Goal: Task Accomplishment & Management: Manage account settings

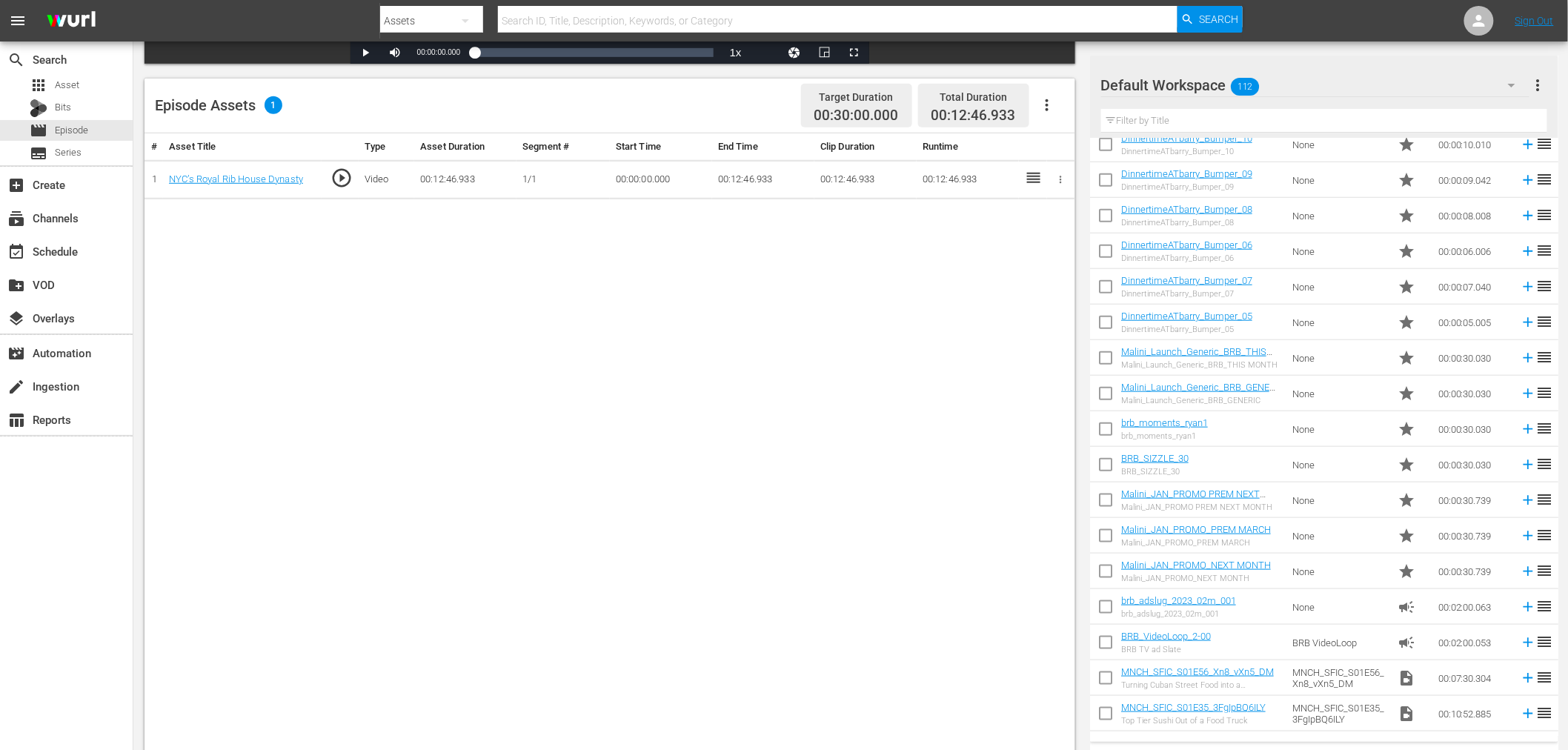
scroll to position [576, 0]
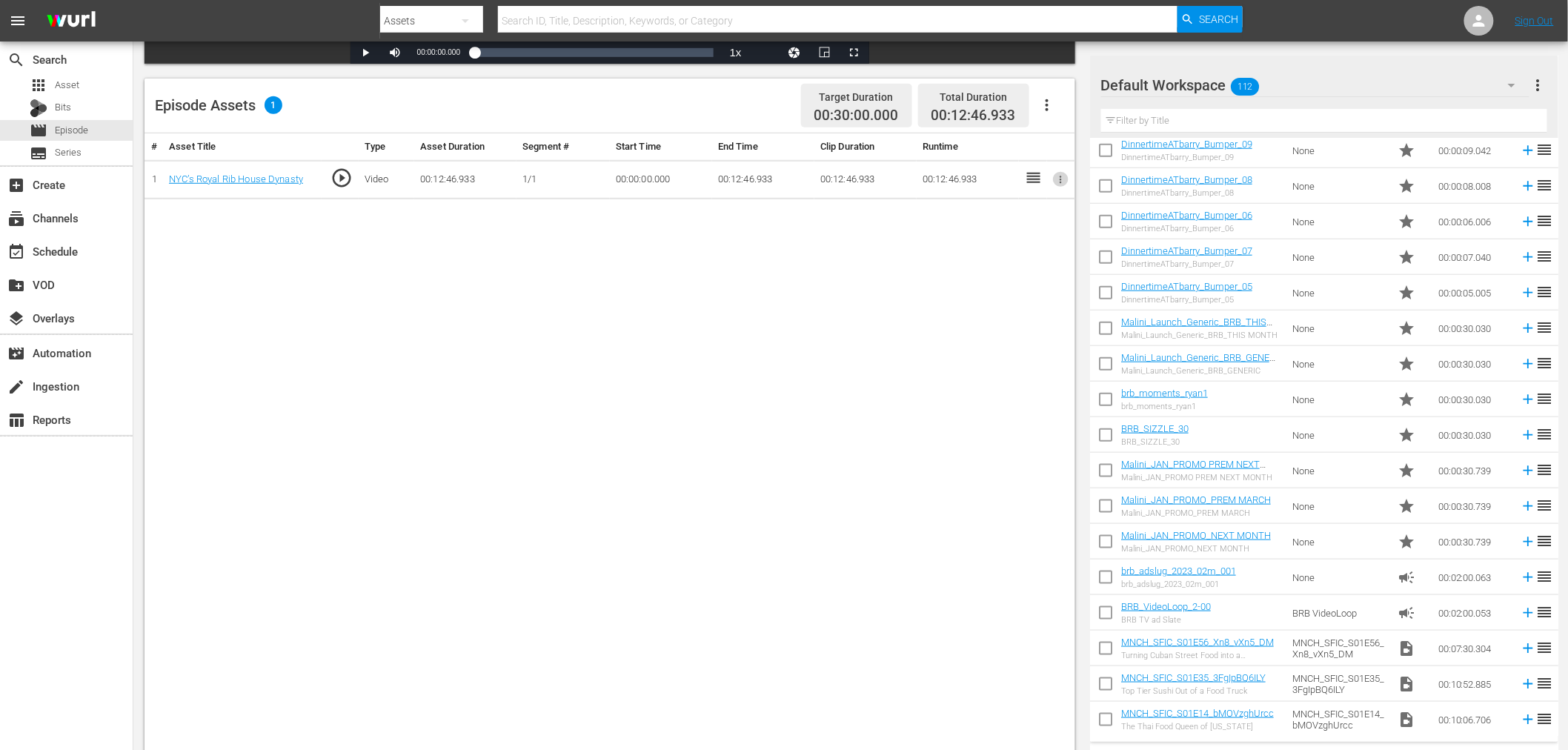
click at [1063, 184] on icon "button" at bounding box center [1060, 179] width 11 height 11
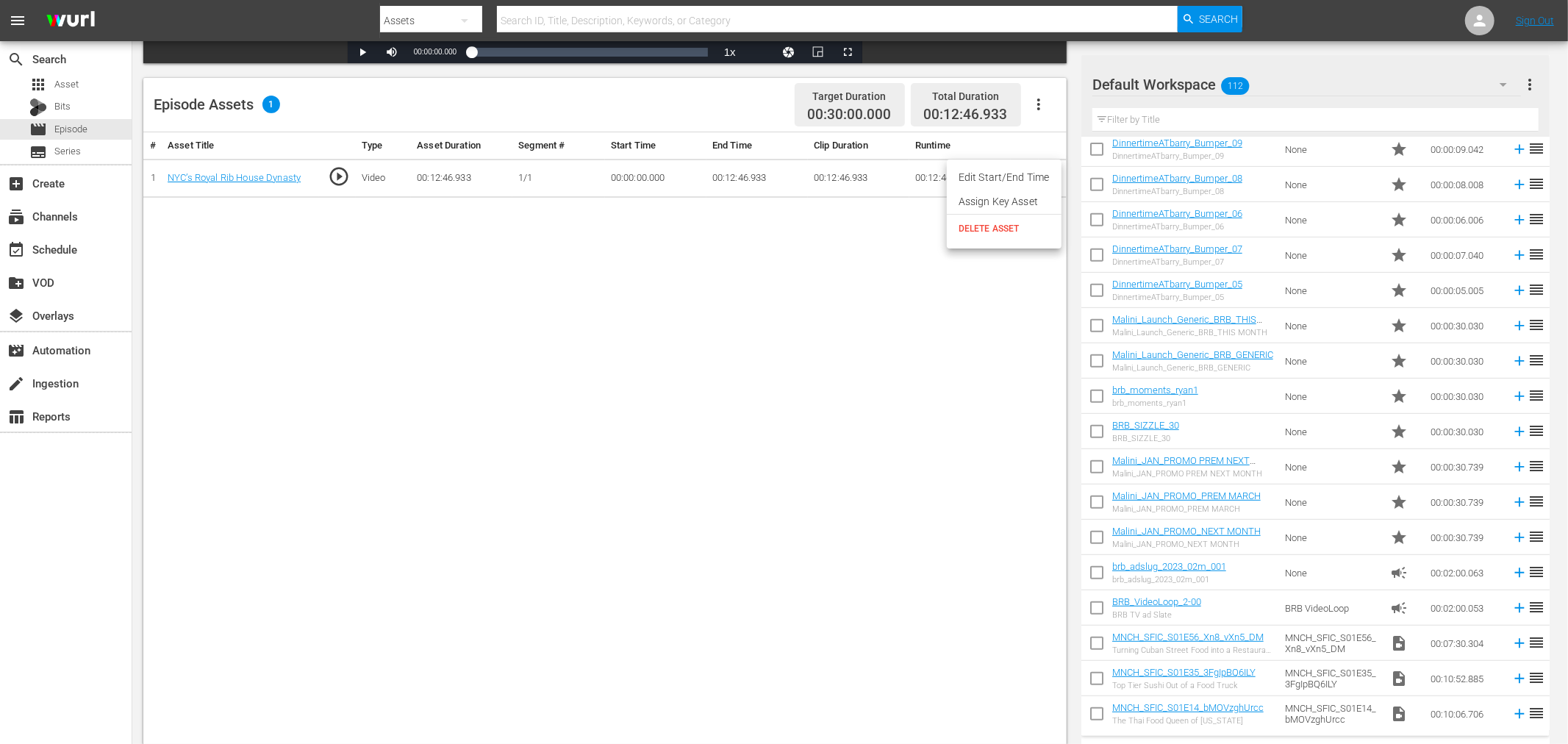
click at [1027, 196] on li "Assign Key Asset" at bounding box center [1005, 202] width 115 height 24
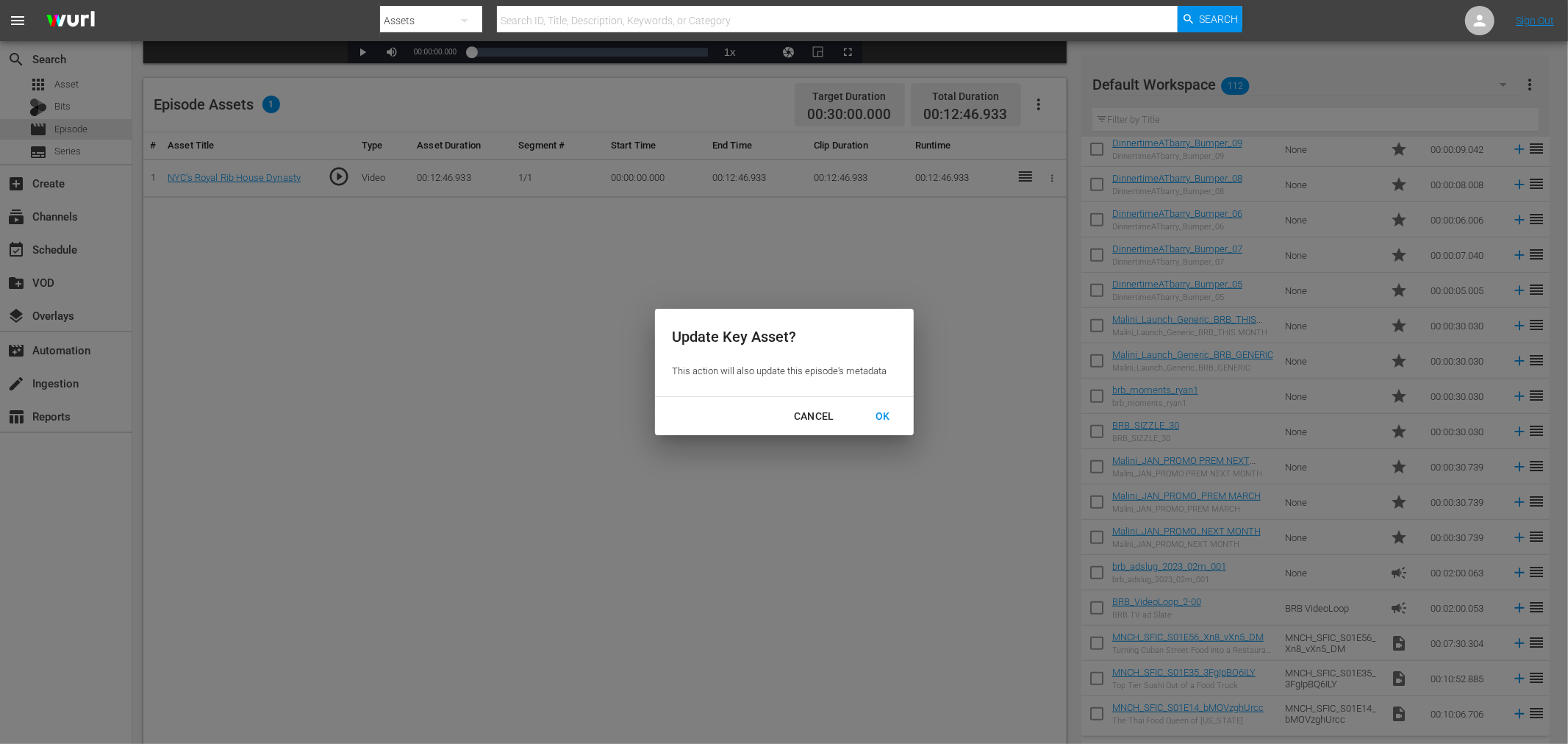
click at [882, 415] on div "OK" at bounding box center [883, 416] width 38 height 18
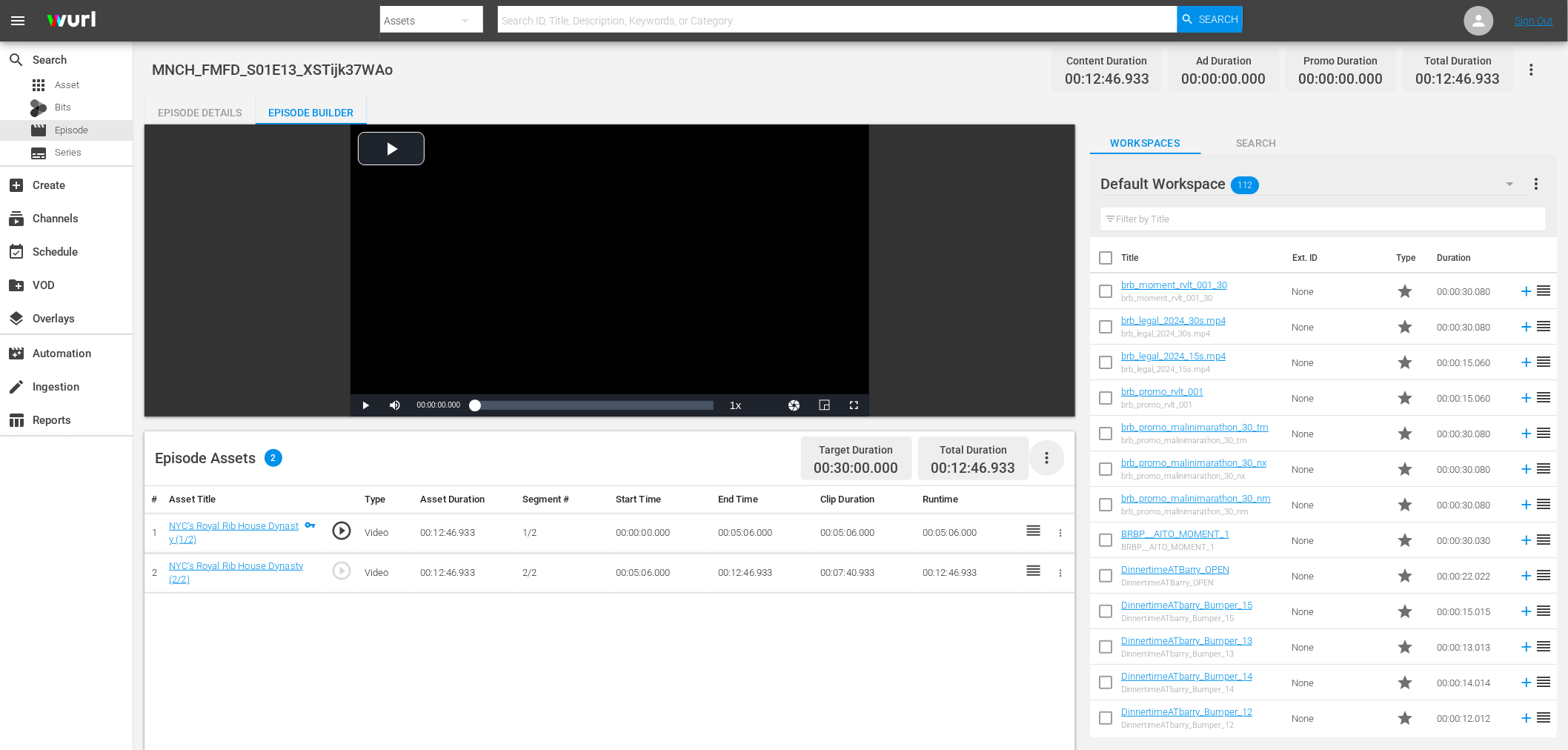
click at [1048, 462] on icon "button" at bounding box center [1047, 458] width 3 height 12
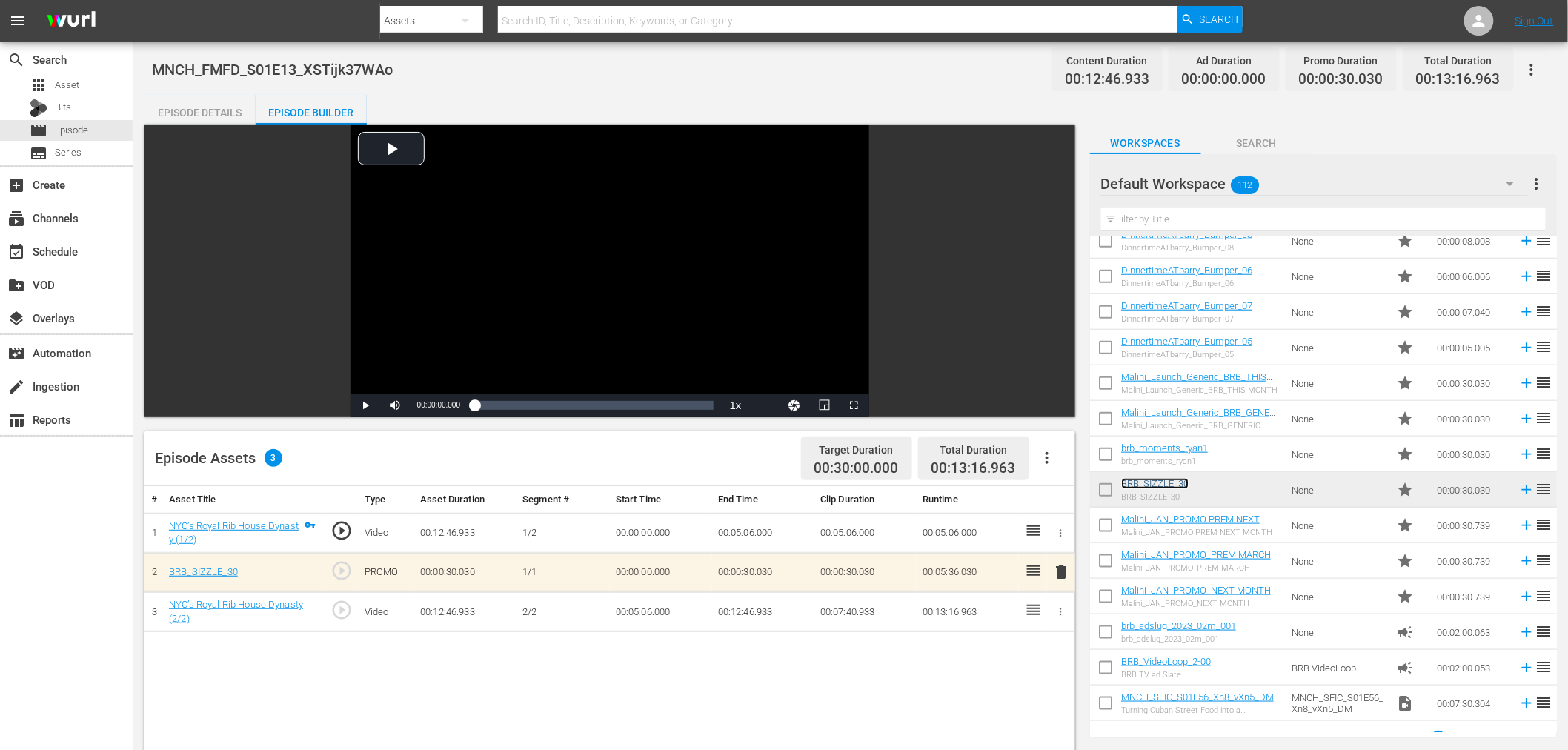
scroll to position [644, 0]
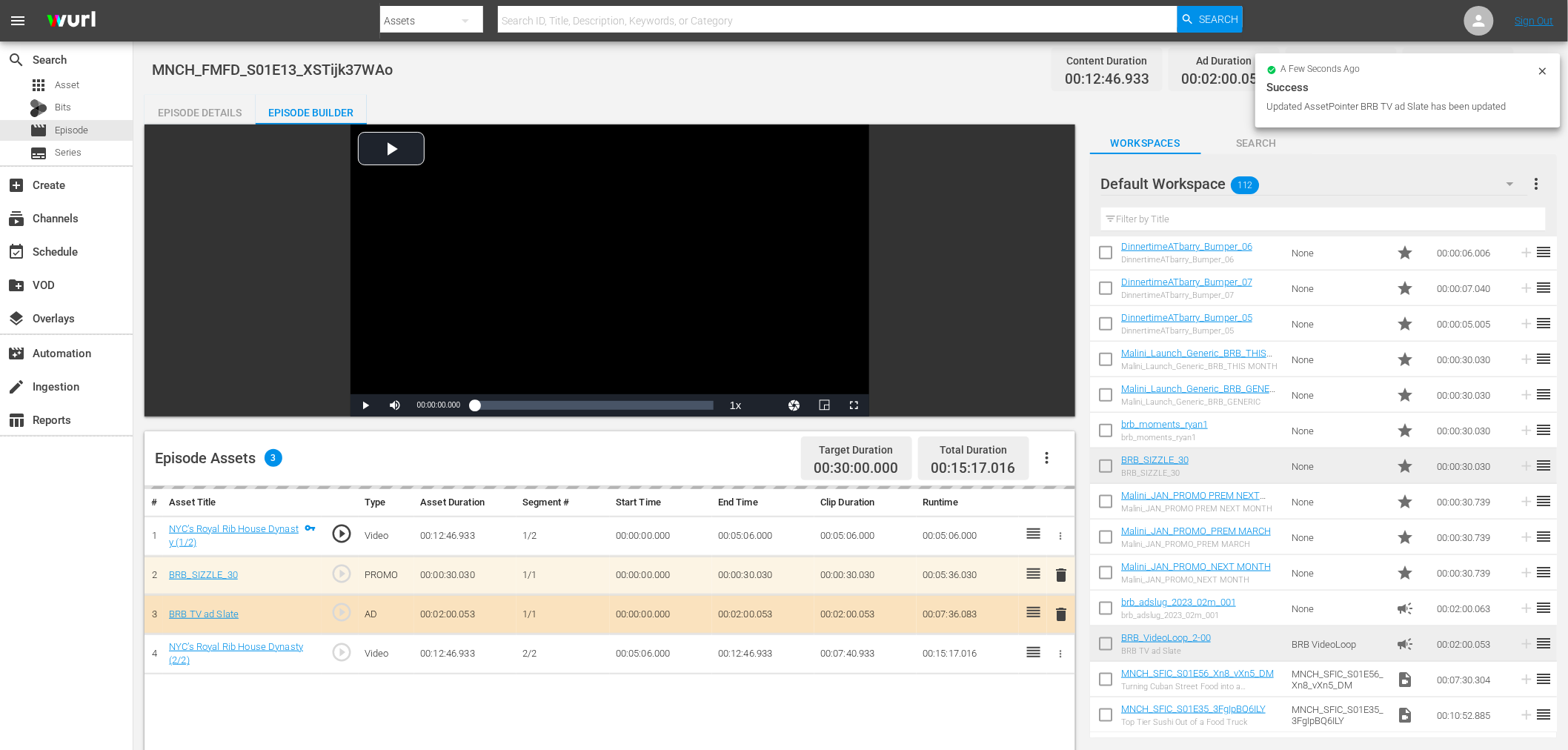
click at [1064, 575] on div "delete" at bounding box center [1061, 576] width 16 height 21
click at [1063, 572] on span "delete" at bounding box center [1062, 572] width 17 height 17
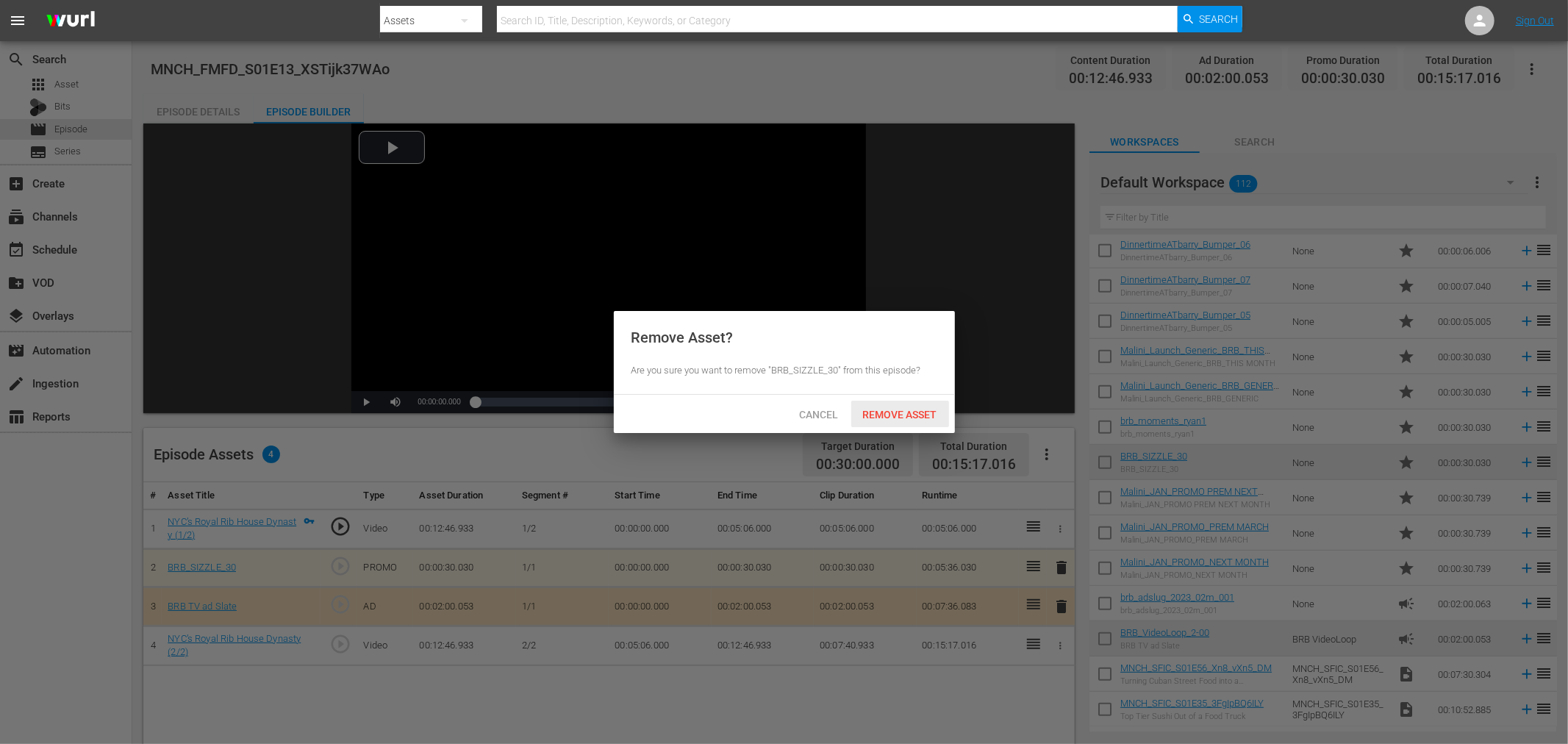
click at [914, 414] on span "Remove Asset" at bounding box center [900, 415] width 98 height 12
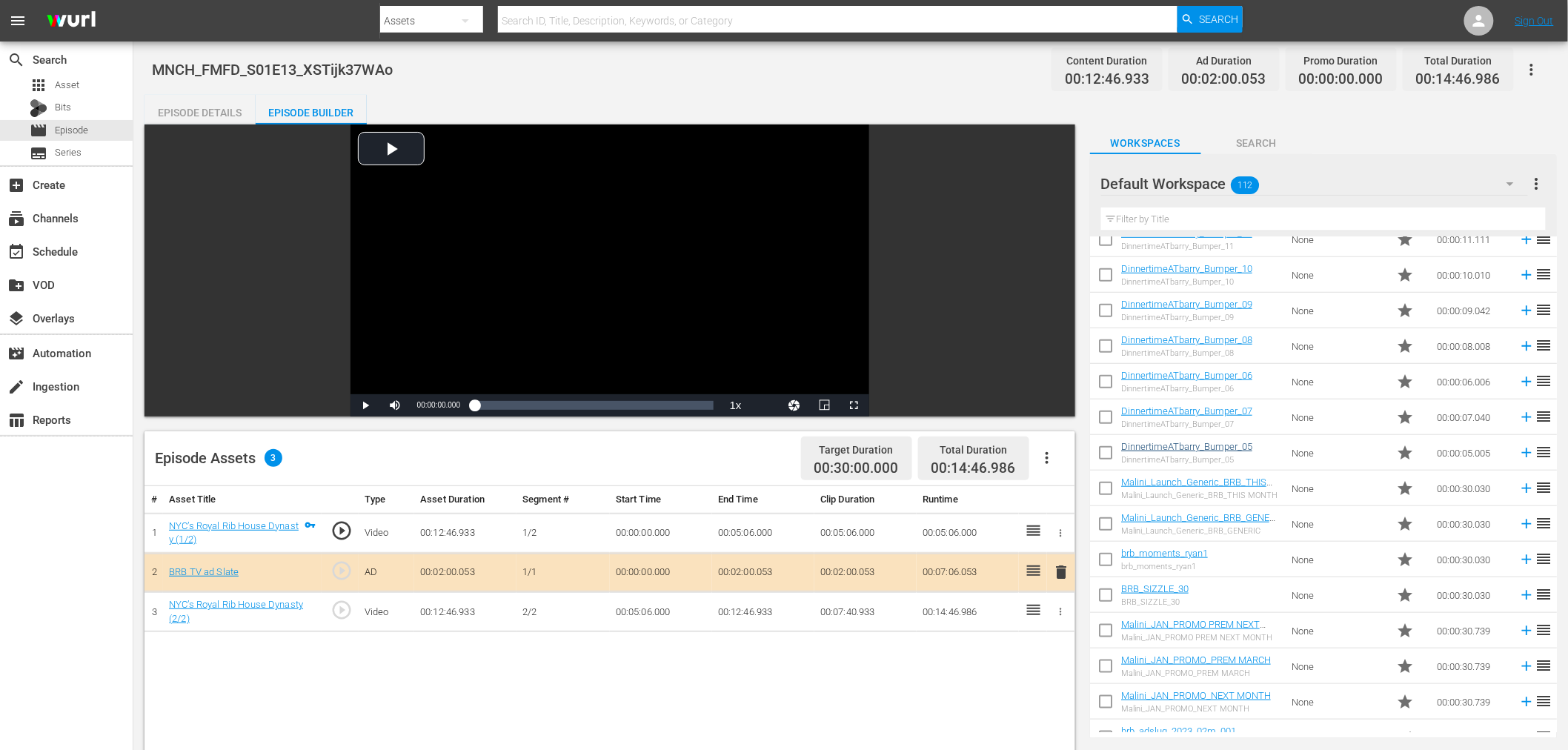
scroll to position [397, 0]
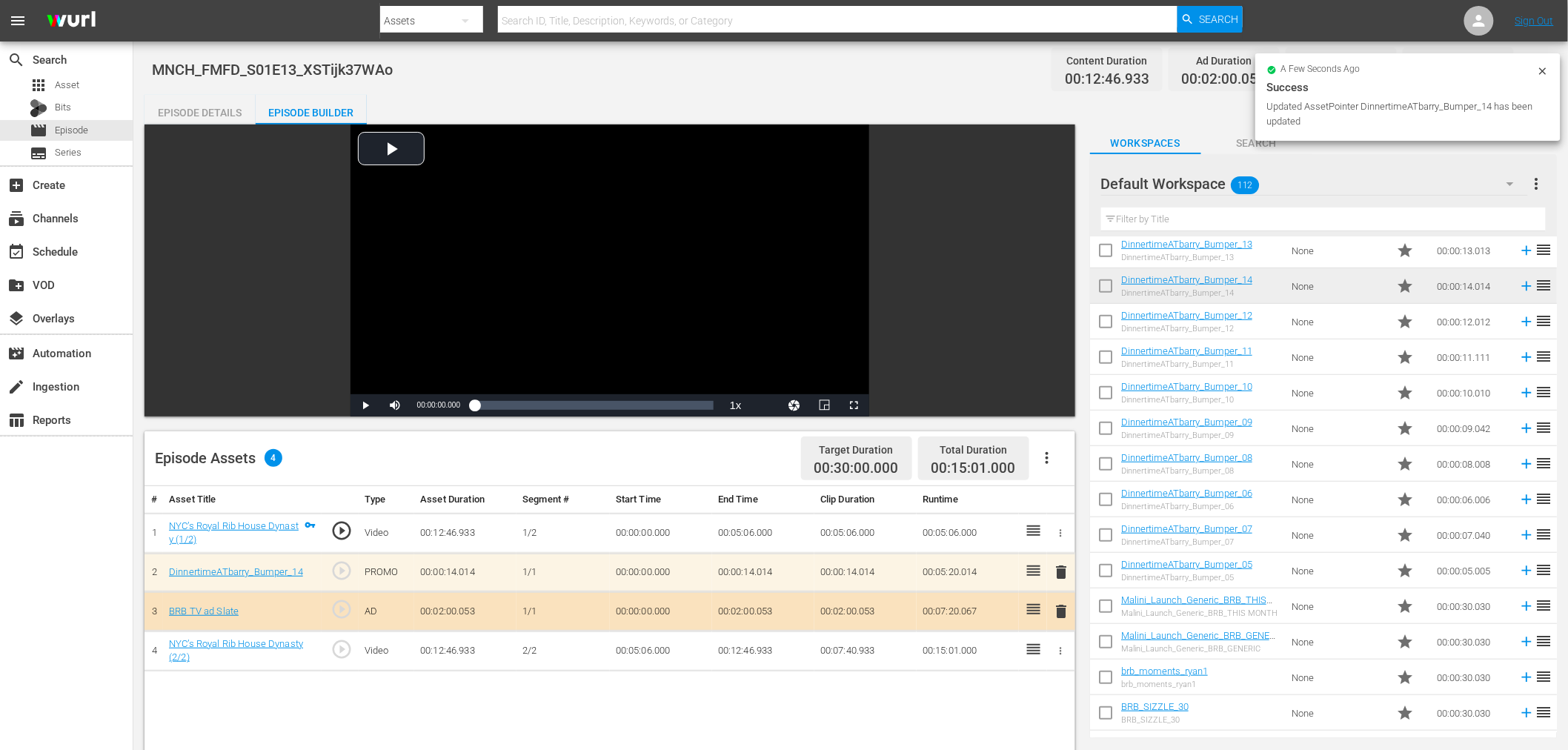
click at [1064, 579] on span "delete" at bounding box center [1062, 572] width 17 height 17
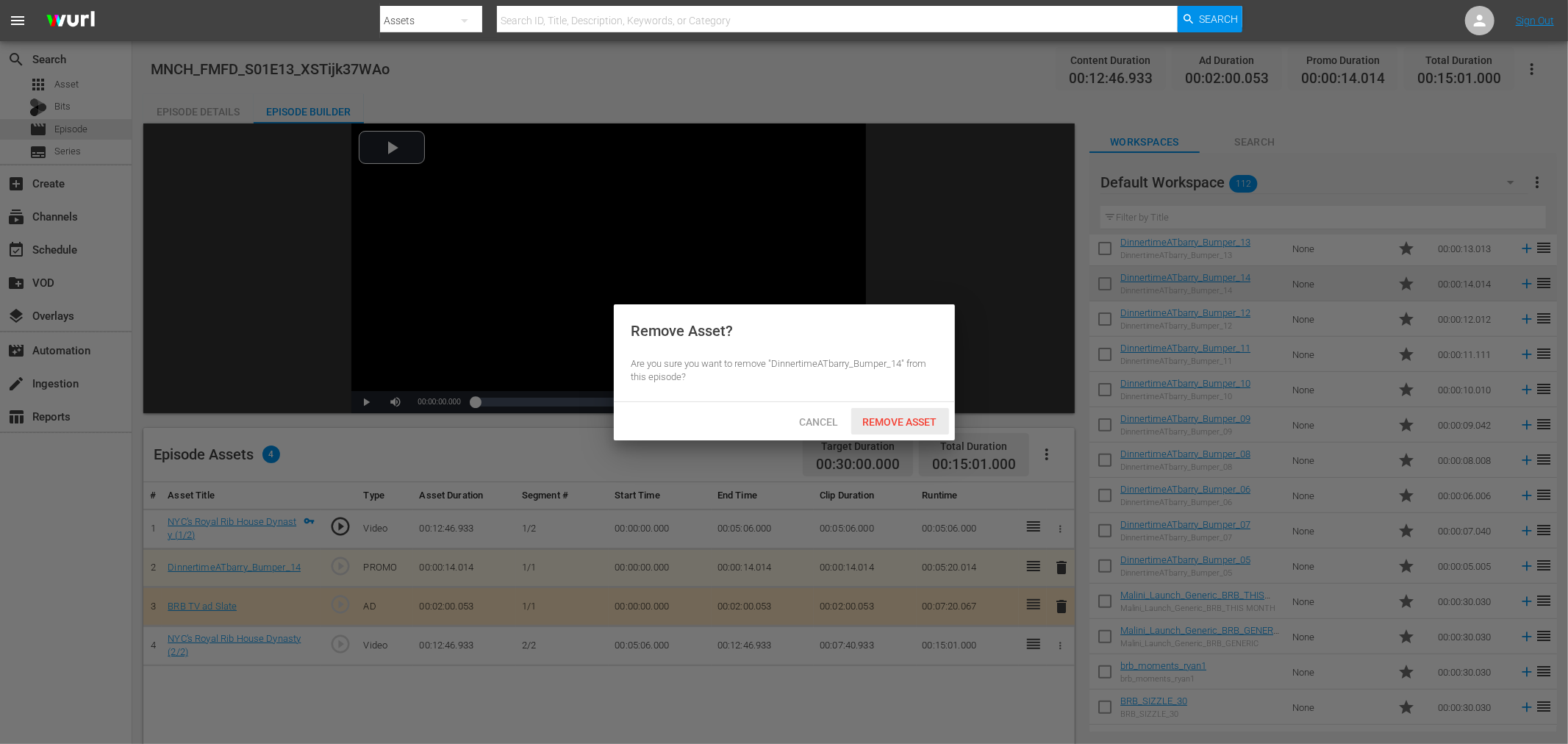
click at [908, 423] on span "Remove Asset" at bounding box center [900, 422] width 98 height 12
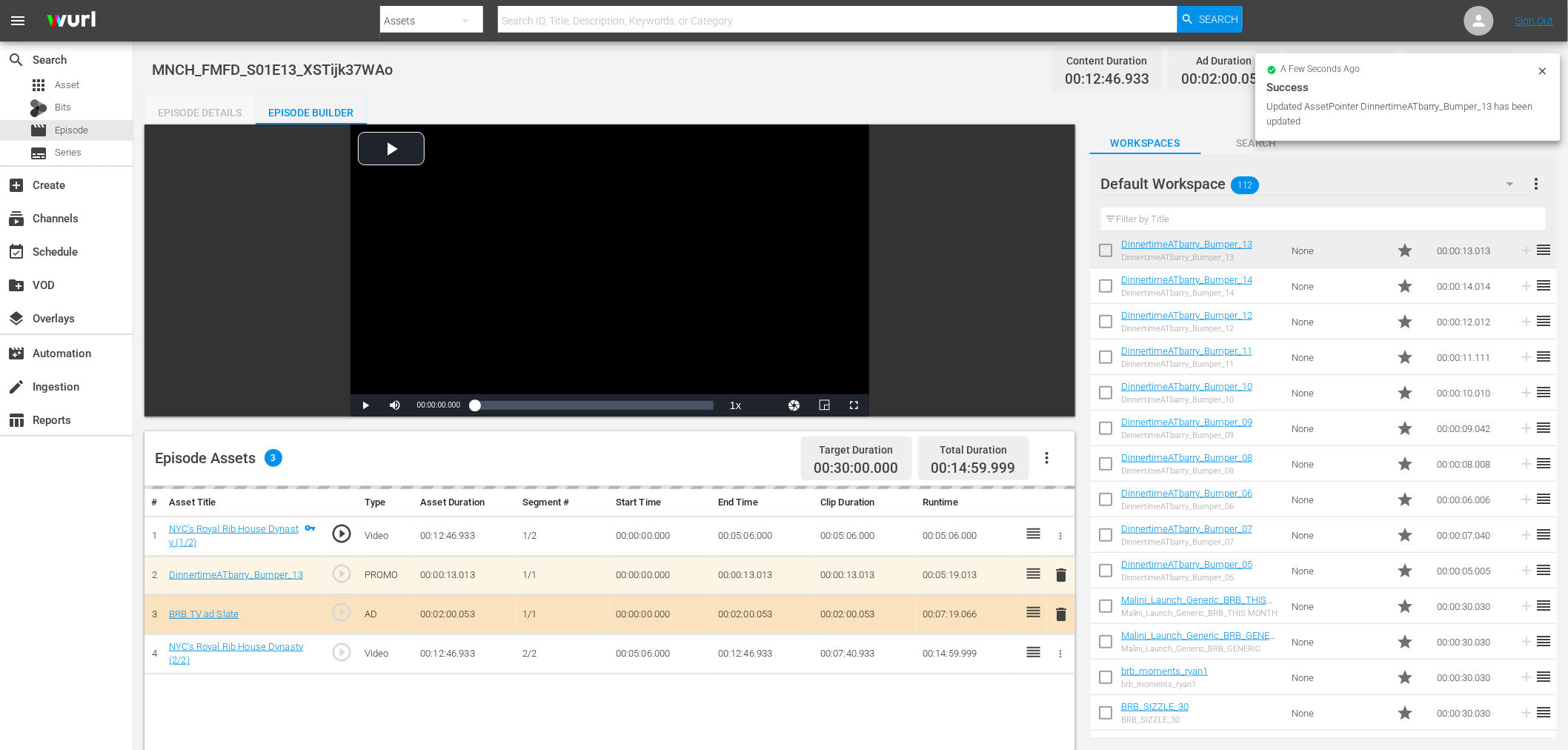
click at [201, 111] on div "Episode Details" at bounding box center [199, 112] width 111 height 36
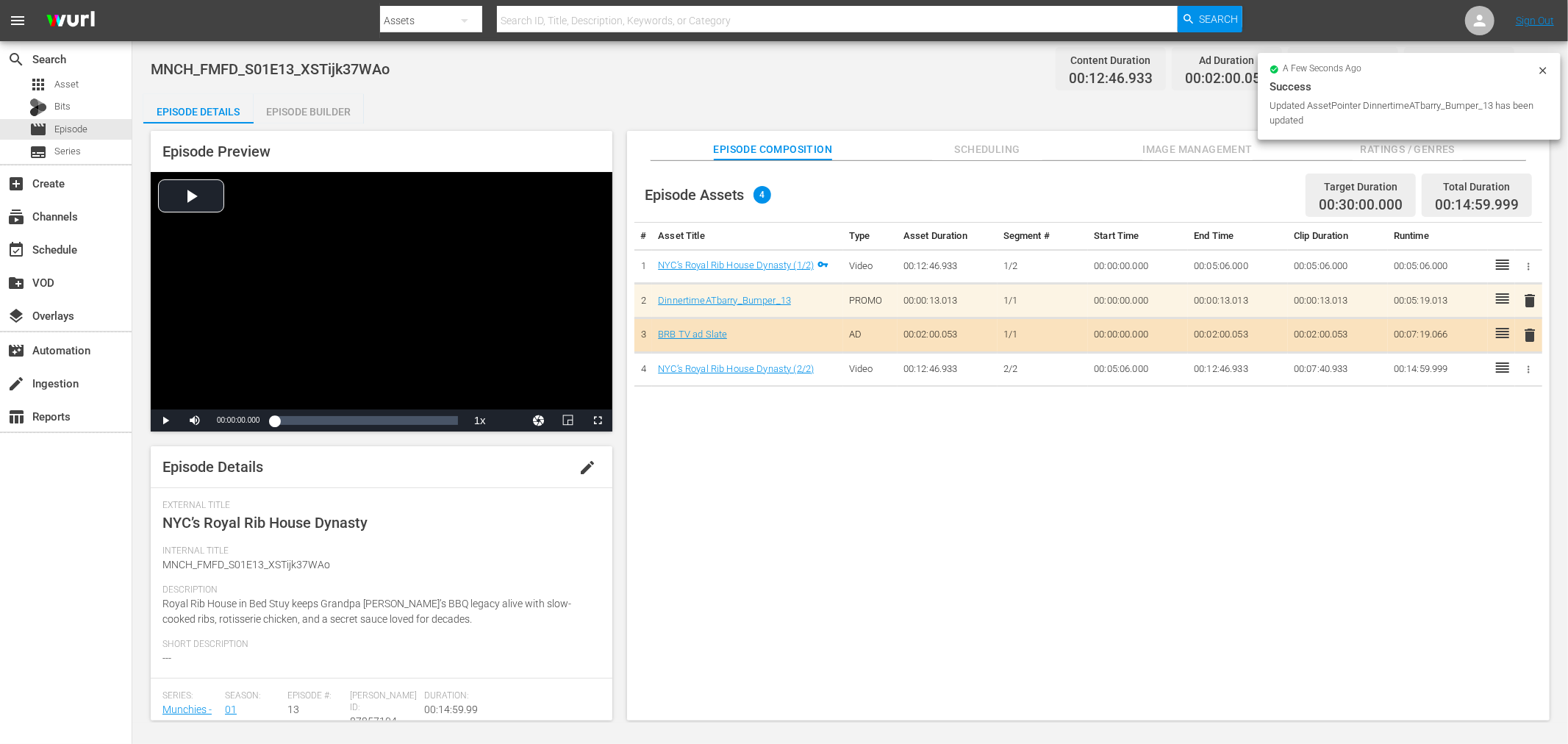
click at [579, 465] on span "edit" at bounding box center [587, 468] width 17 height 17
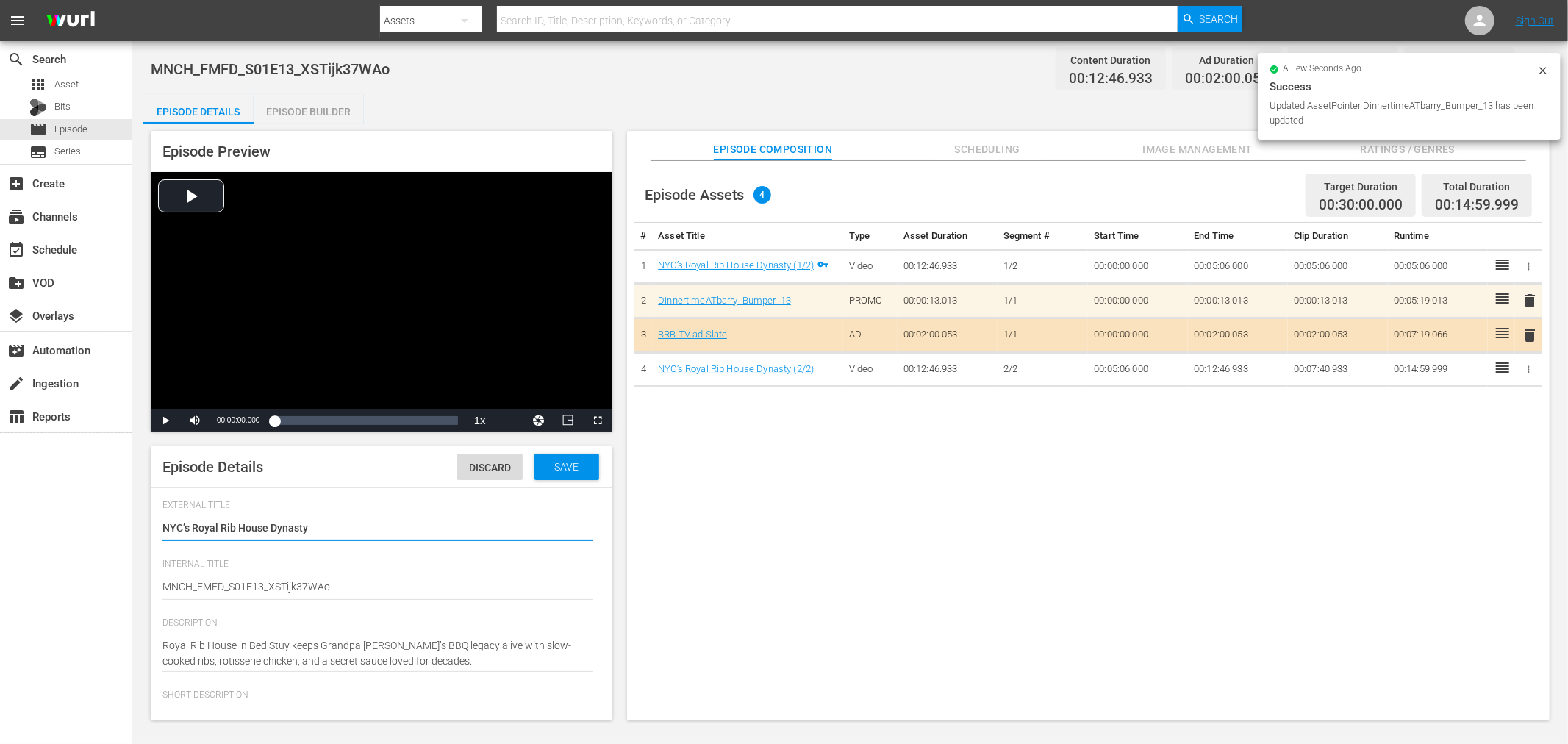
type input "Munchies - Family Food"
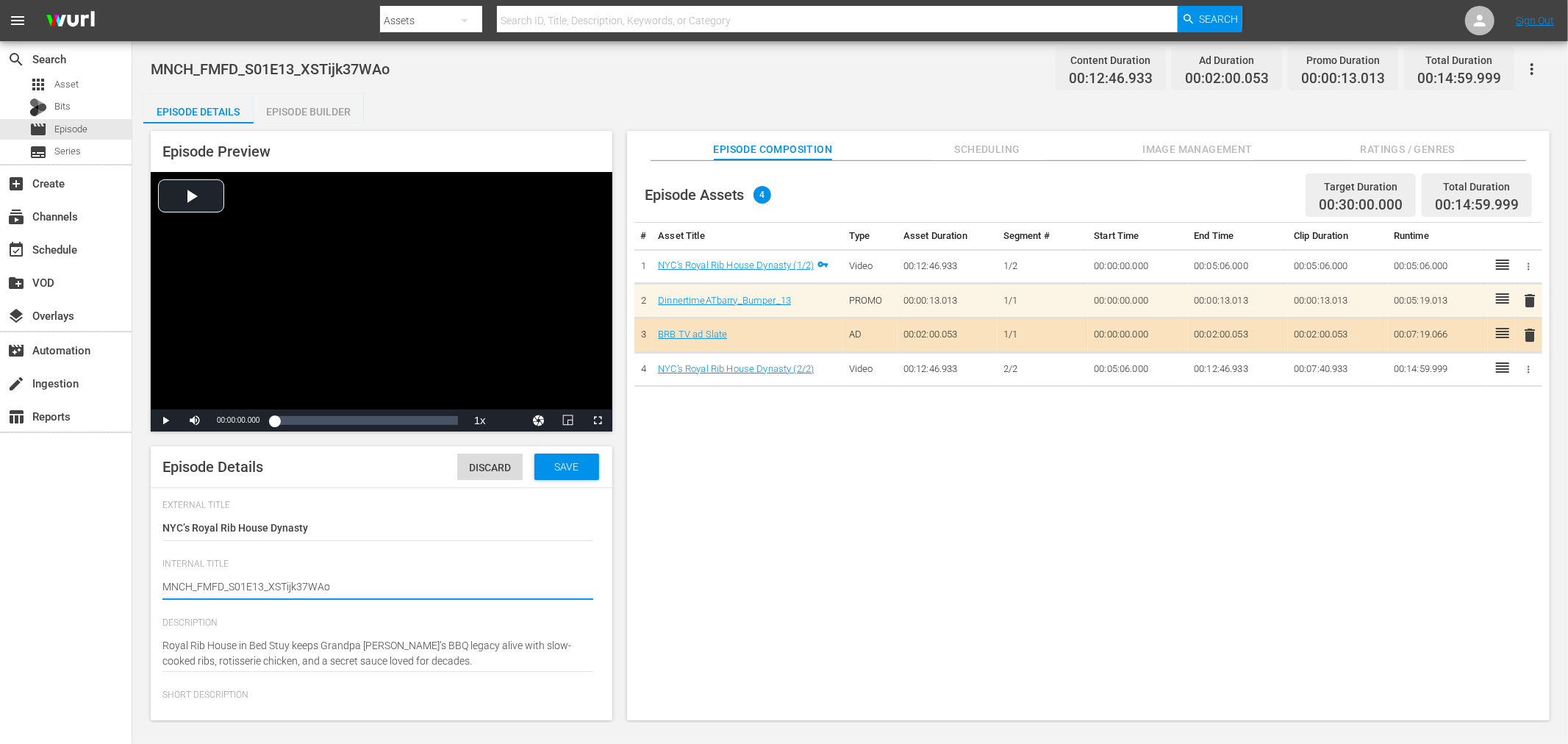
drag, startPoint x: 265, startPoint y: 584, endPoint x: 904, endPoint y: 625, distance: 640.3
type textarea "MNCH_FMFD_S01E13"
click at [564, 464] on span "Save" at bounding box center [566, 467] width 48 height 12
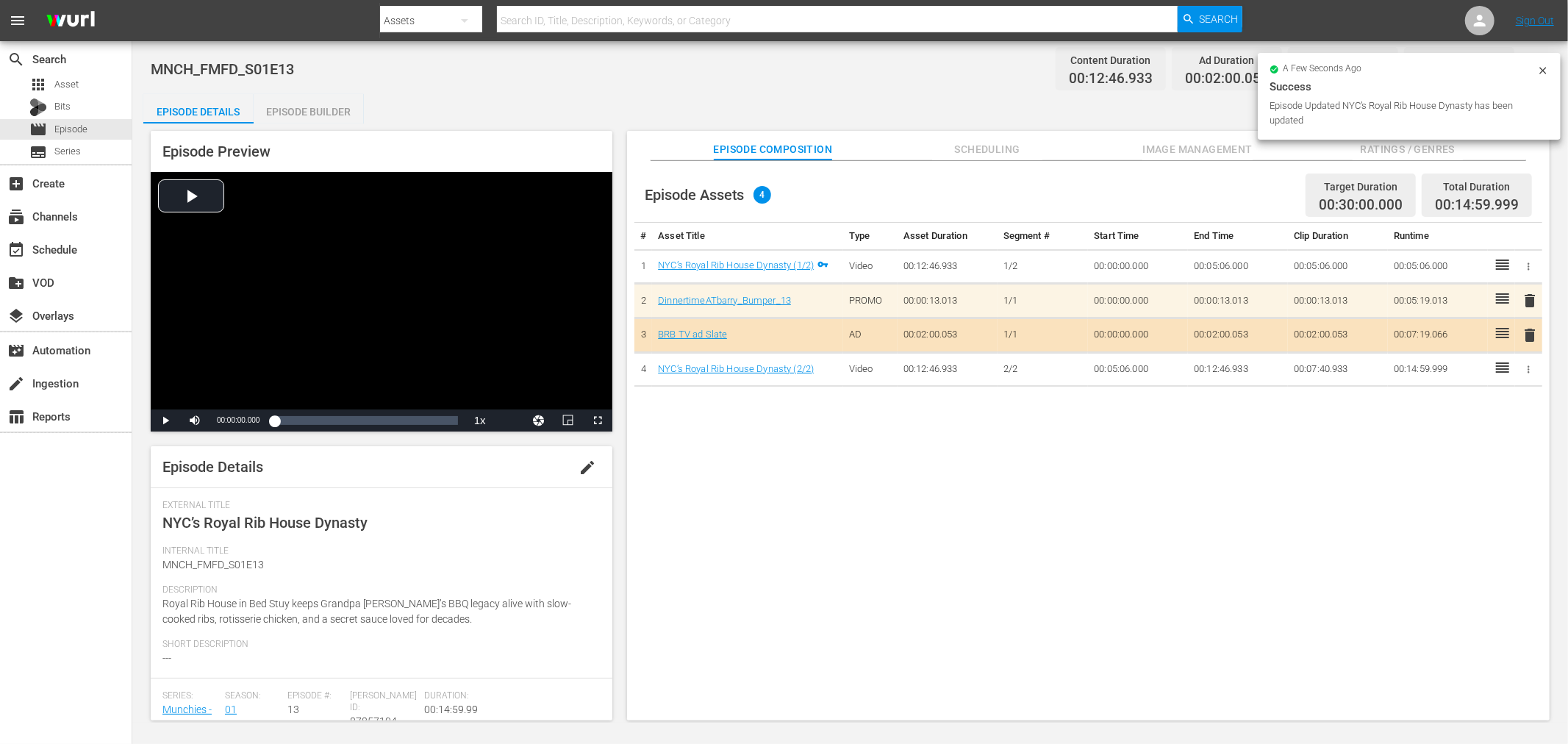
click at [1542, 75] on icon at bounding box center [1543, 70] width 12 height 12
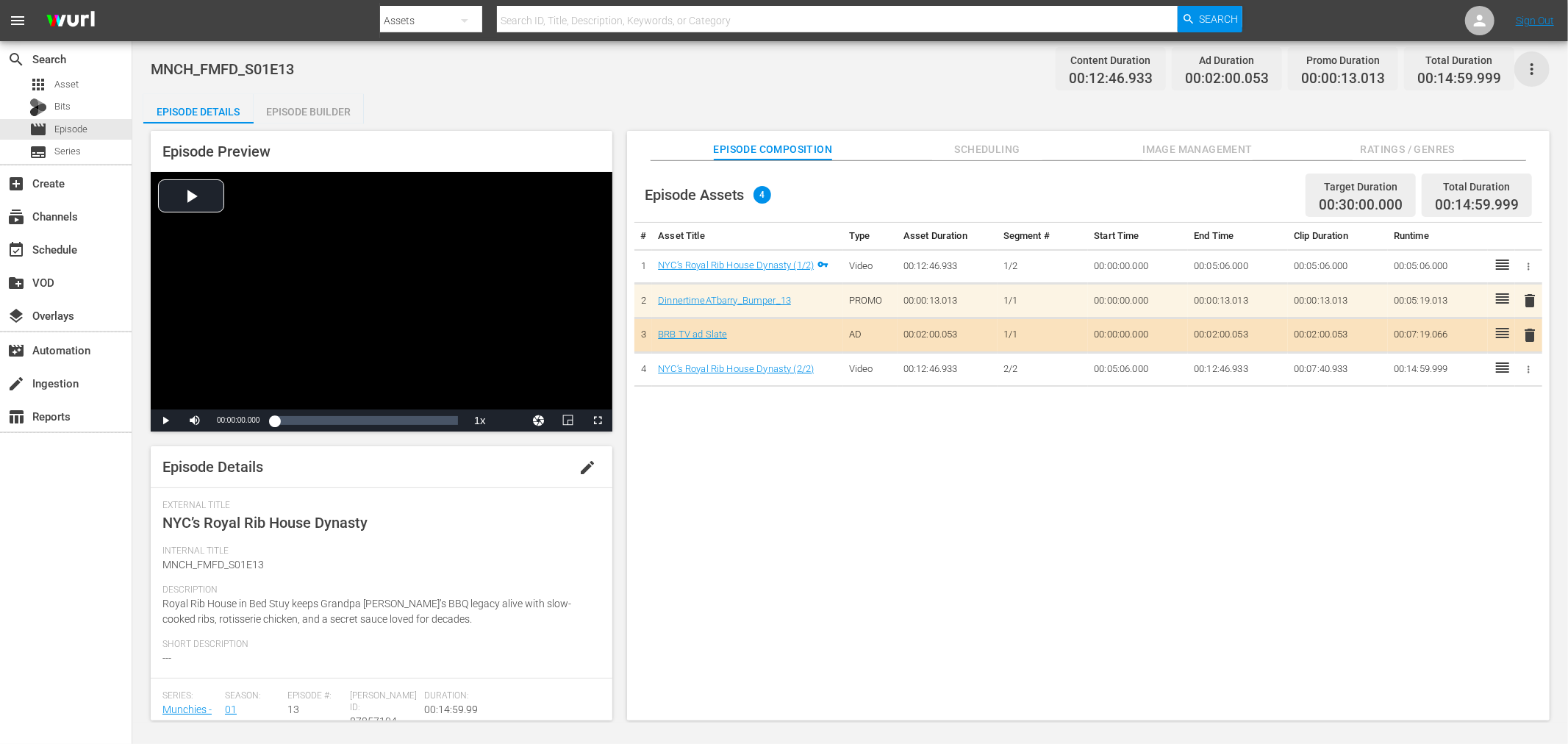
click at [1527, 72] on icon "button" at bounding box center [1532, 69] width 17 height 17
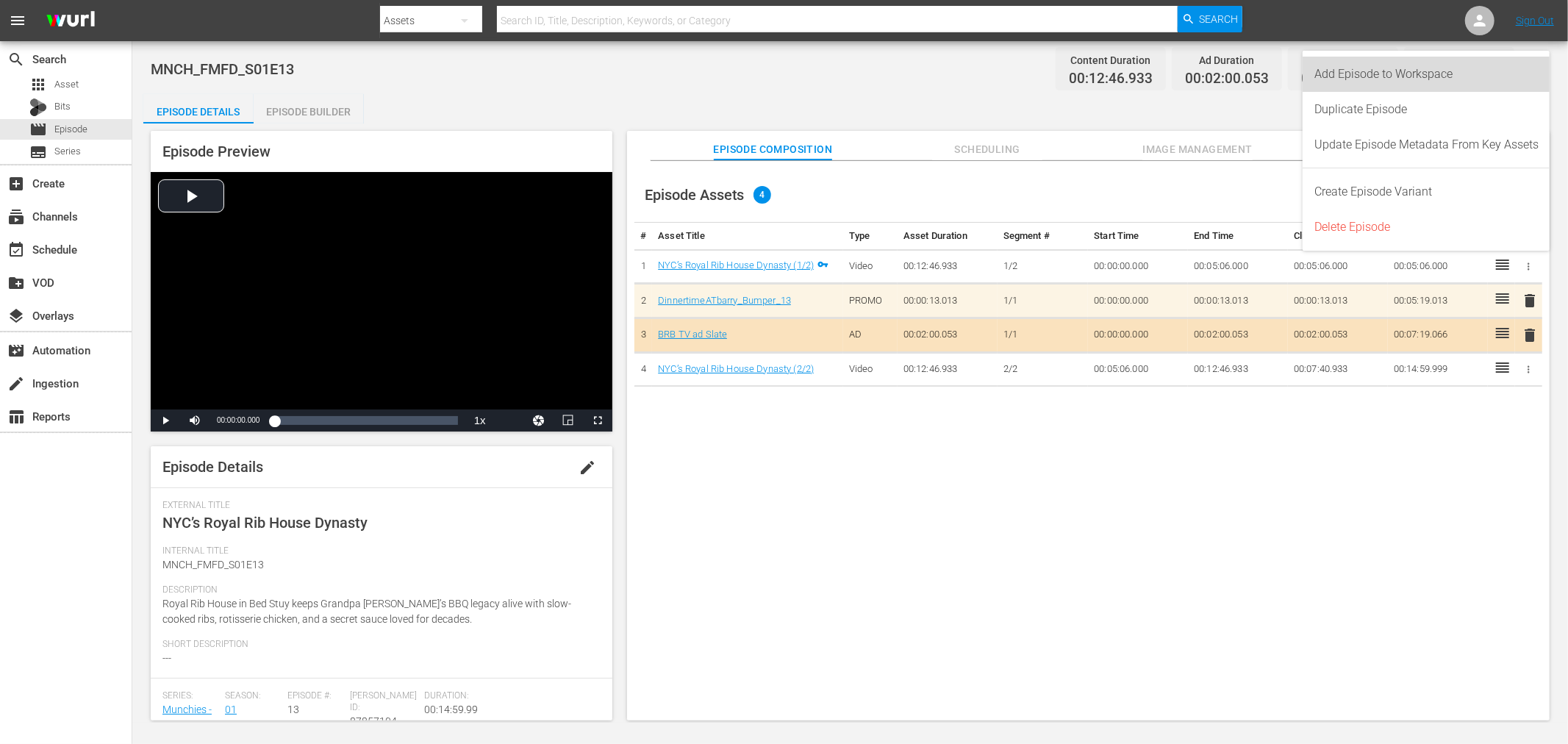
click at [1385, 82] on div "Add Episode to Workspace" at bounding box center [1427, 74] width 225 height 36
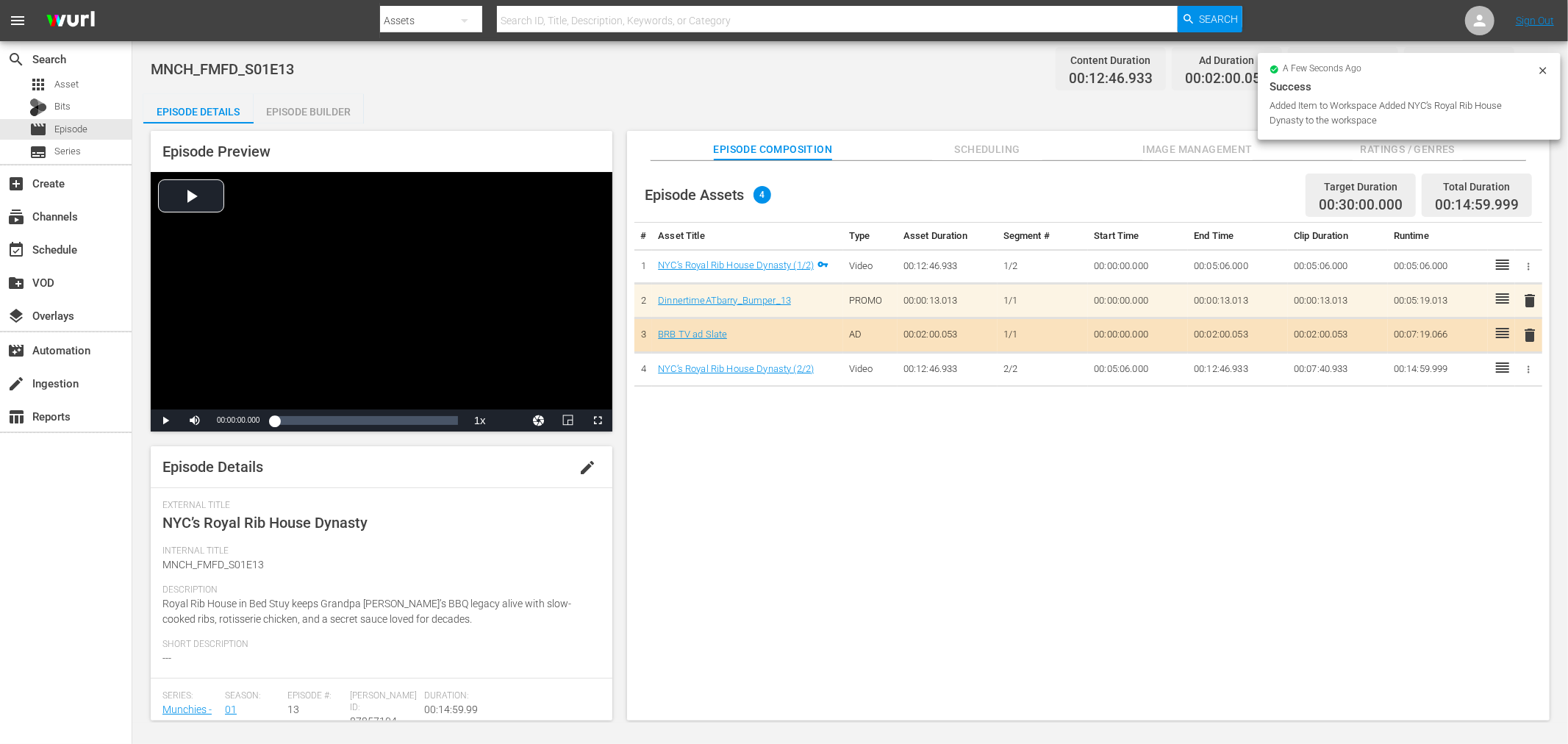
drag, startPoint x: 306, startPoint y: 108, endPoint x: 424, endPoint y: 106, distance: 118.0
click at [307, 108] on div "Episode Builder" at bounding box center [308, 111] width 110 height 36
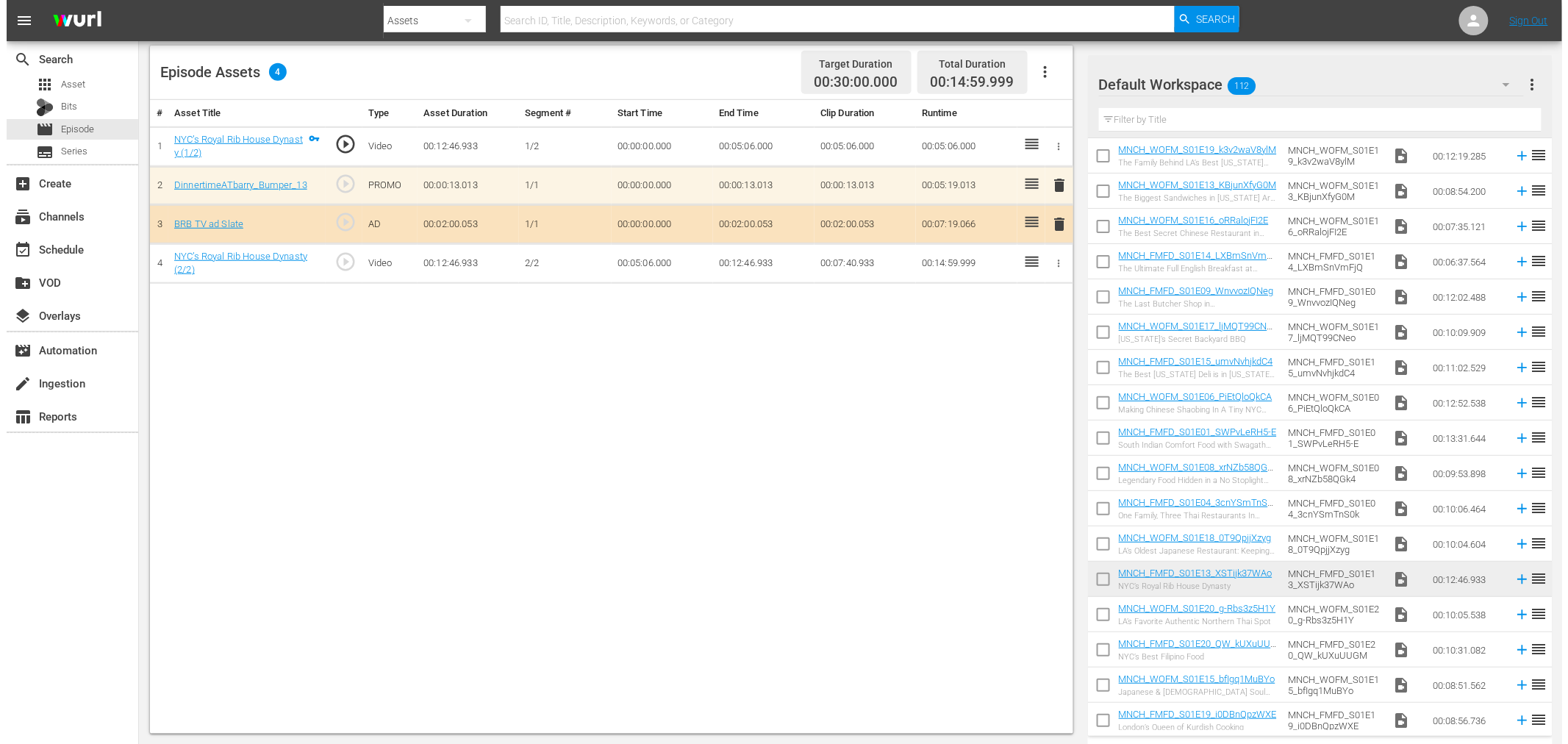
scroll to position [3396, 0]
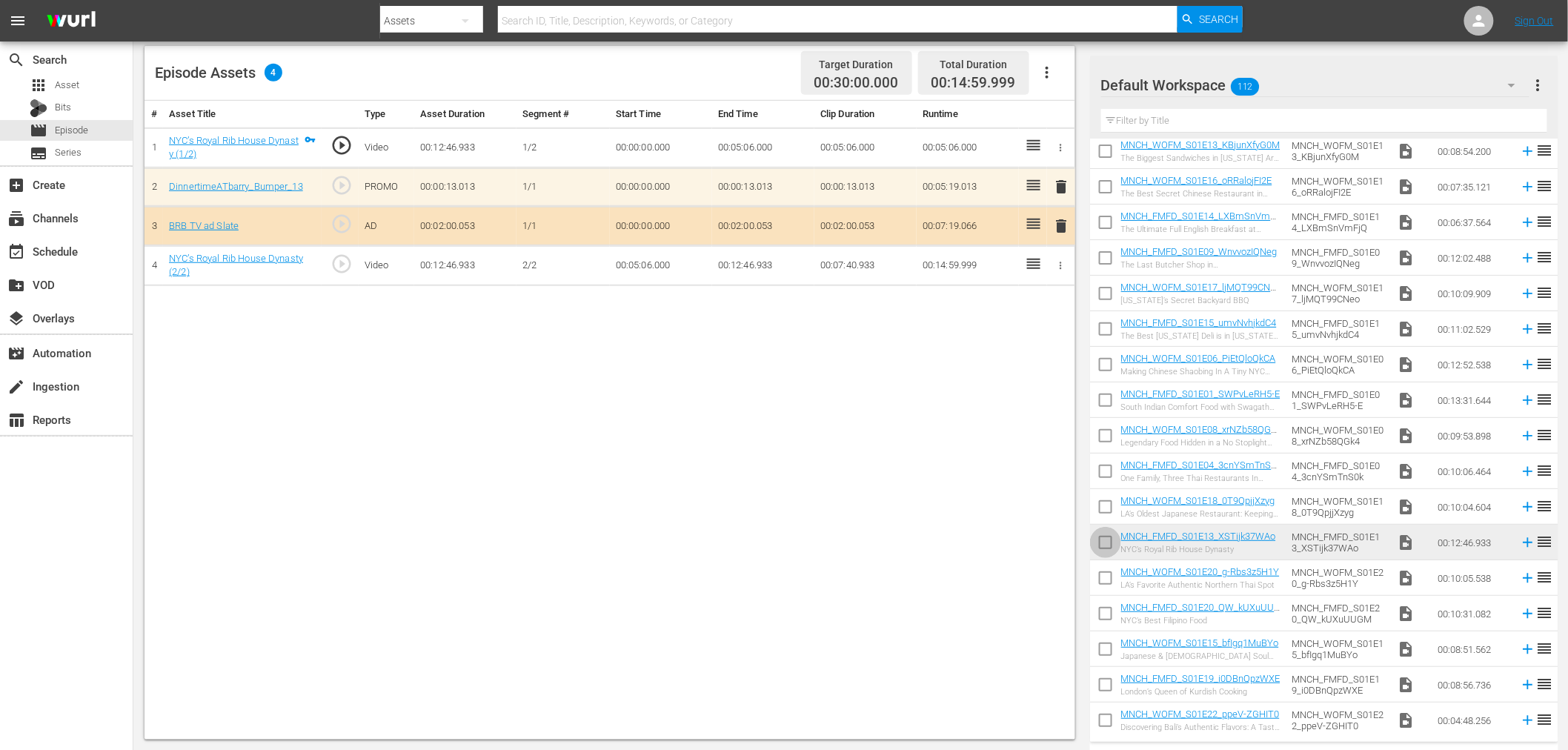
click at [1107, 540] on input "checkbox" at bounding box center [1106, 546] width 31 height 31
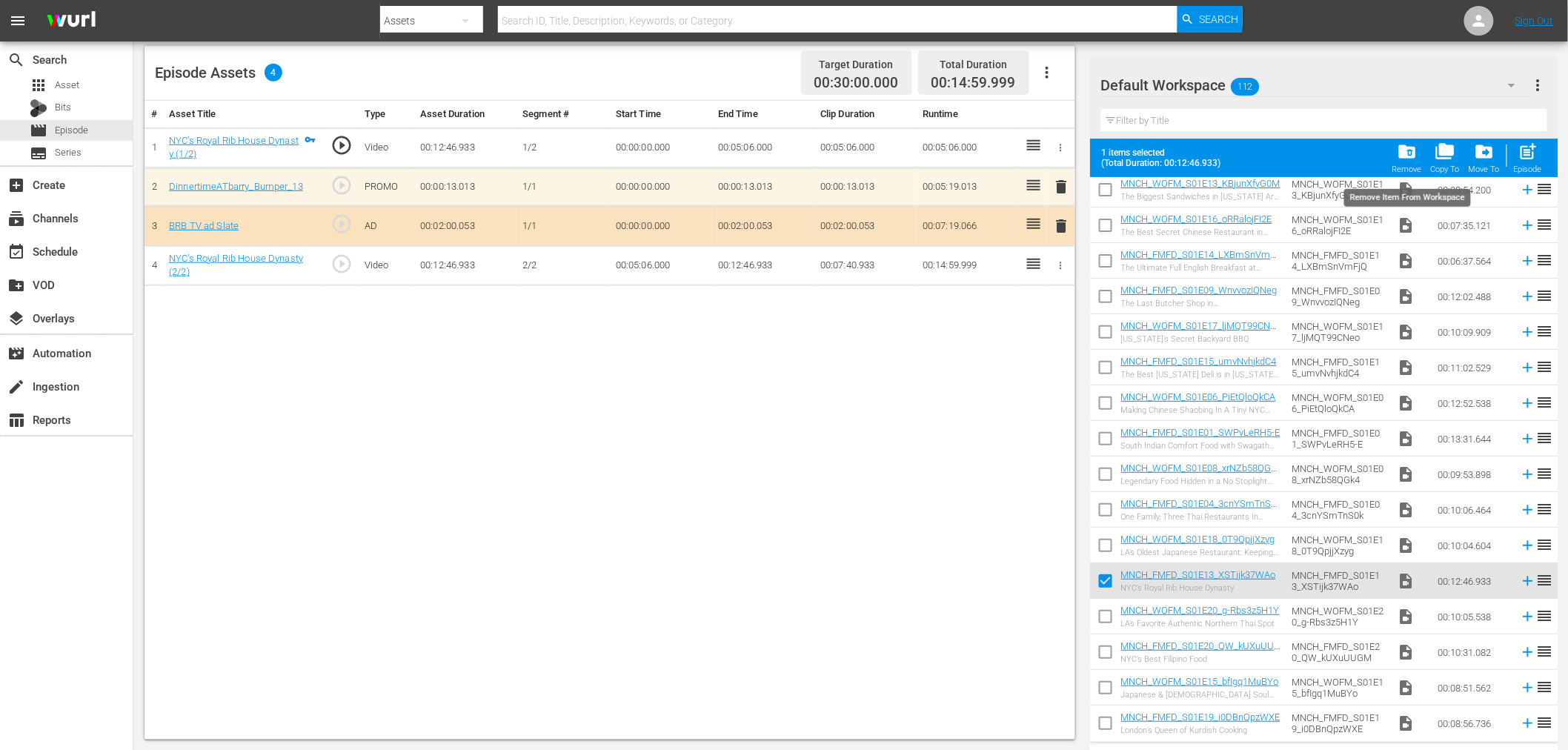
click at [1412, 154] on span "folder_delete" at bounding box center [1406, 151] width 20 height 20
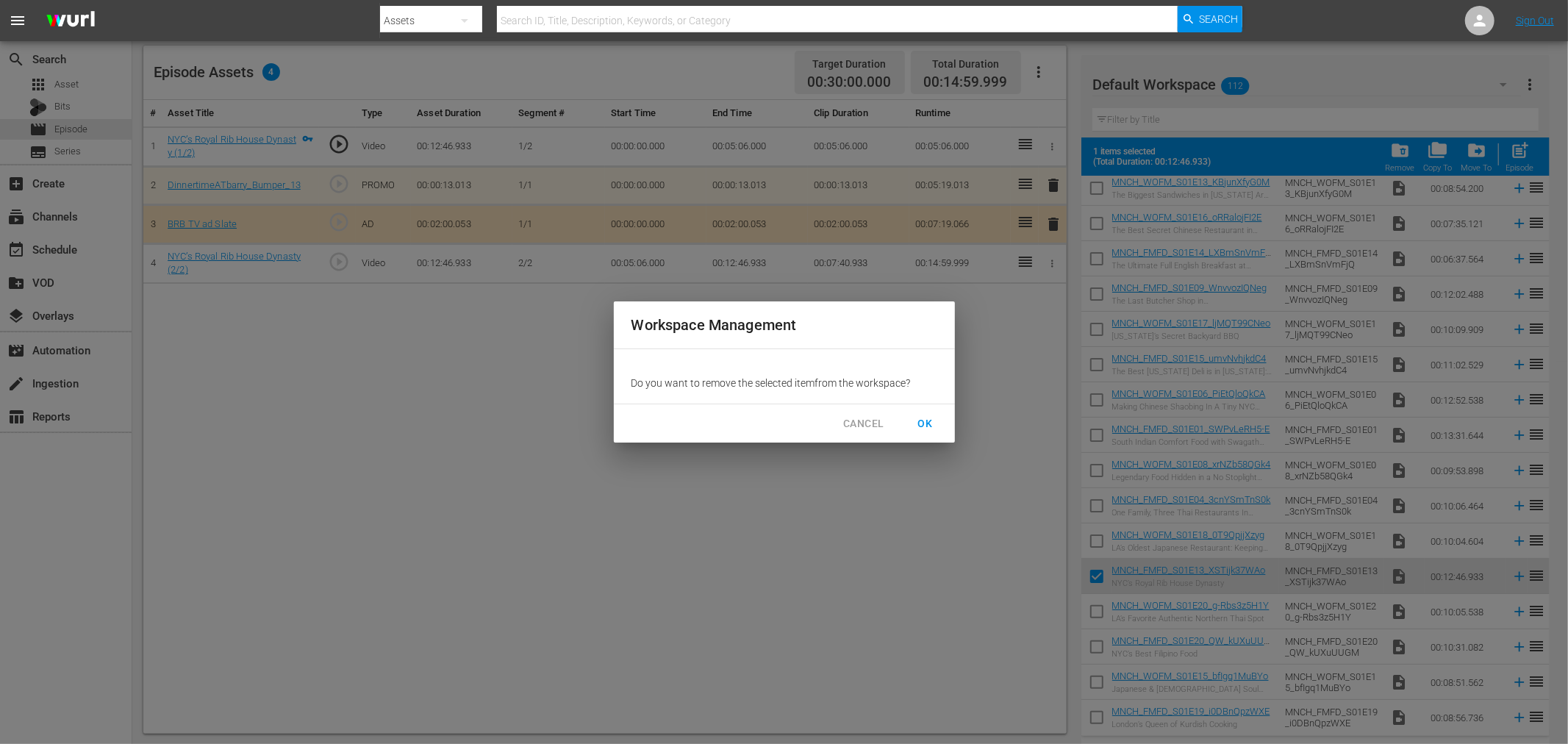
click at [929, 420] on span "OK" at bounding box center [925, 423] width 24 height 18
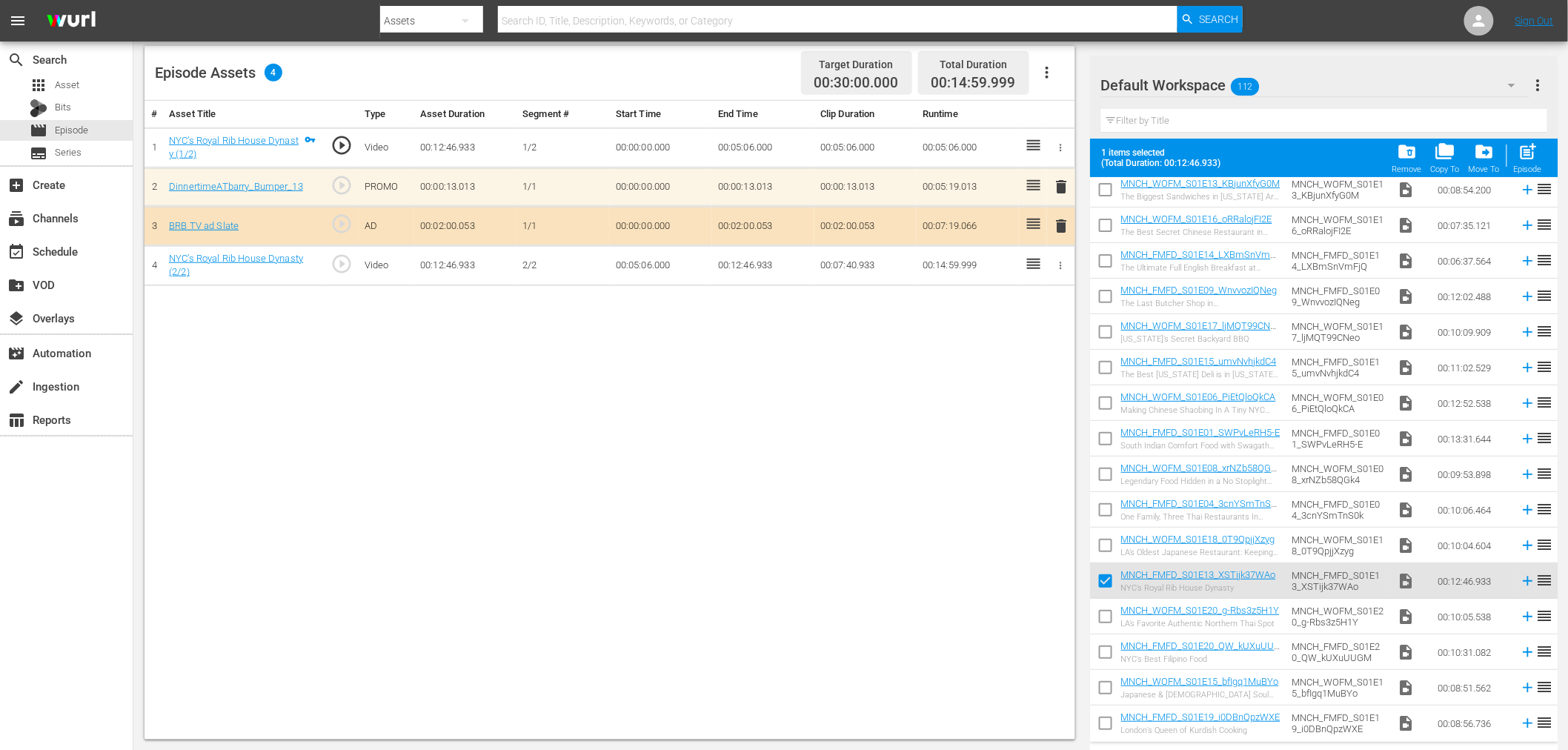
checkbox input "false"
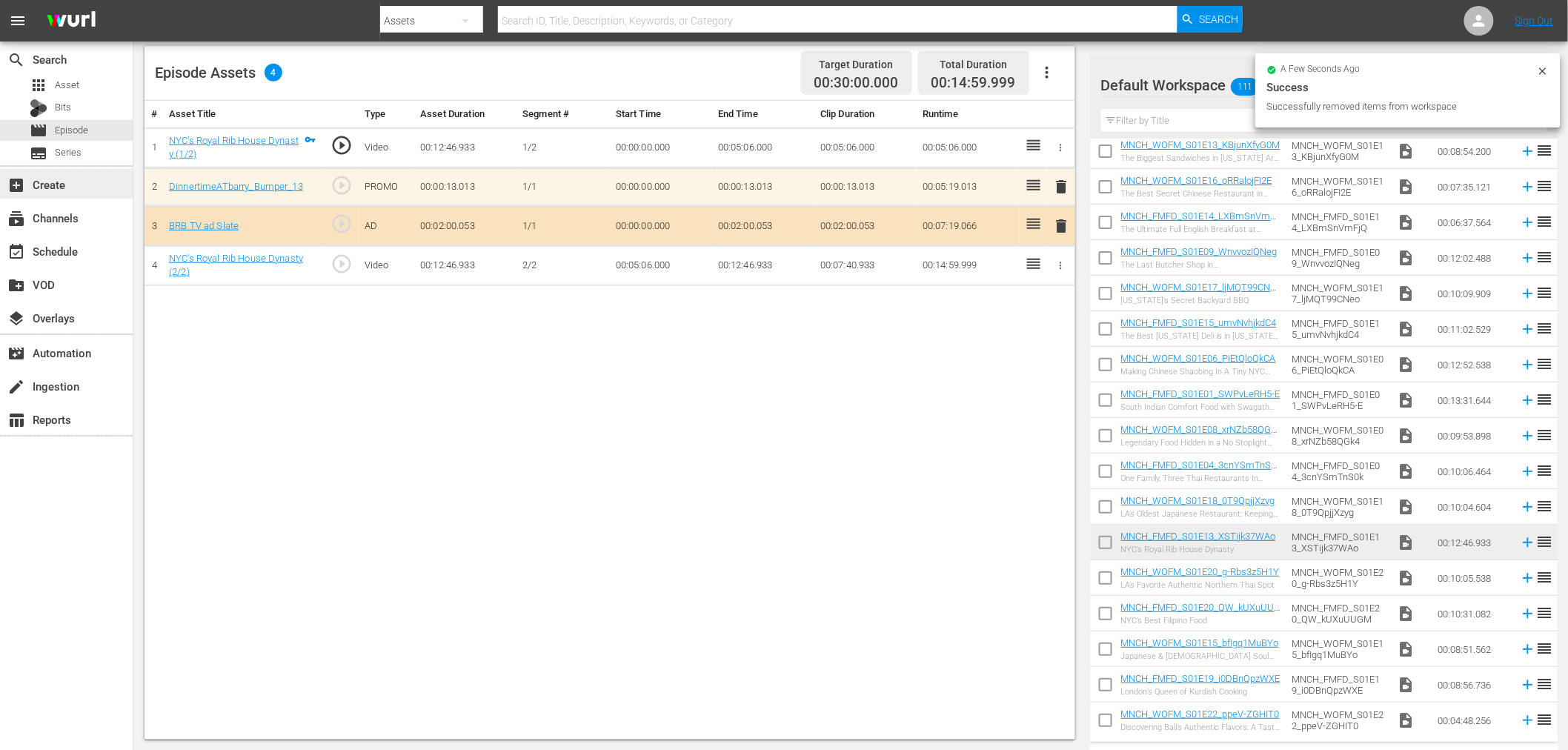
click at [63, 180] on div "add_box Create" at bounding box center [42, 183] width 83 height 14
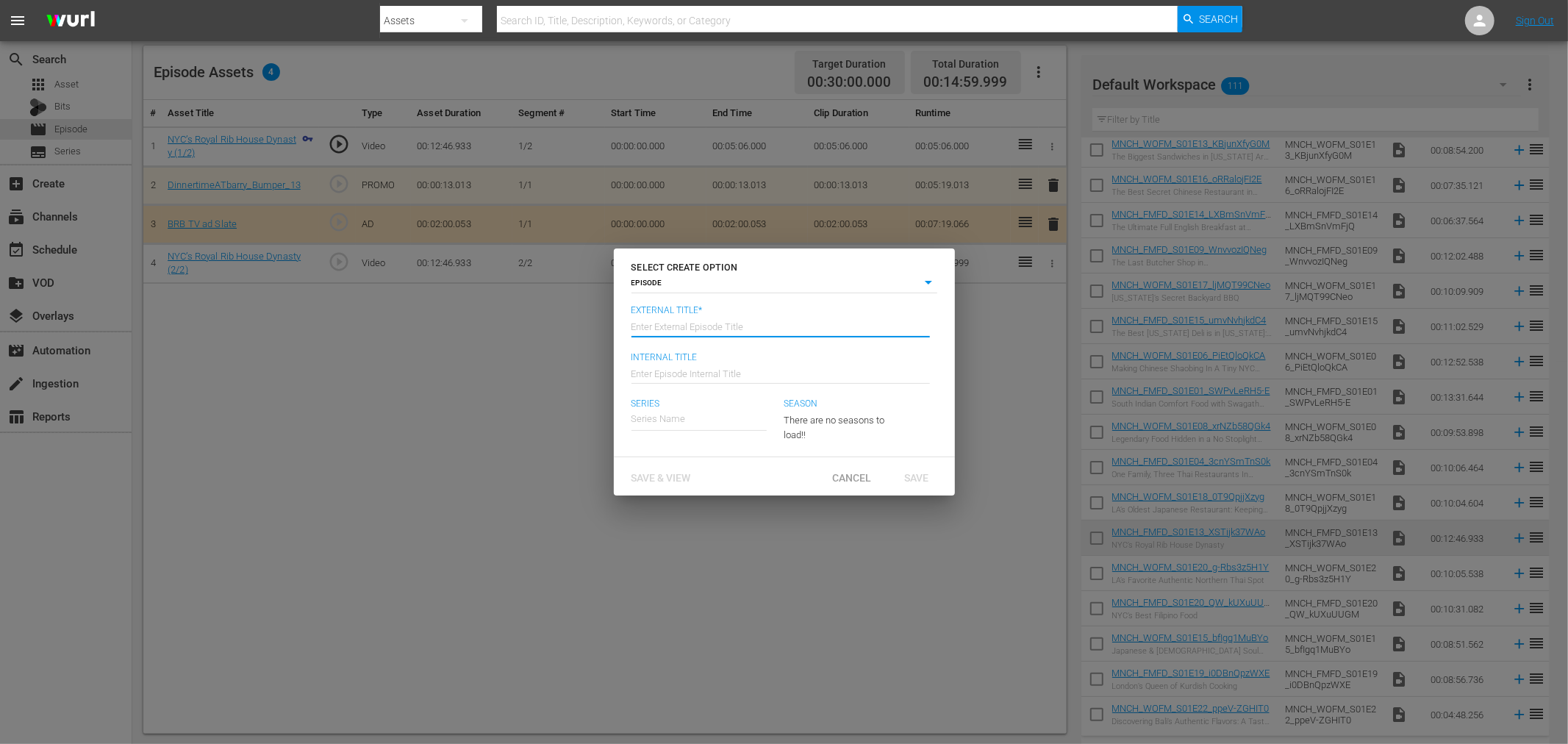
click at [702, 329] on input "text" at bounding box center [780, 325] width 298 height 36
type input "1"
drag, startPoint x: 667, startPoint y: 483, endPoint x: 675, endPoint y: 468, distance: 17.0
click at [668, 483] on div "Save & View" at bounding box center [661, 477] width 83 height 27
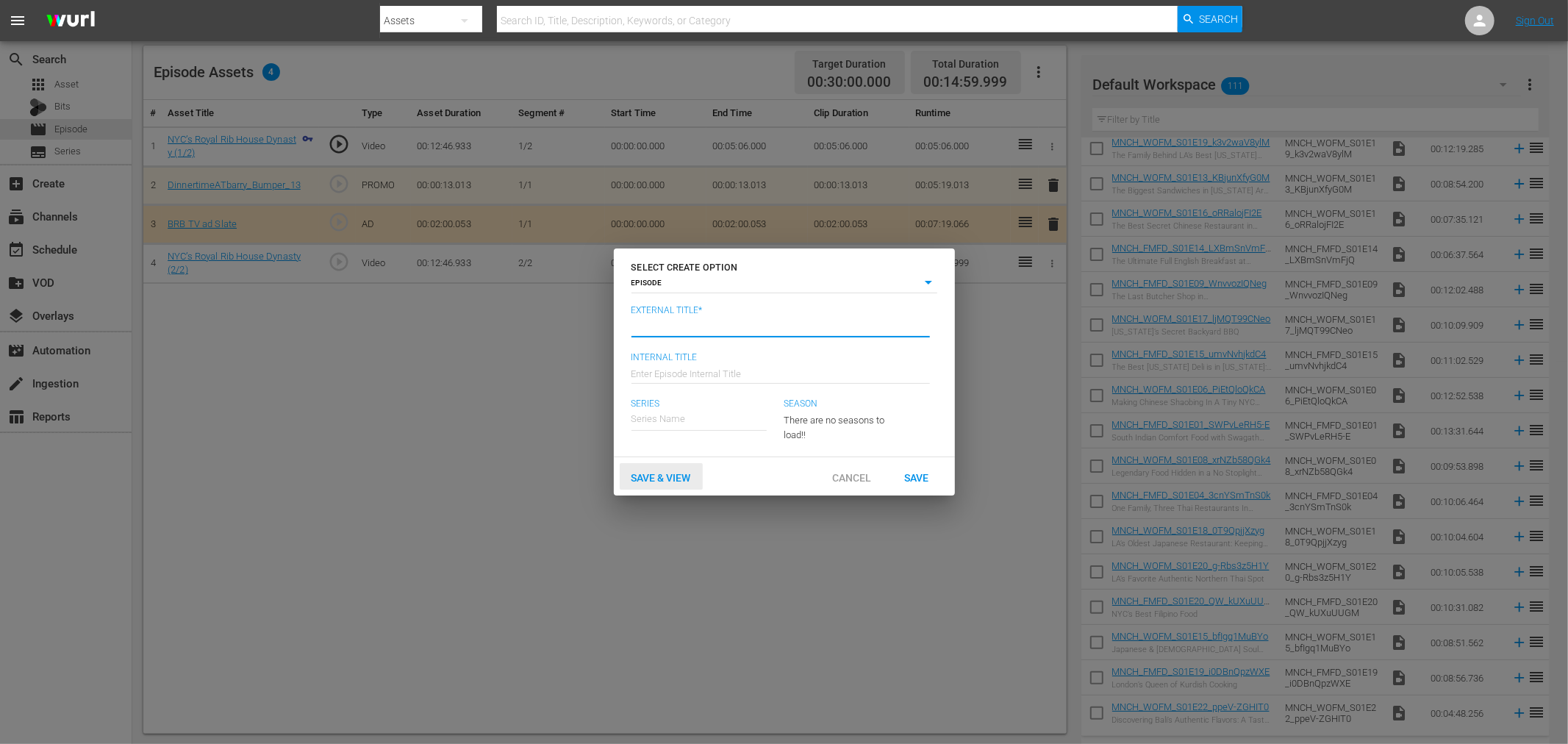
scroll to position [0, 0]
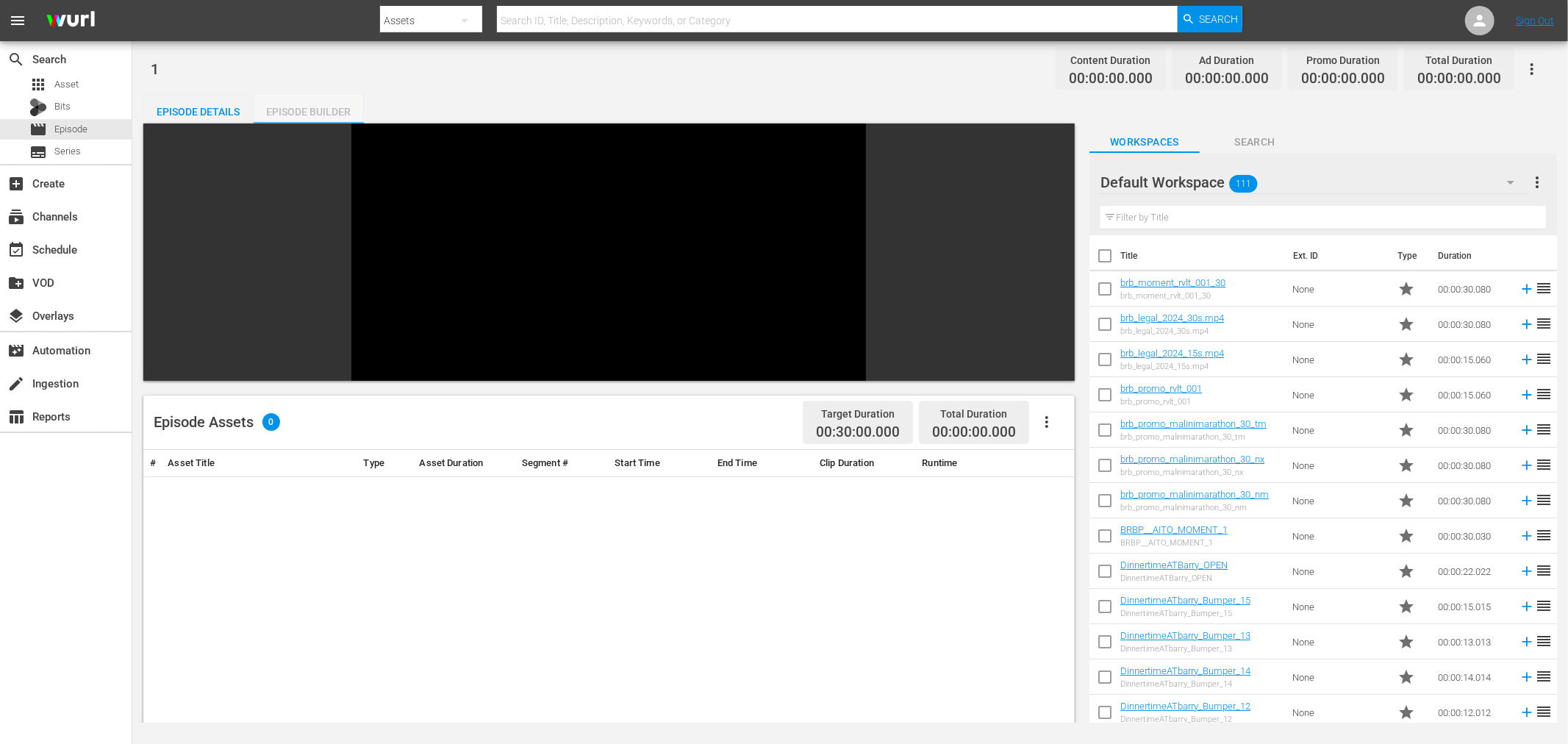
drag, startPoint x: 309, startPoint y: 104, endPoint x: 389, endPoint y: 101, distance: 80.1
click at [310, 104] on div "Episode Builder" at bounding box center [308, 111] width 110 height 36
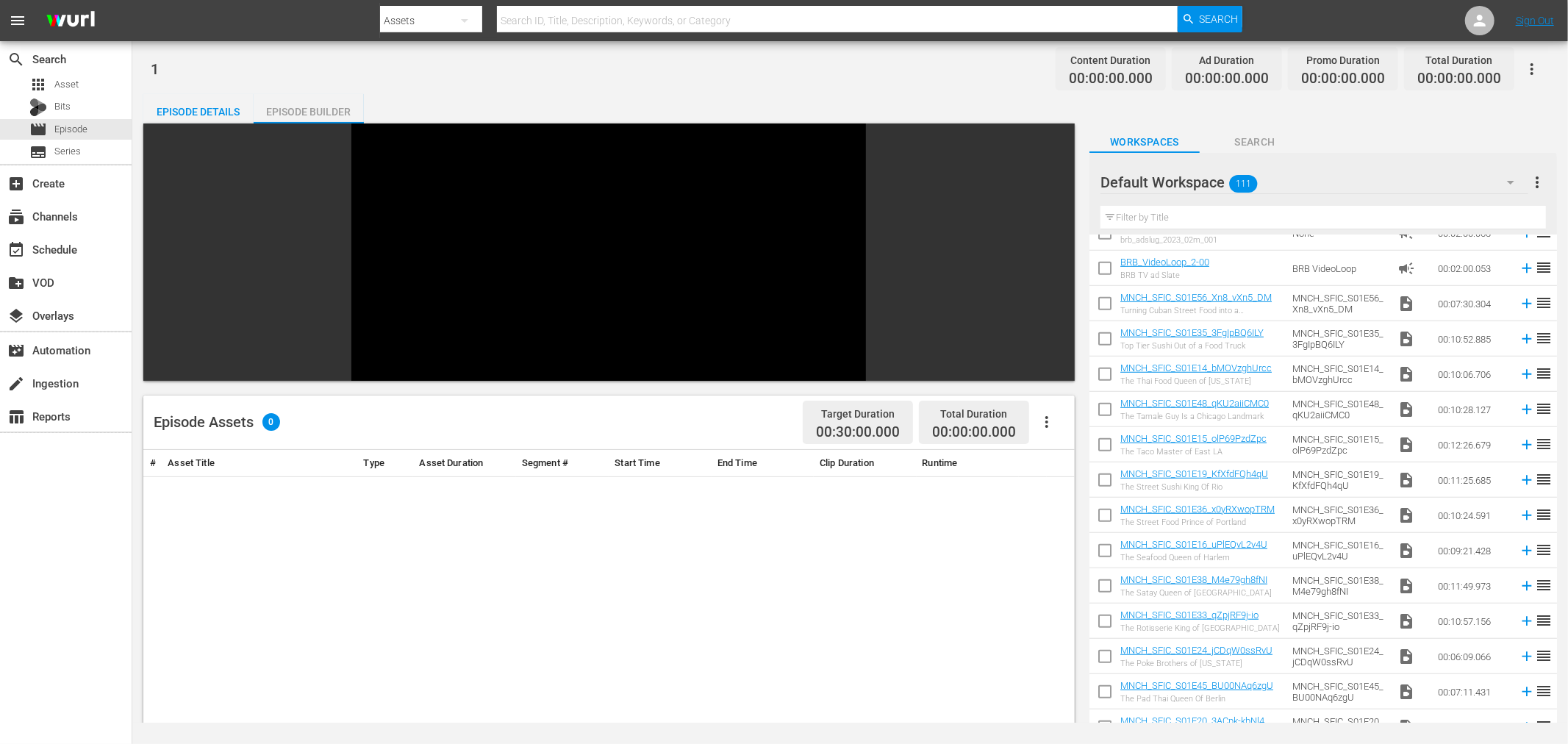
scroll to position [884, 0]
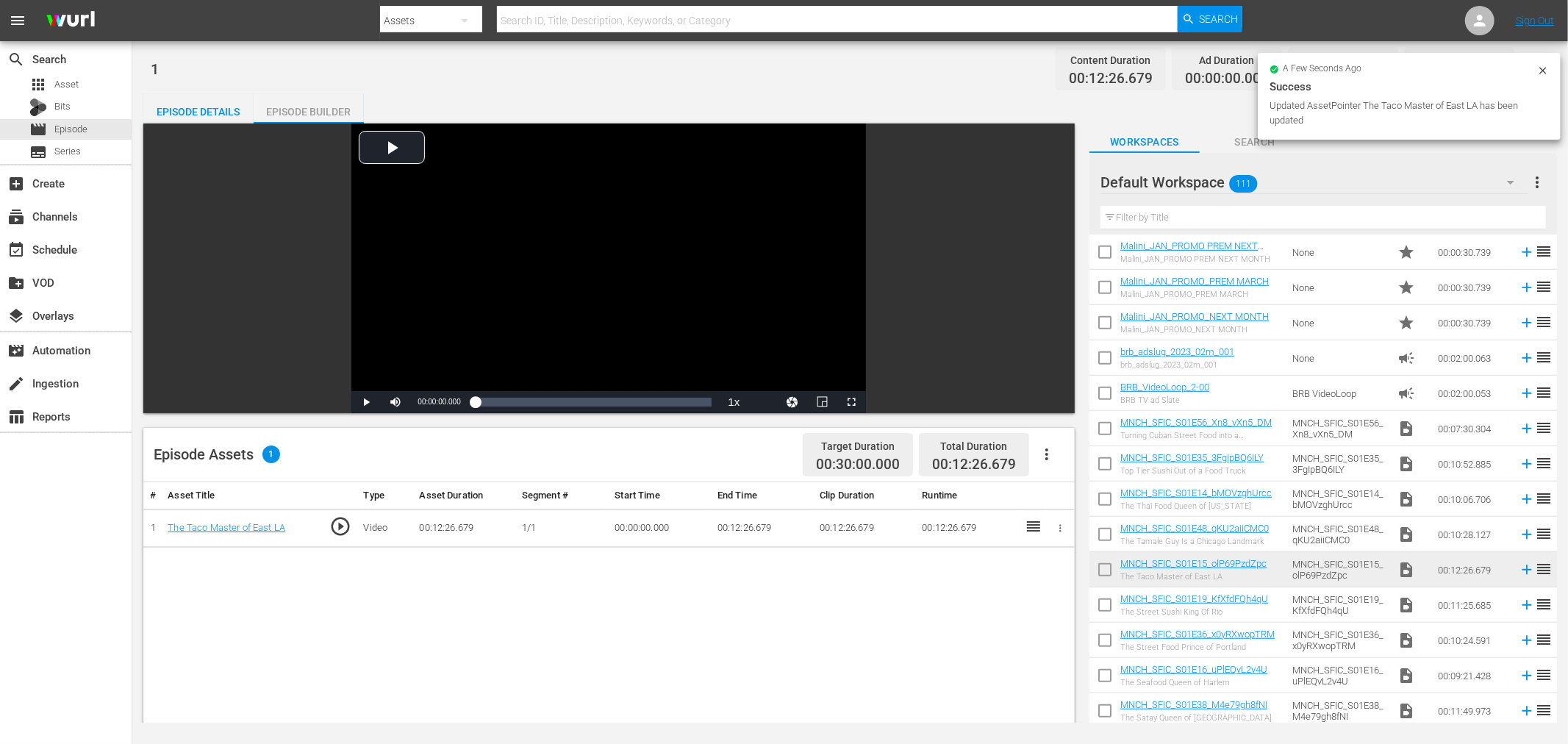
click at [1054, 525] on button "button" at bounding box center [1060, 528] width 15 height 15
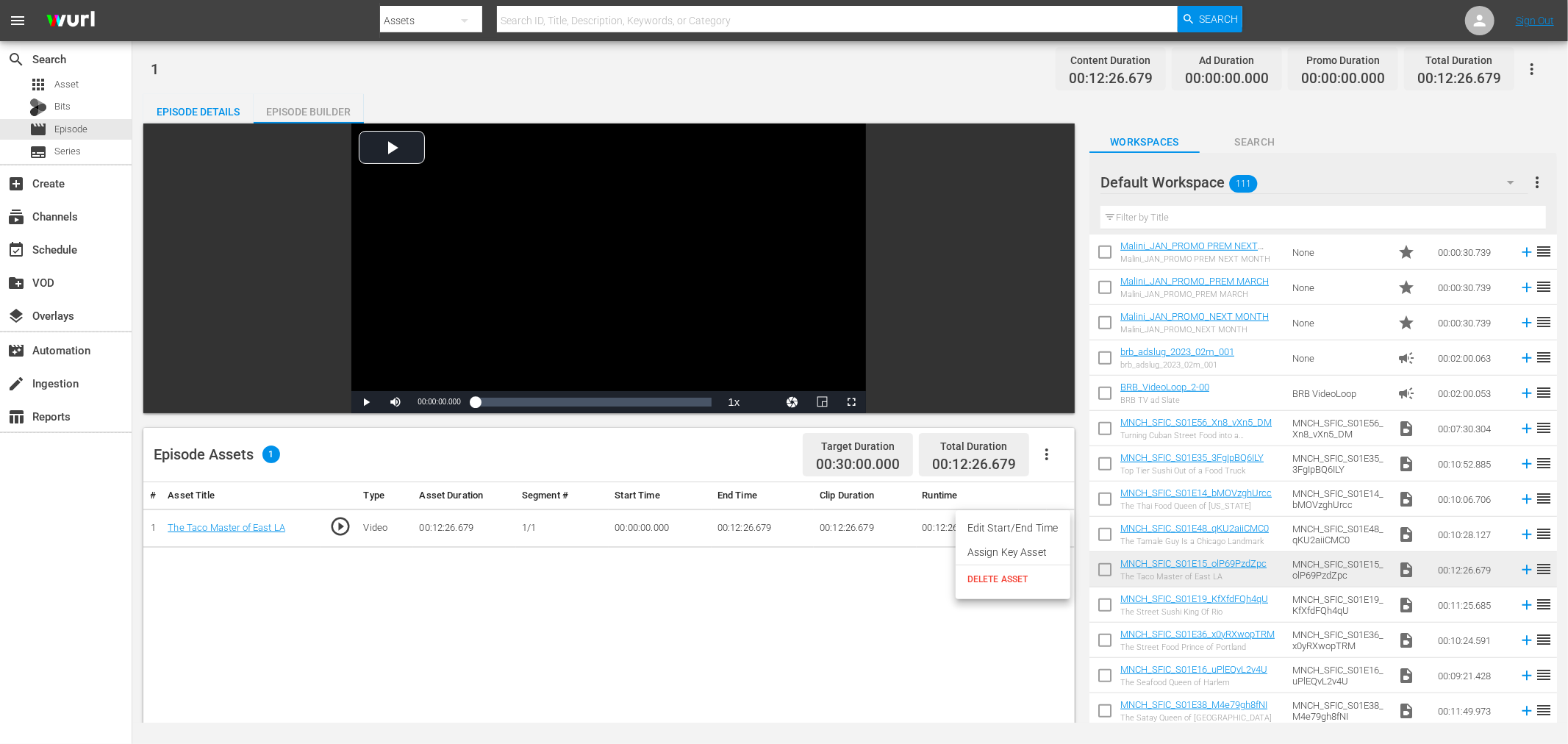
click at [1010, 552] on li "Assign Key Asset" at bounding box center [1013, 552] width 115 height 24
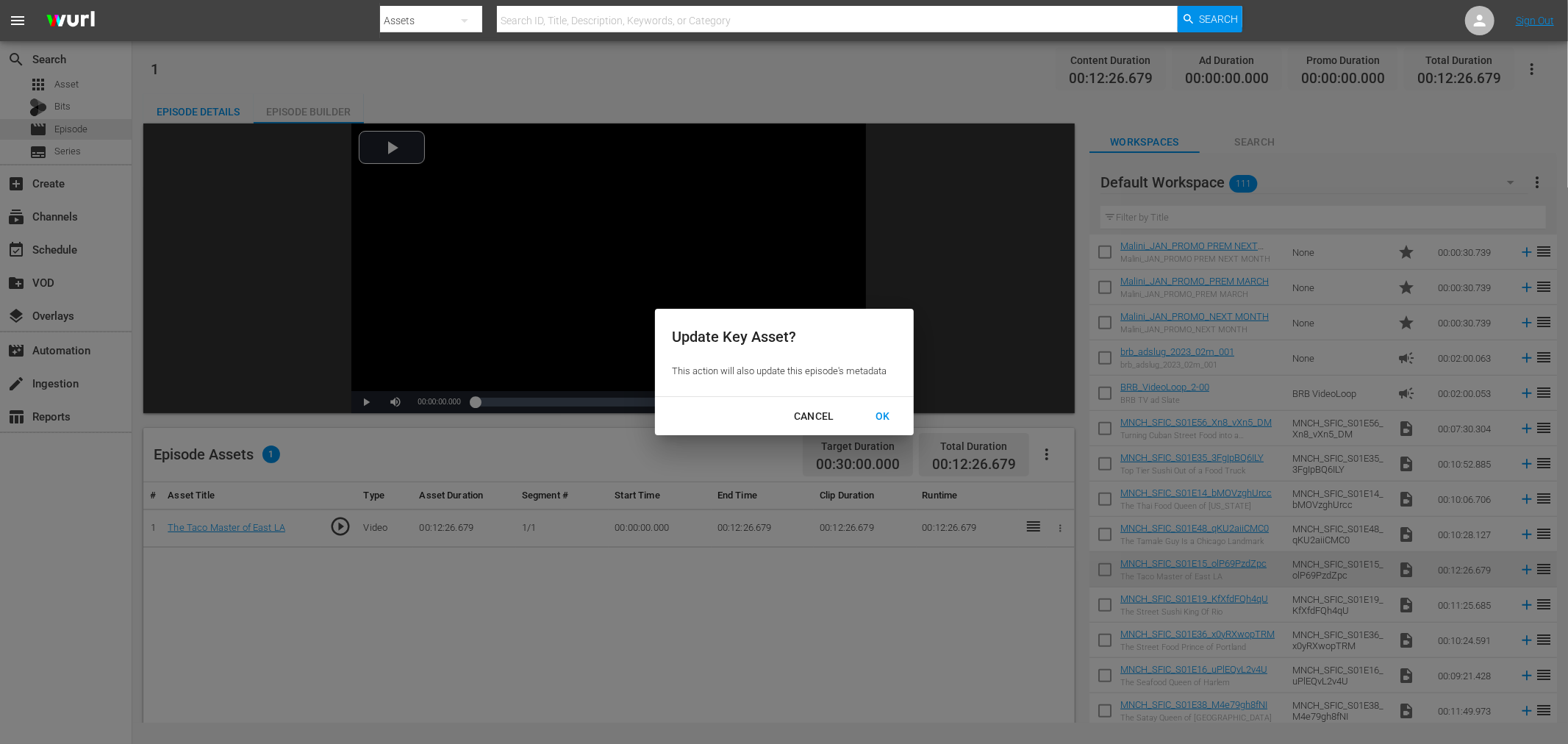
click at [888, 409] on div "OK" at bounding box center [883, 416] width 38 height 18
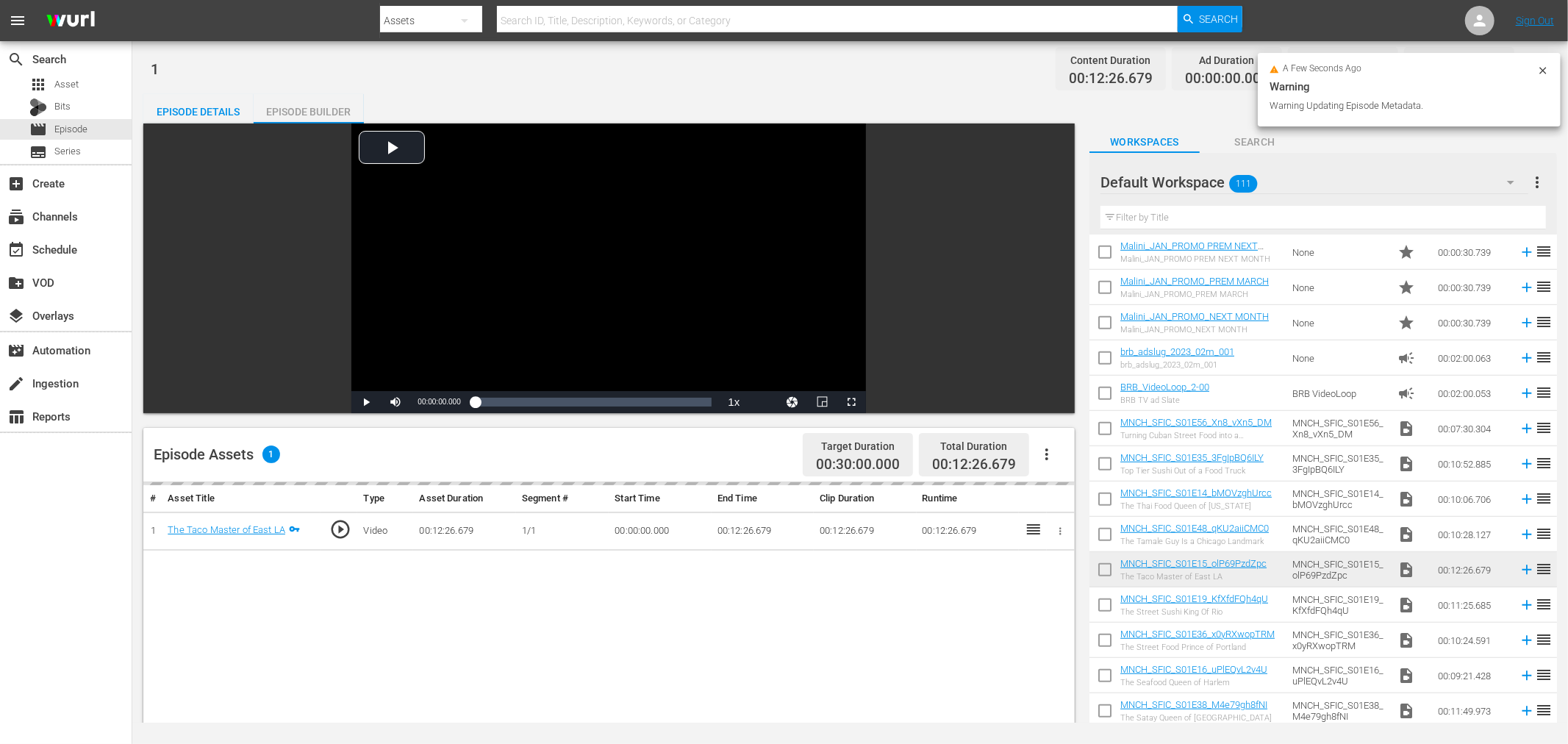
click at [1105, 570] on input "checkbox" at bounding box center [1105, 573] width 31 height 31
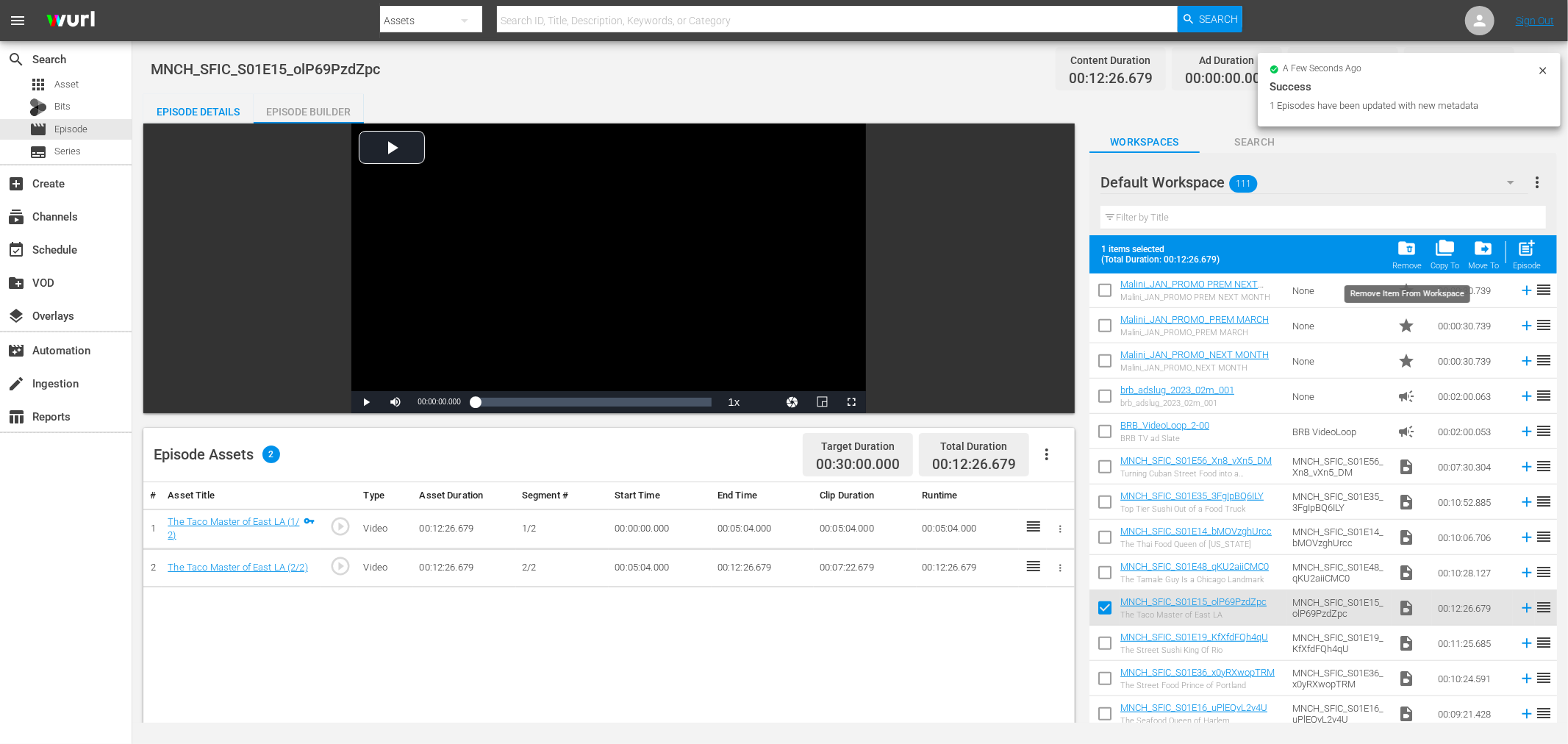
click at [1410, 252] on span "folder_delete" at bounding box center [1407, 248] width 20 height 20
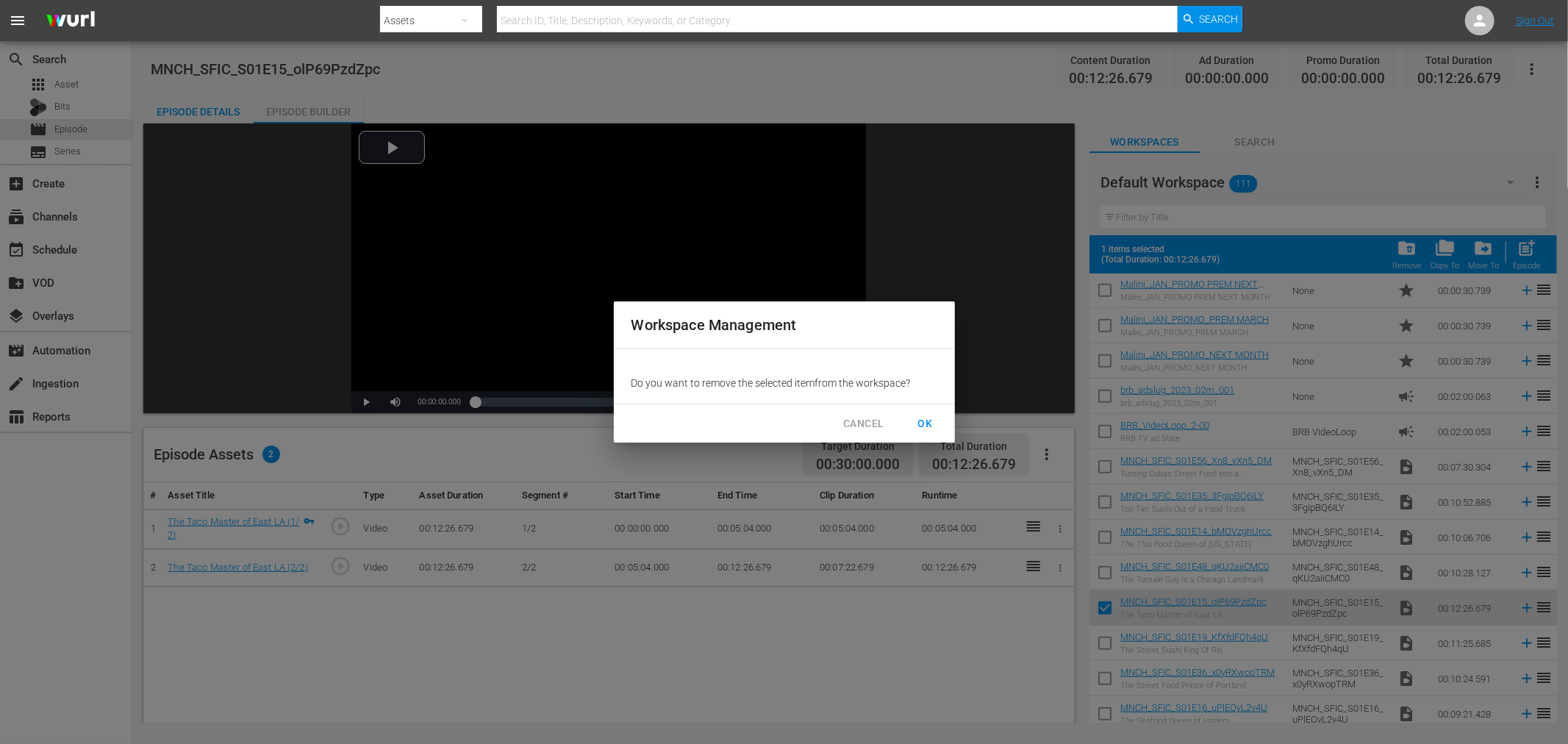
click at [930, 424] on span "OK" at bounding box center [925, 423] width 24 height 18
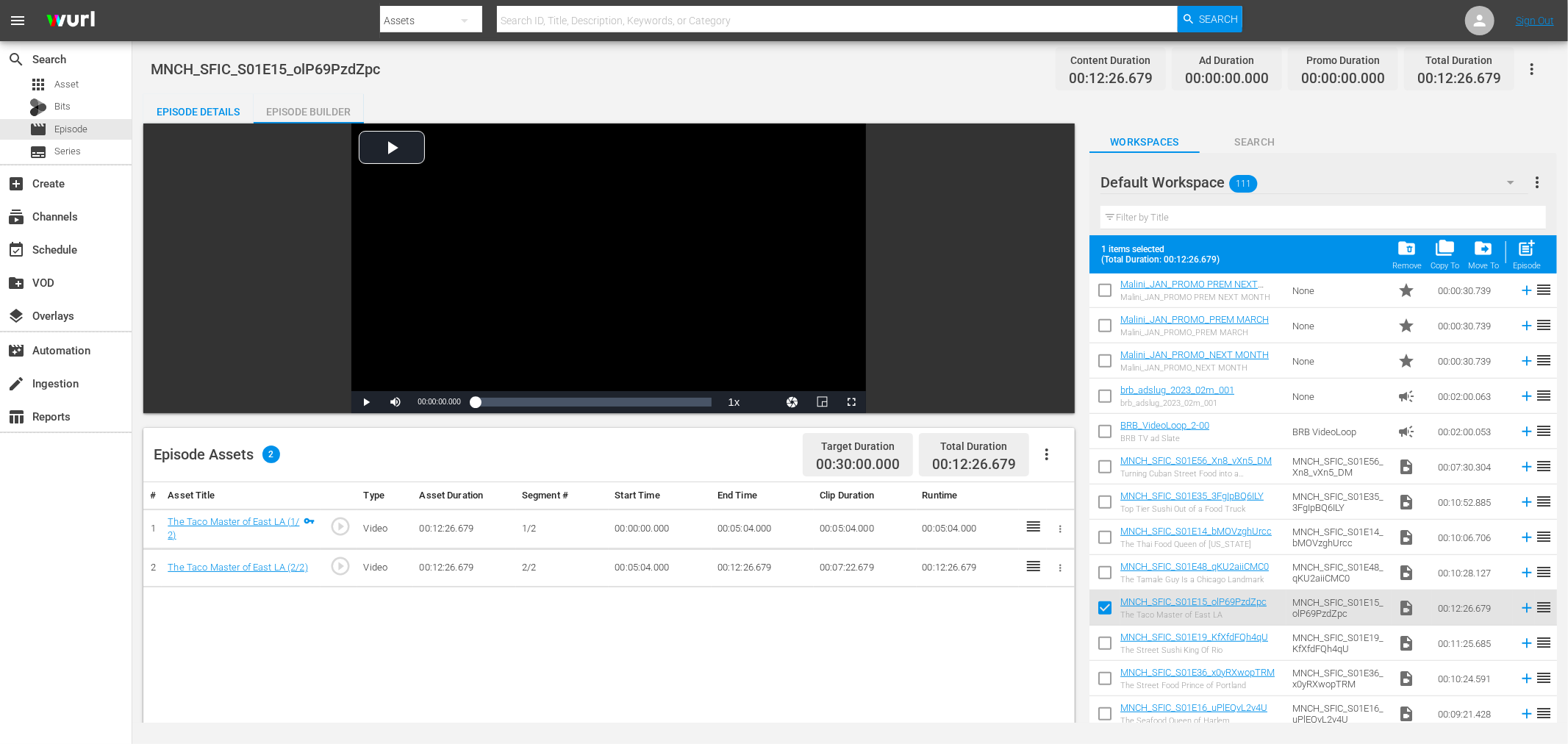
checkbox input "false"
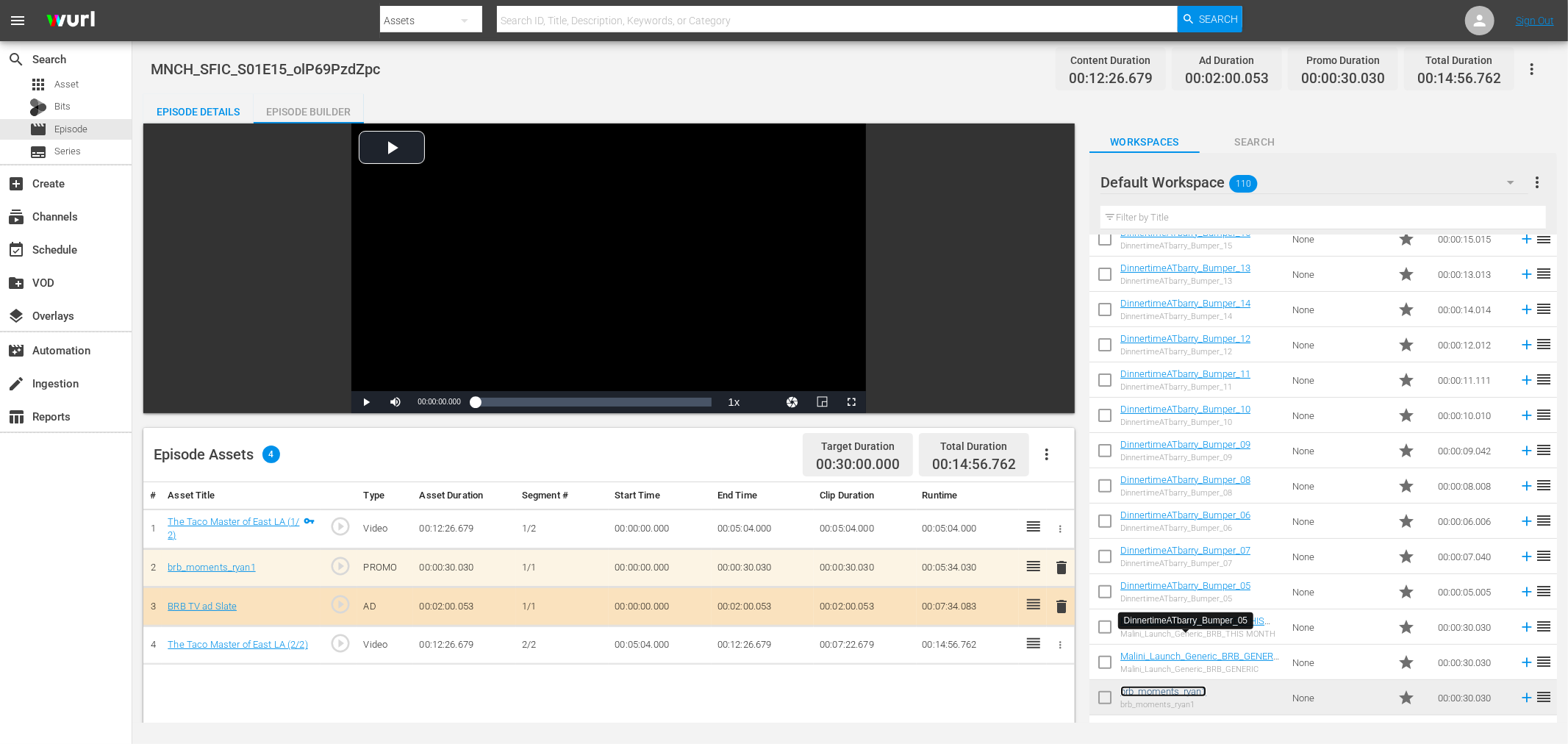
scroll to position [394, 0]
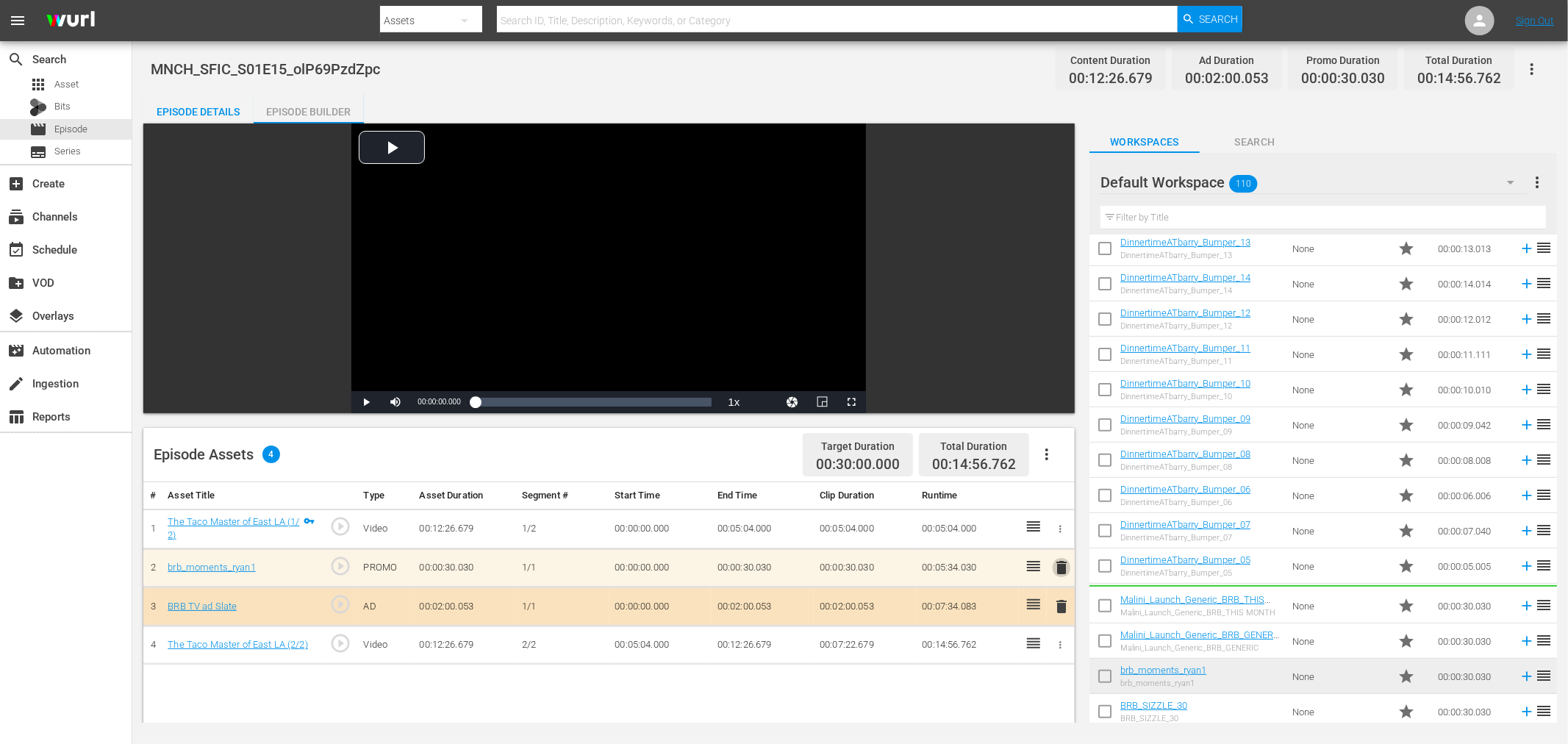
click at [1067, 569] on span "delete" at bounding box center [1061, 567] width 17 height 17
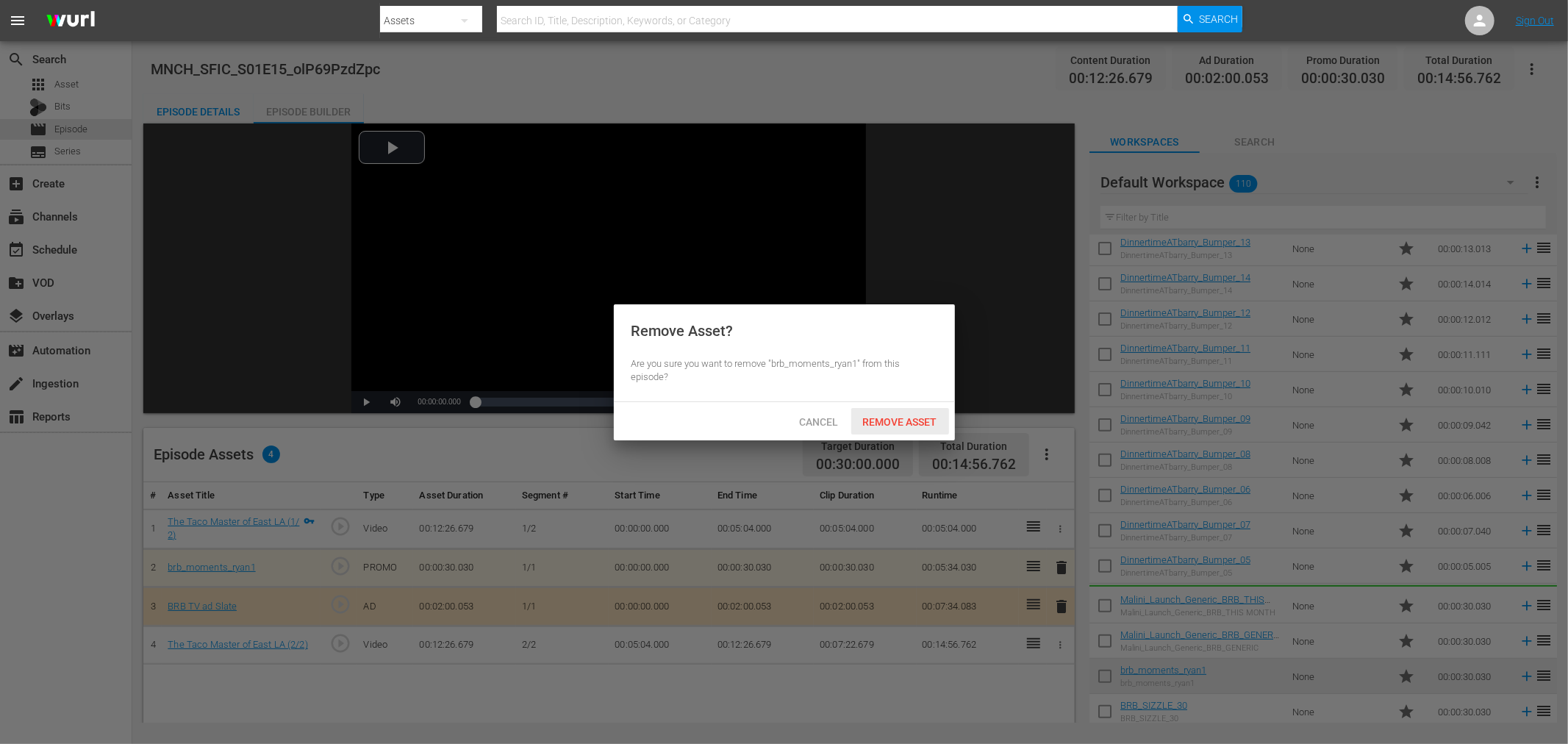
click at [911, 417] on span "Remove Asset" at bounding box center [900, 422] width 98 height 12
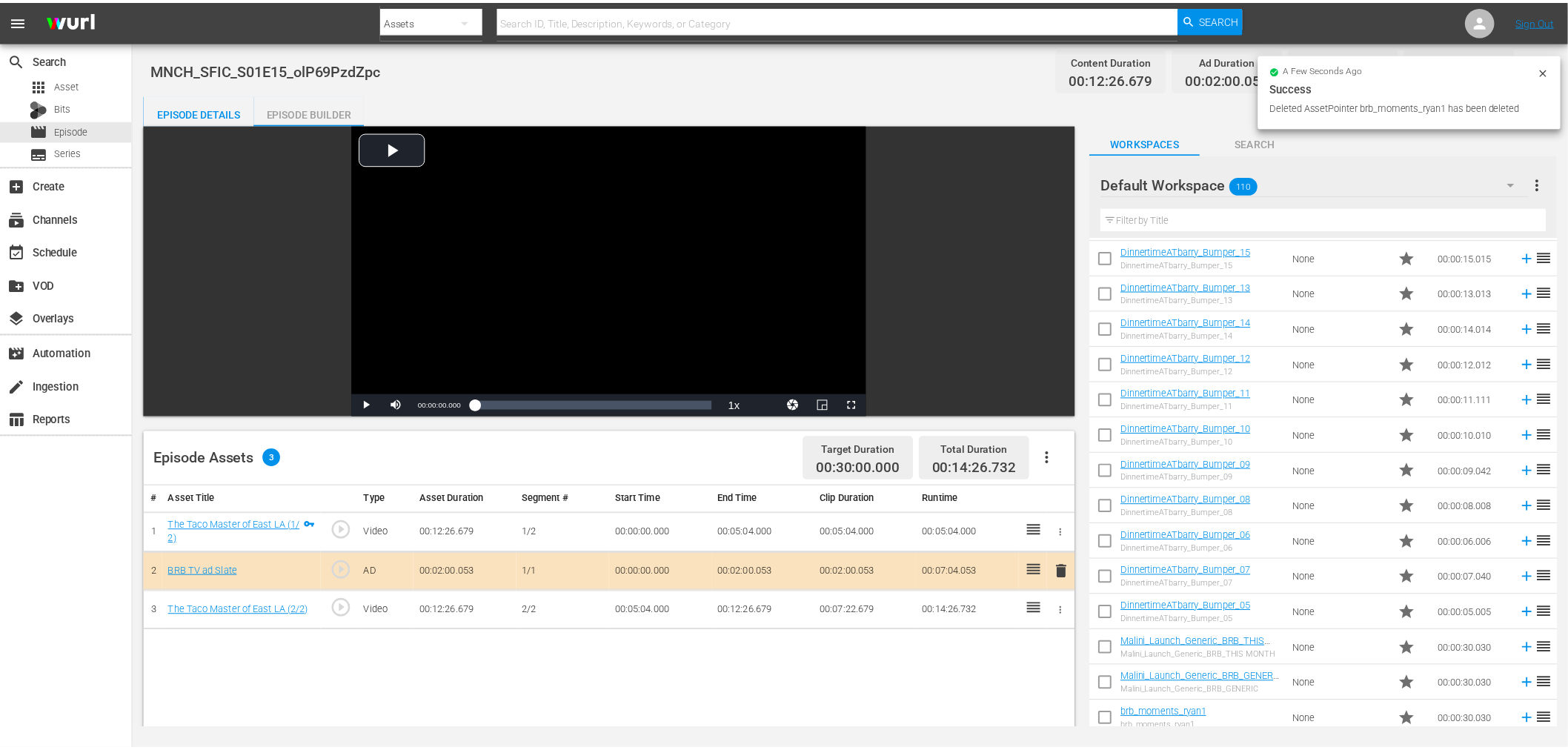
scroll to position [315, 0]
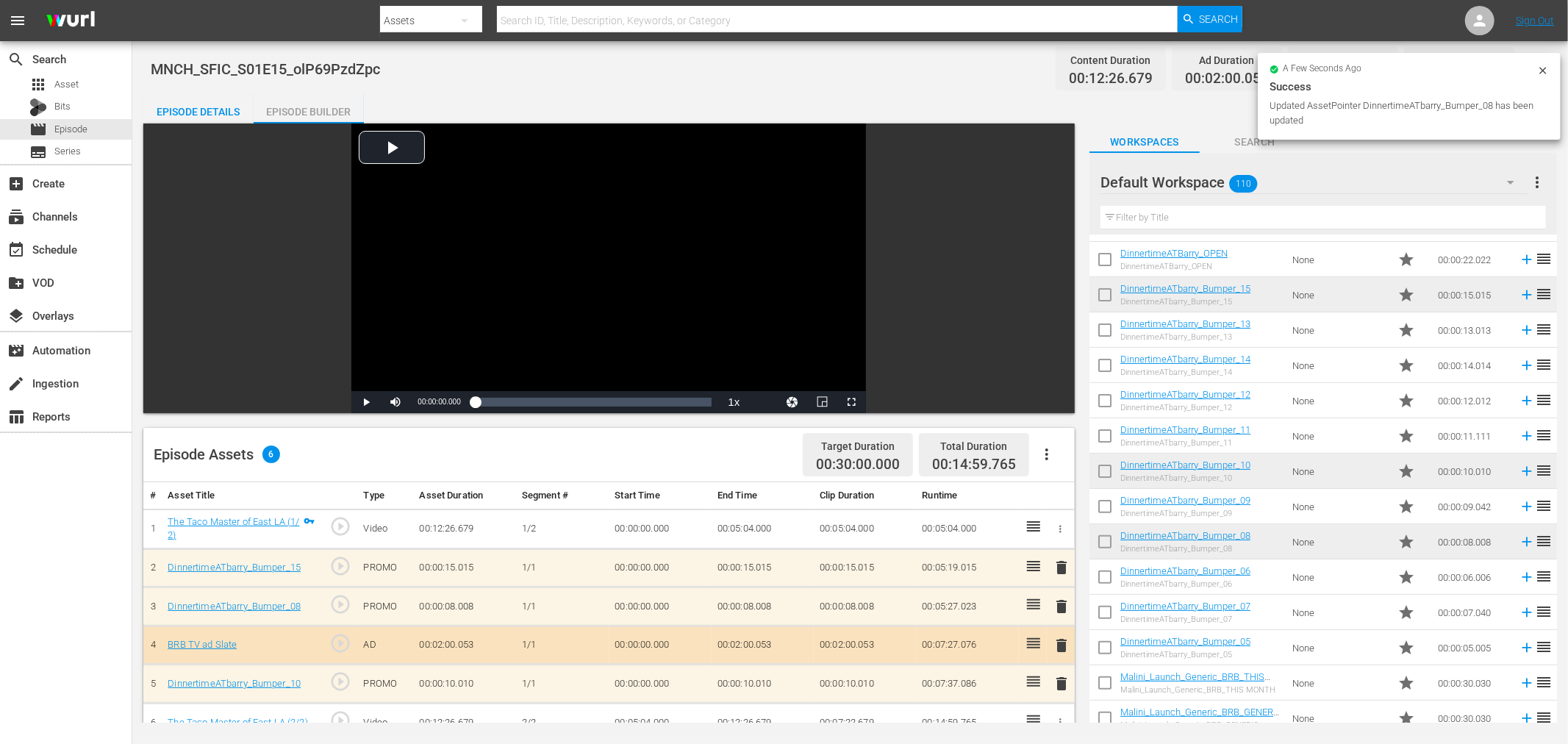
click at [201, 103] on div "Episode Details" at bounding box center [198, 111] width 110 height 36
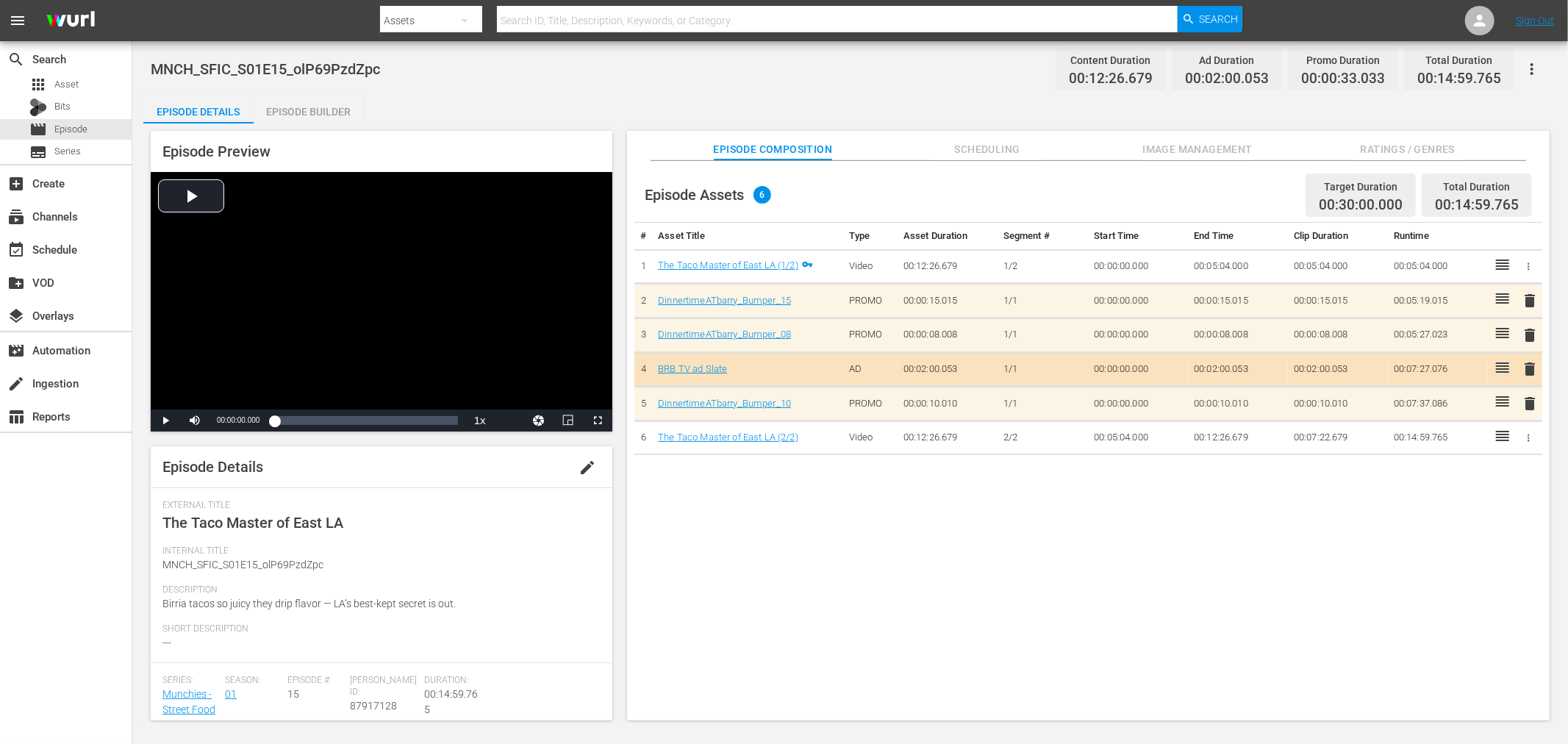
click at [579, 468] on span "edit" at bounding box center [587, 468] width 17 height 17
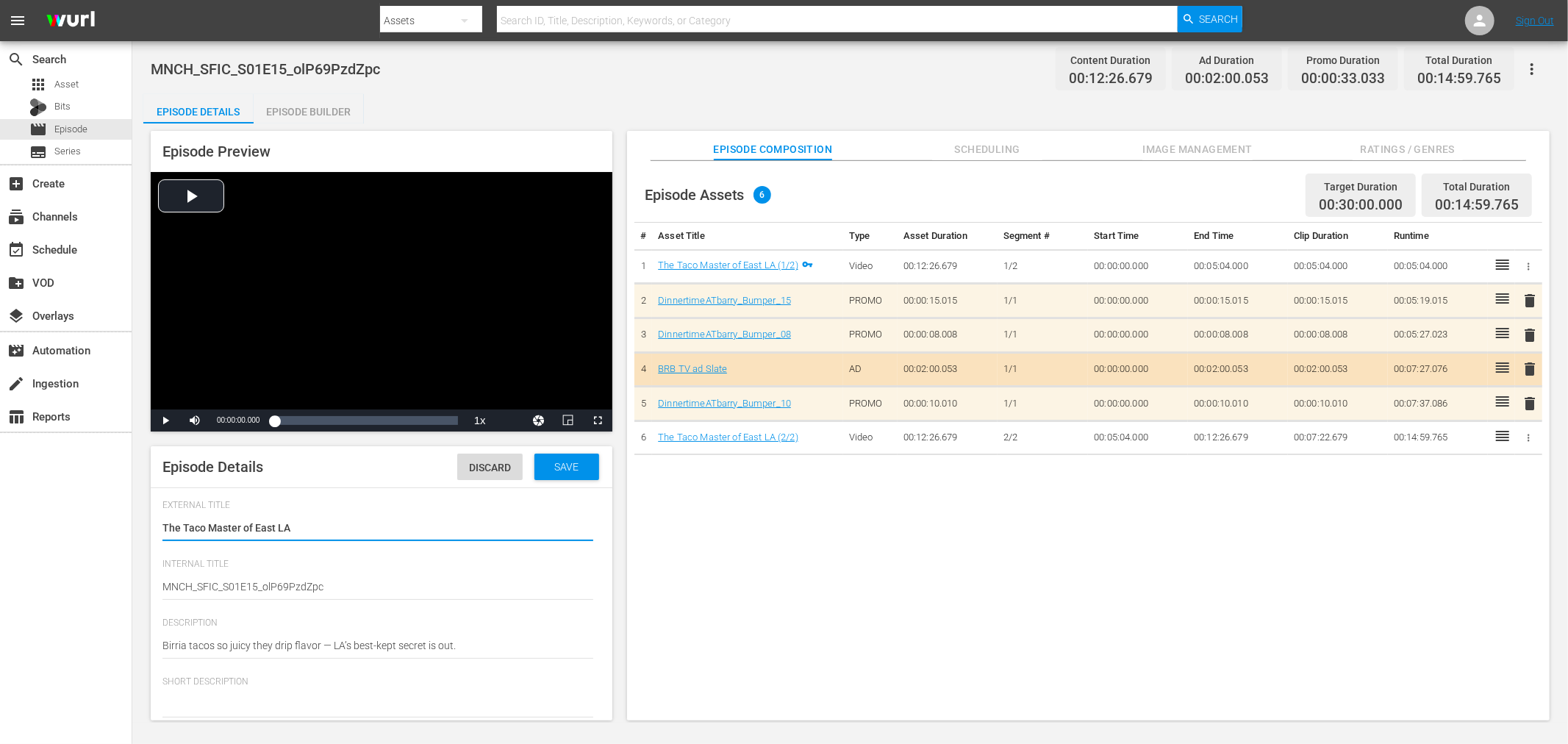
type input "Munchies - Street Food Icons"
drag, startPoint x: 266, startPoint y: 583, endPoint x: 829, endPoint y: 618, distance: 564.1
type textarea "MNCH_SFIC_S01E15"
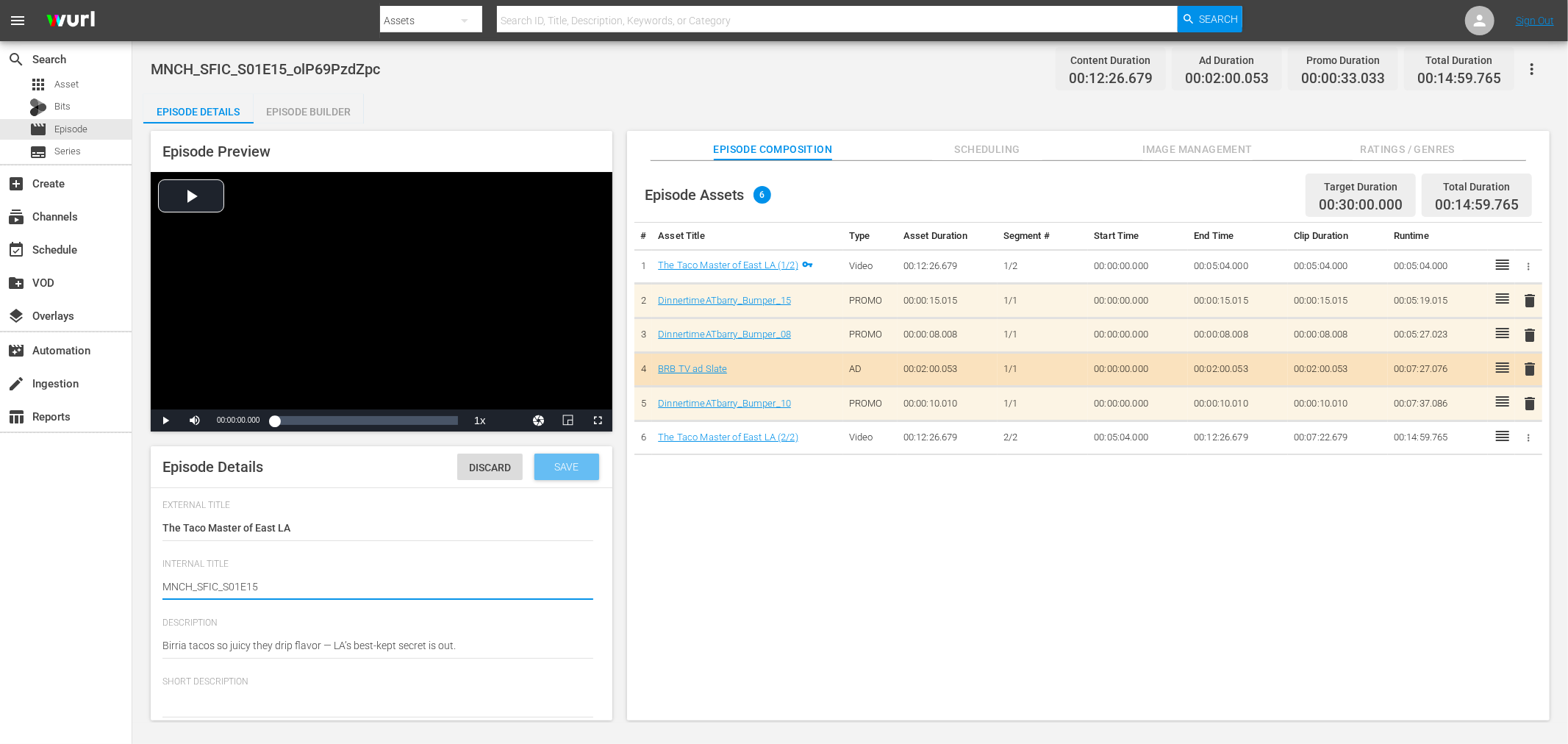
type textarea "MNCH_SFIC_S01E15"
click at [548, 467] on span "Save" at bounding box center [566, 467] width 48 height 12
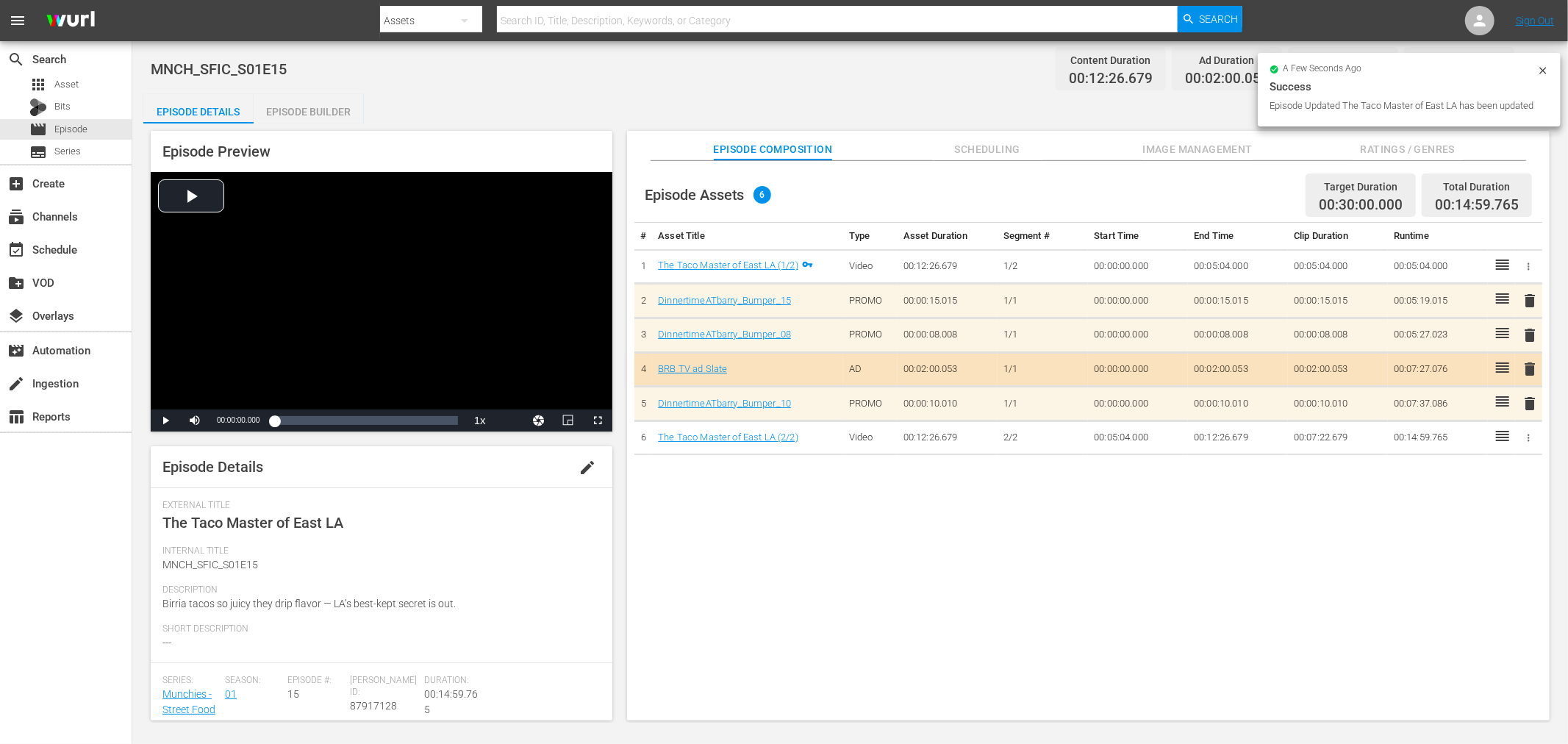
click at [1527, 68] on div "a few seconds ago" at bounding box center [1403, 69] width 268 height 11
click at [1544, 70] on icon at bounding box center [1542, 70] width 7 height 7
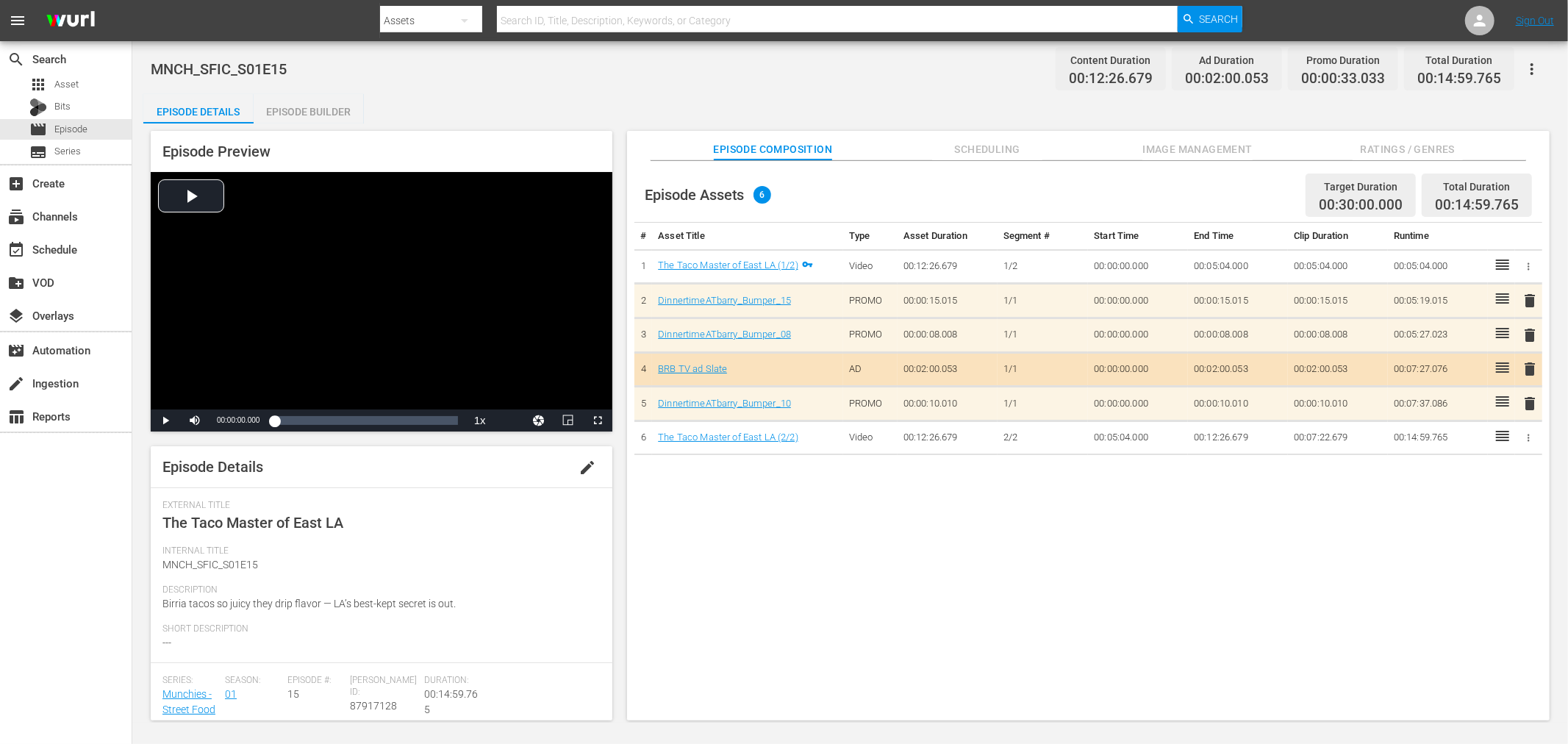
click at [1538, 59] on button "button" at bounding box center [1532, 69] width 36 height 36
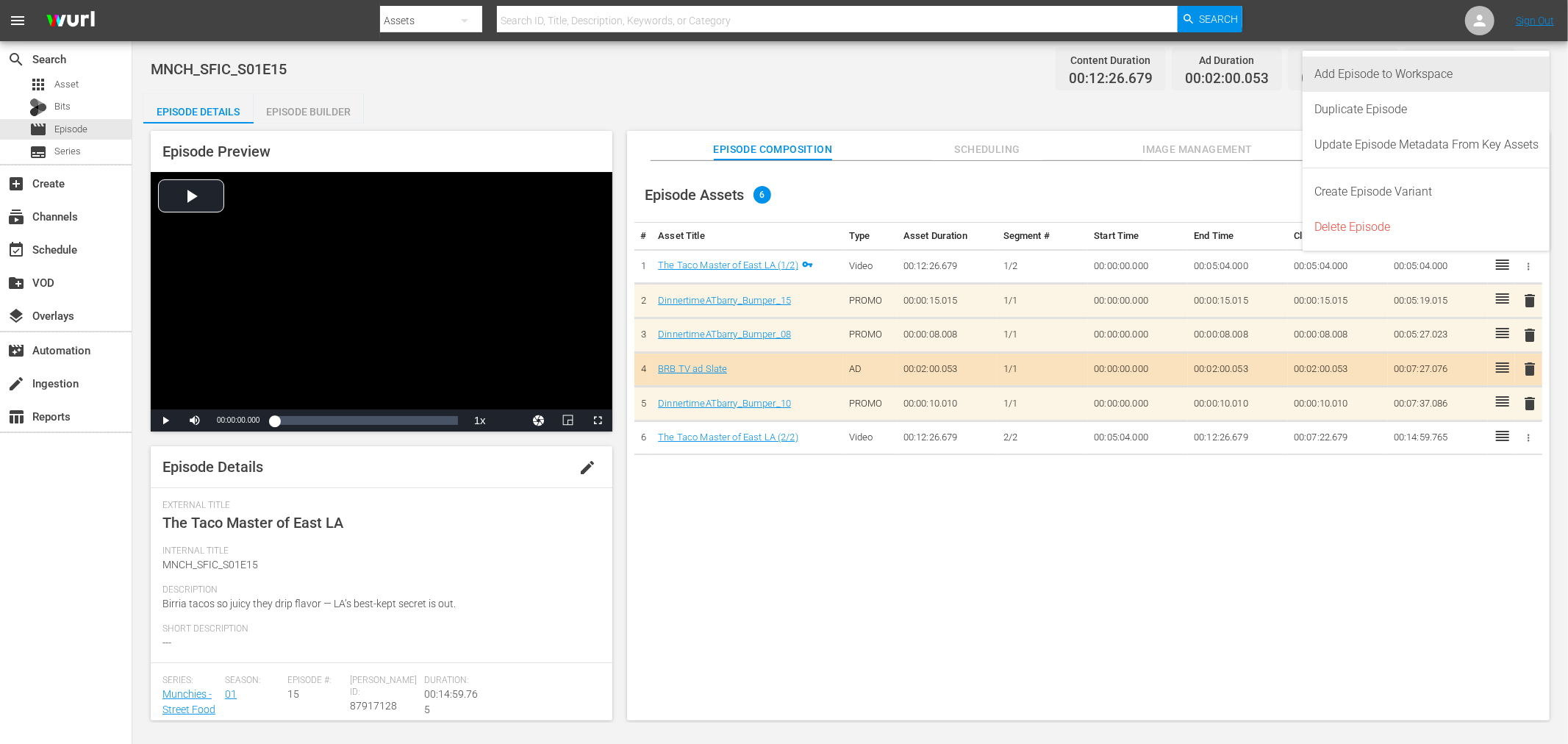
click at [1386, 72] on div "Add Episode to Workspace" at bounding box center [1427, 74] width 225 height 36
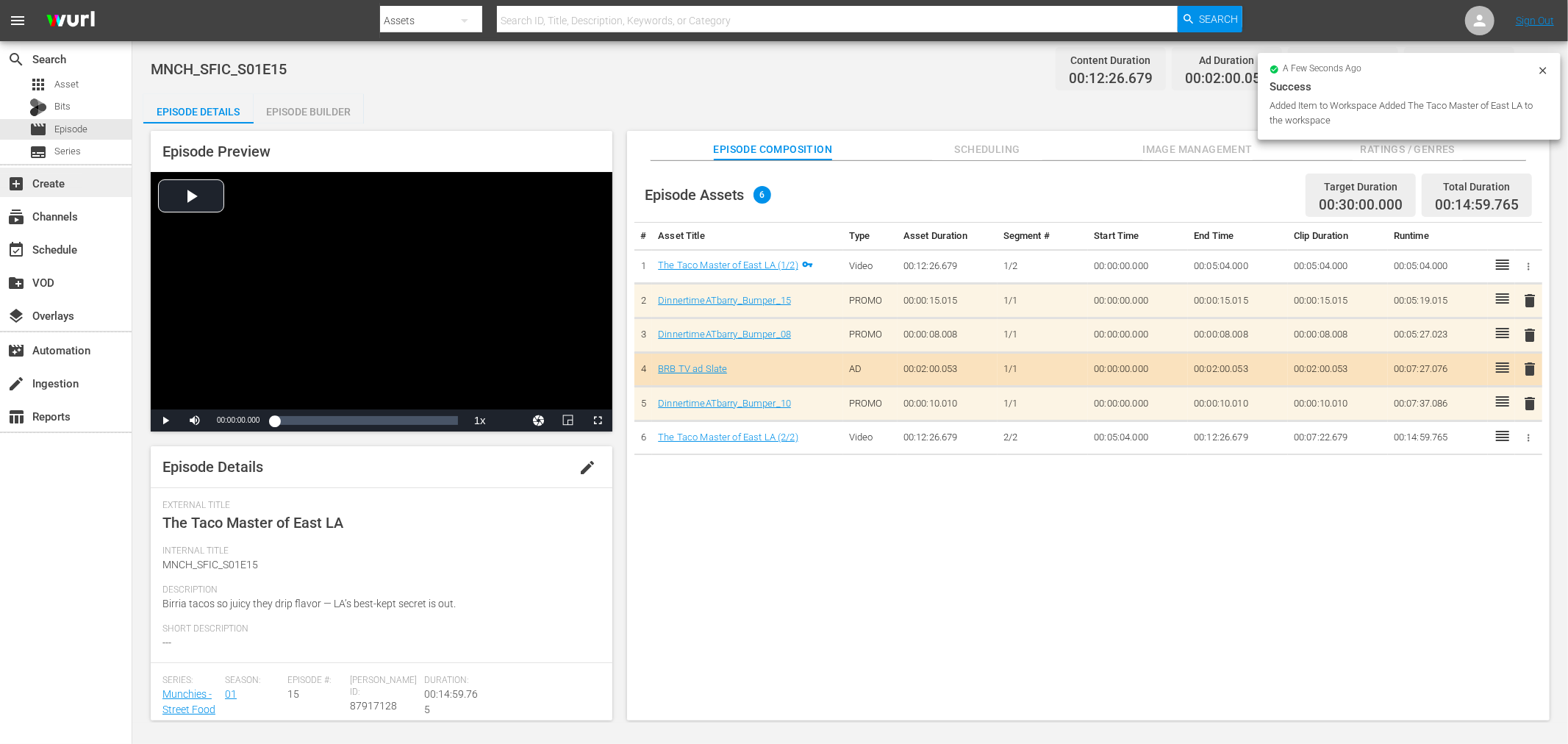
click at [49, 187] on div "add_box Create" at bounding box center [41, 181] width 83 height 13
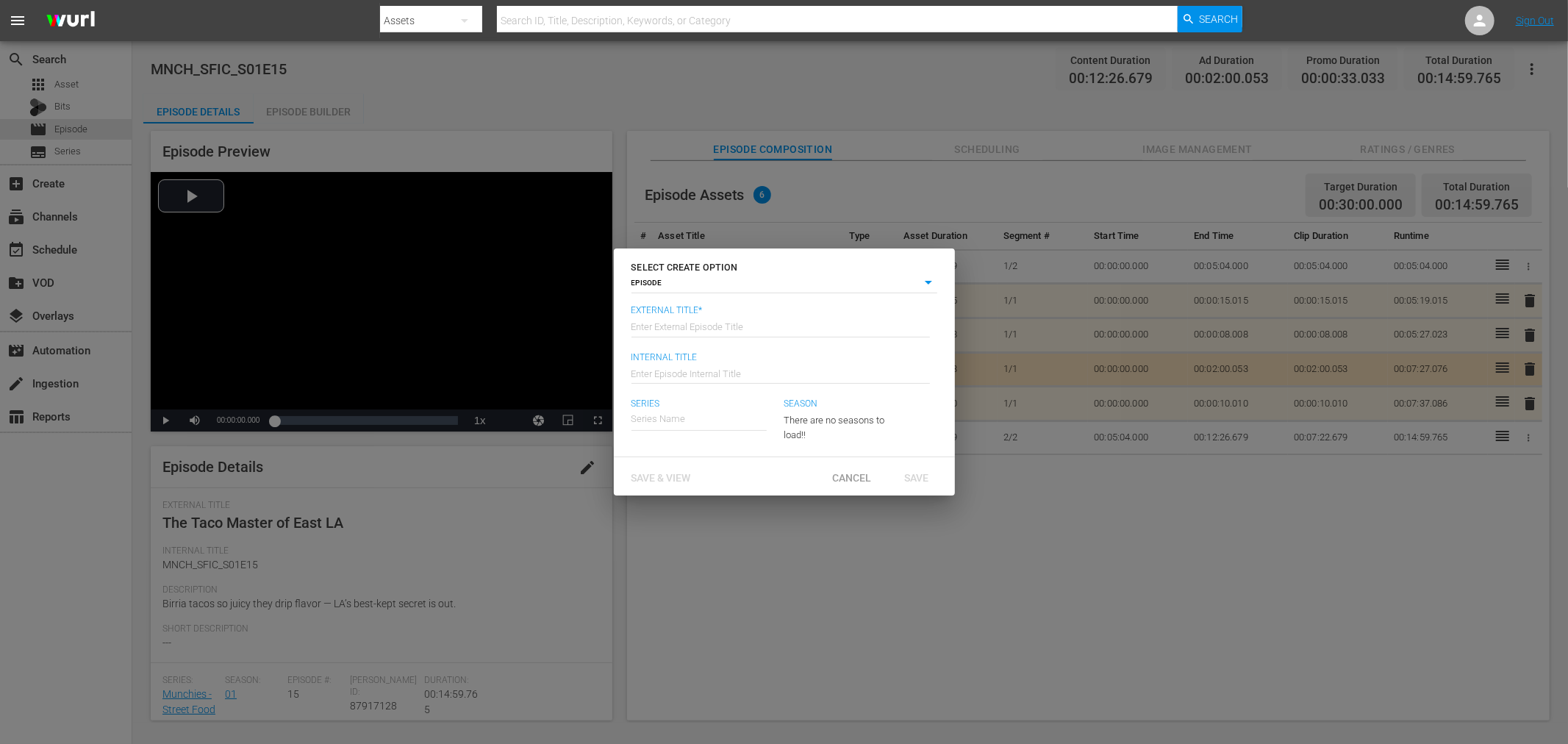
click at [702, 318] on input "text" at bounding box center [780, 325] width 298 height 36
type input "1"
click at [680, 472] on span "Save & View" at bounding box center [661, 478] width 83 height 12
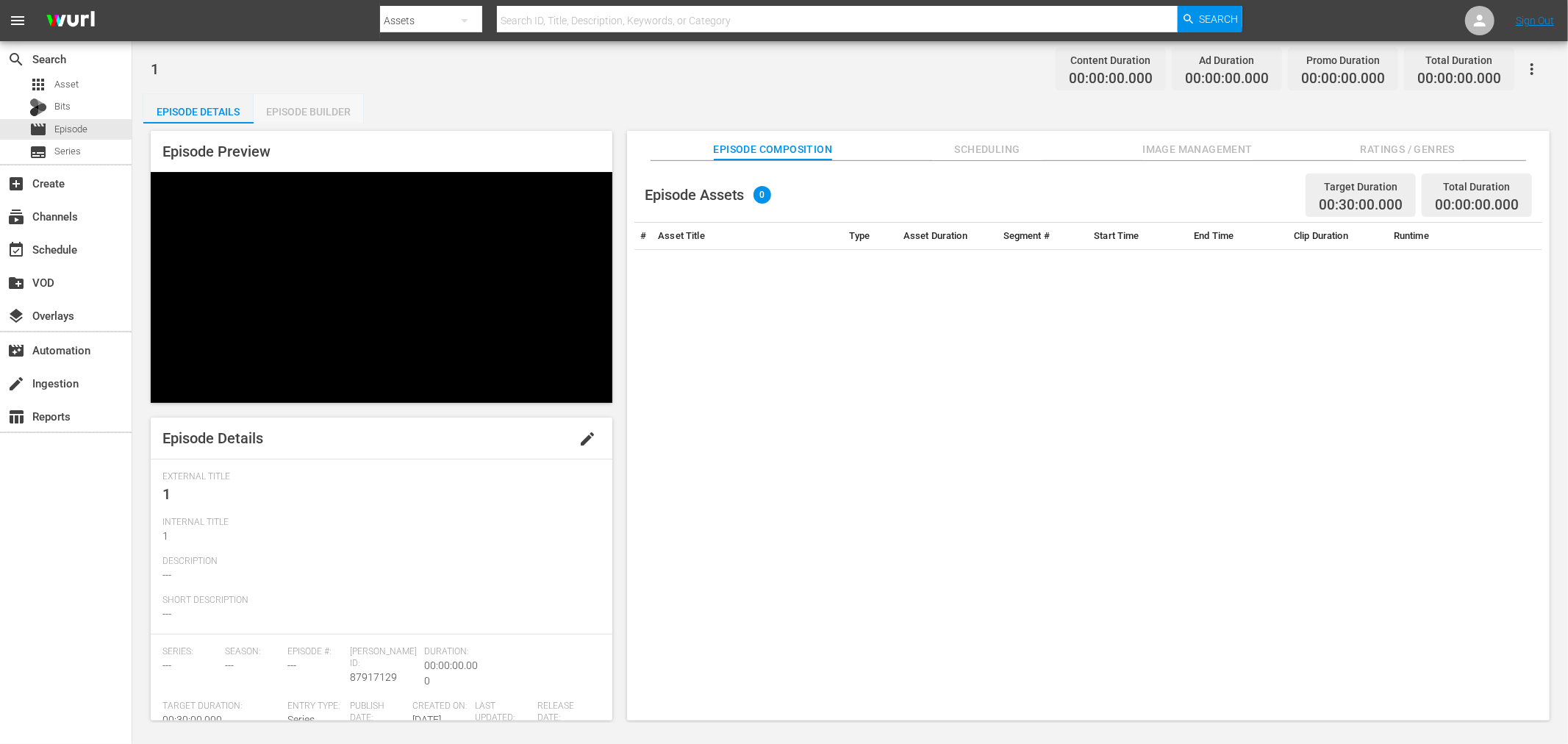
click at [321, 103] on div "Episode Builder" at bounding box center [308, 111] width 110 height 36
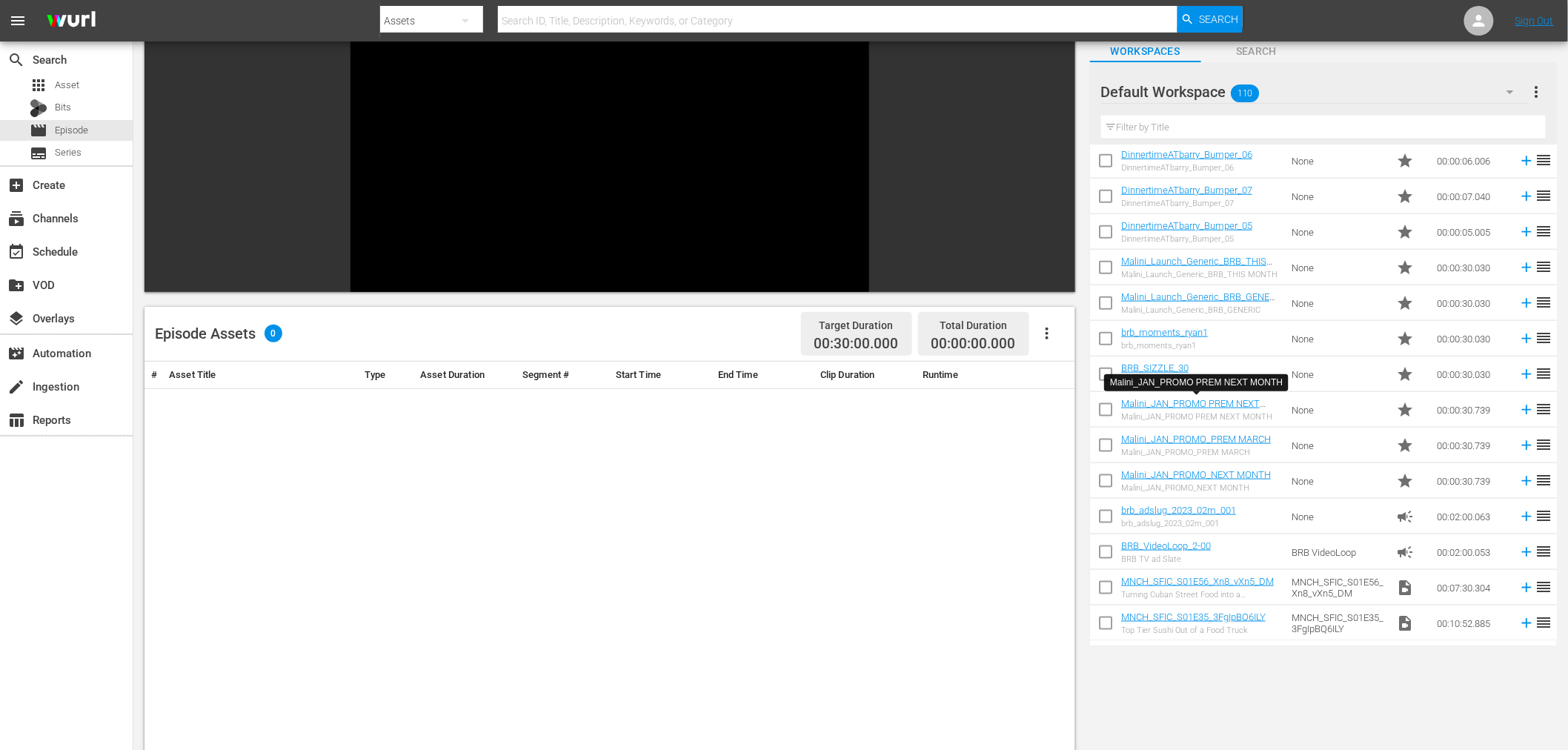
scroll to position [247, 0]
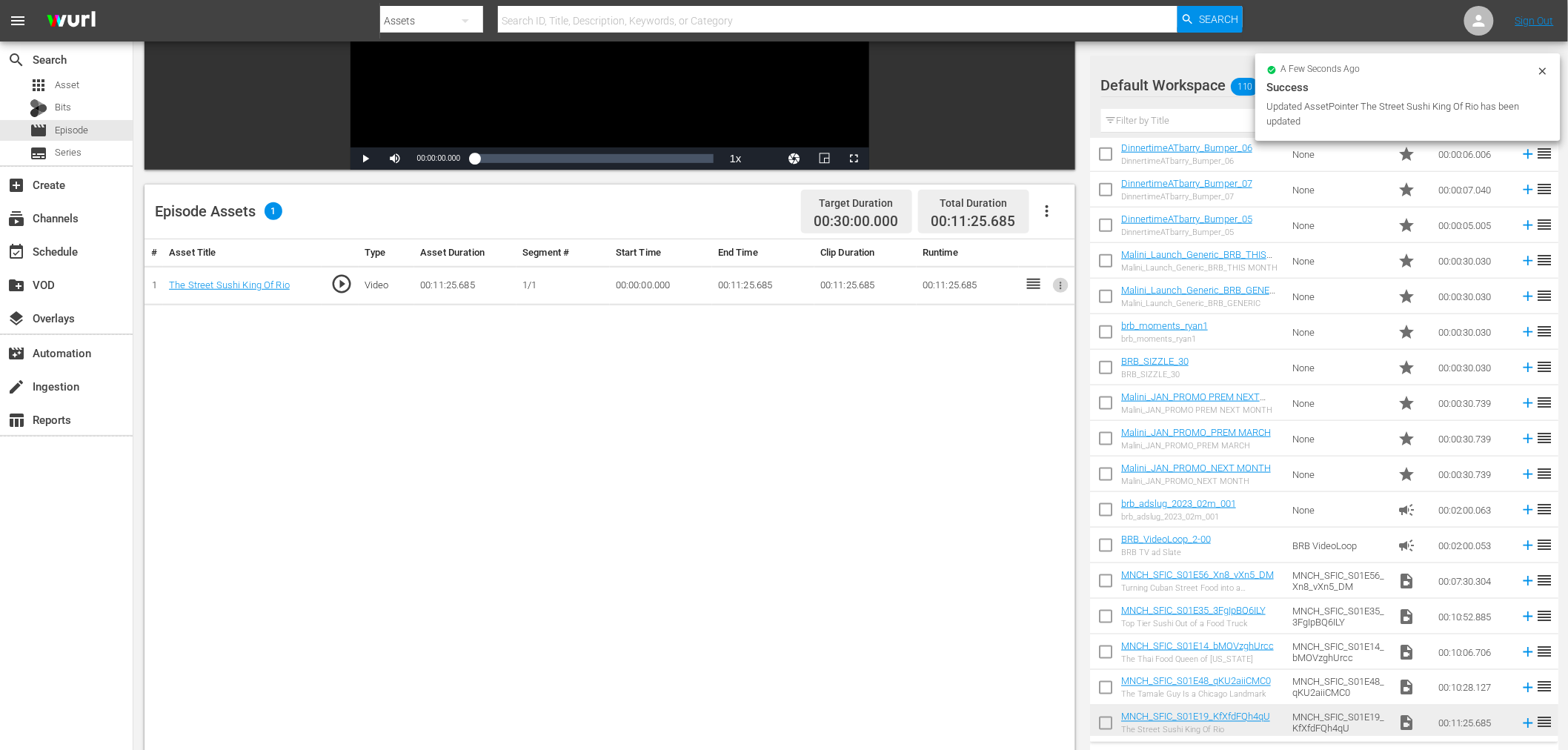
click at [1063, 285] on icon "button" at bounding box center [1060, 285] width 11 height 11
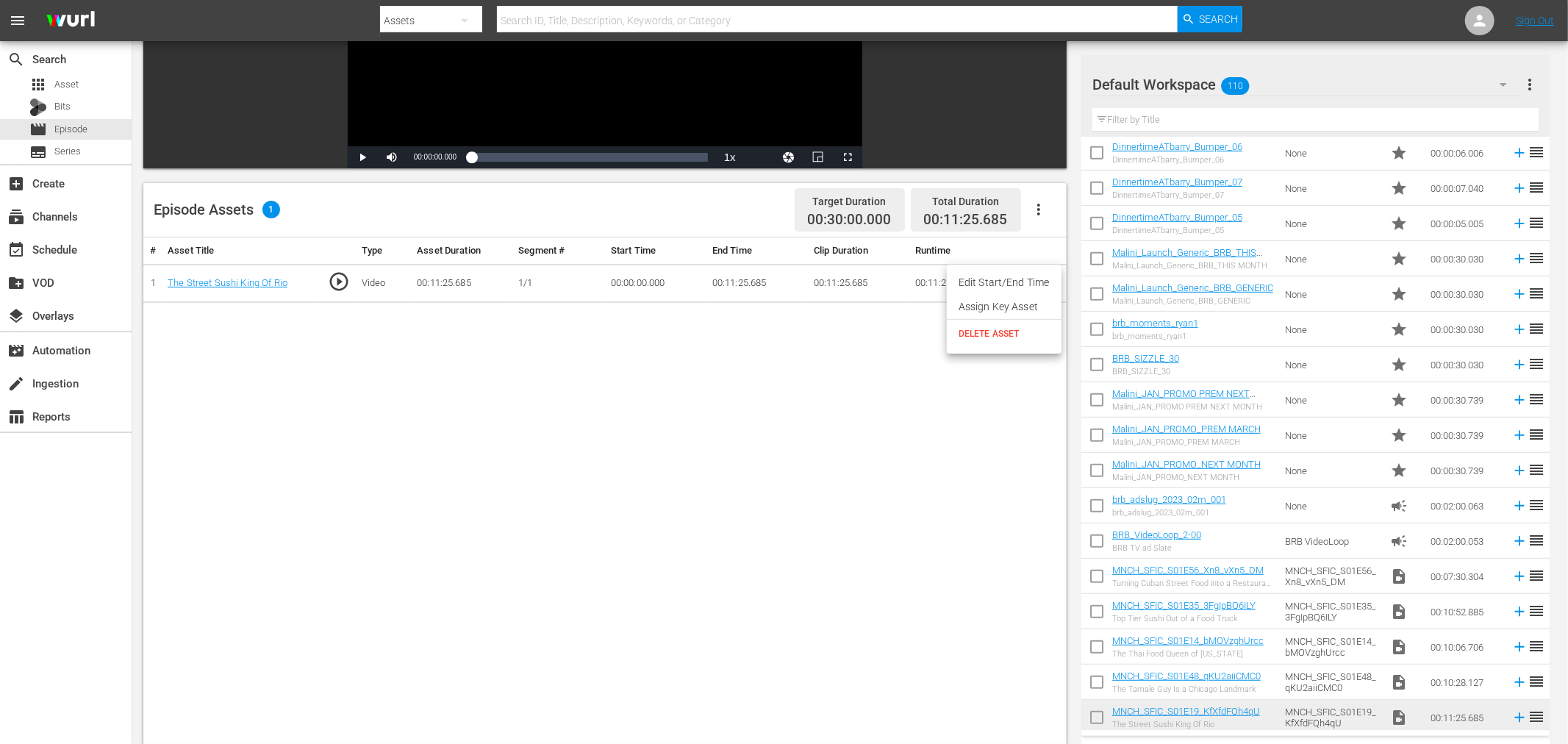
click at [1000, 297] on li "Assign Key Asset" at bounding box center [1005, 306] width 115 height 24
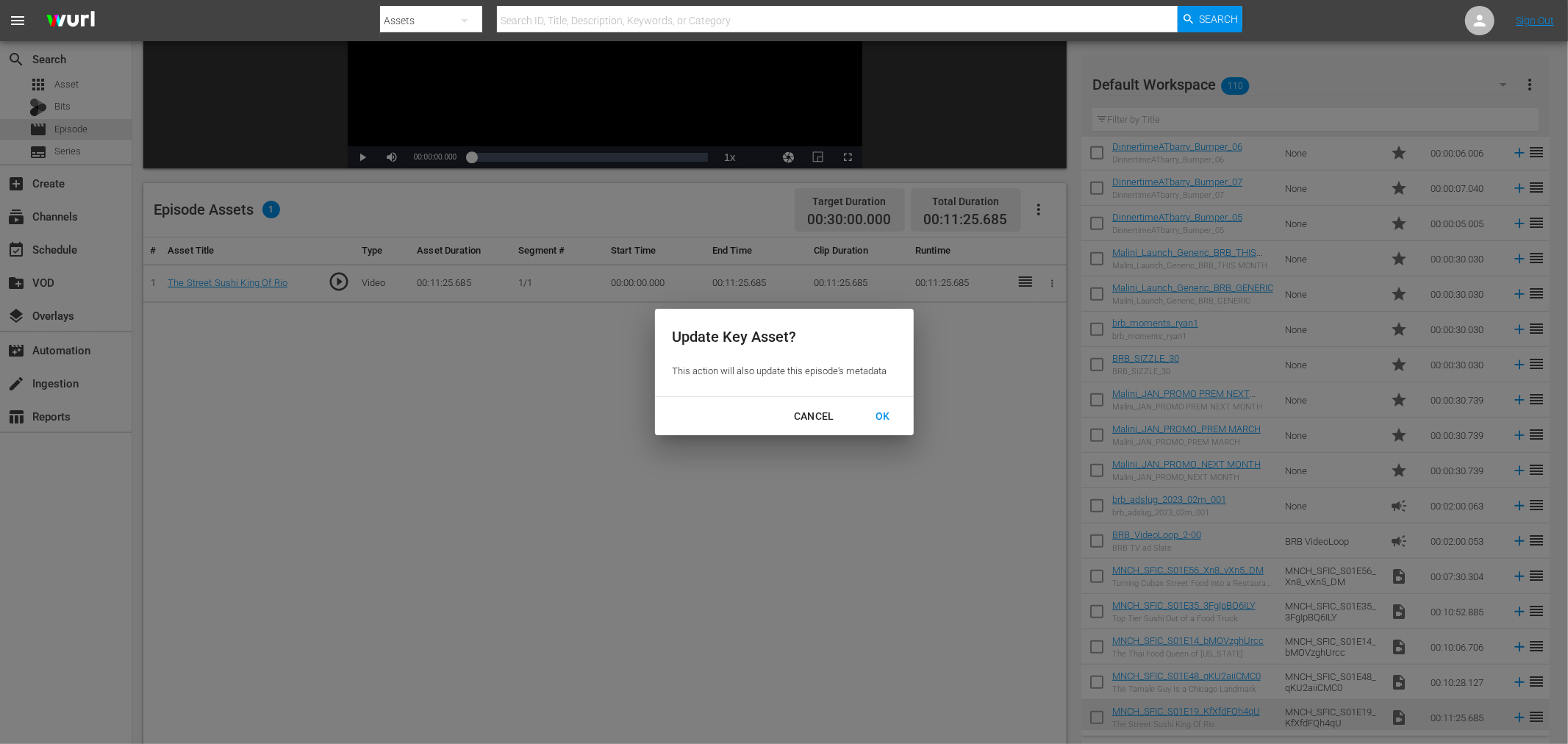
drag, startPoint x: 887, startPoint y: 417, endPoint x: 909, endPoint y: 406, distance: 24.6
click at [891, 417] on div "OK" at bounding box center [883, 416] width 38 height 18
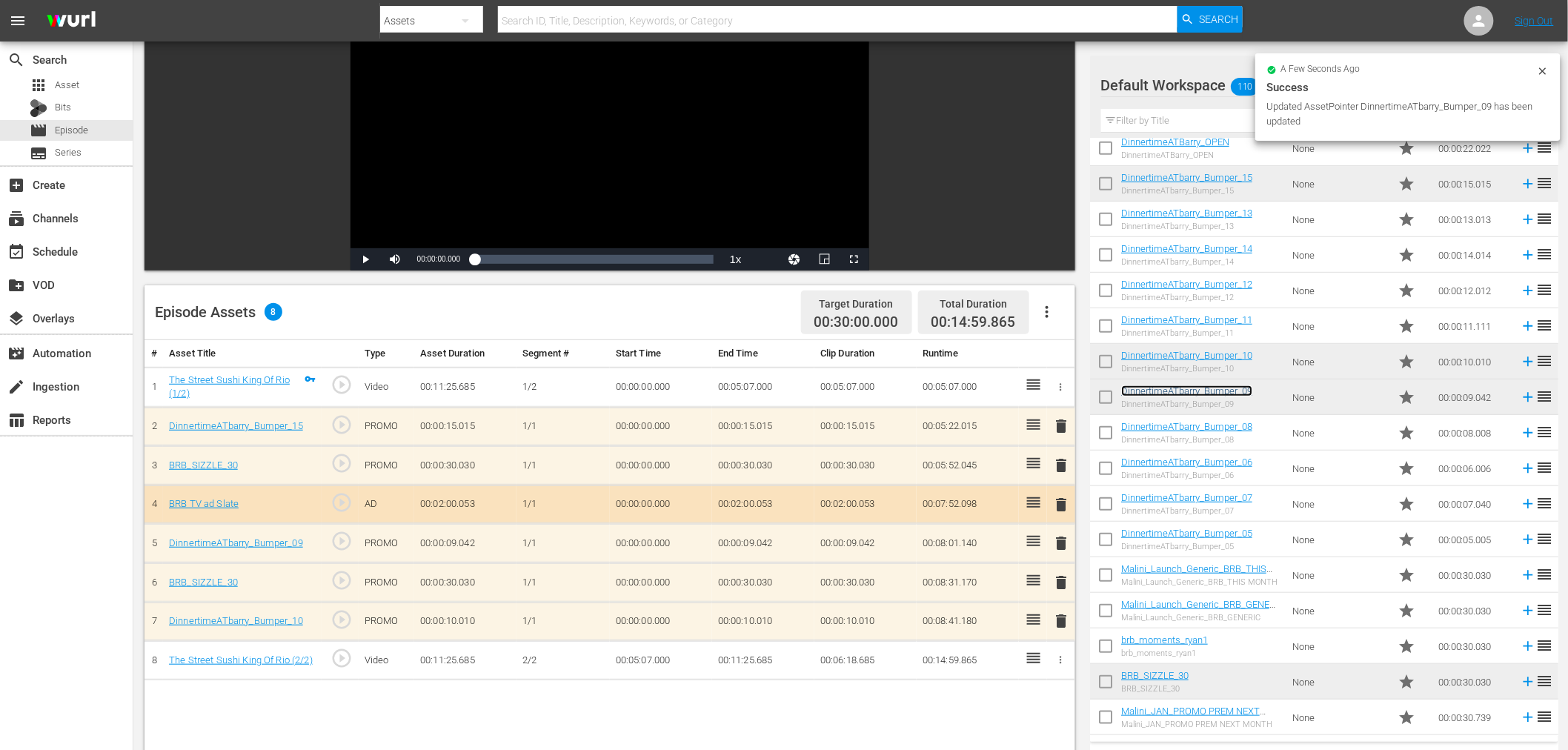
scroll to position [0, 0]
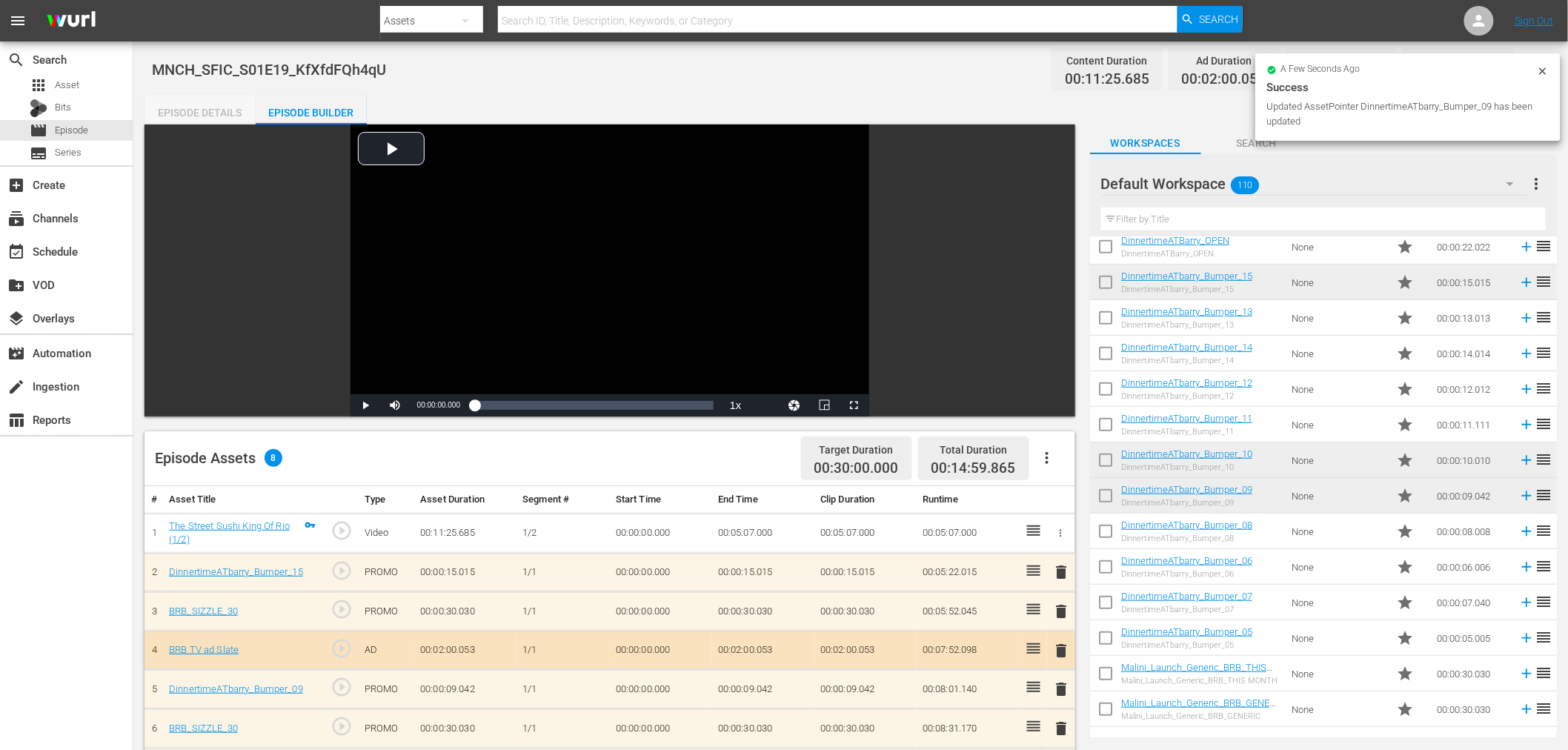
click at [213, 109] on div "Episode Details" at bounding box center [199, 112] width 111 height 36
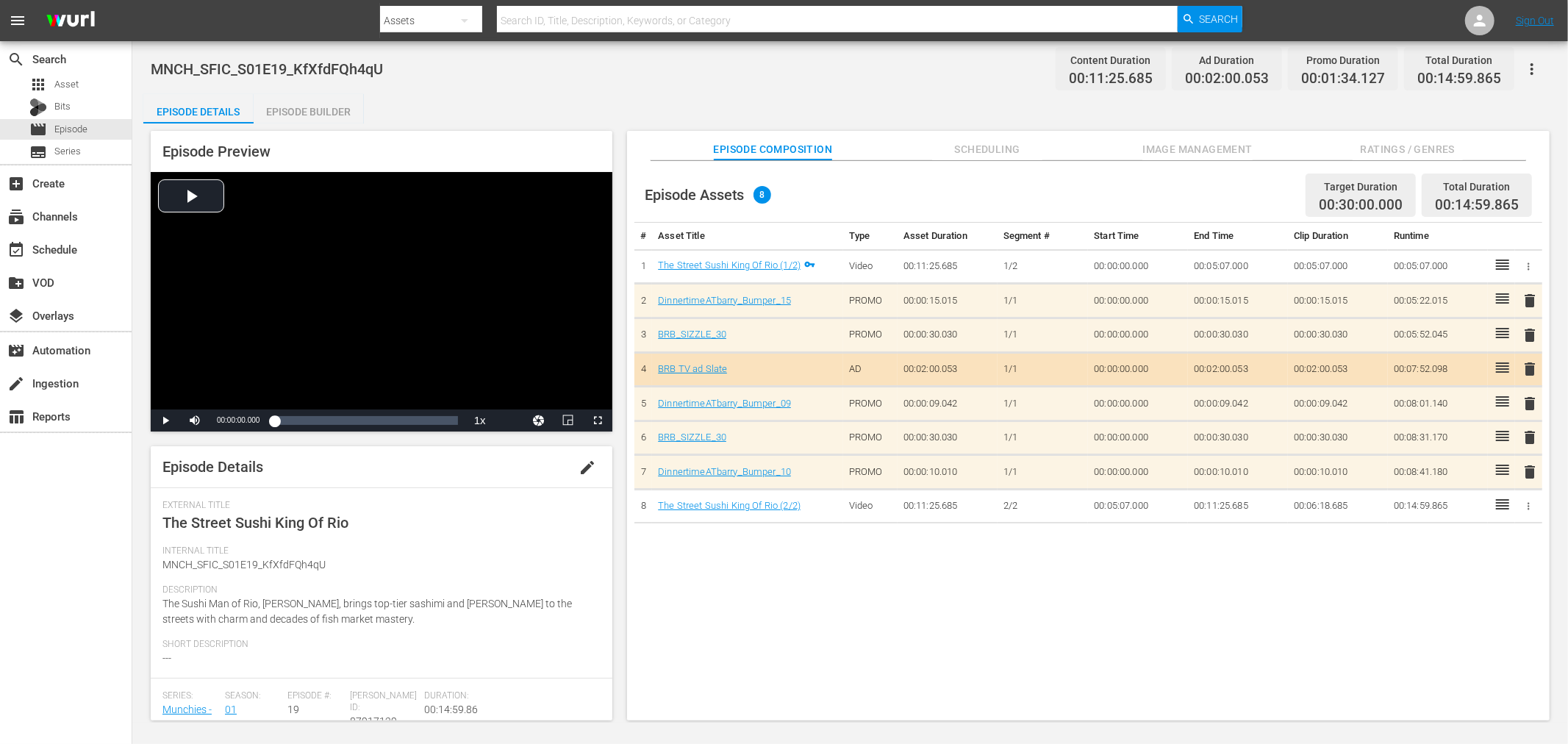
click at [579, 464] on span "edit" at bounding box center [587, 468] width 17 height 17
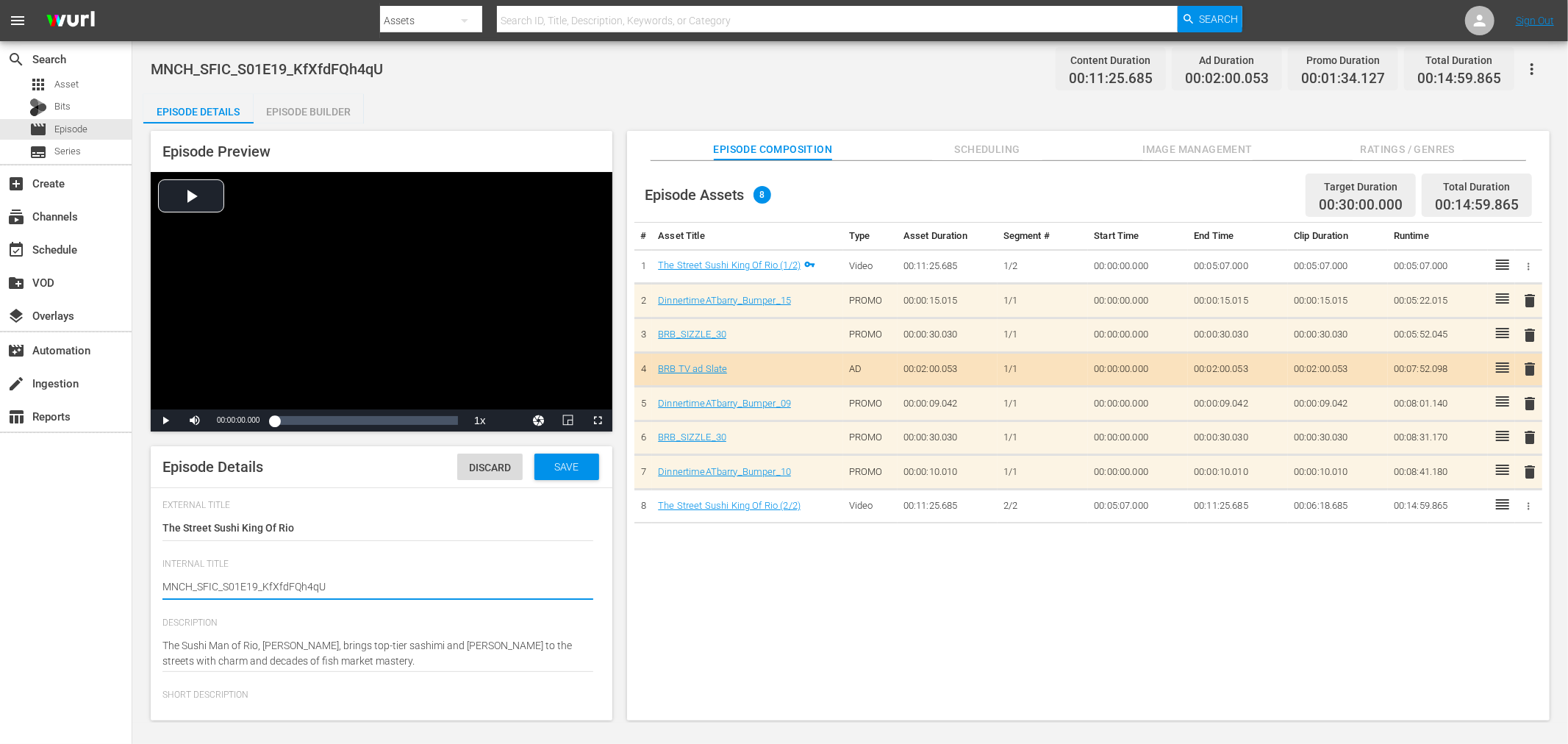
drag, startPoint x: 254, startPoint y: 584, endPoint x: 914, endPoint y: 614, distance: 660.7
type textarea "MNCH_SFIC_S01E19"
click at [566, 470] on span "Save" at bounding box center [566, 467] width 48 height 12
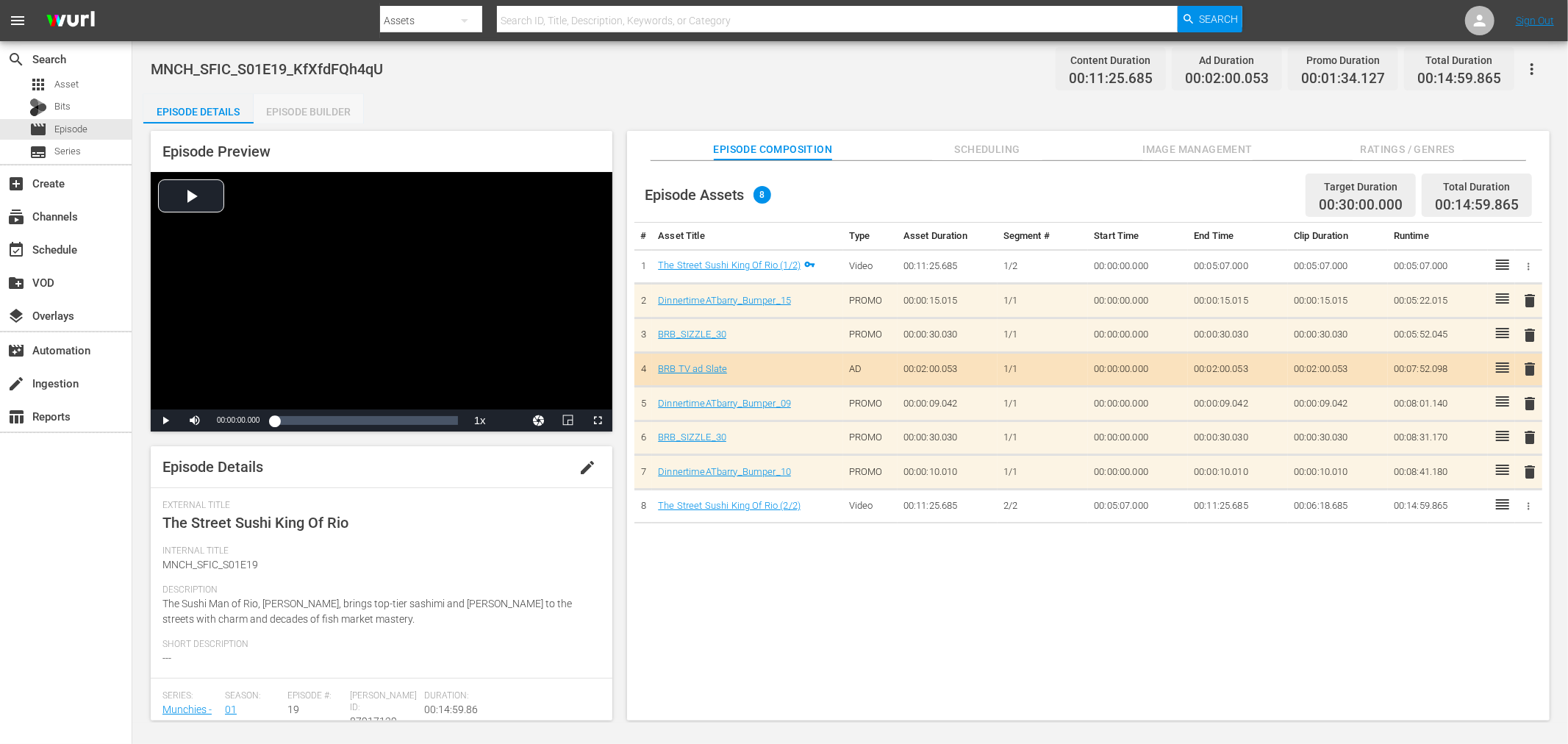
click at [306, 115] on div "Episode Builder" at bounding box center [308, 111] width 110 height 36
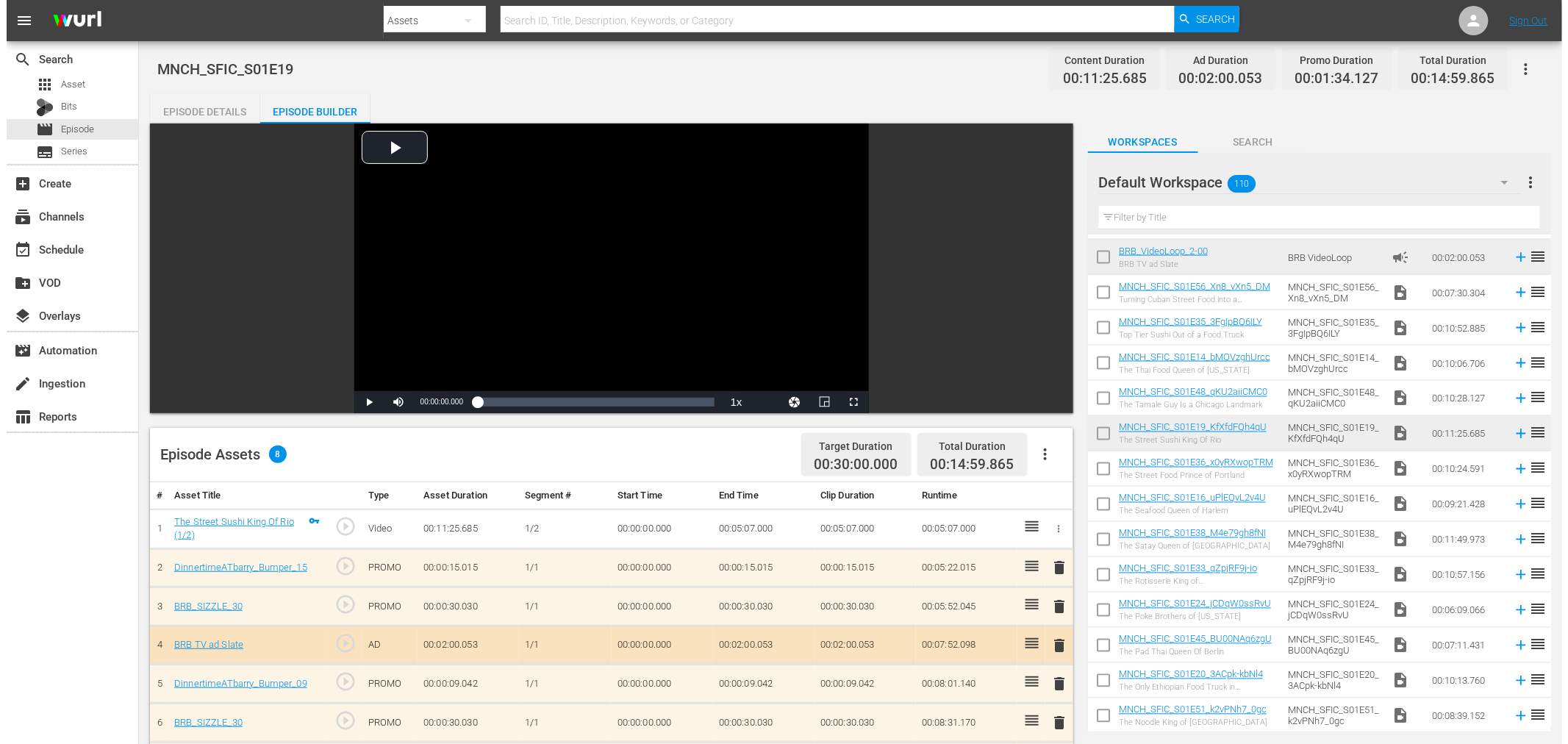
scroll to position [1062, 0]
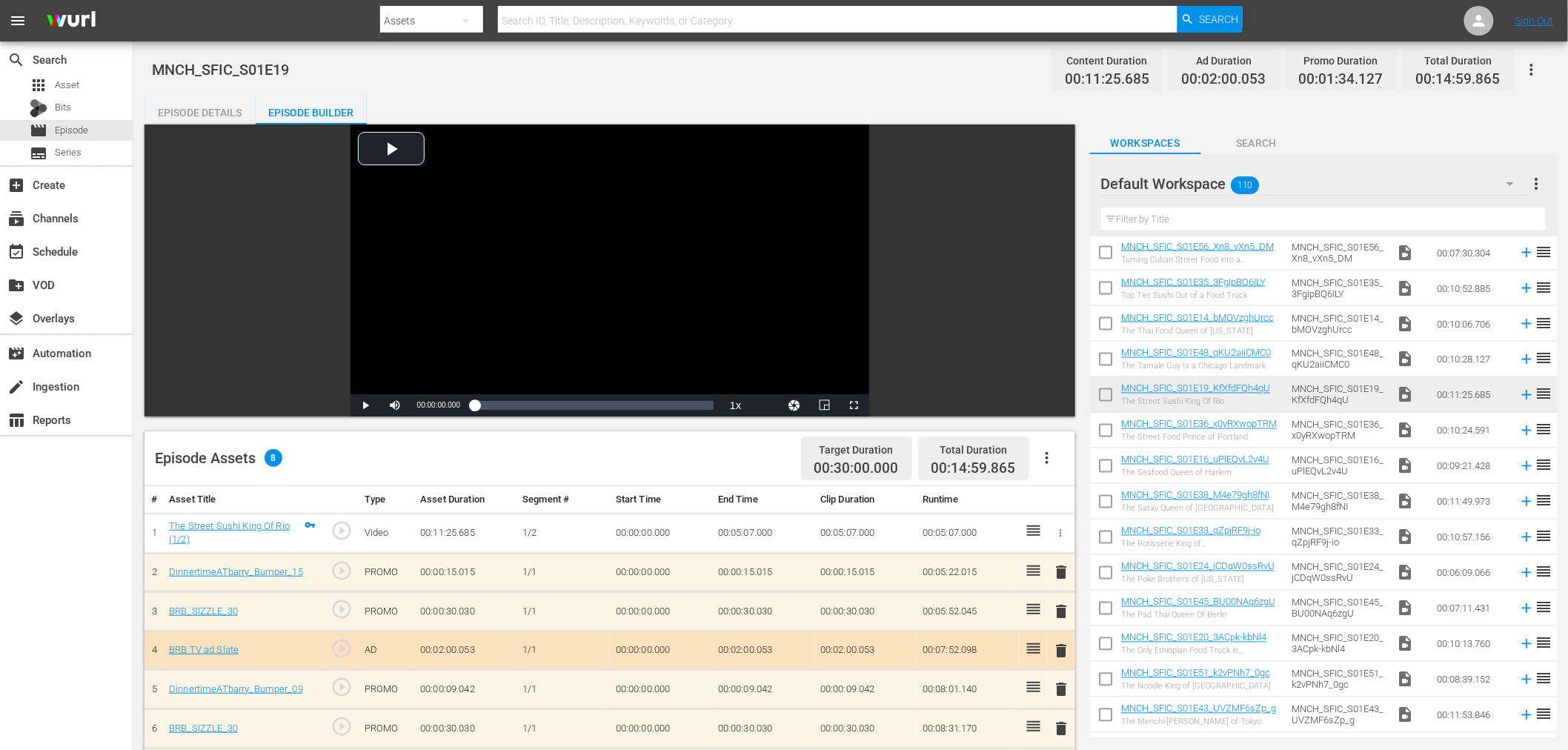
click at [1108, 394] on input "checkbox" at bounding box center [1106, 398] width 31 height 31
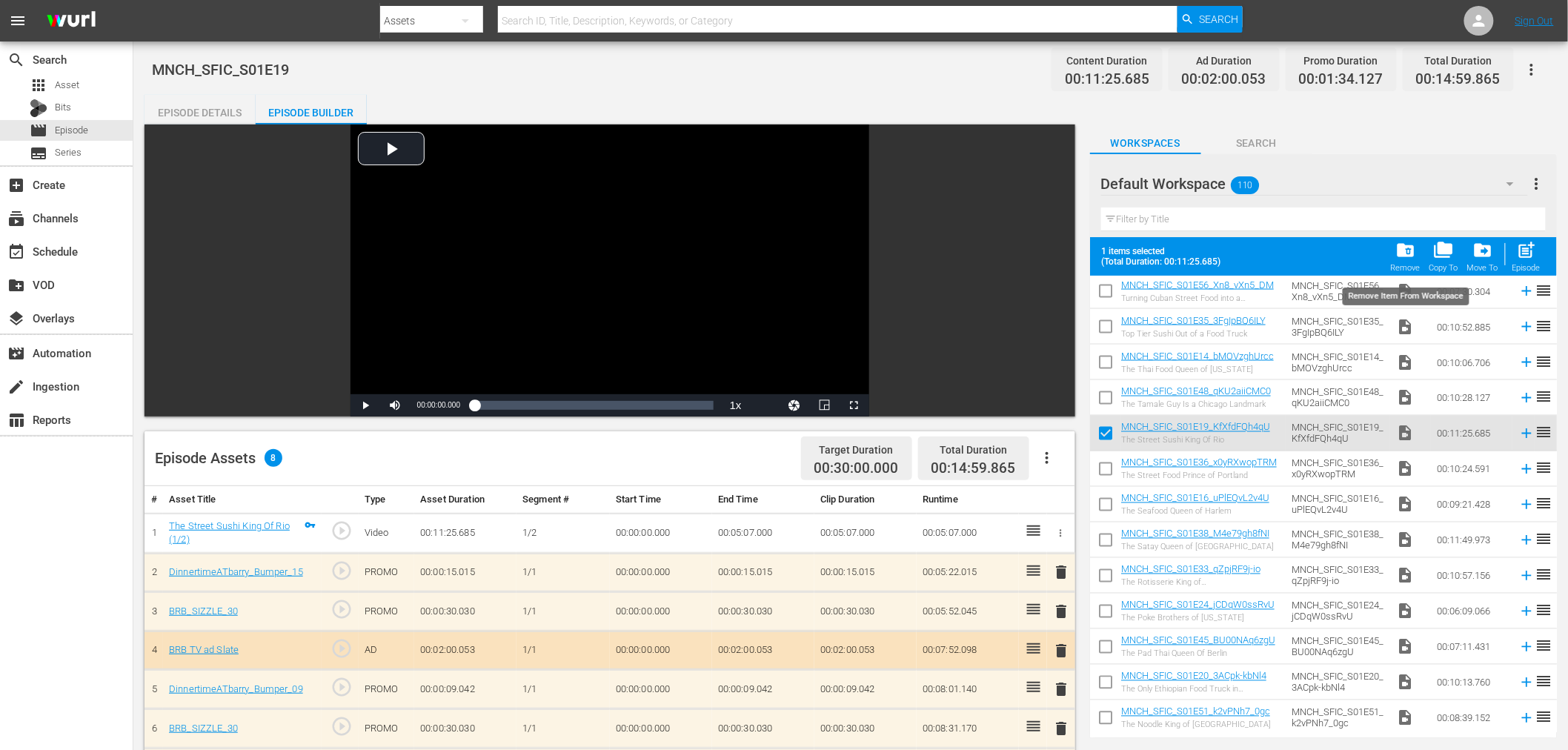
click at [1399, 259] on span "folder_delete" at bounding box center [1405, 250] width 20 height 20
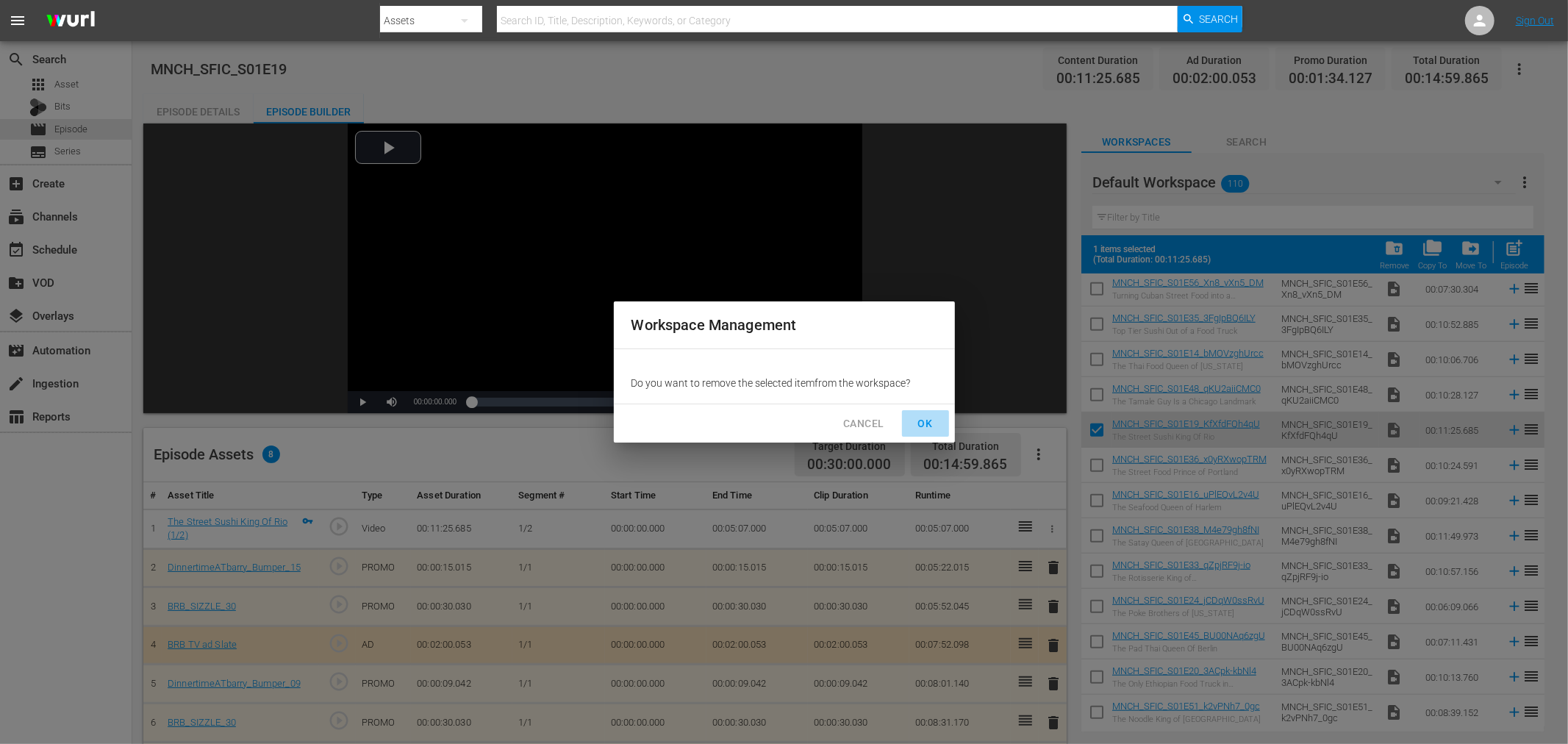
click at [936, 421] on span "OK" at bounding box center [925, 423] width 24 height 18
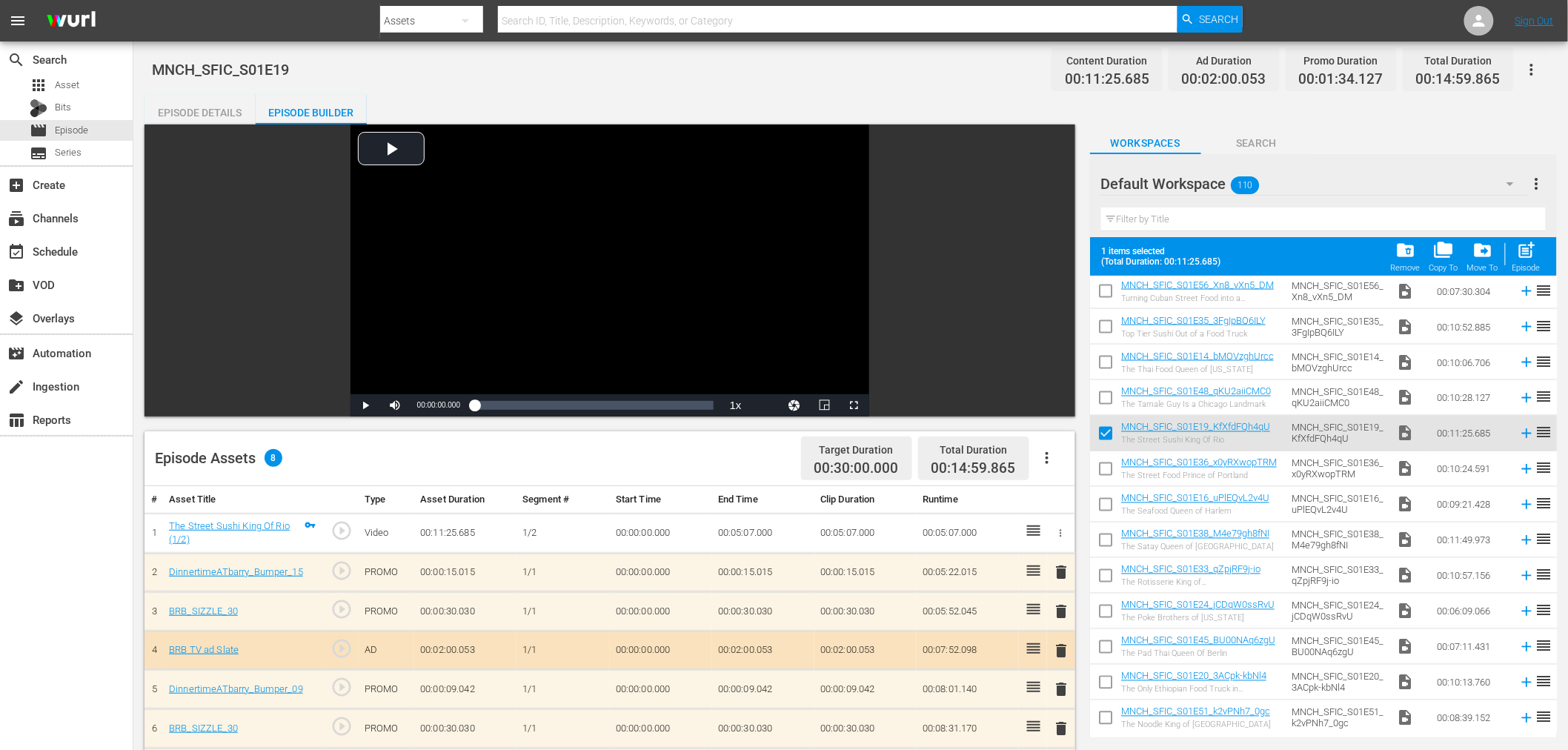
checkbox input "false"
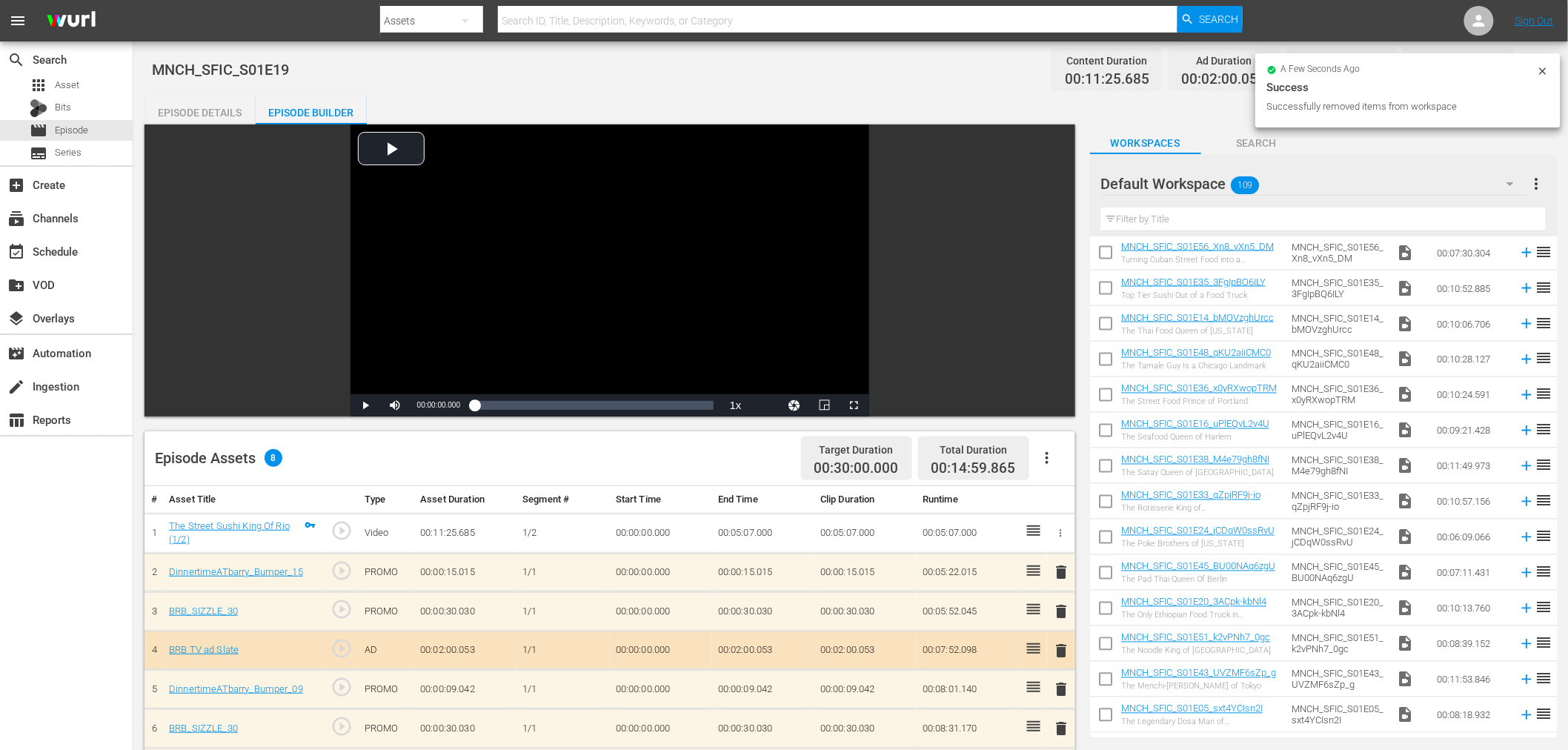
click at [1539, 68] on icon at bounding box center [1543, 71] width 12 height 12
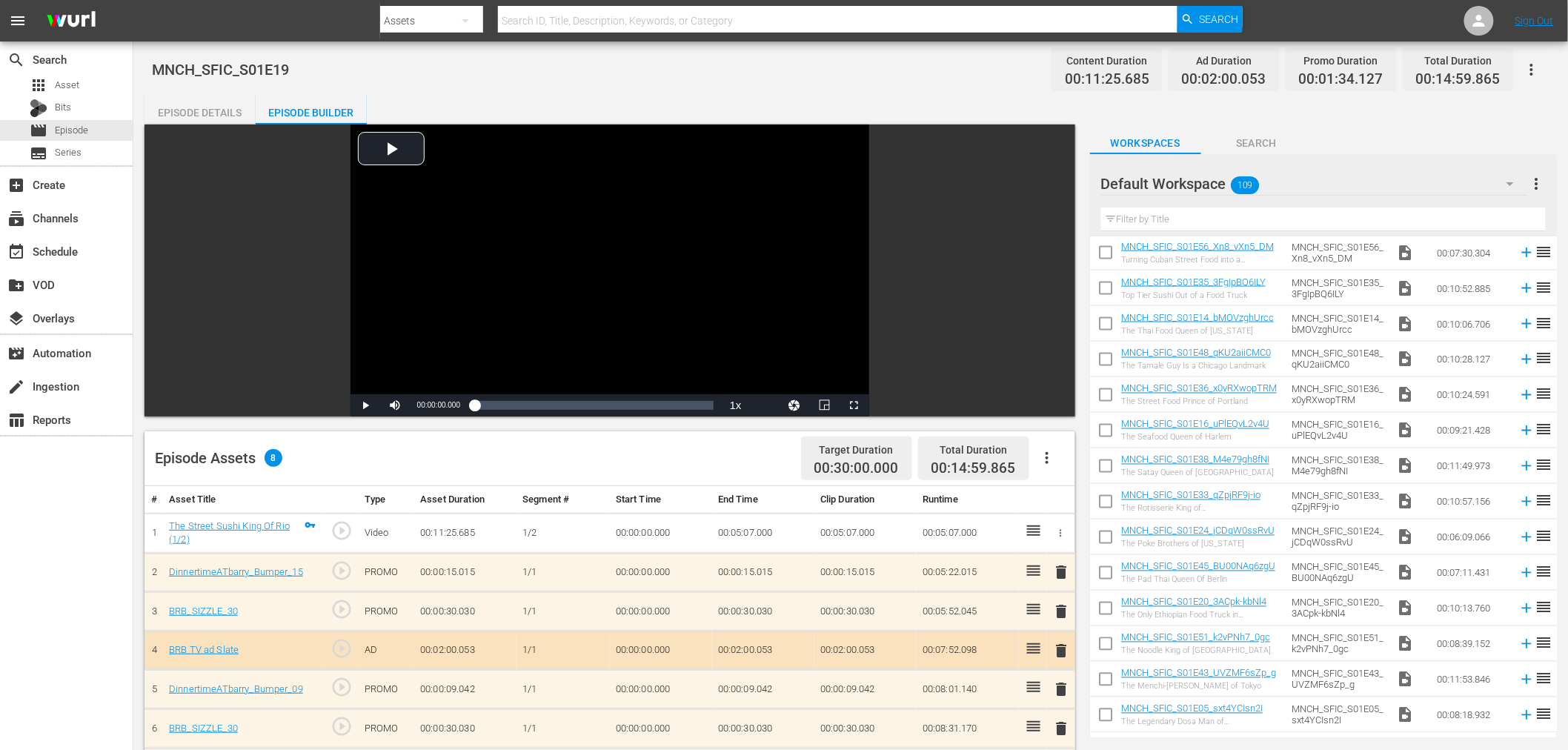
click at [1535, 67] on icon "button" at bounding box center [1531, 70] width 17 height 17
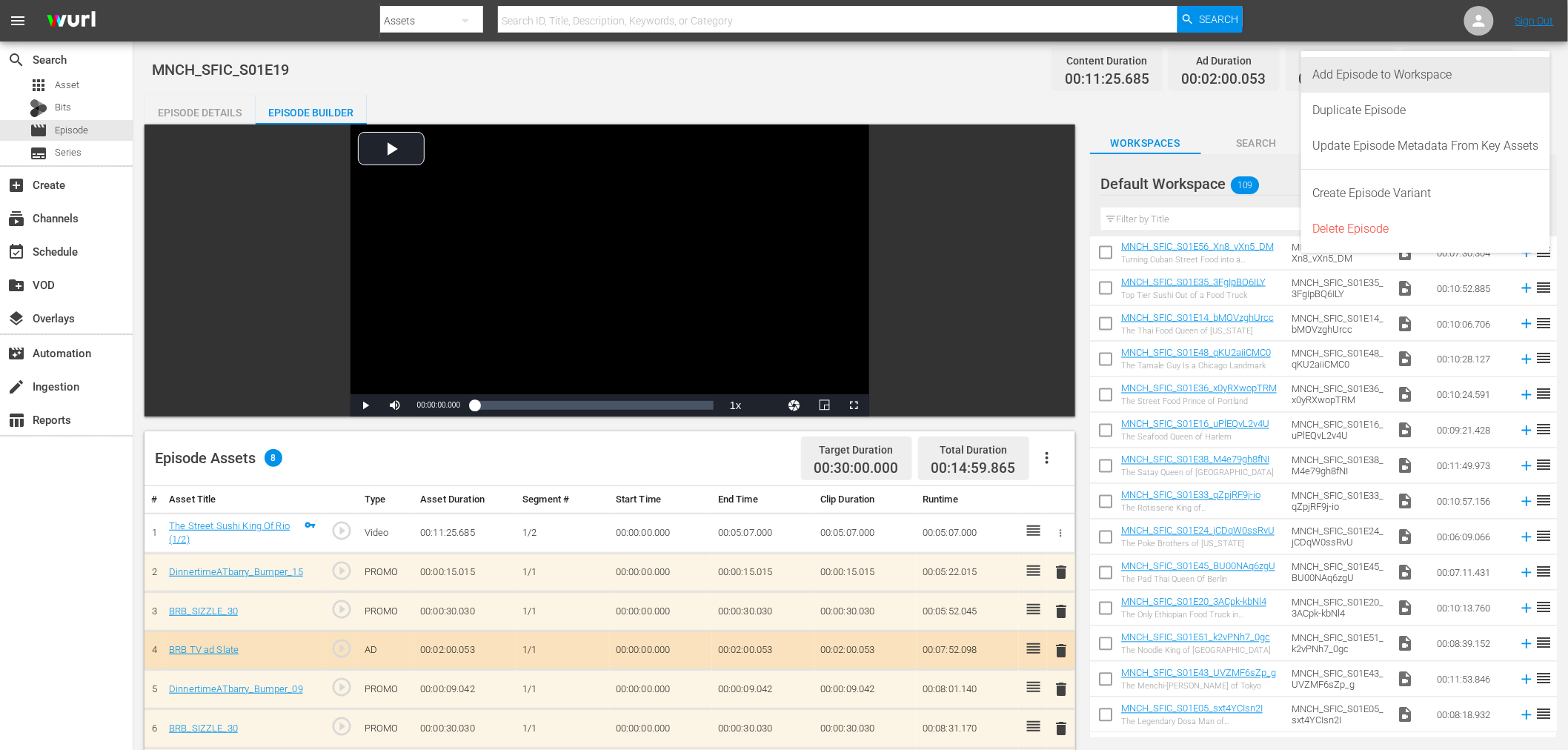
click at [1402, 87] on div "Add Episode to Workspace" at bounding box center [1427, 75] width 226 height 36
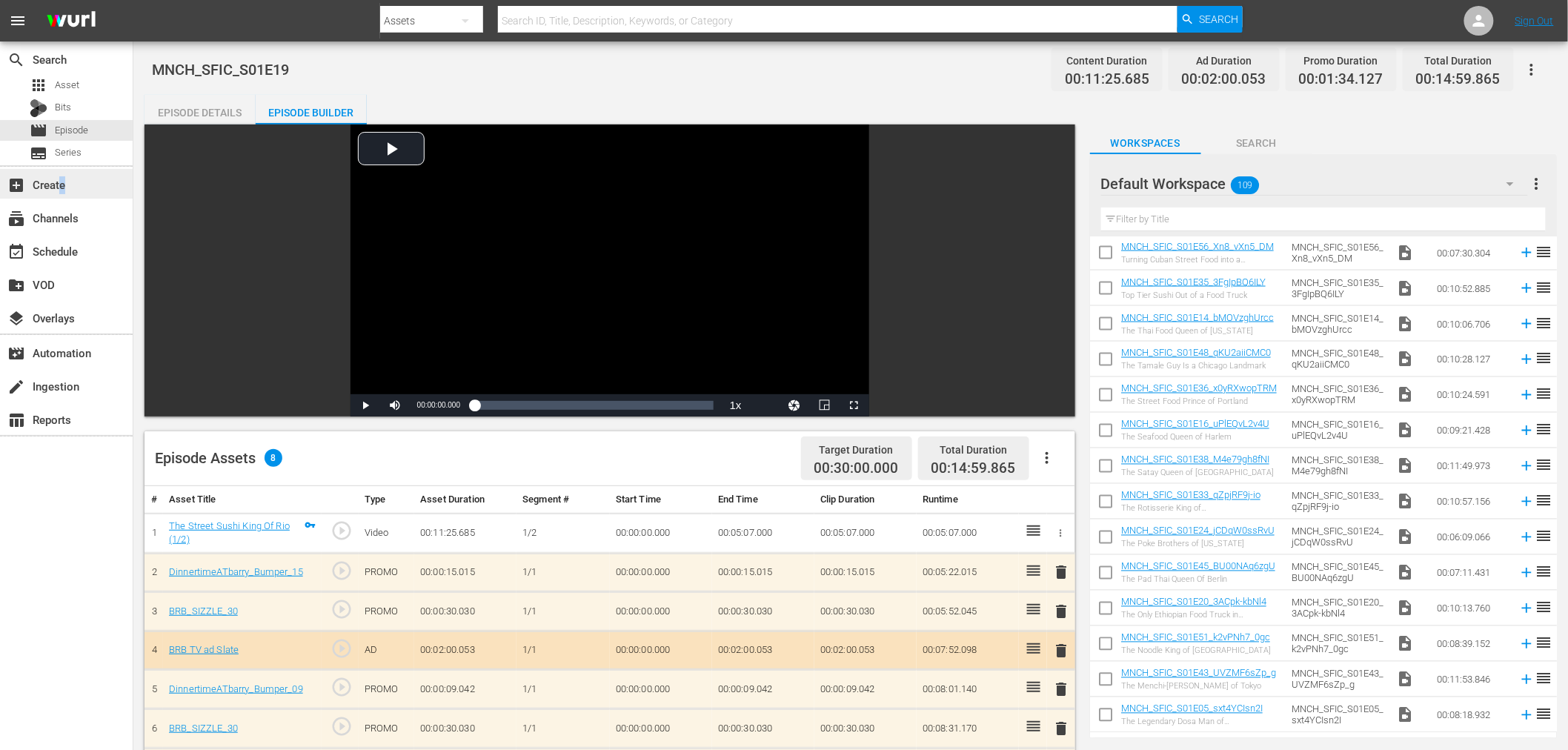
click at [63, 186] on div "add_box Create" at bounding box center [42, 183] width 83 height 14
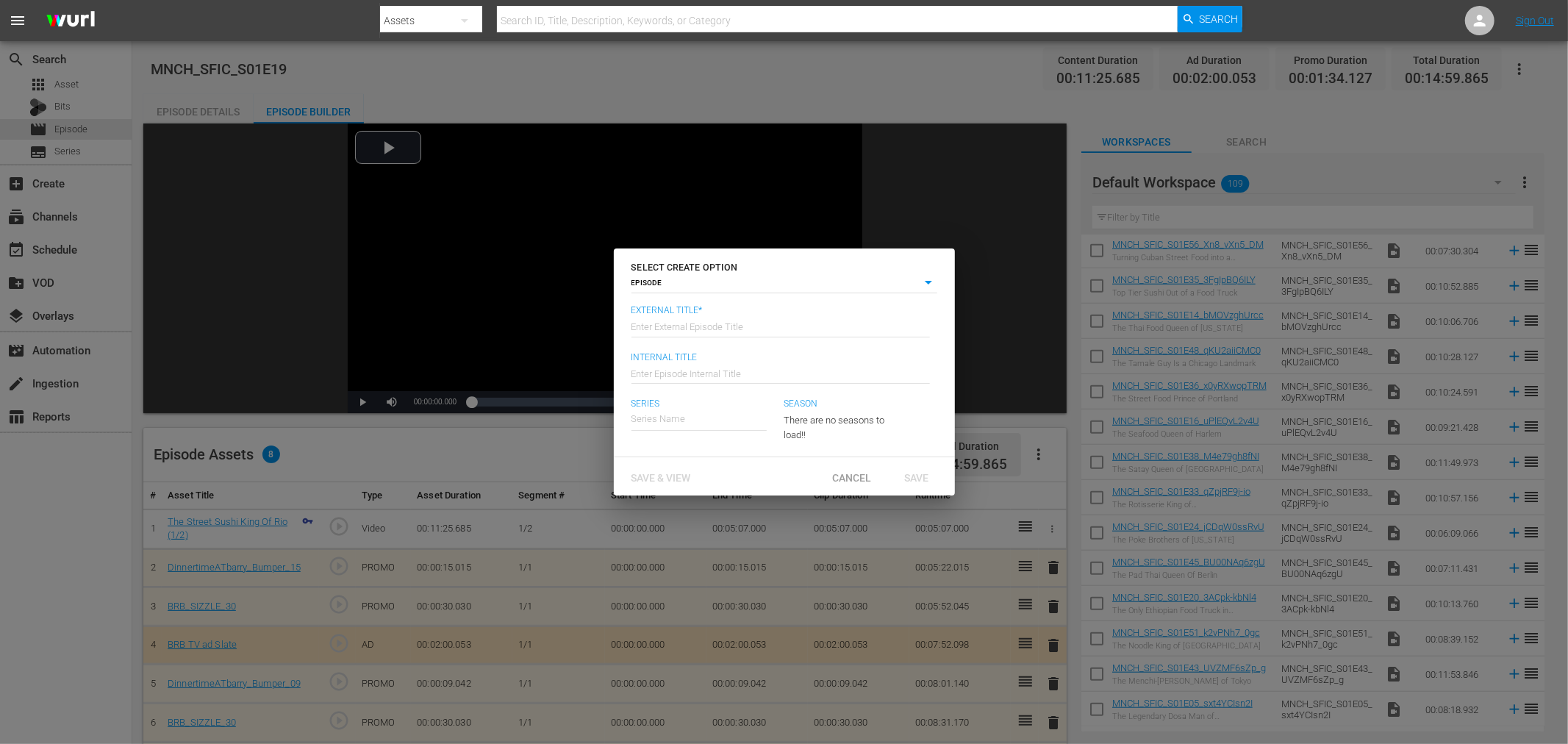
click at [684, 319] on input "text" at bounding box center [780, 325] width 298 height 36
type input "1"
click at [677, 469] on div "Save & View" at bounding box center [661, 477] width 83 height 27
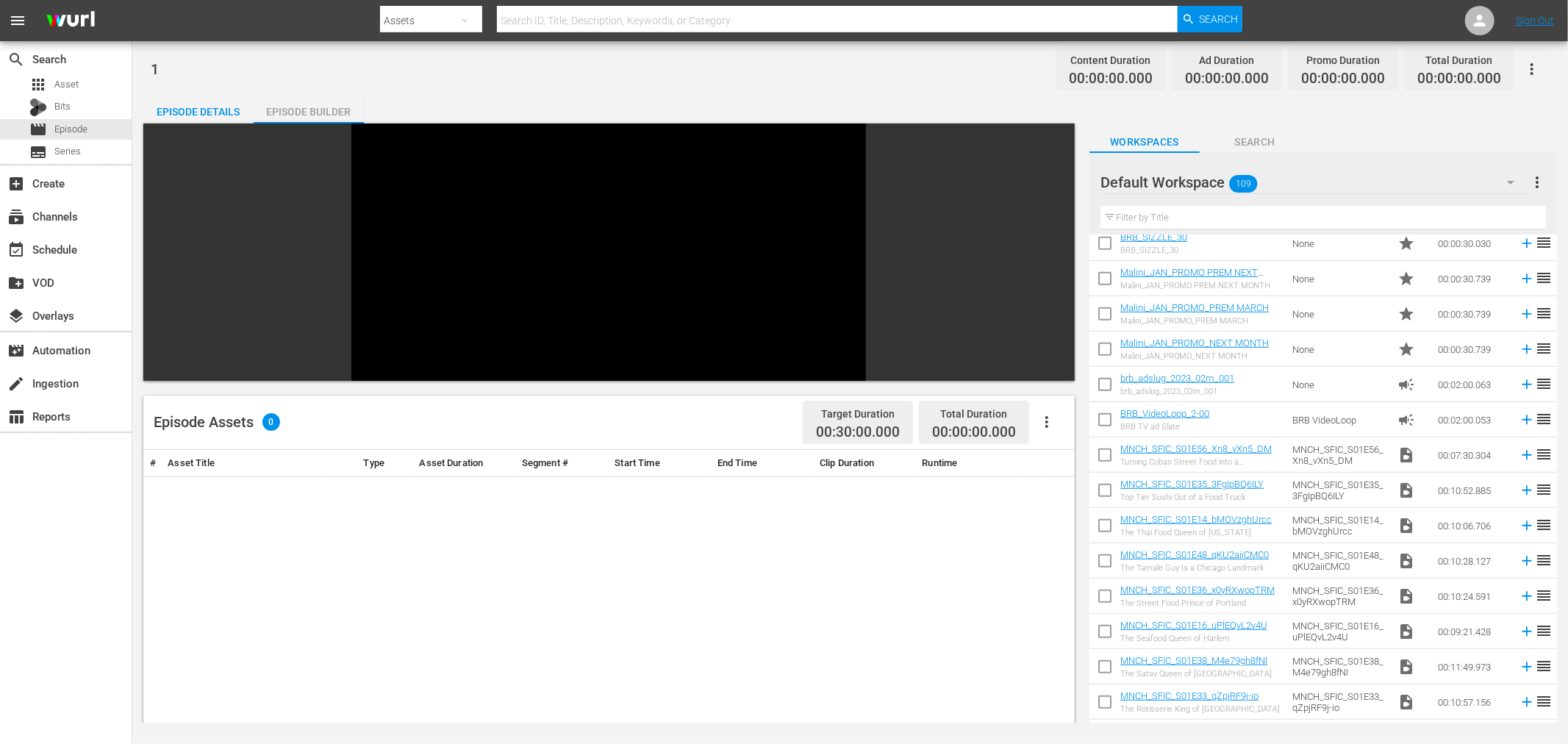
scroll to position [884, 0]
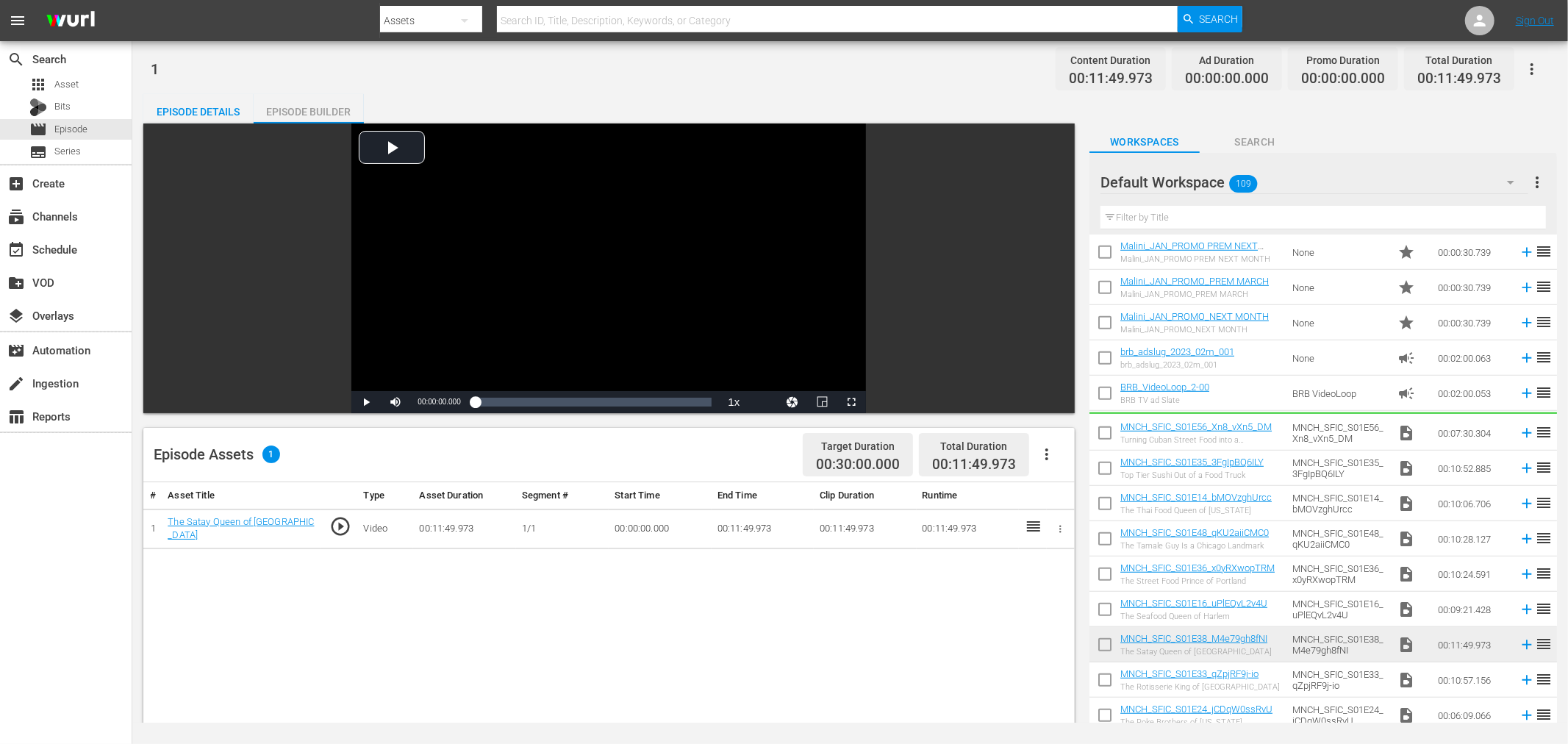
click at [1058, 524] on icon "button" at bounding box center [1059, 529] width 11 height 11
click at [1015, 553] on li "Assign Key Asset" at bounding box center [1013, 552] width 115 height 24
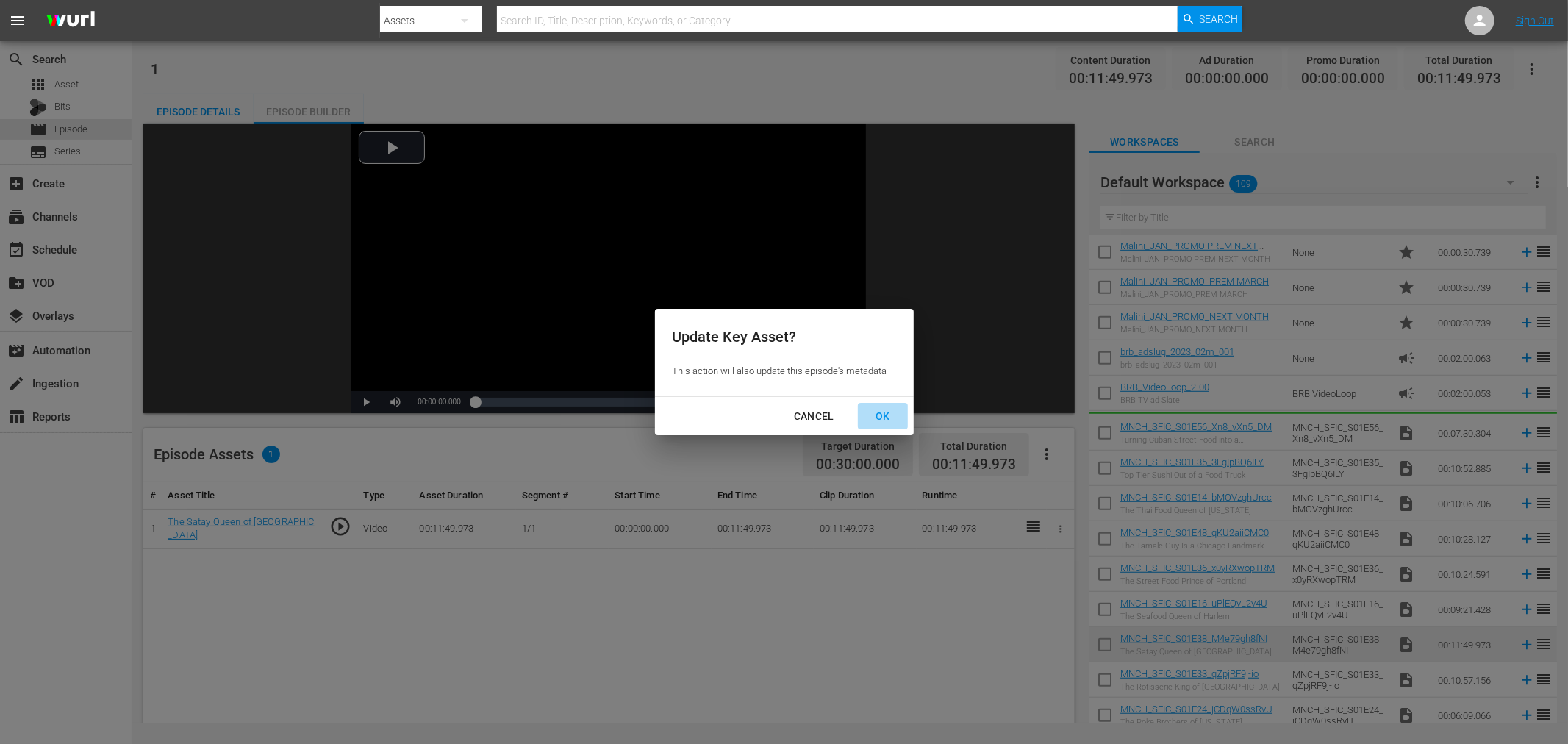
click at [879, 414] on div "OK" at bounding box center [883, 416] width 38 height 18
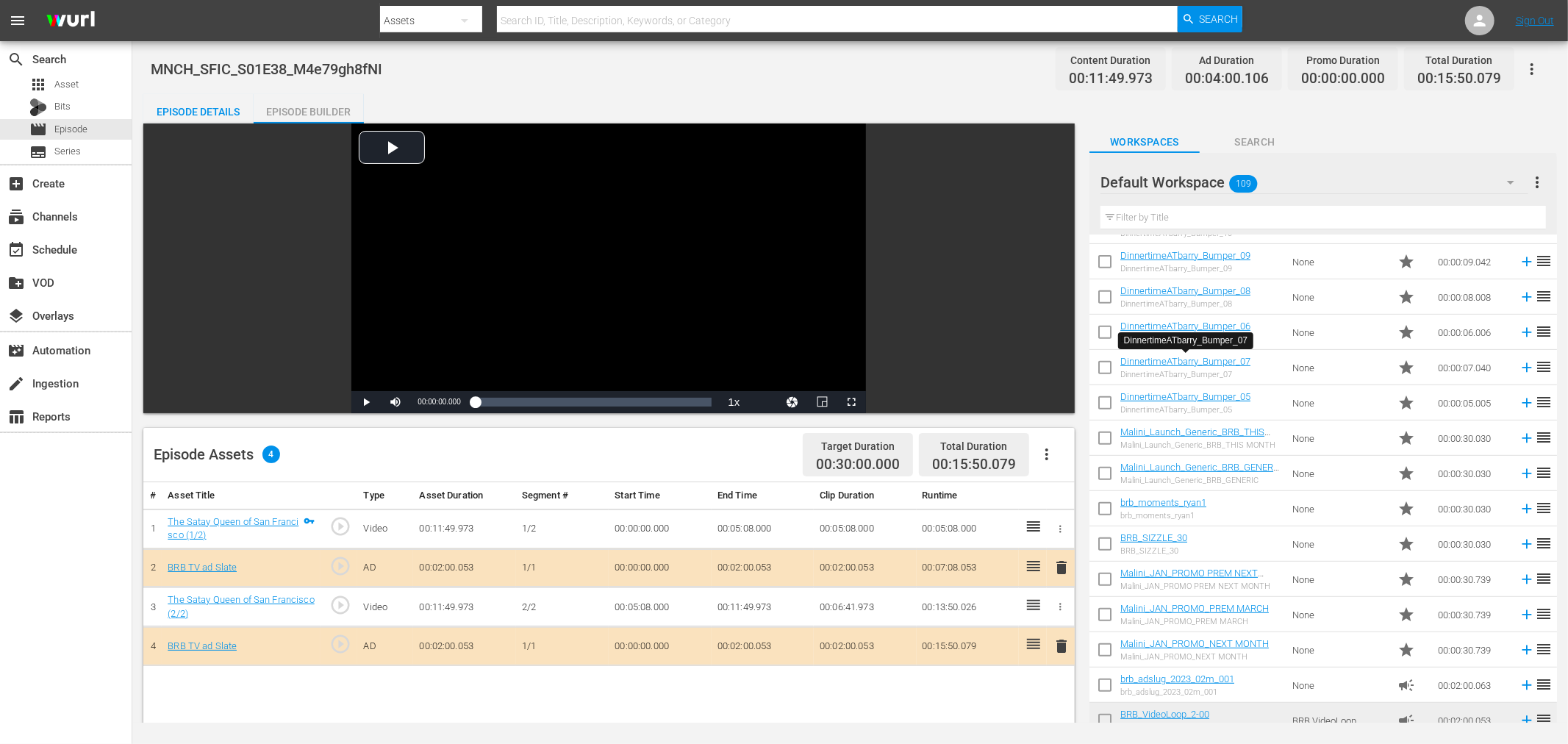
scroll to position [475, 0]
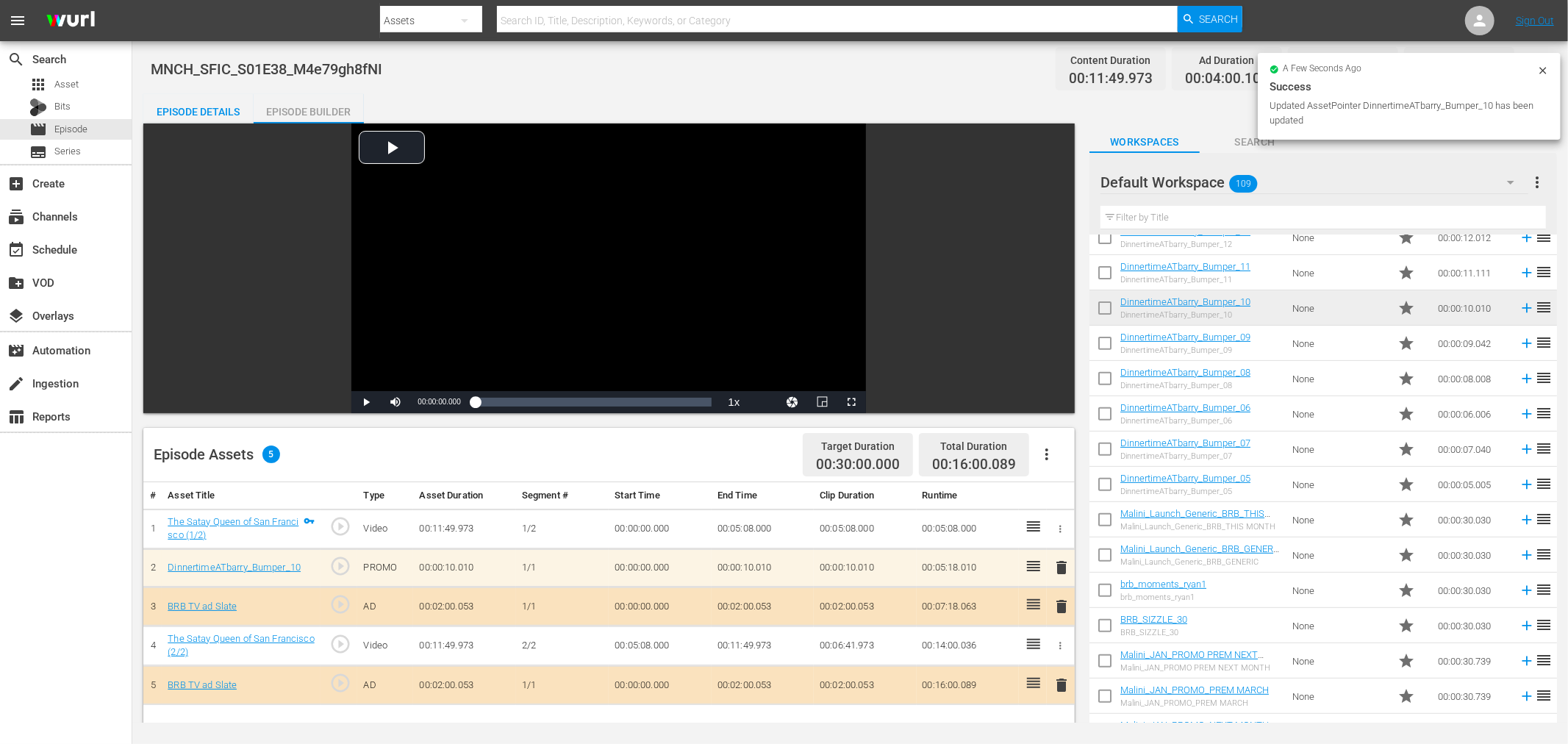
click at [1066, 569] on span "delete" at bounding box center [1061, 567] width 17 height 17
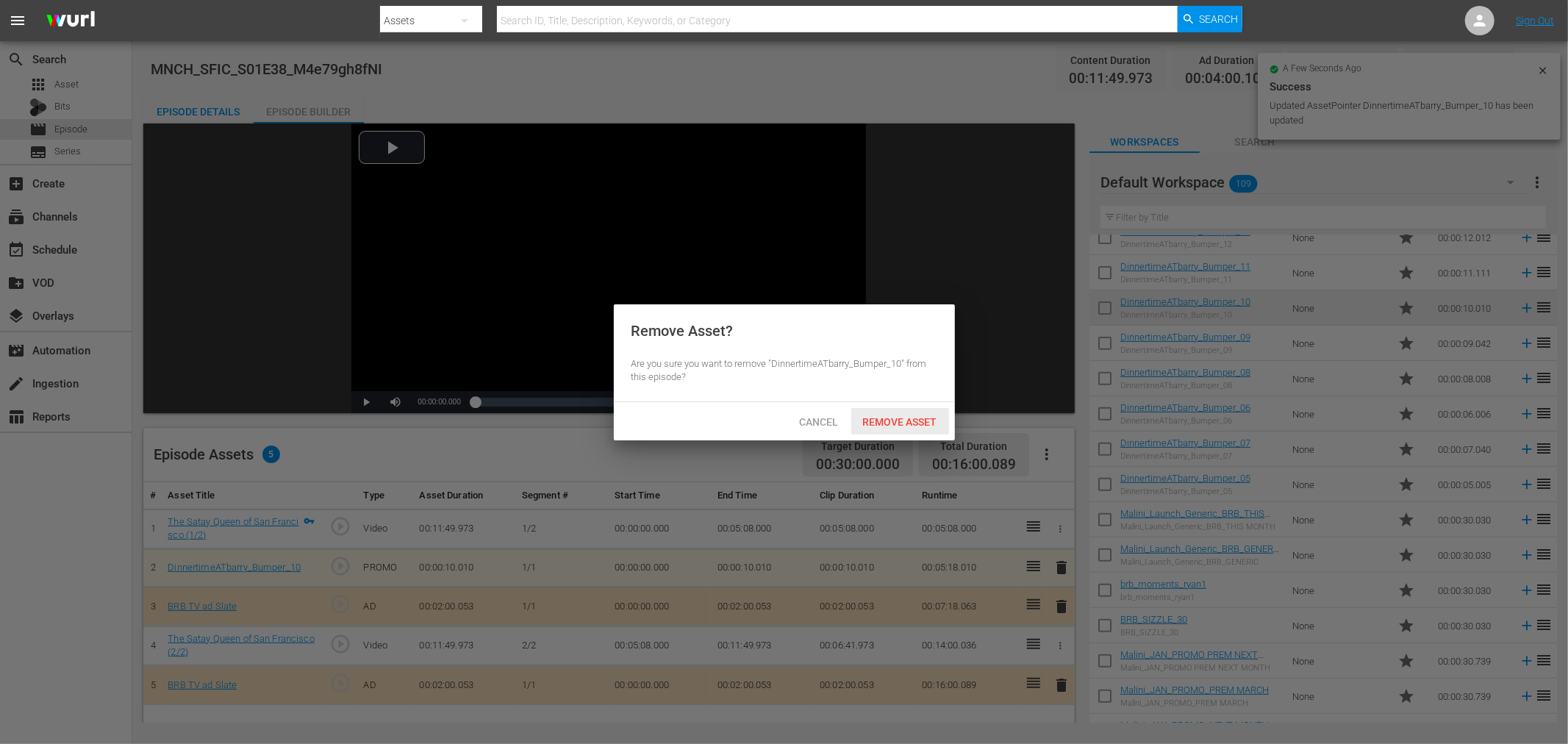
click at [913, 421] on span "Remove Asset" at bounding box center [900, 422] width 98 height 12
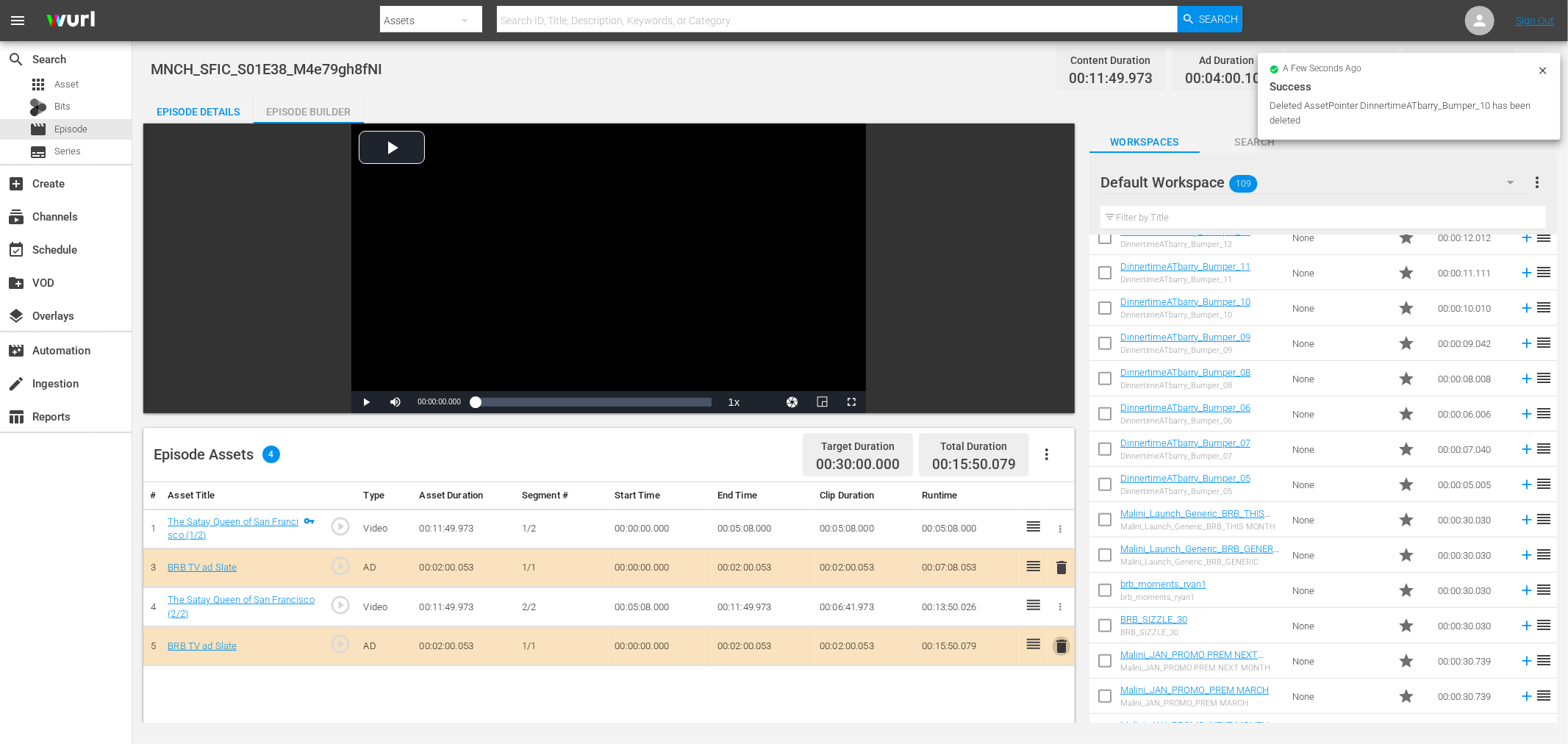
click at [1064, 650] on span "delete" at bounding box center [1061, 646] width 17 height 17
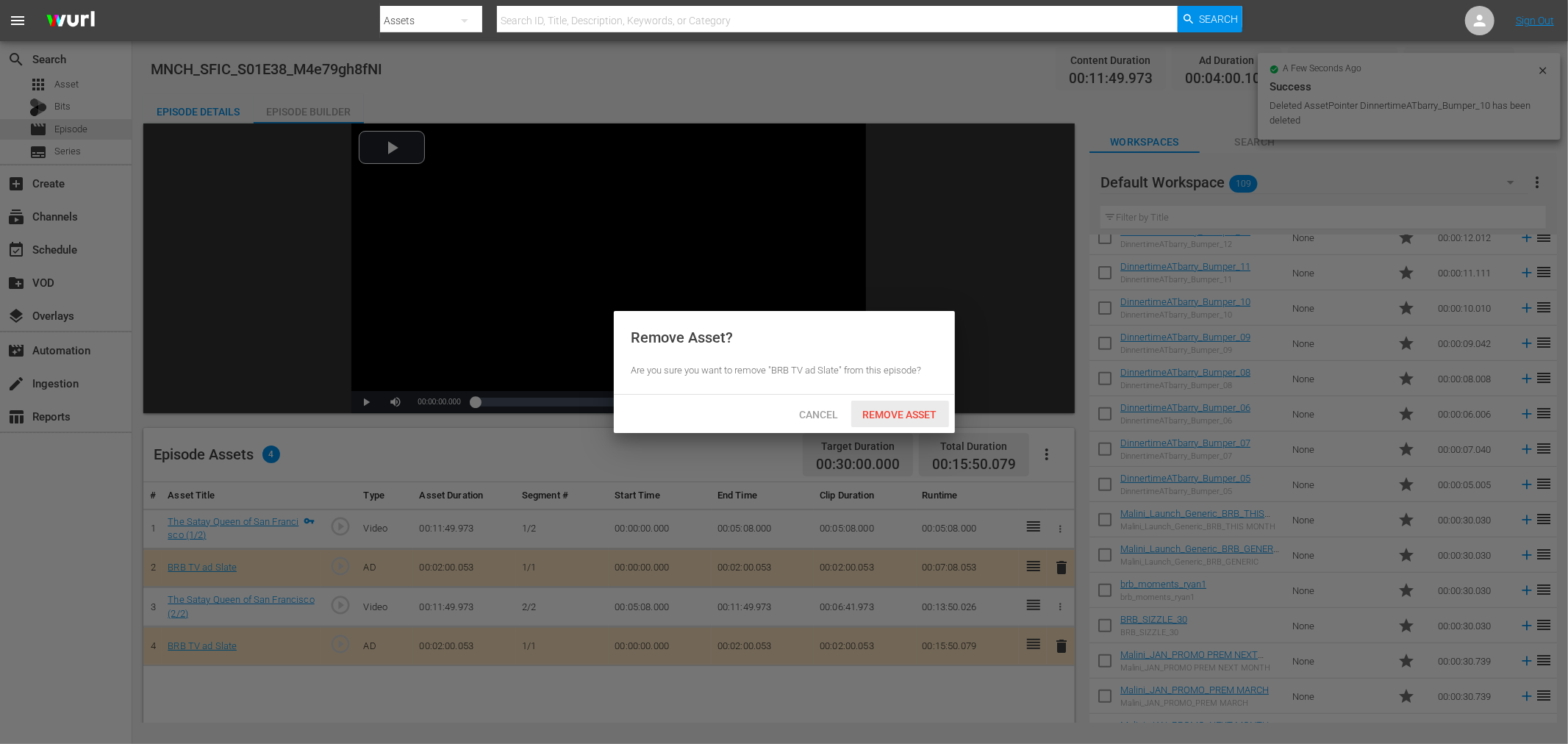
drag, startPoint x: 908, startPoint y: 416, endPoint x: 928, endPoint y: 410, distance: 20.9
click at [910, 415] on span "Remove Asset" at bounding box center [900, 415] width 98 height 12
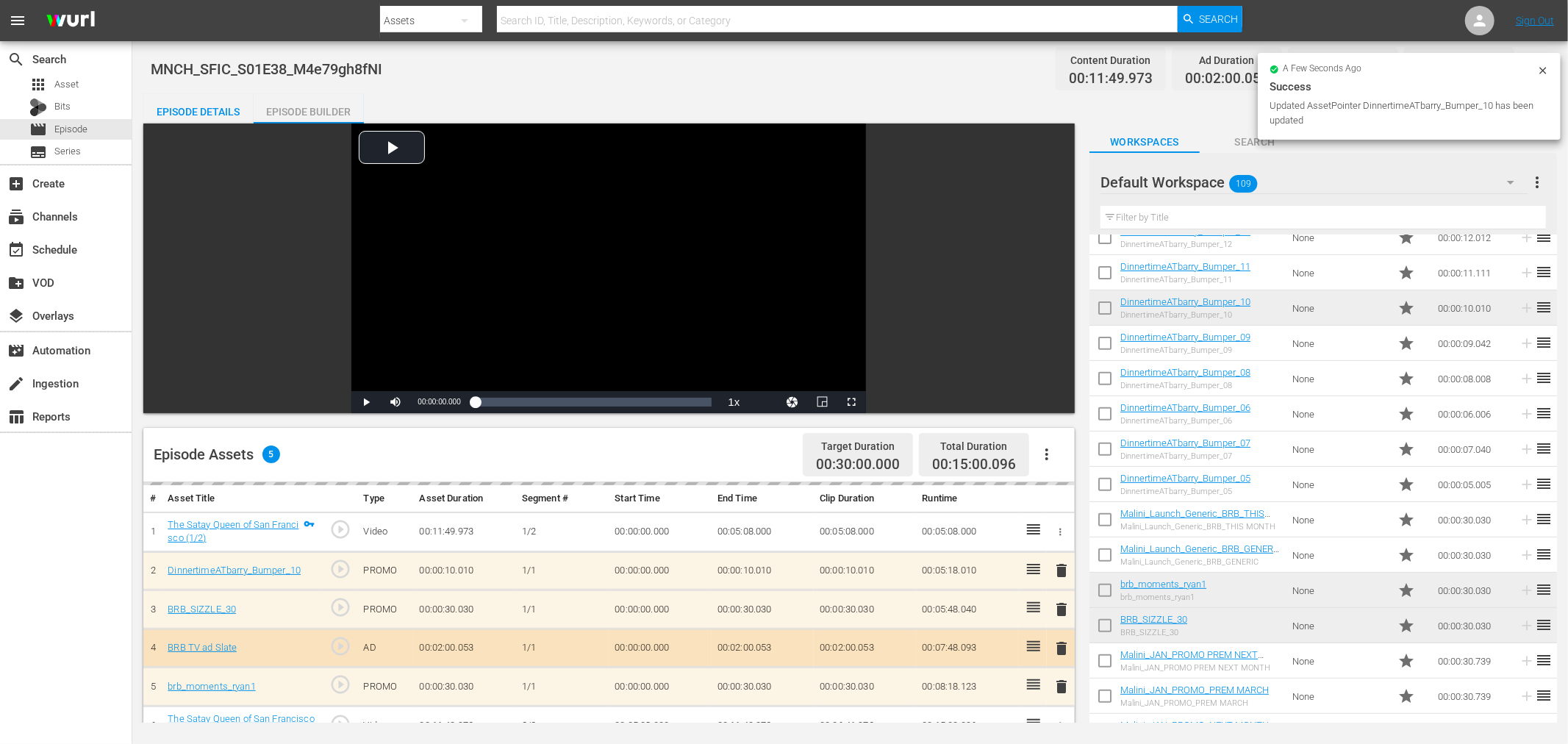
click at [209, 108] on div "Episode Details" at bounding box center [198, 111] width 110 height 36
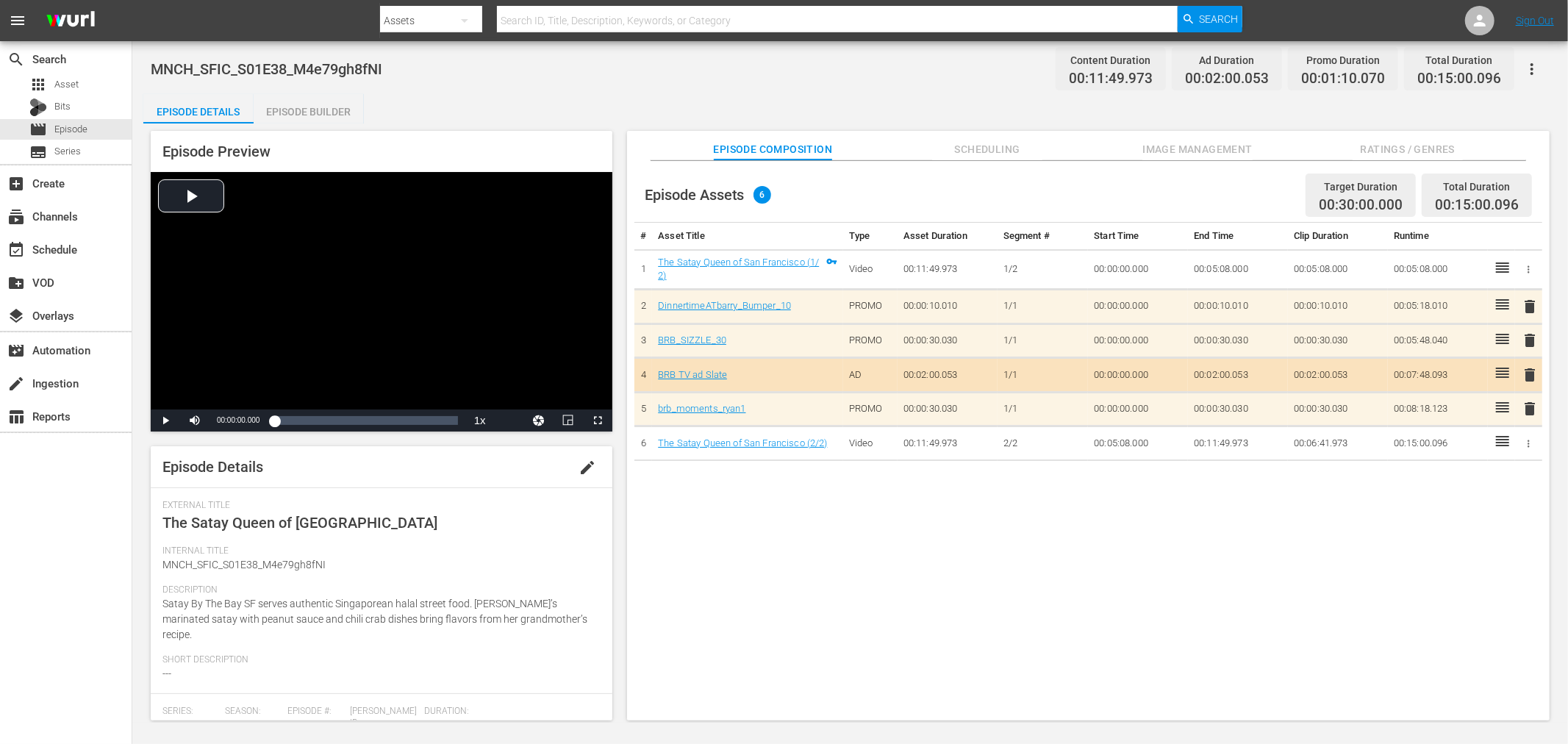
click at [579, 461] on span "edit" at bounding box center [587, 468] width 17 height 17
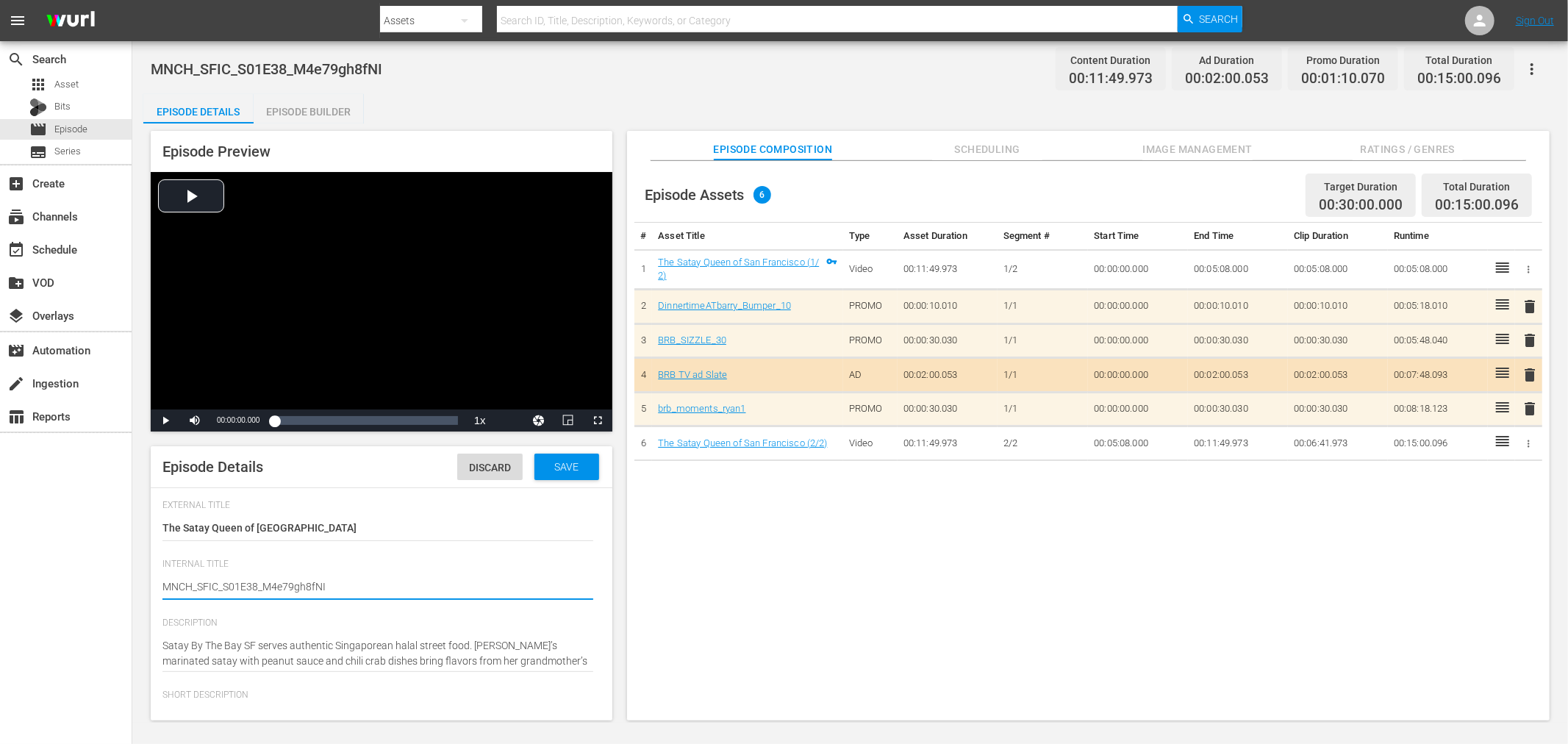
drag, startPoint x: 258, startPoint y: 584, endPoint x: 779, endPoint y: 593, distance: 521.1
type textarea "MNCH_SFIC_S01E38"
click at [552, 465] on span "Save" at bounding box center [566, 467] width 48 height 12
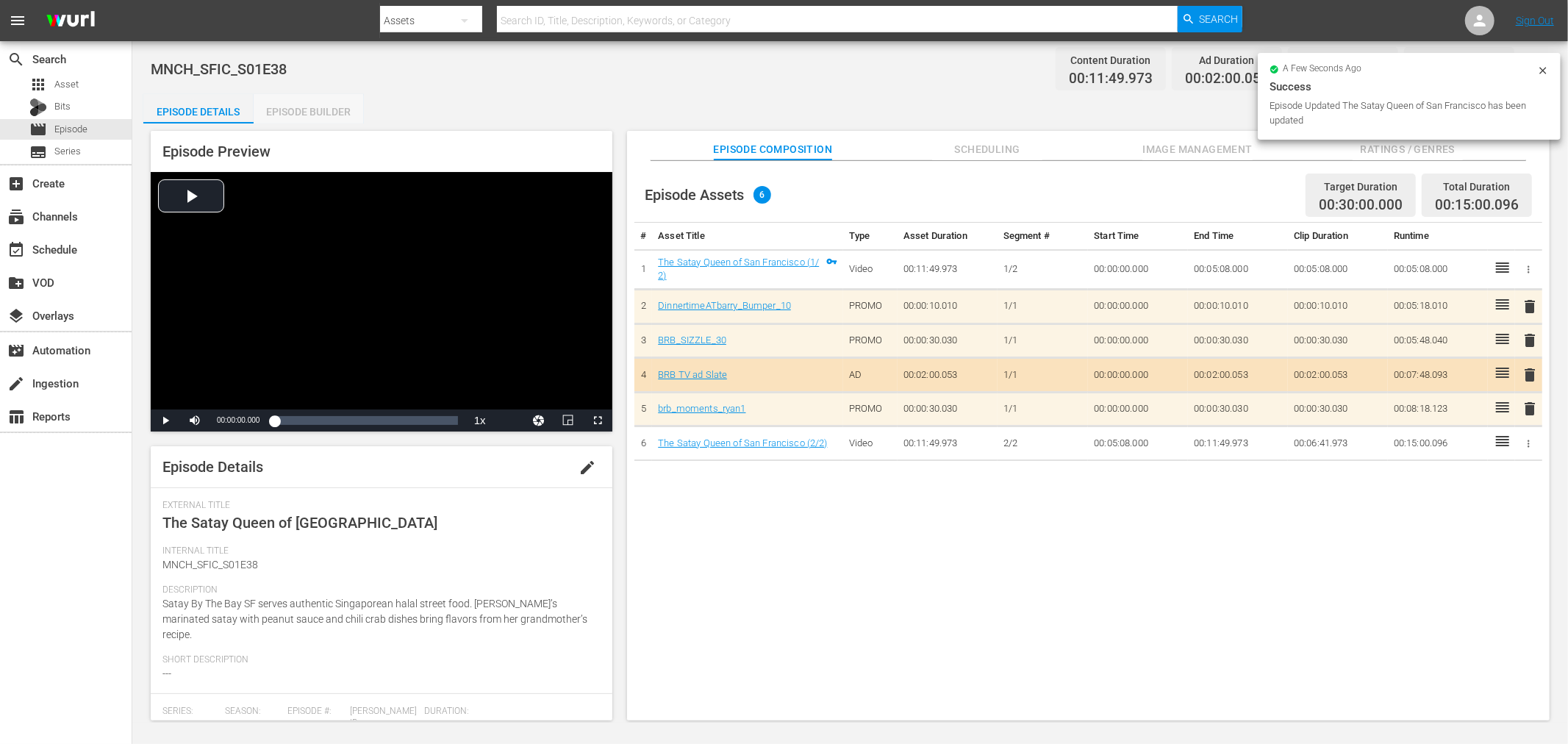
click at [301, 111] on div "Episode Builder" at bounding box center [308, 111] width 110 height 36
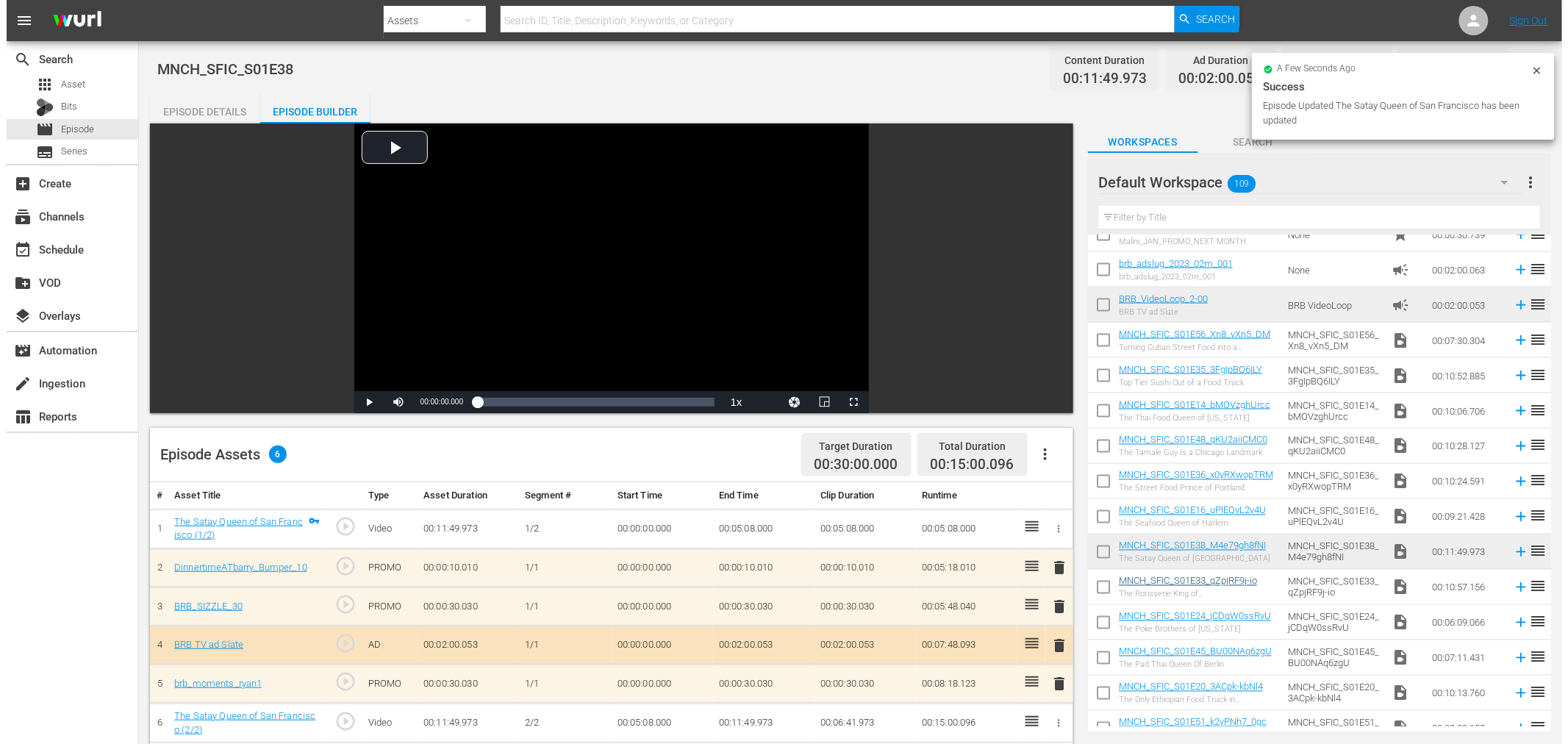
scroll to position [1129, 0]
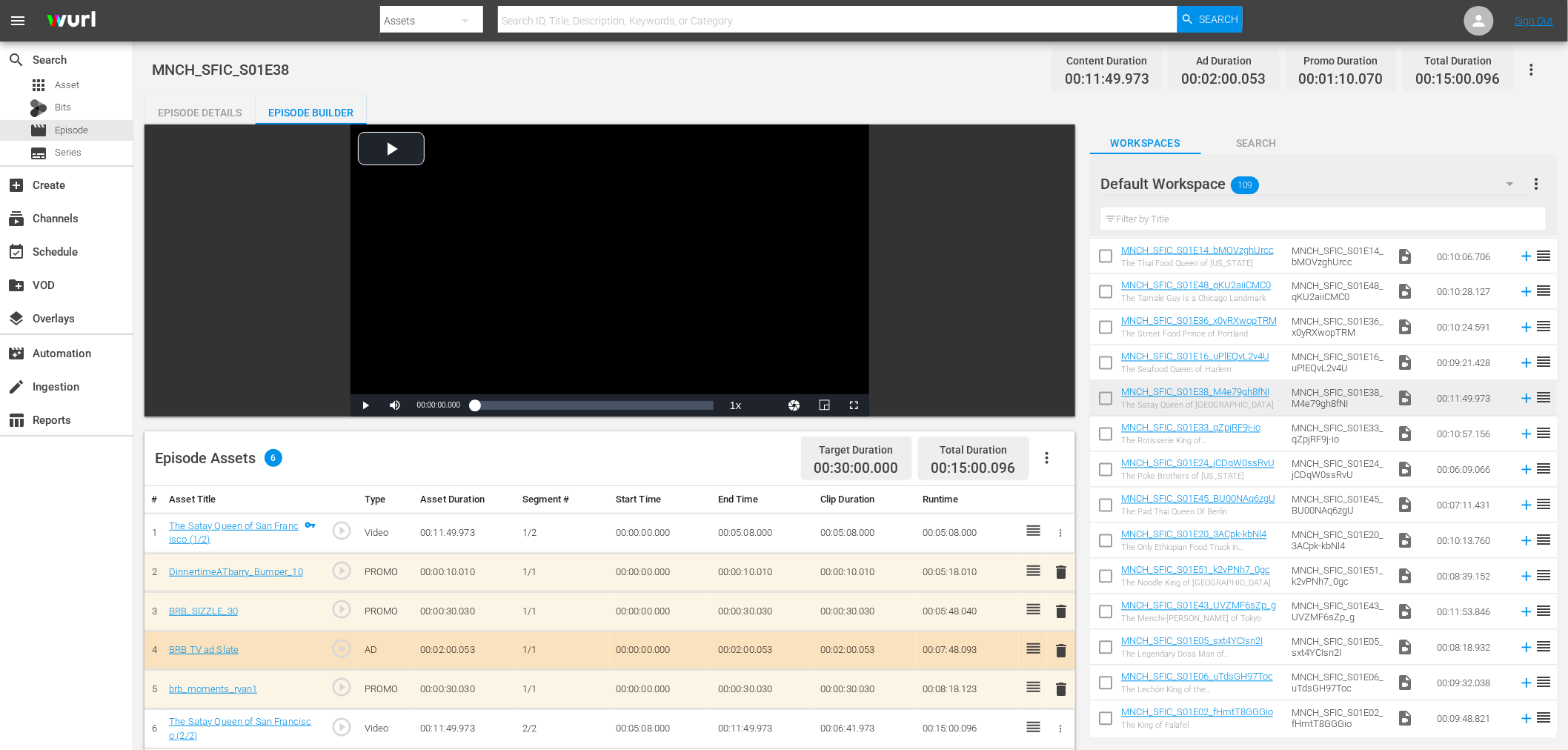
click at [1110, 395] on input "checkbox" at bounding box center [1106, 402] width 31 height 31
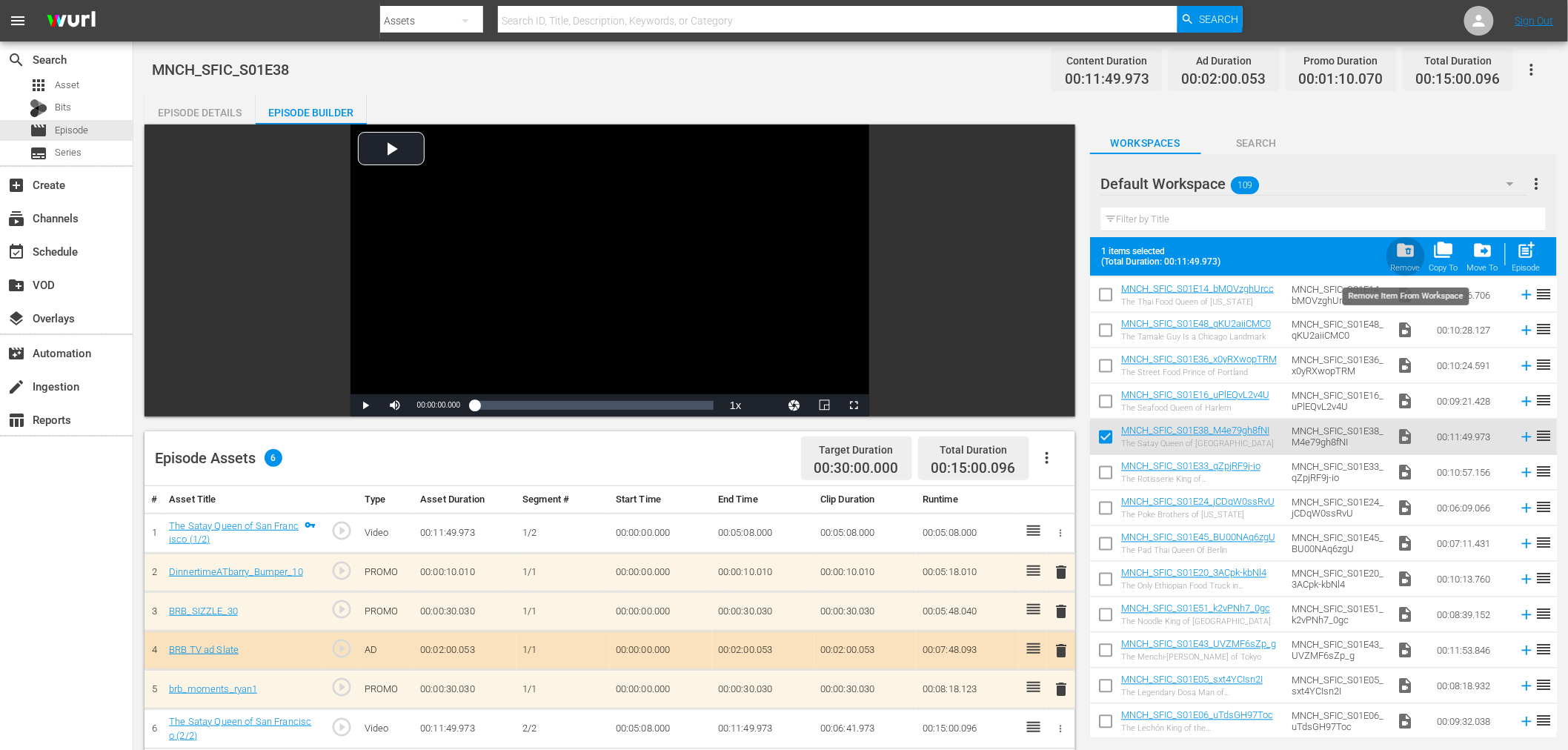
click at [1411, 255] on span "folder_delete" at bounding box center [1405, 250] width 20 height 20
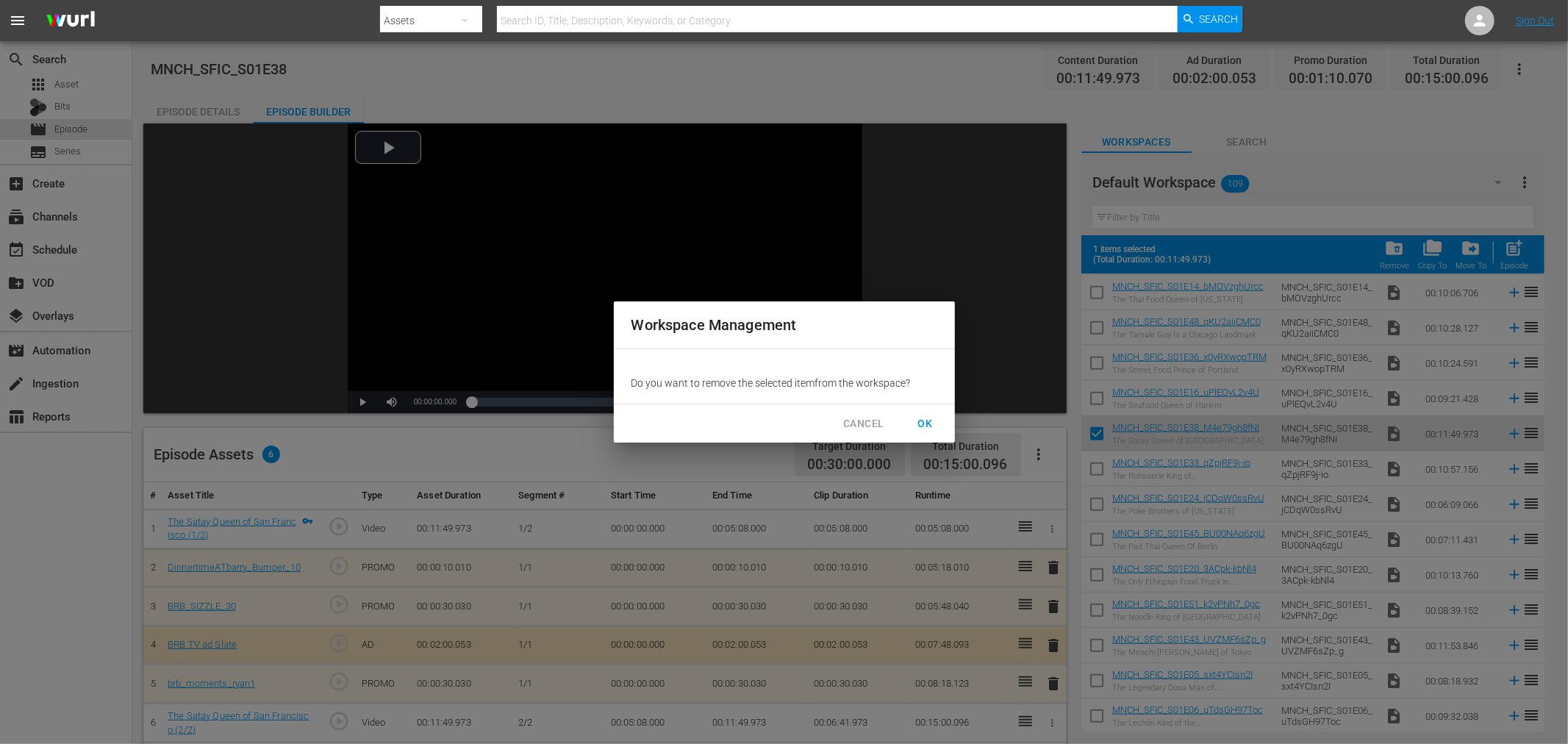
click at [932, 420] on span "OK" at bounding box center [925, 423] width 24 height 18
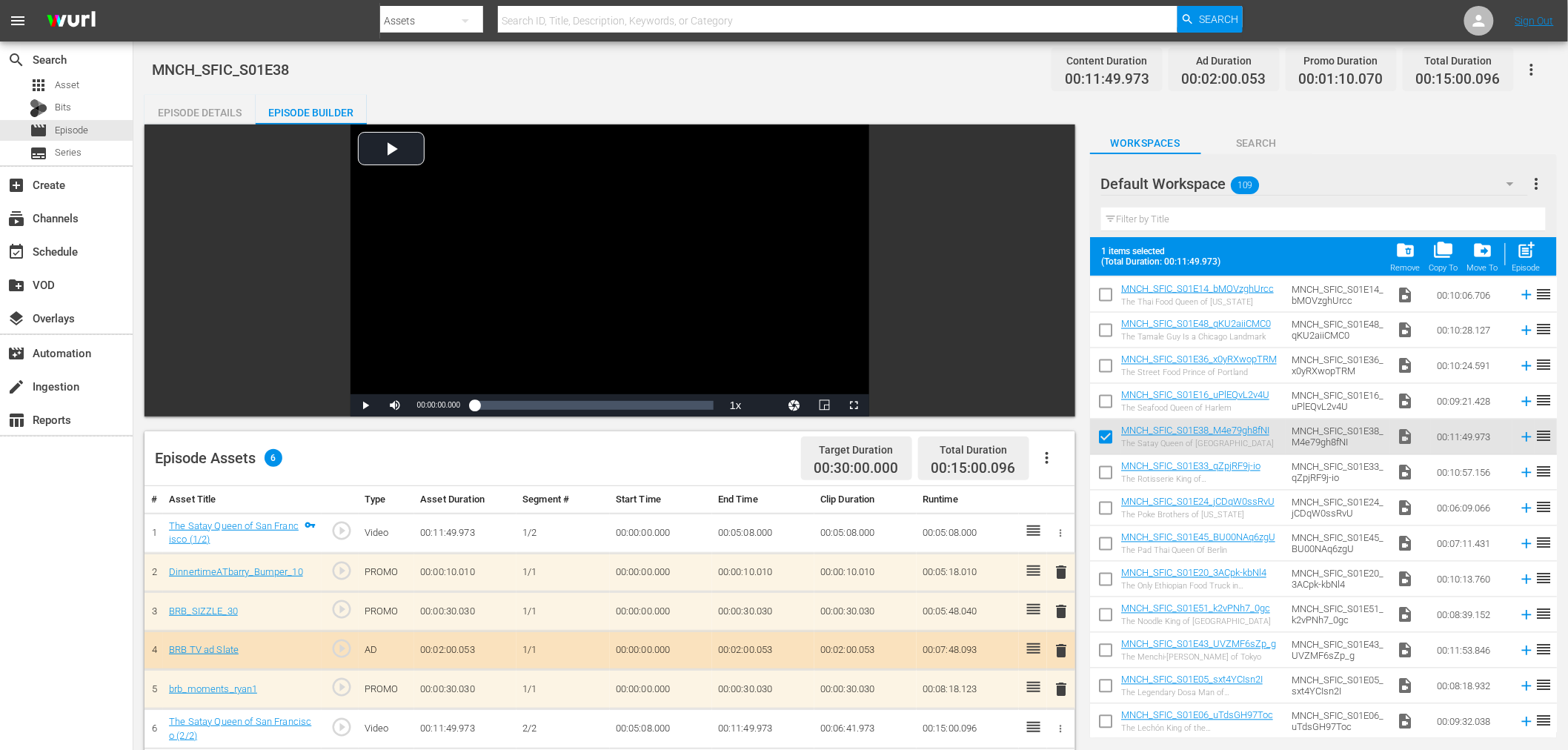
checkbox input "false"
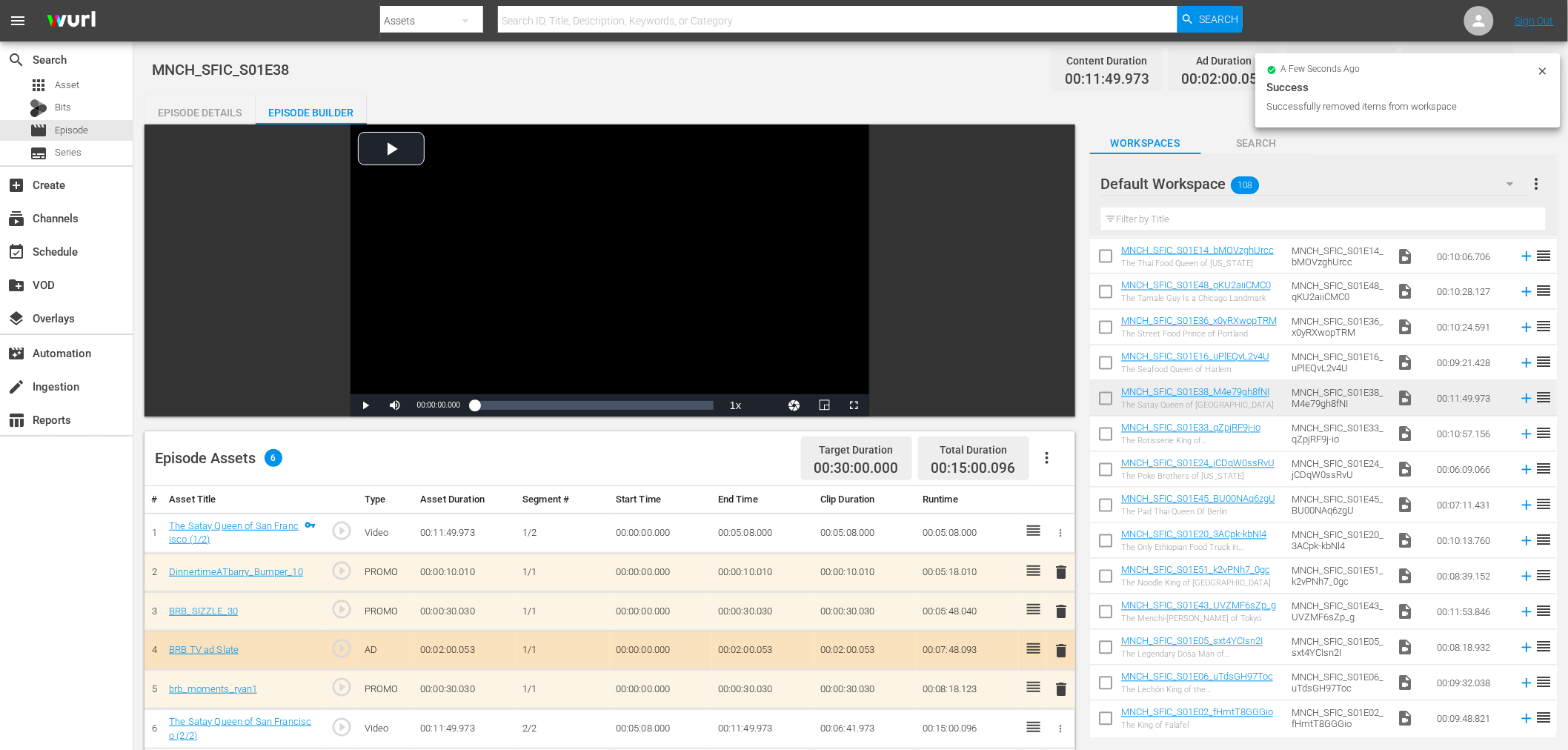
click at [1544, 70] on icon at bounding box center [1542, 71] width 7 height 7
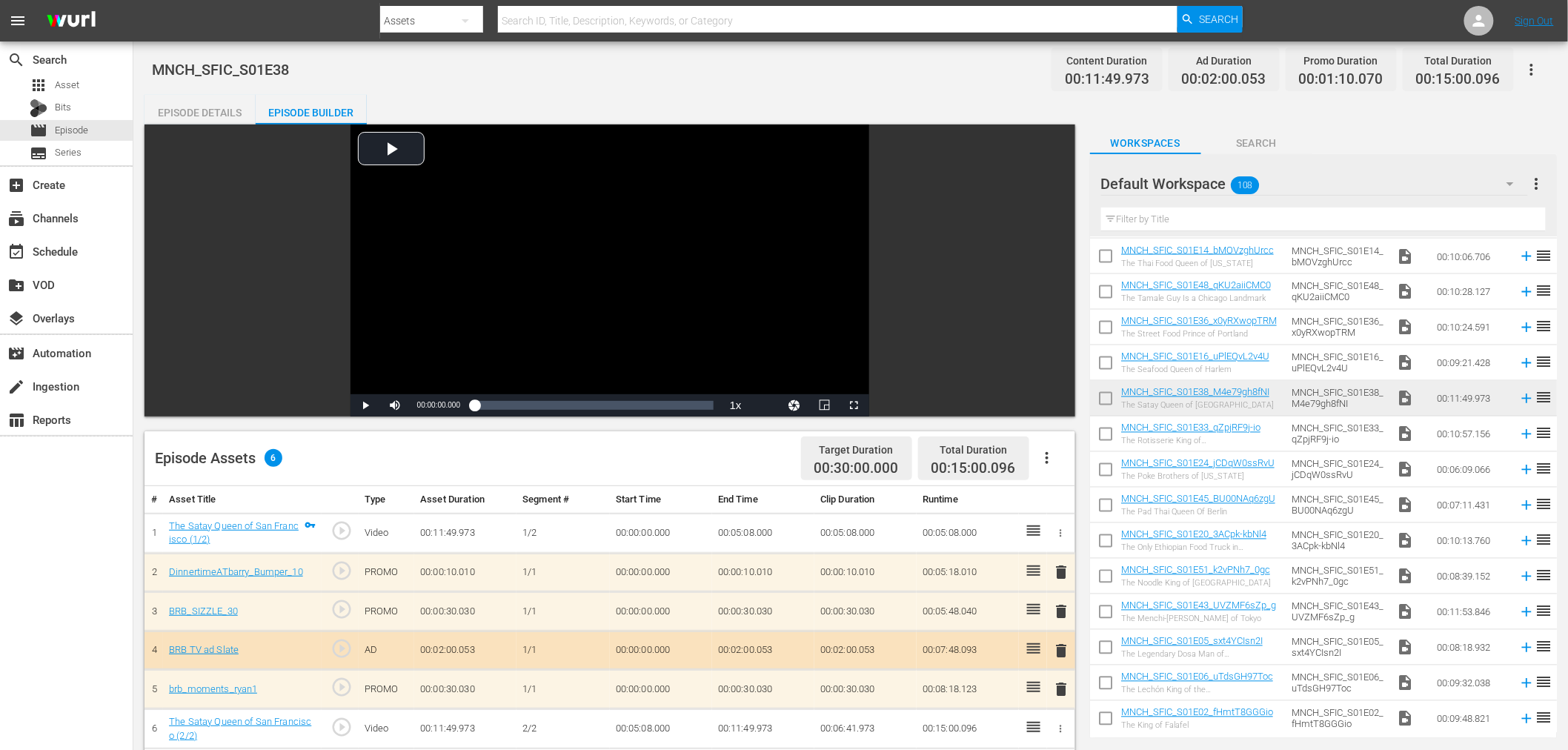
click at [1536, 65] on icon "button" at bounding box center [1531, 70] width 17 height 17
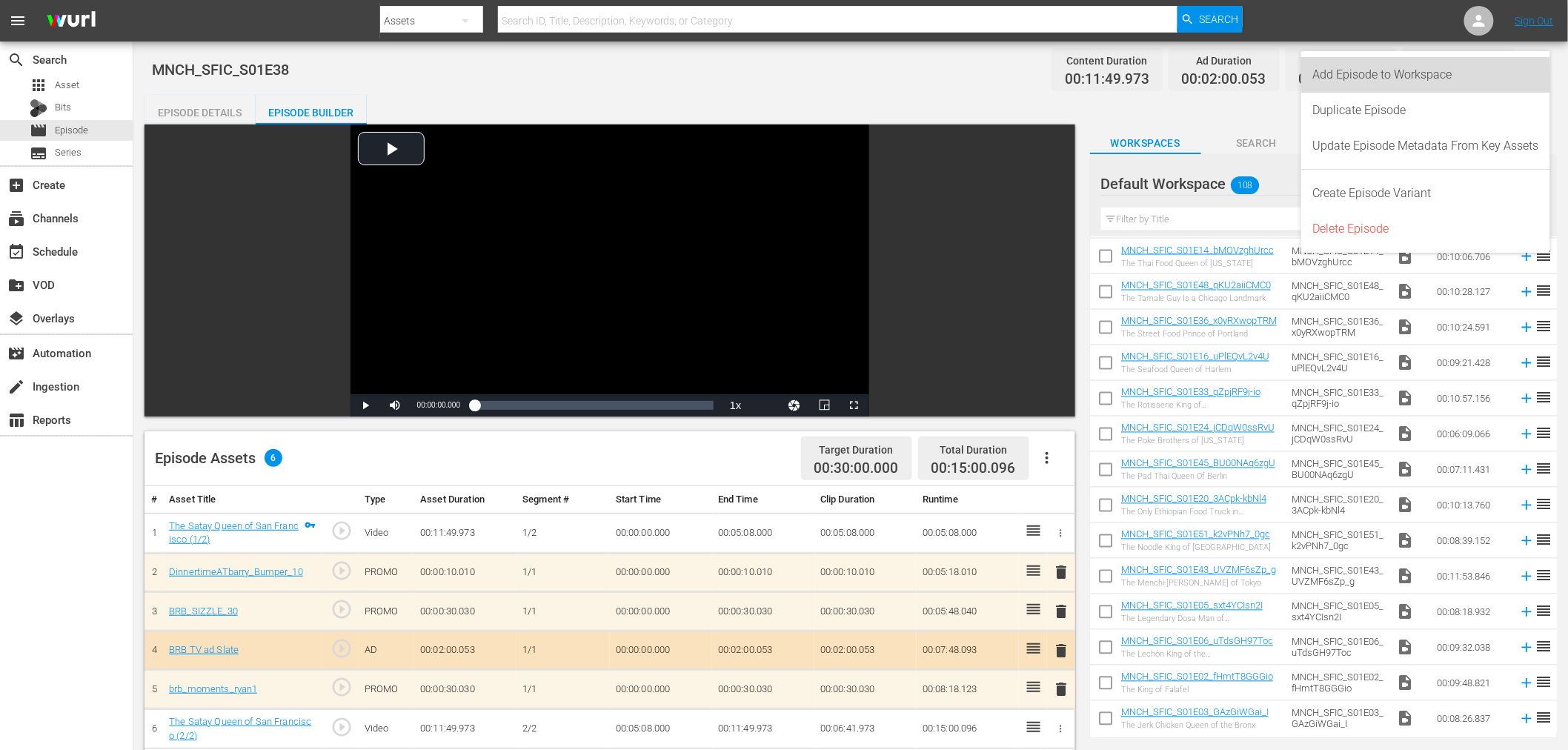
click at [1365, 78] on div "Add Episode to Workspace" at bounding box center [1427, 75] width 226 height 36
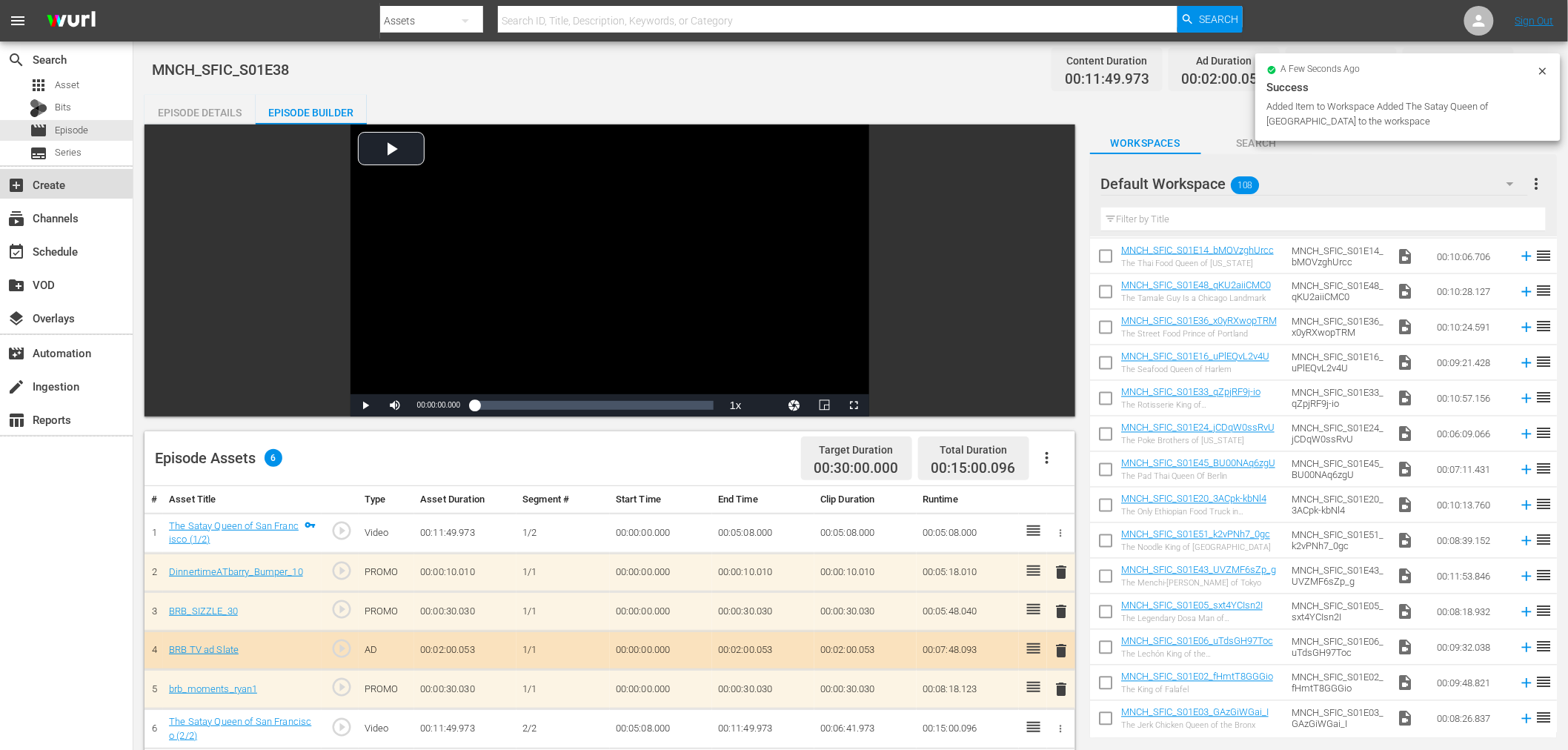
click at [52, 182] on div "add_box Create" at bounding box center [42, 183] width 83 height 14
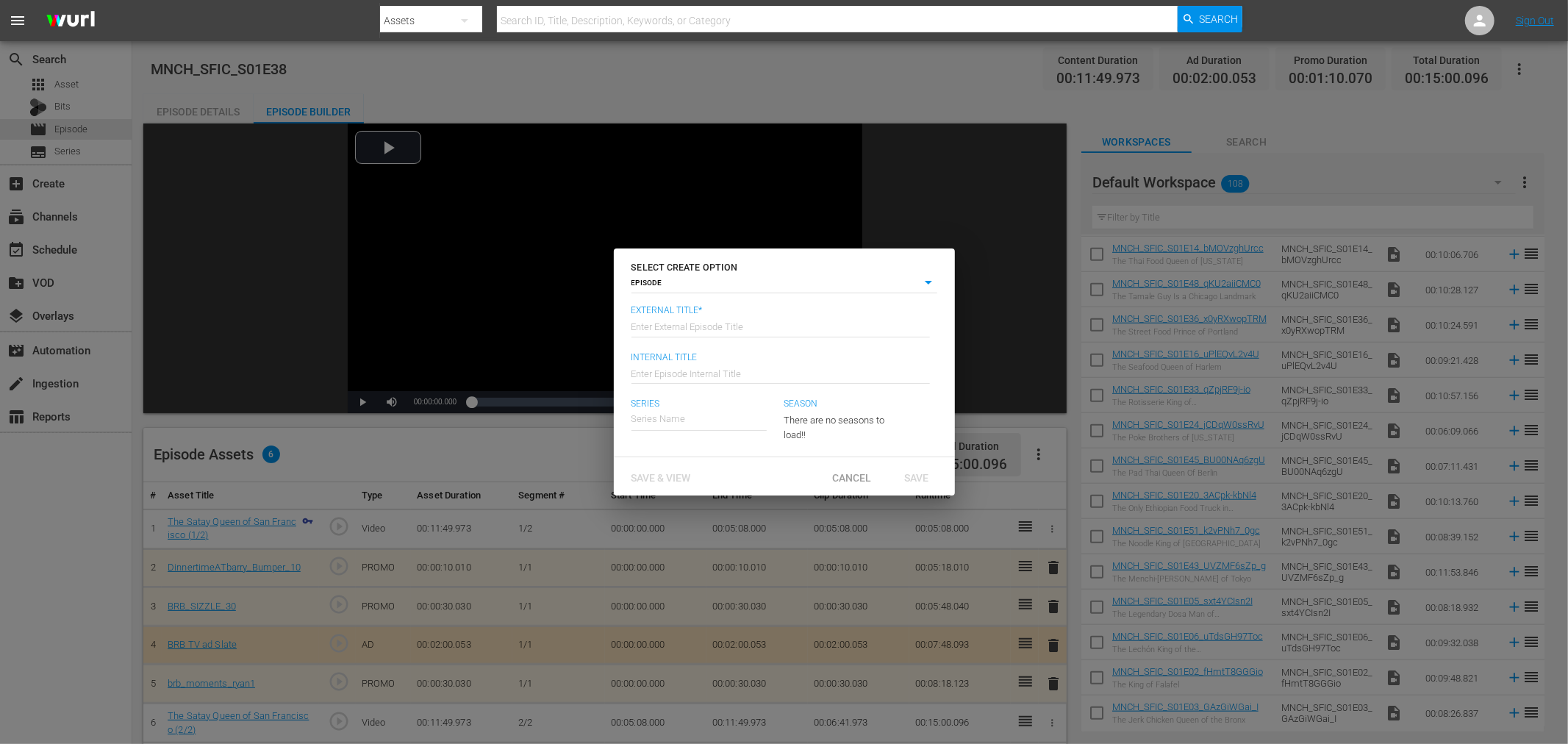
click at [713, 320] on input "text" at bounding box center [780, 325] width 298 height 36
type input "1"
click at [633, 468] on div "Save & View" at bounding box center [661, 477] width 83 height 27
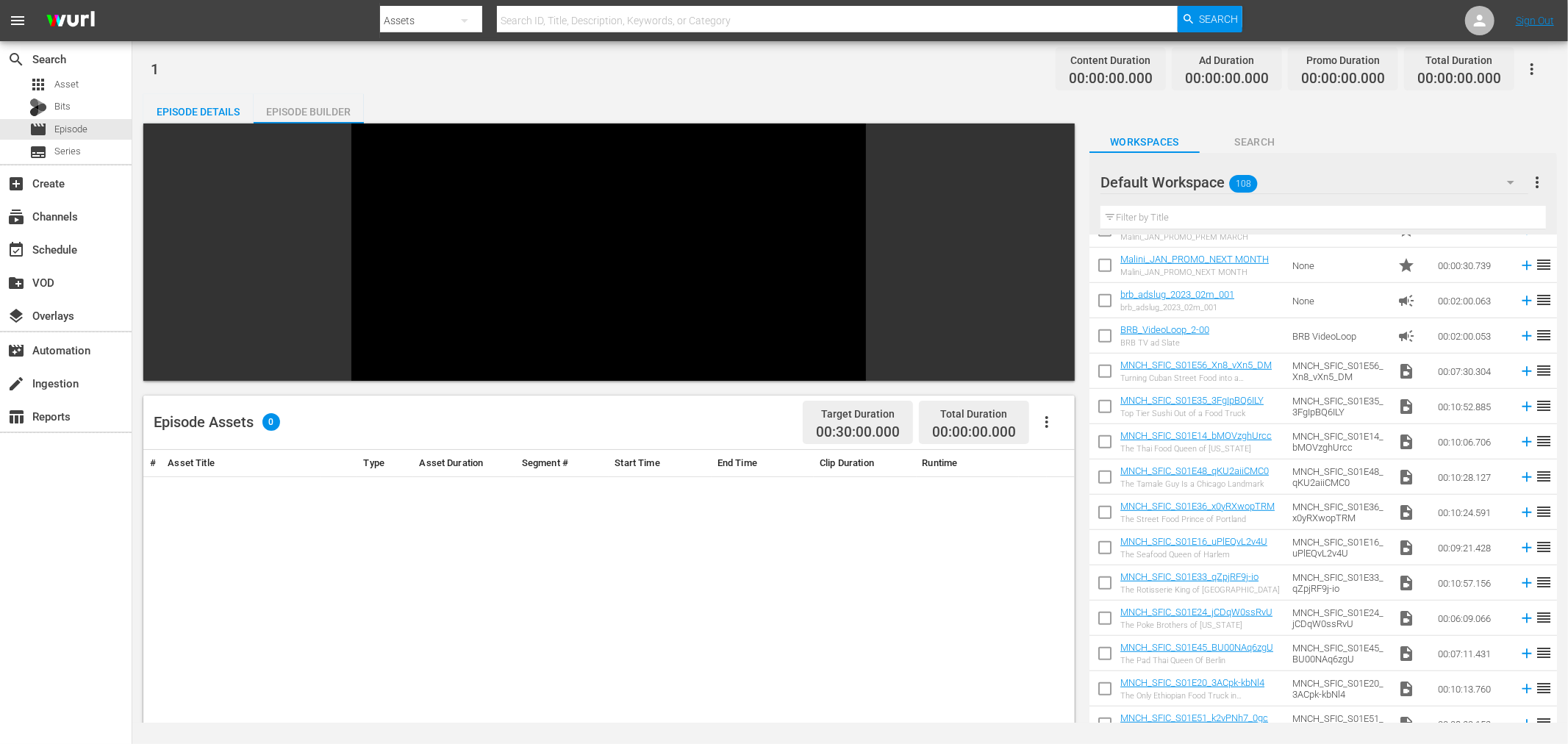
scroll to position [966, 0]
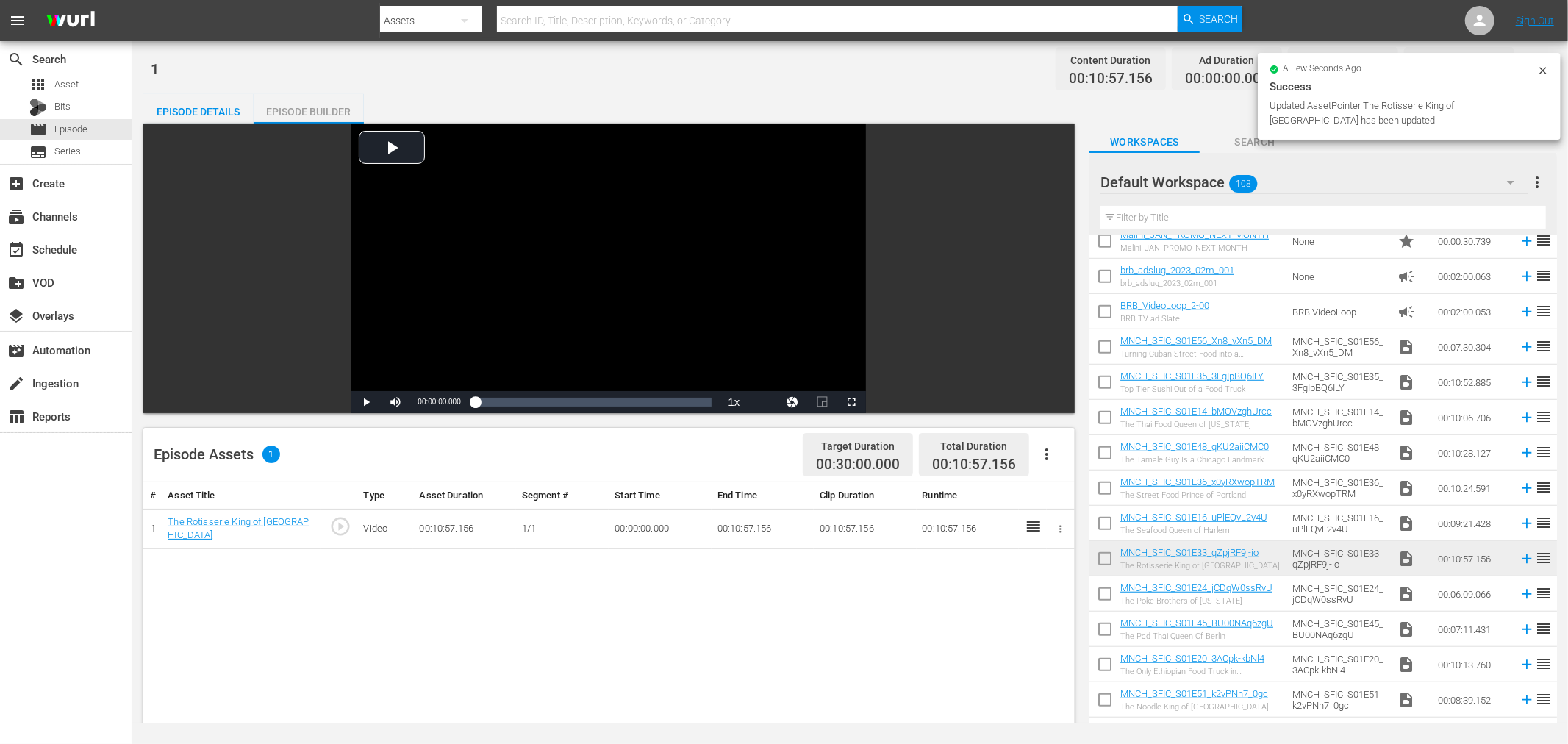
click at [1061, 532] on icon "button" at bounding box center [1059, 529] width 11 height 11
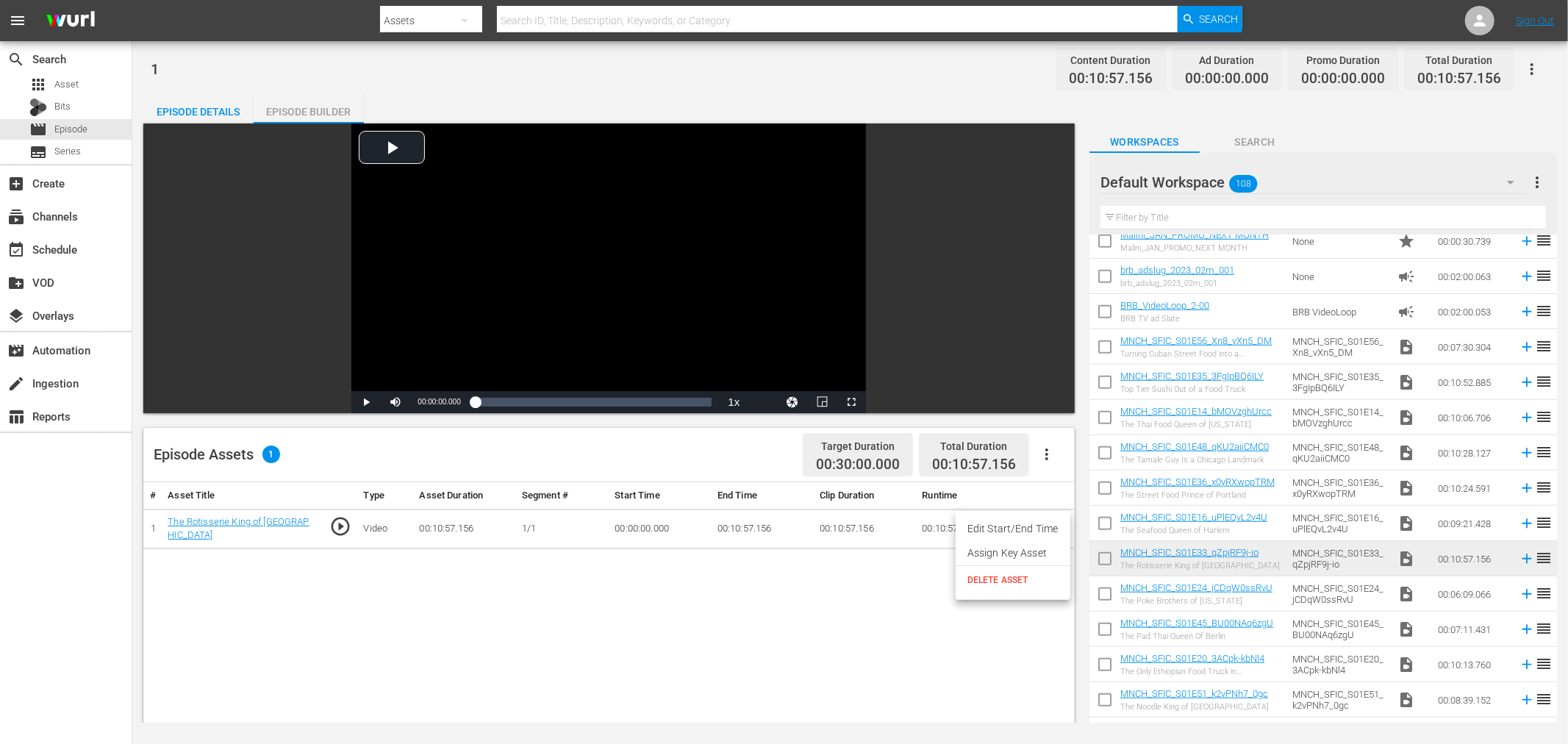
click at [1019, 552] on li "Assign Key Asset" at bounding box center [1013, 553] width 115 height 24
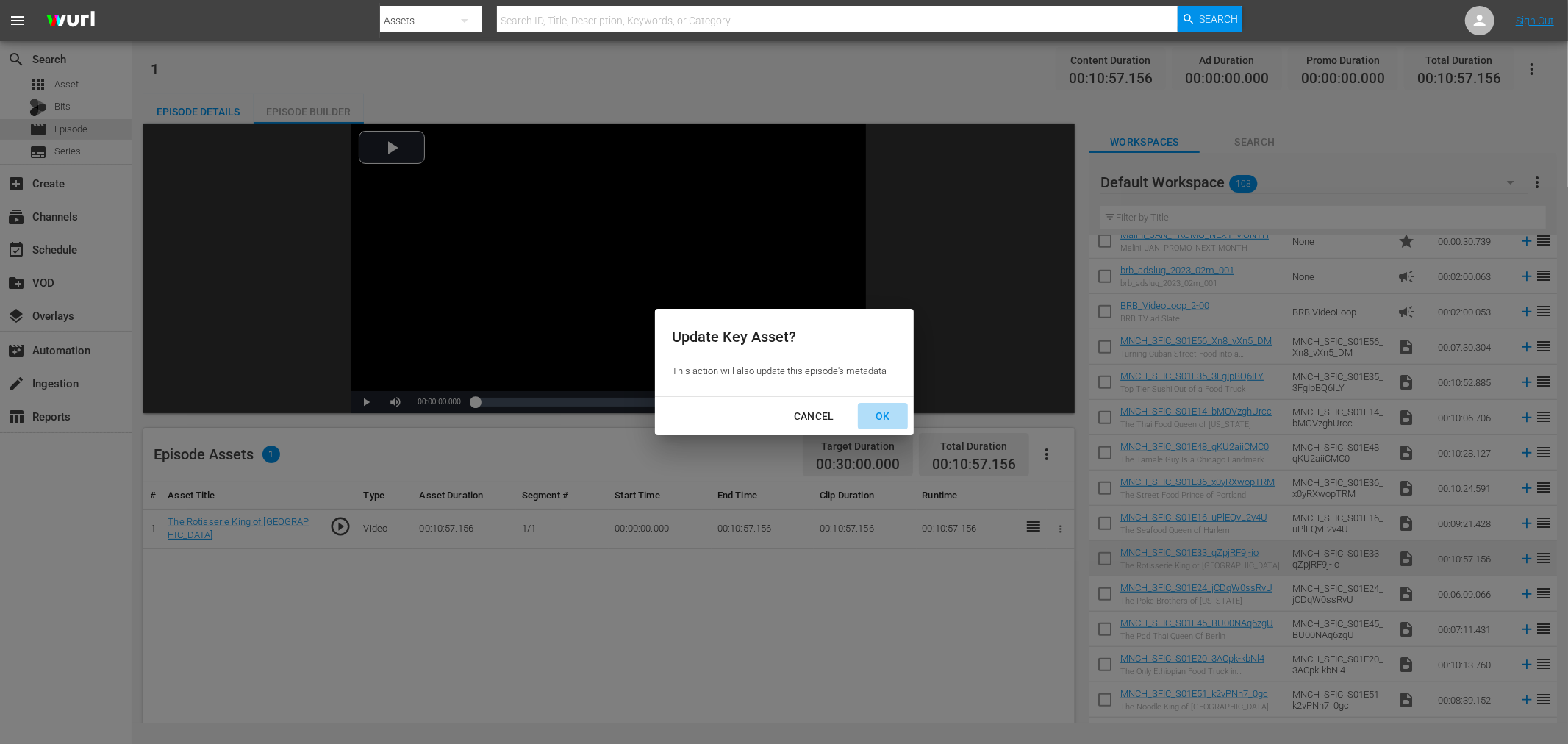
click at [882, 411] on div "OK" at bounding box center [883, 416] width 38 height 18
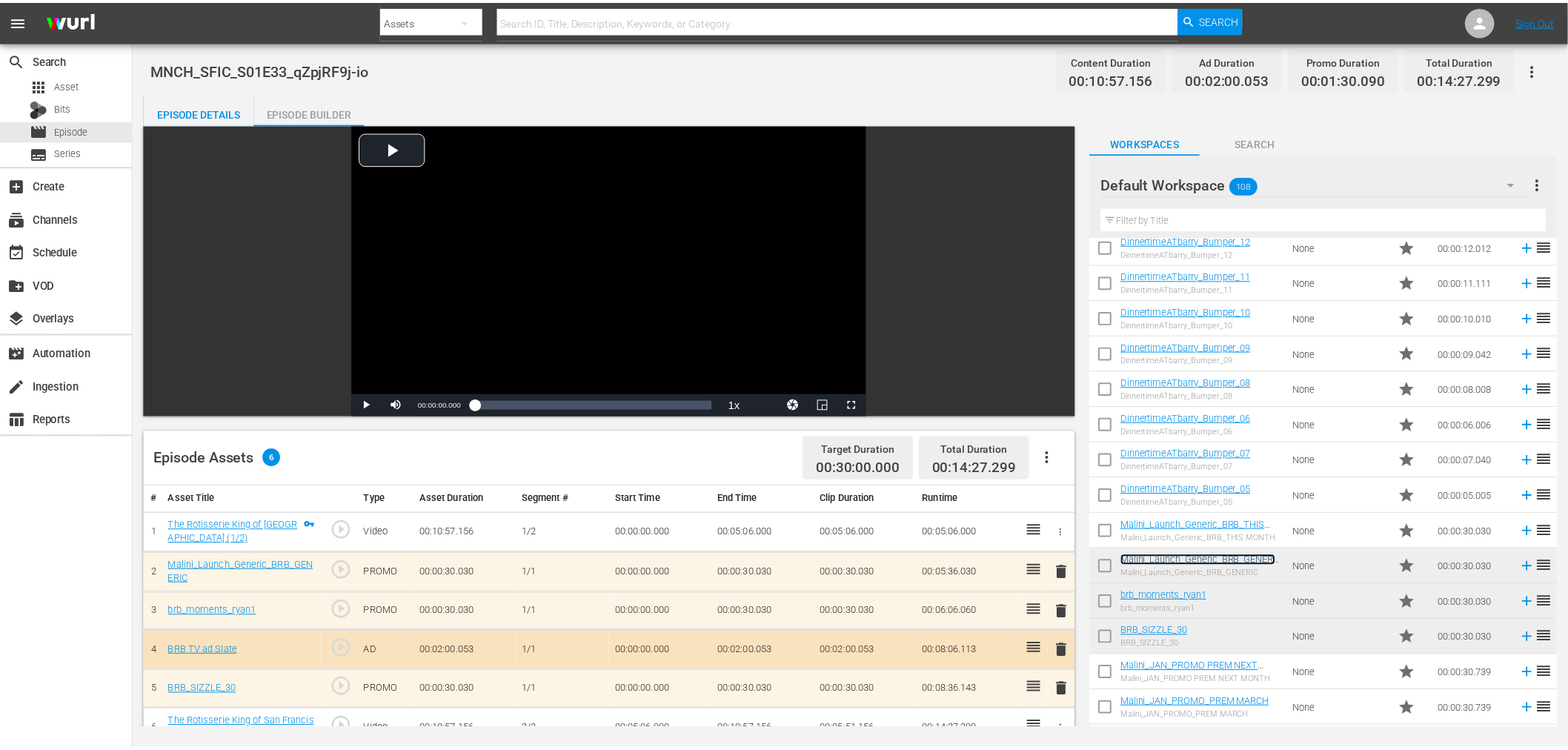
scroll to position [315, 0]
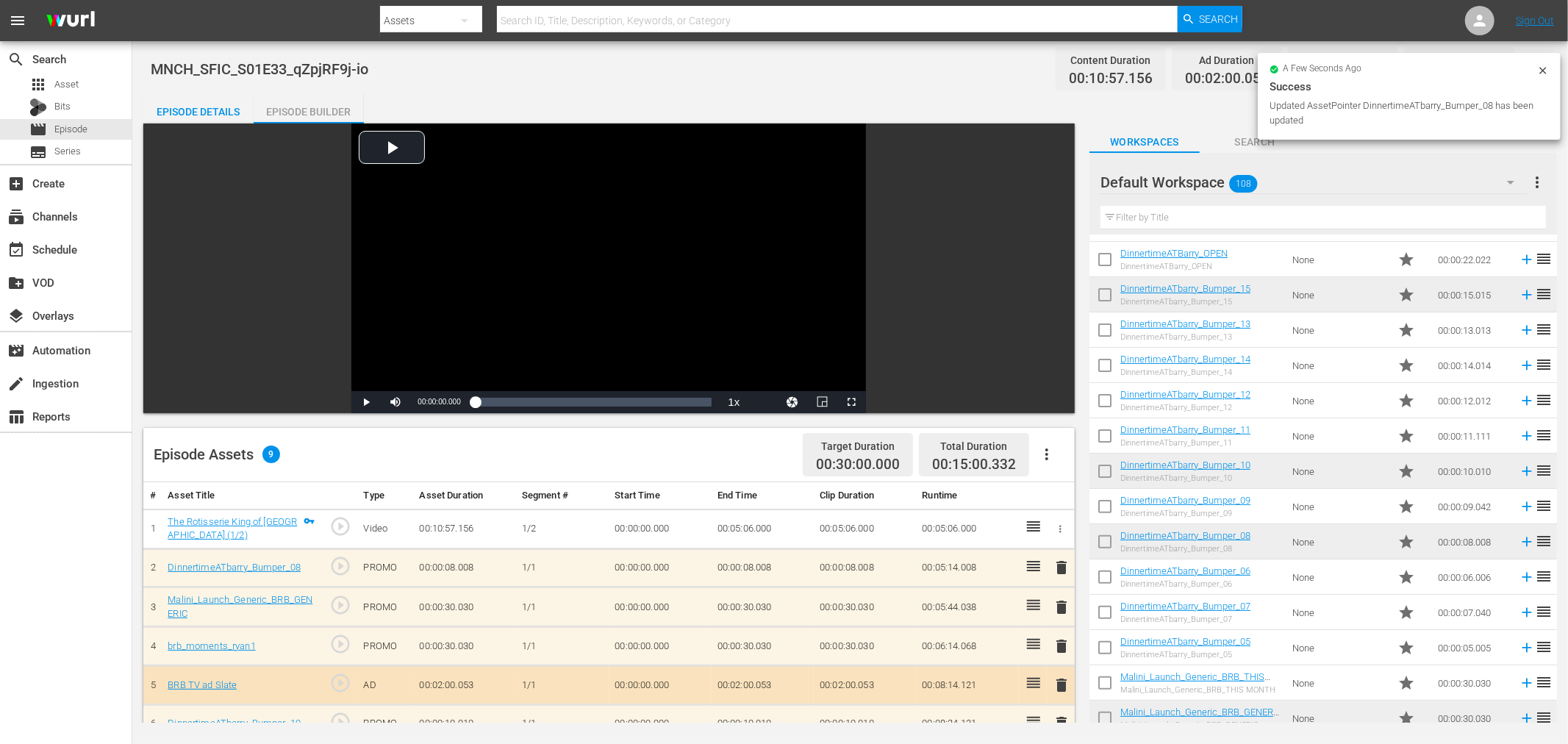
click at [204, 111] on div "Episode Details" at bounding box center [198, 111] width 110 height 36
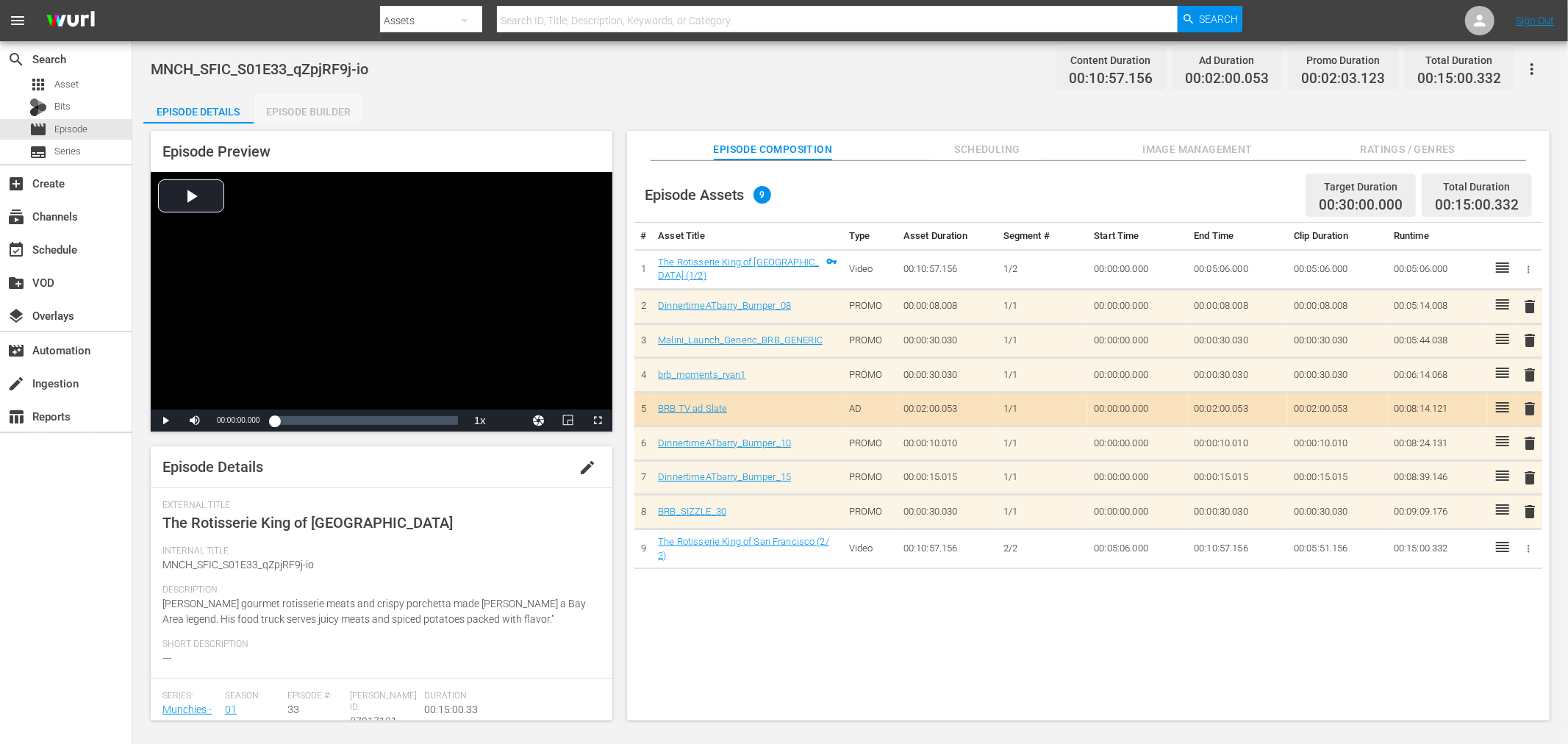
drag, startPoint x: 297, startPoint y: 111, endPoint x: 508, endPoint y: 122, distance: 211.3
click at [297, 111] on div "Episode Builder" at bounding box center [308, 111] width 110 height 36
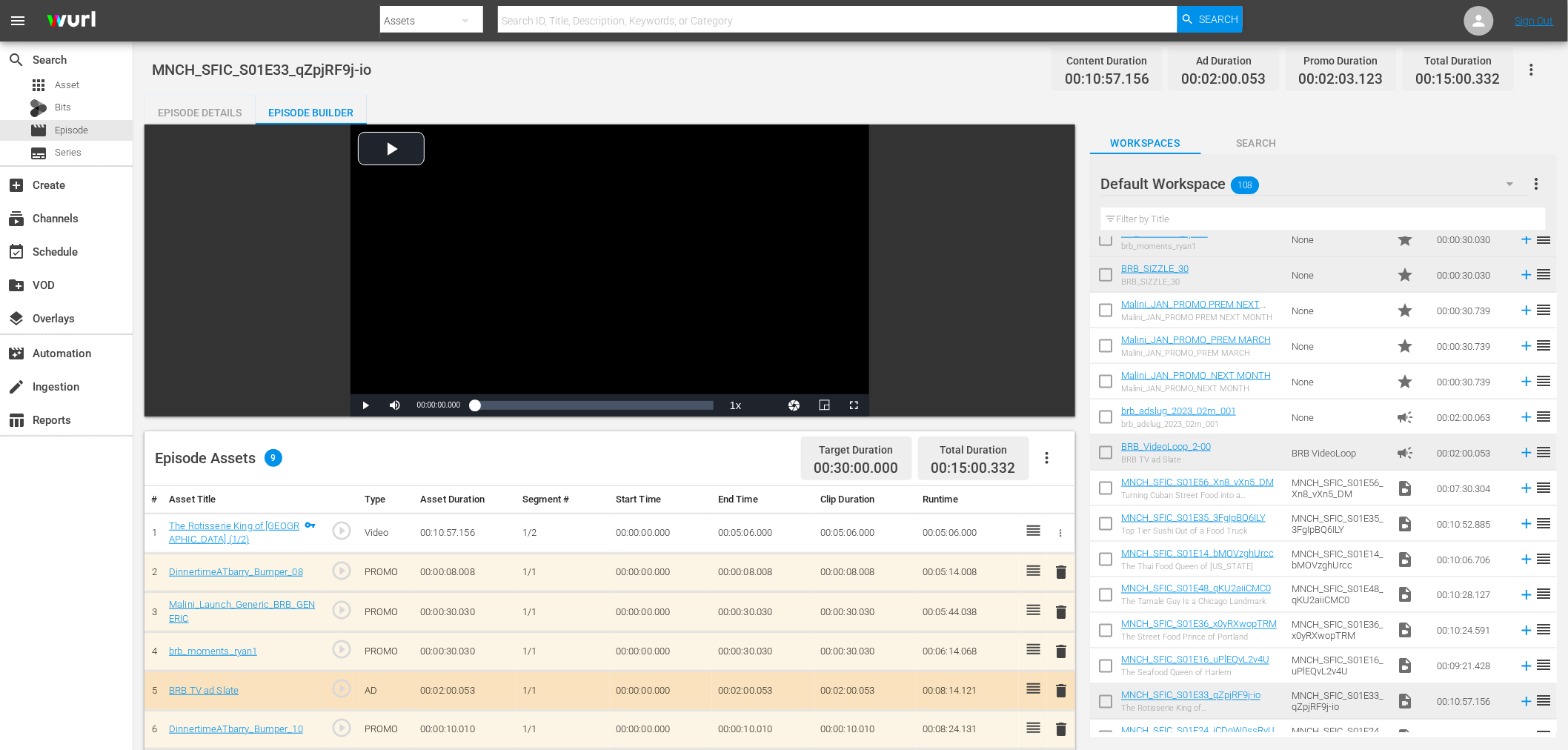
scroll to position [974, 0]
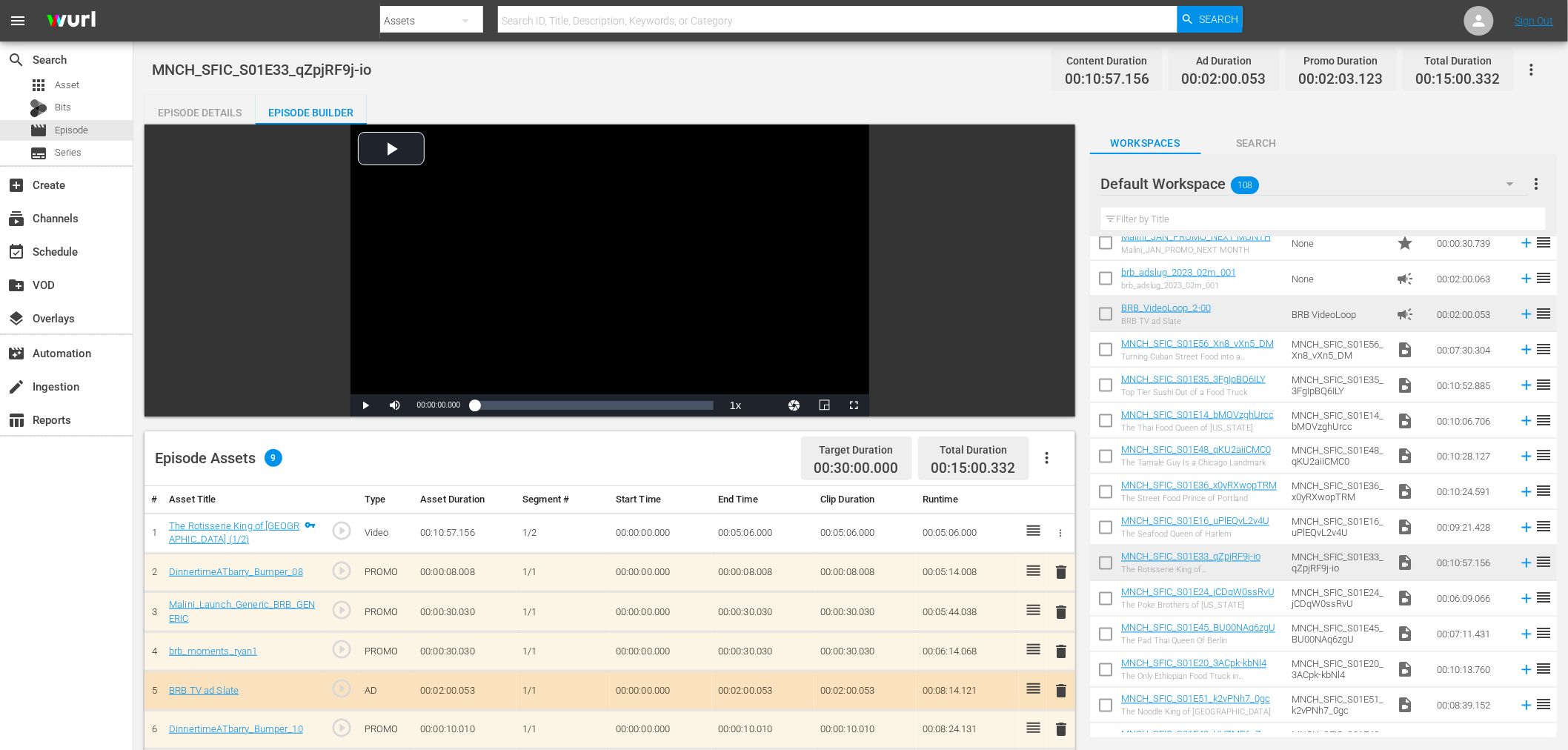
click at [1107, 566] on input "checkbox" at bounding box center [1106, 566] width 31 height 31
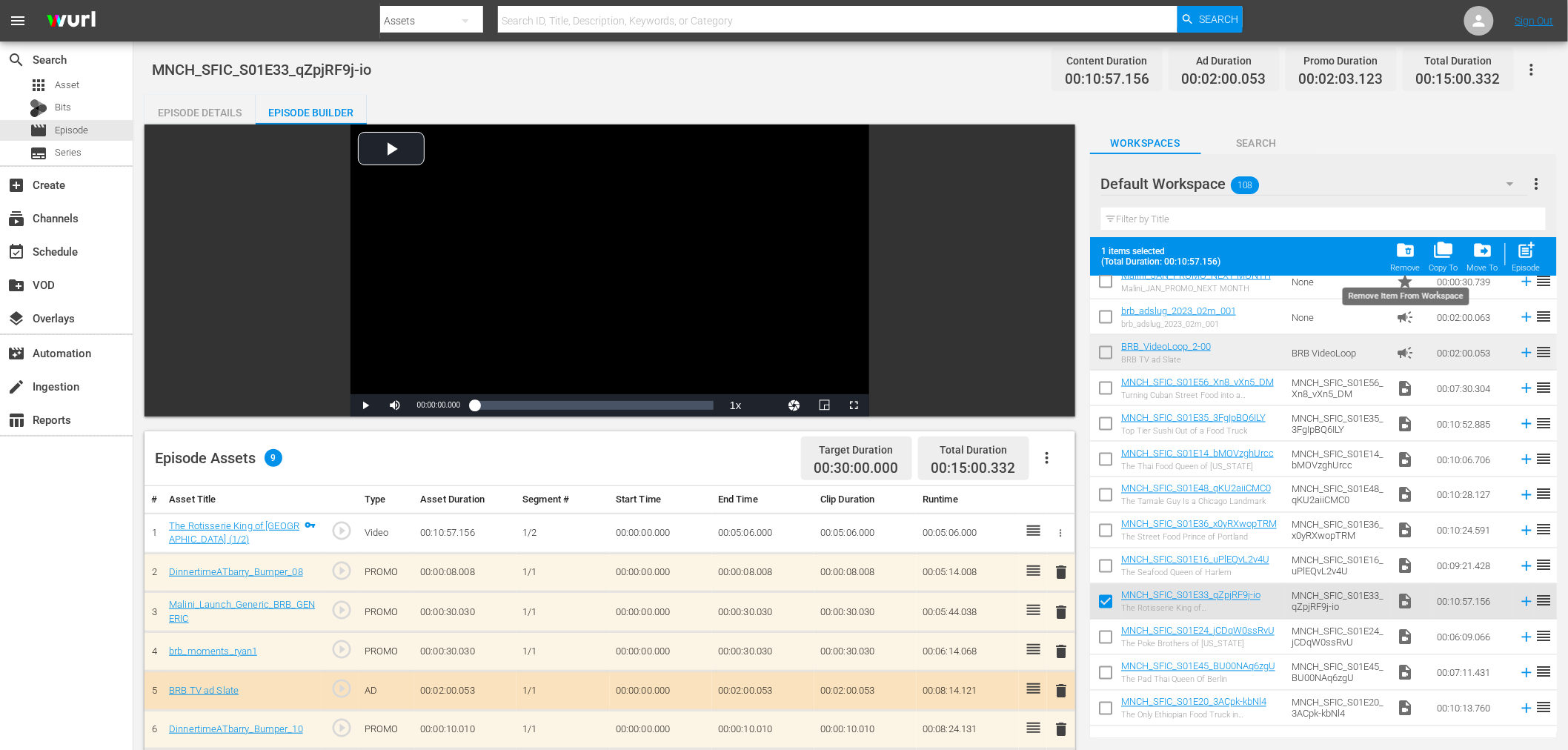
click at [1411, 245] on span "folder_delete" at bounding box center [1405, 250] width 20 height 20
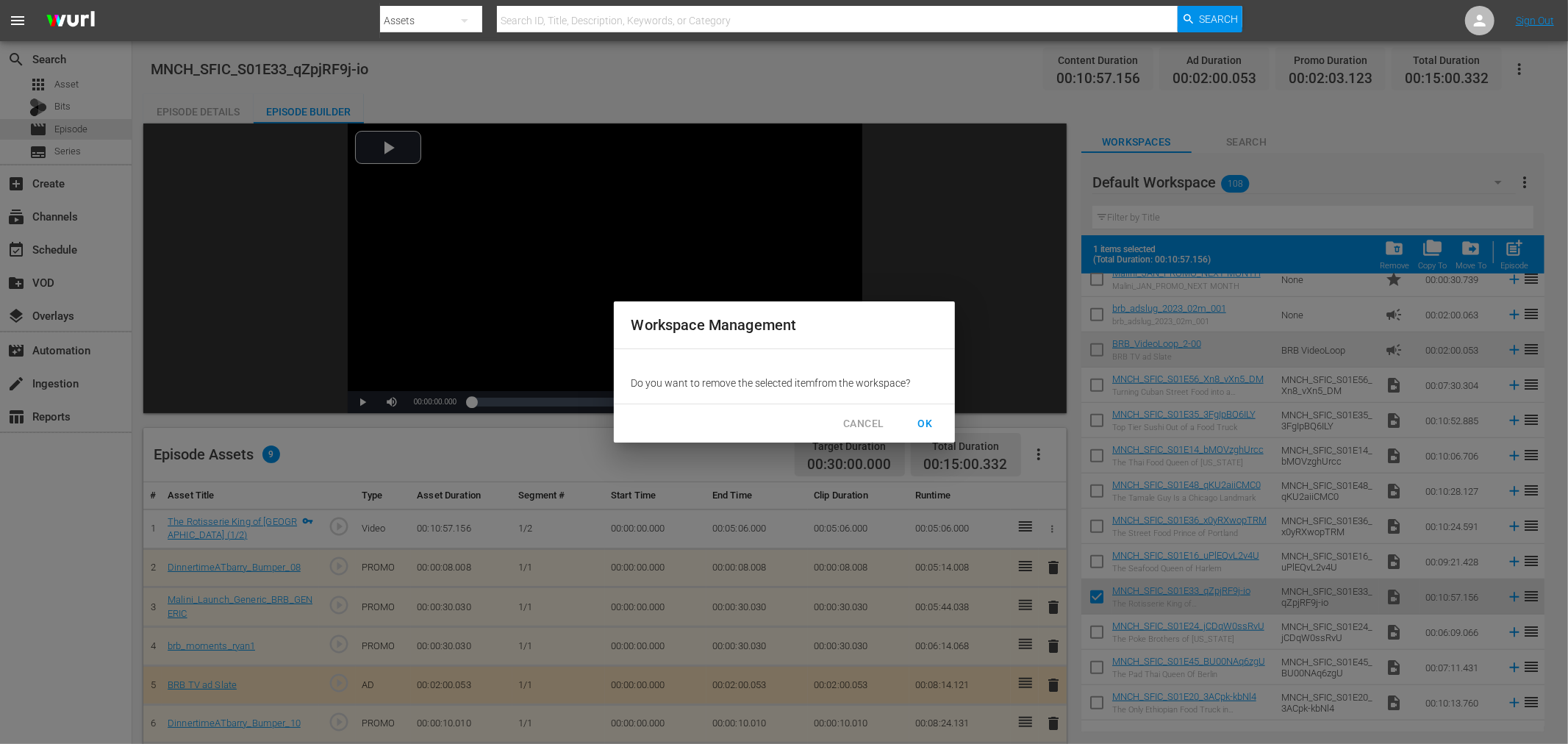
click at [930, 420] on span "OK" at bounding box center [925, 423] width 24 height 18
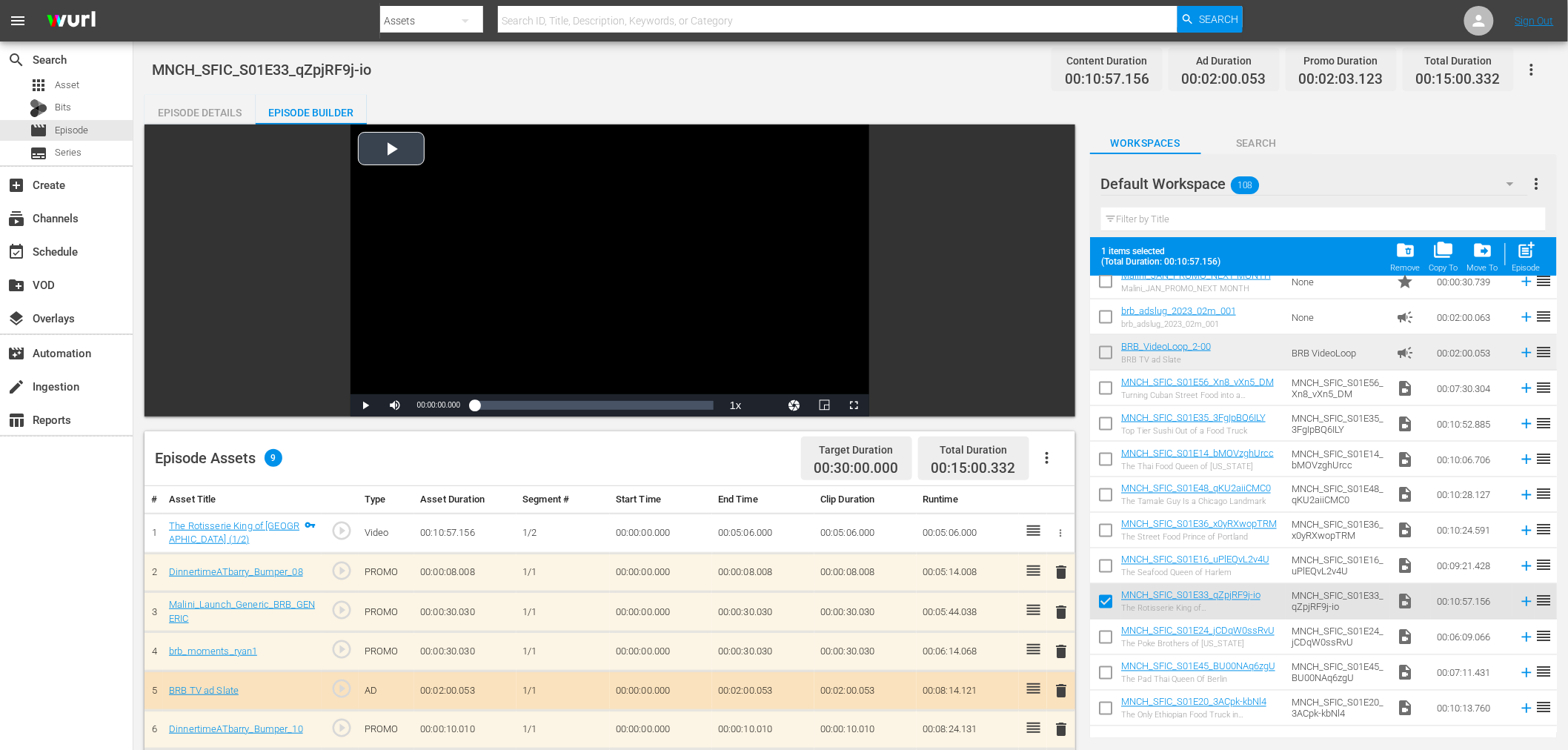
checkbox input "false"
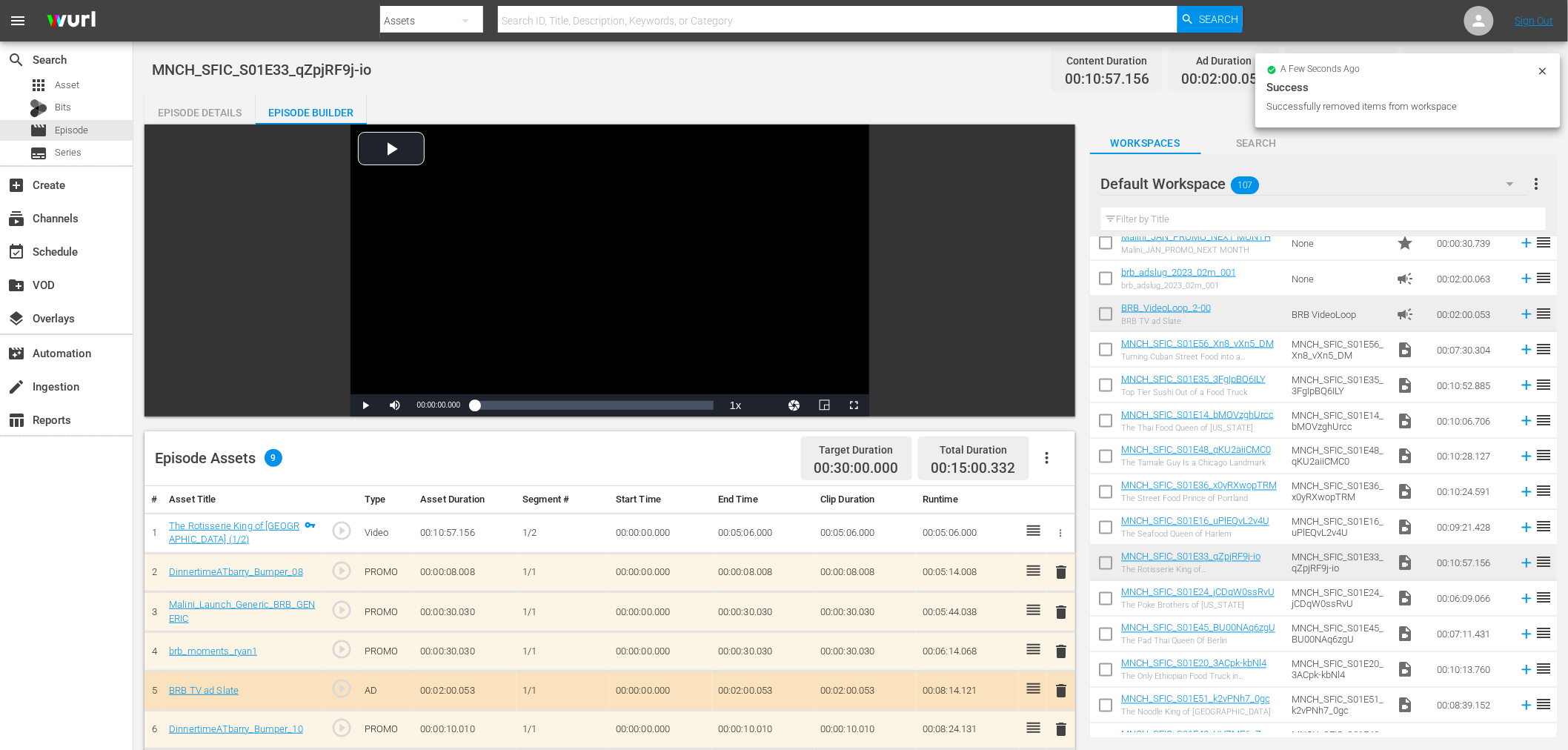
click at [193, 116] on div "Episode Details" at bounding box center [199, 112] width 111 height 36
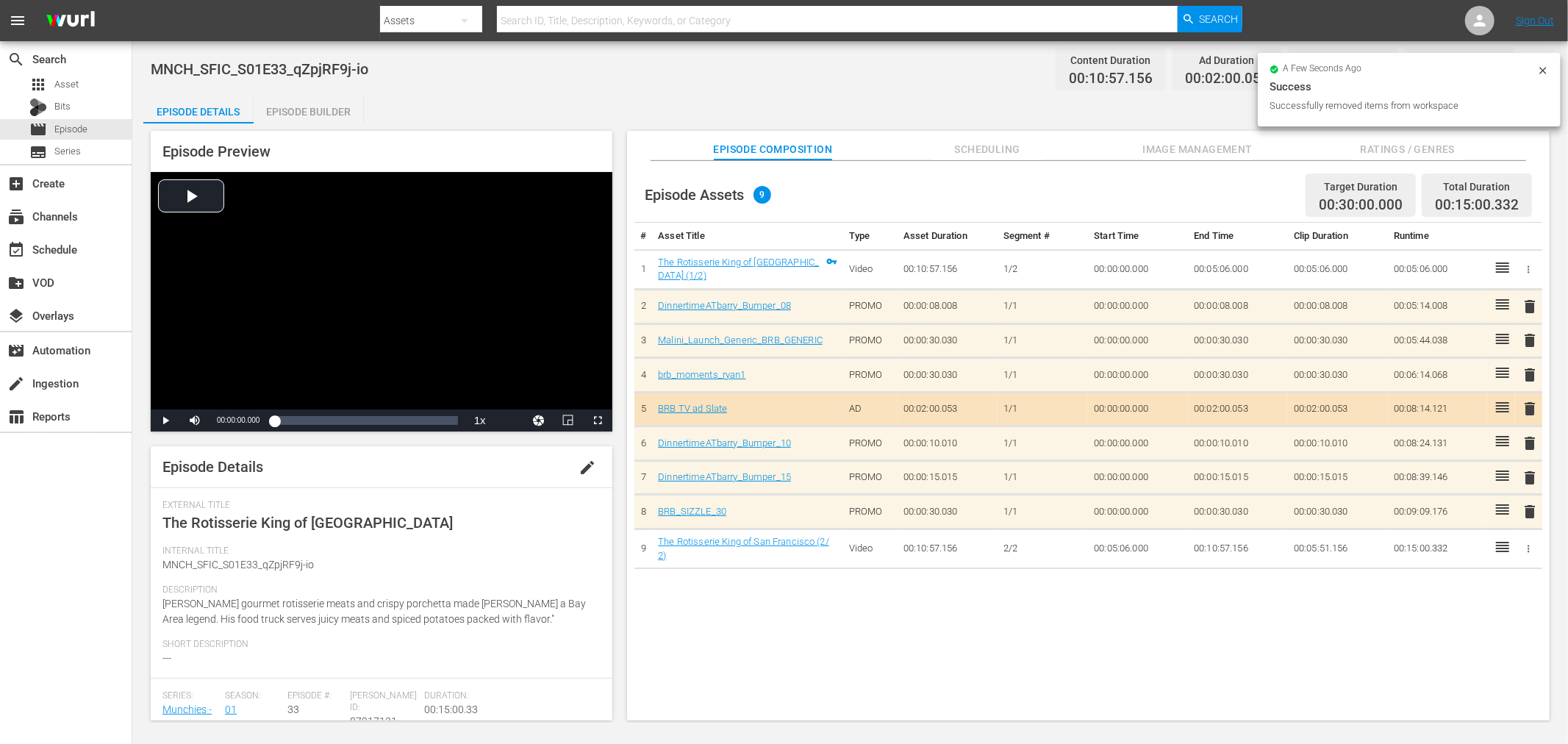
click at [579, 466] on span "edit" at bounding box center [587, 468] width 17 height 17
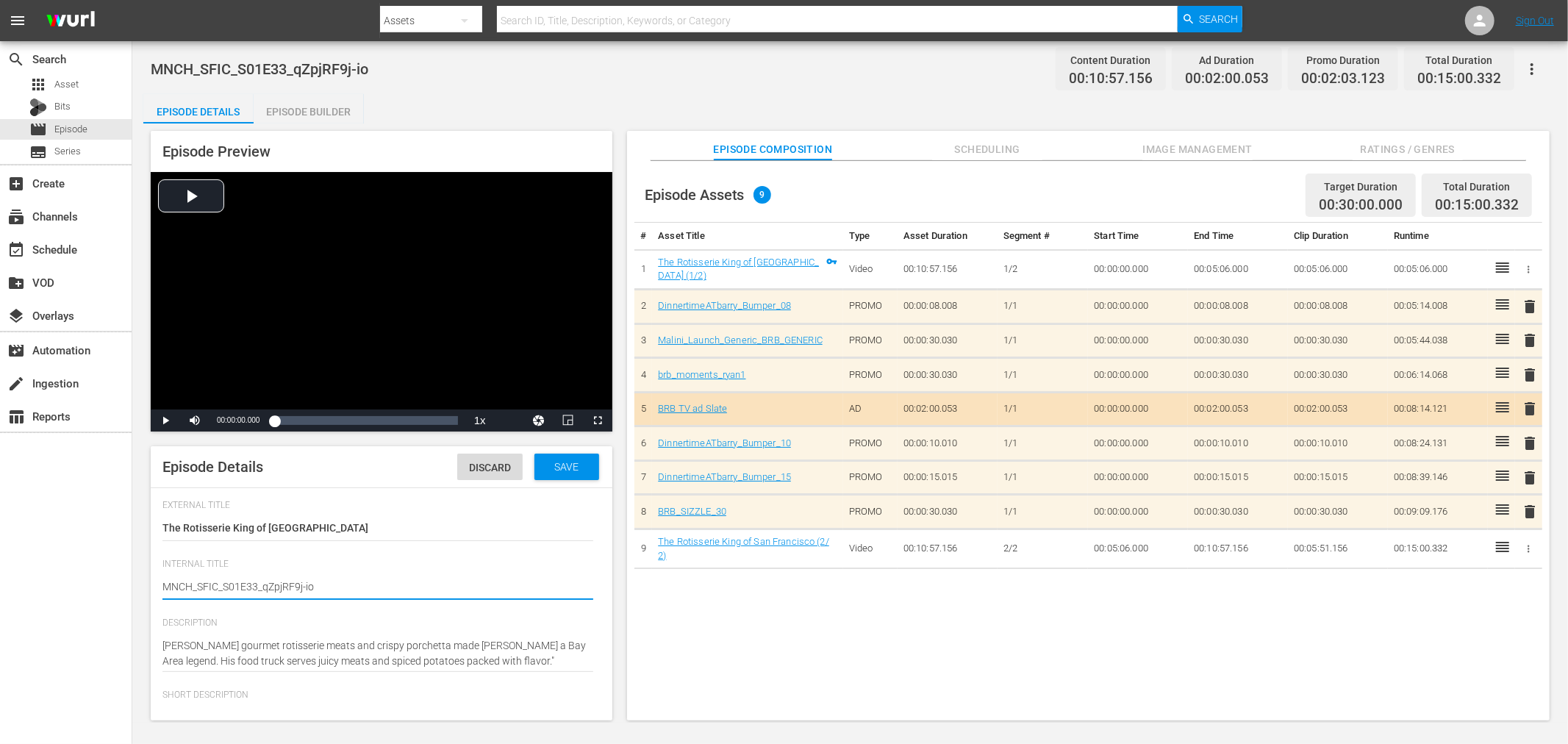
drag, startPoint x: 256, startPoint y: 587, endPoint x: 673, endPoint y: 589, distance: 417.0
type textarea "MNCH_SFIC_S01E33"
click at [555, 475] on div "Save" at bounding box center [566, 468] width 64 height 27
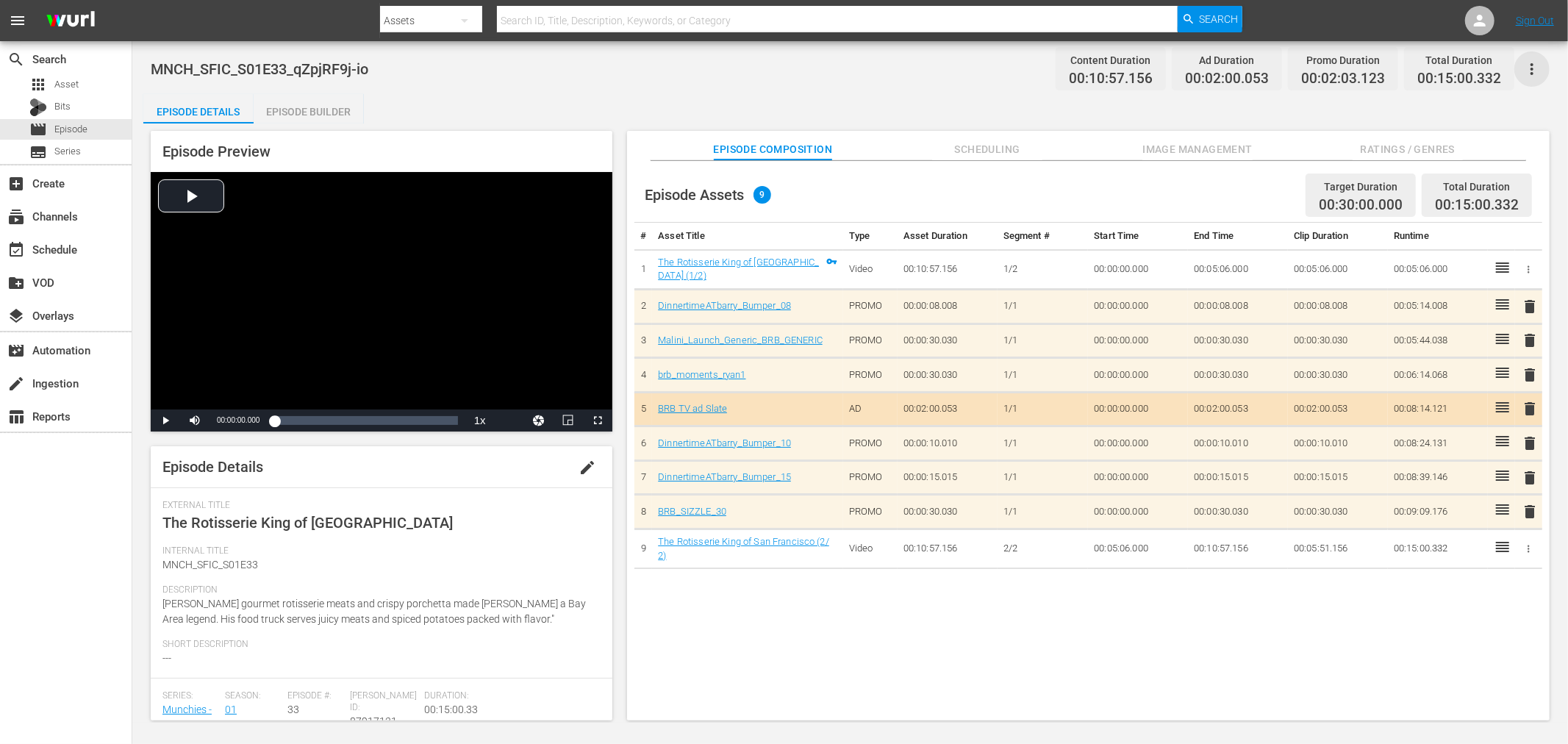
click at [1531, 67] on icon "button" at bounding box center [1532, 69] width 17 height 17
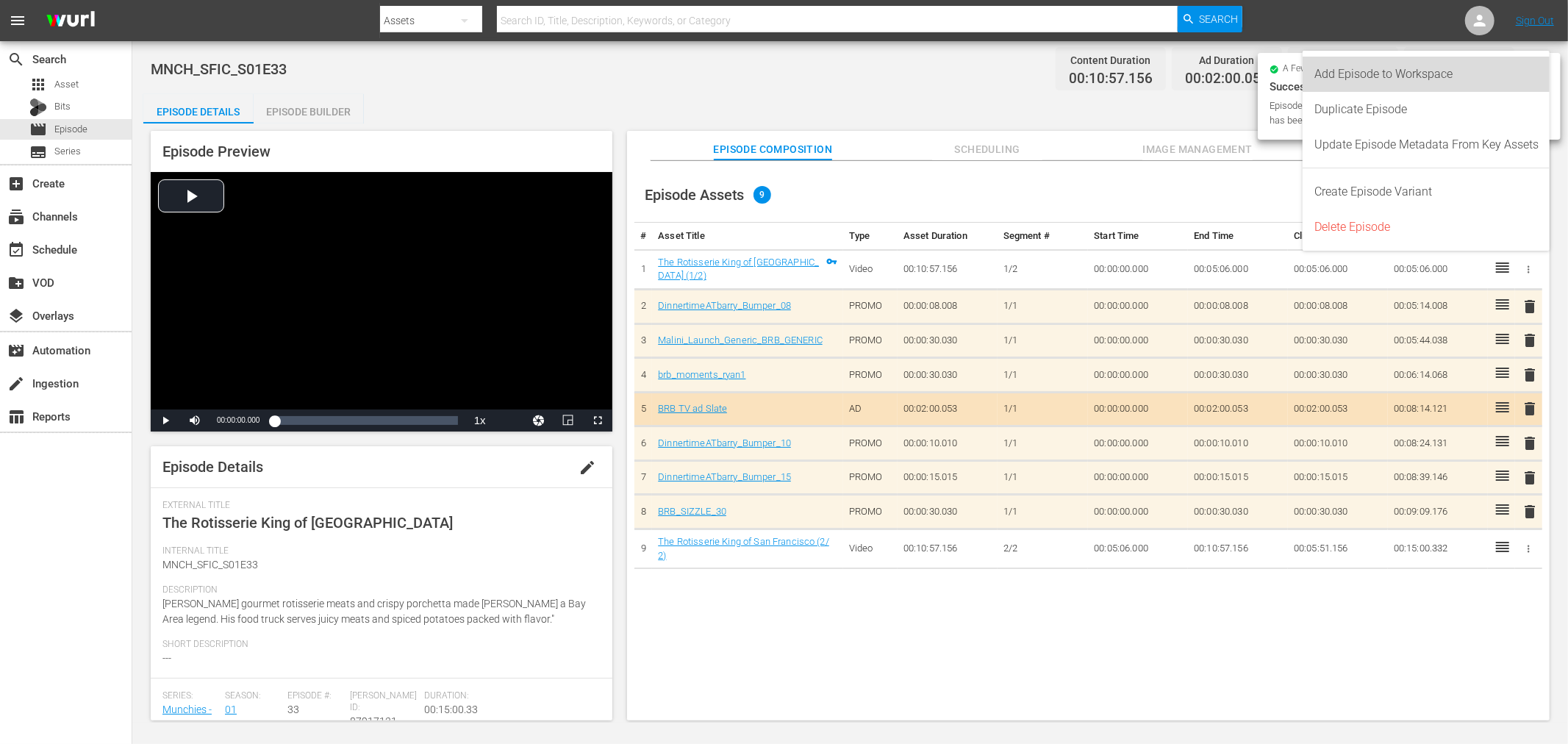
click at [1395, 81] on div "Add Episode to Workspace" at bounding box center [1427, 74] width 225 height 36
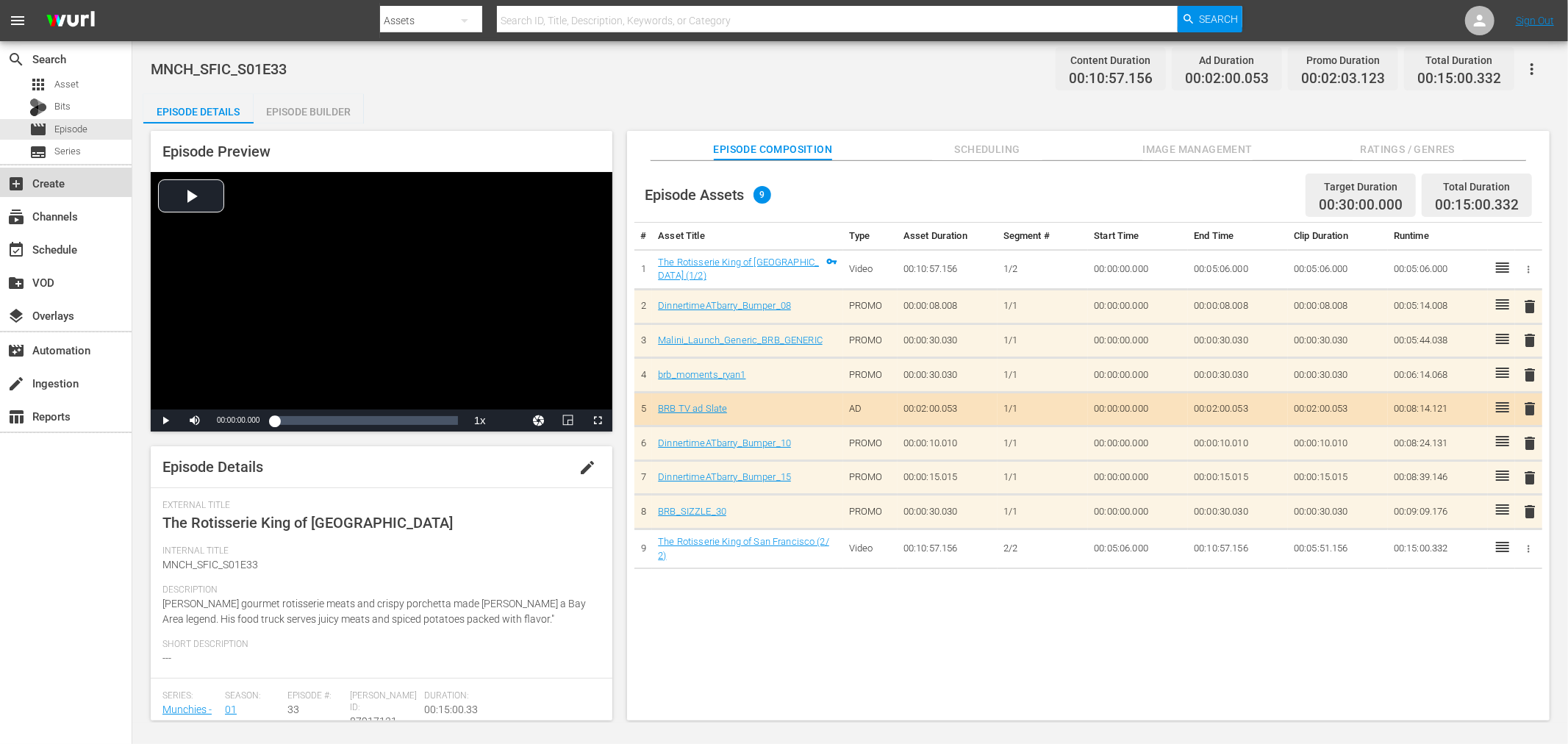
click at [56, 170] on div "add_box Create" at bounding box center [65, 182] width 131 height 30
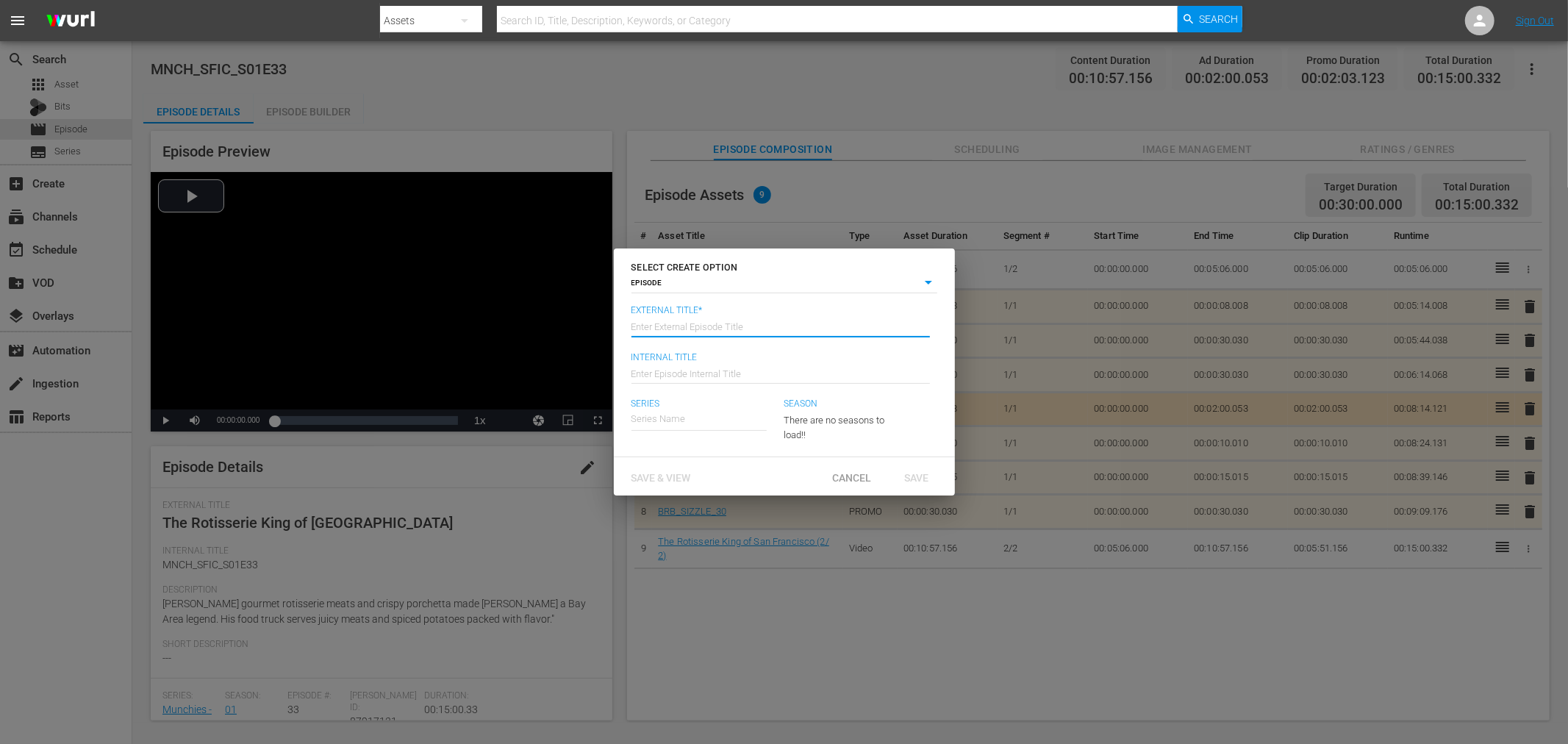
click at [700, 325] on input "text" at bounding box center [780, 325] width 298 height 36
type input "1"
click at [692, 473] on span "Save & View" at bounding box center [661, 478] width 83 height 12
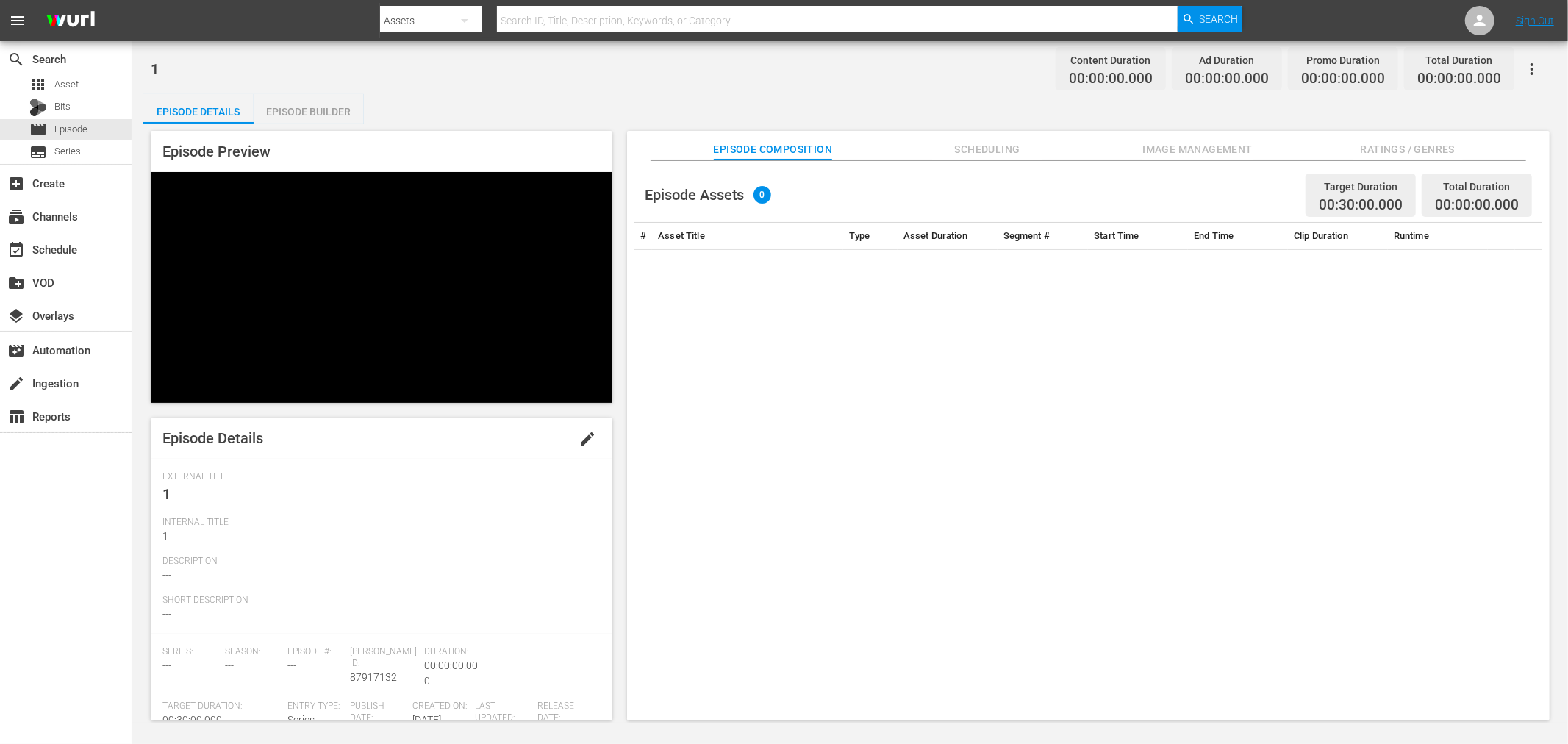
click at [309, 104] on div "Episode Builder" at bounding box center [308, 111] width 110 height 36
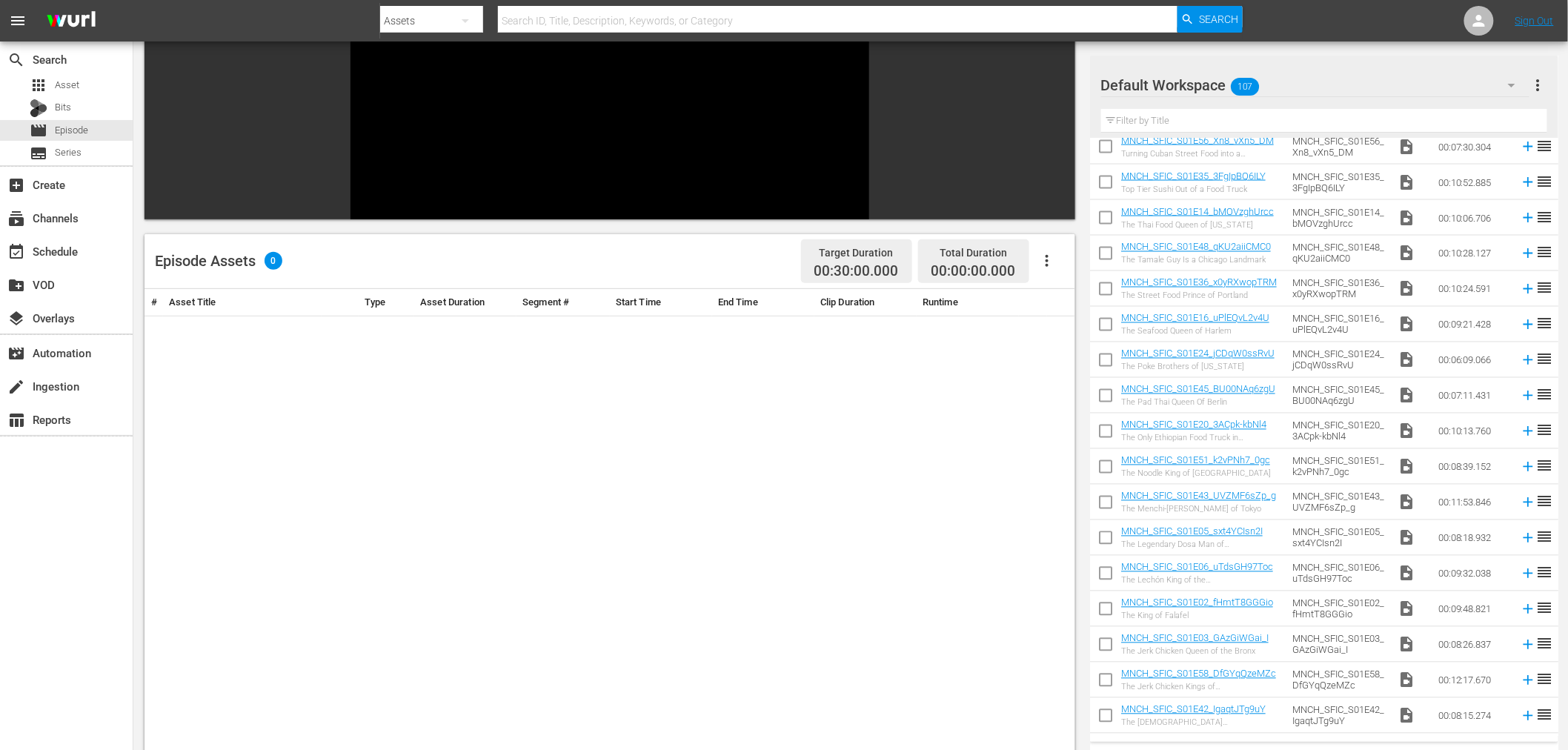
scroll to position [1118, 0]
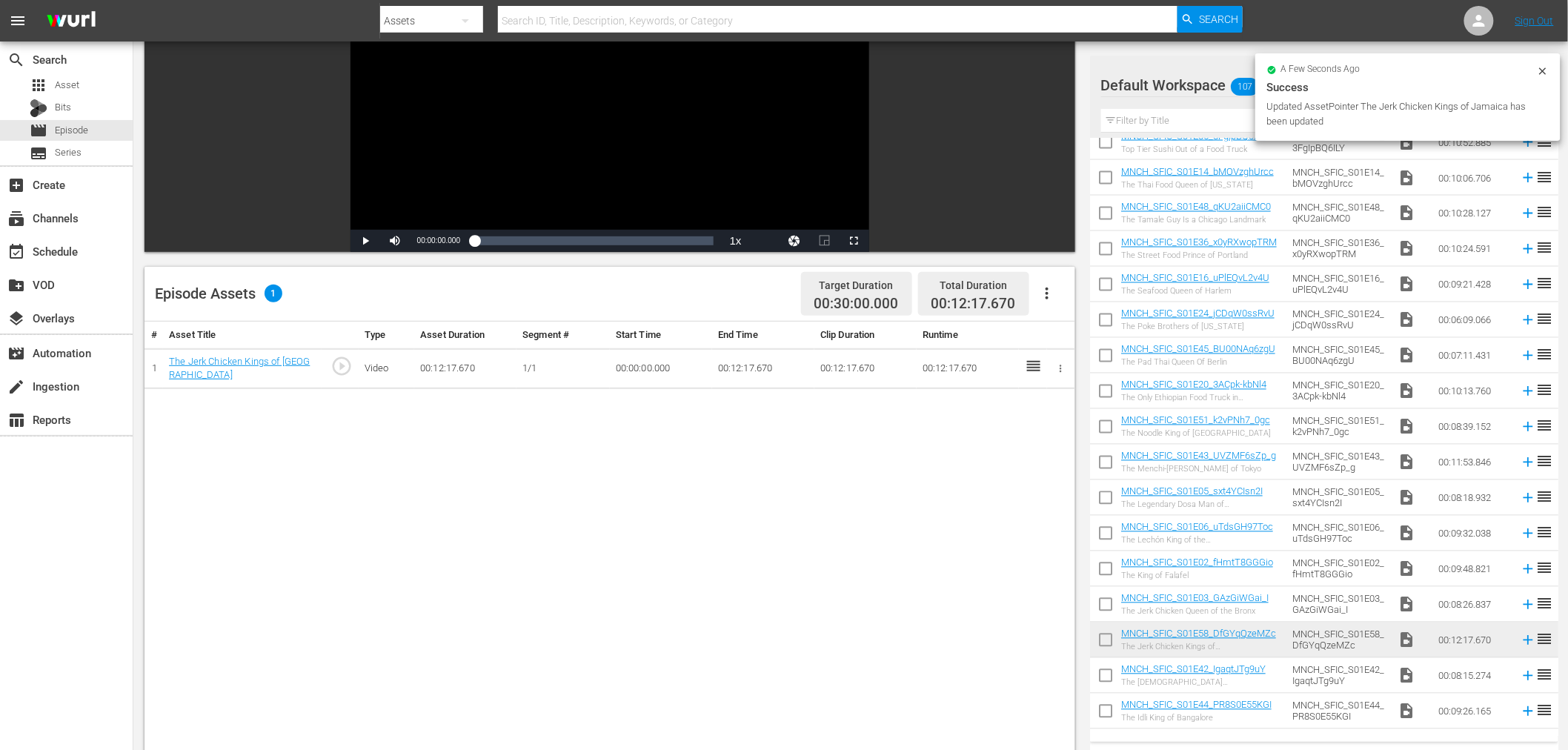
click at [1056, 368] on icon "button" at bounding box center [1060, 368] width 11 height 11
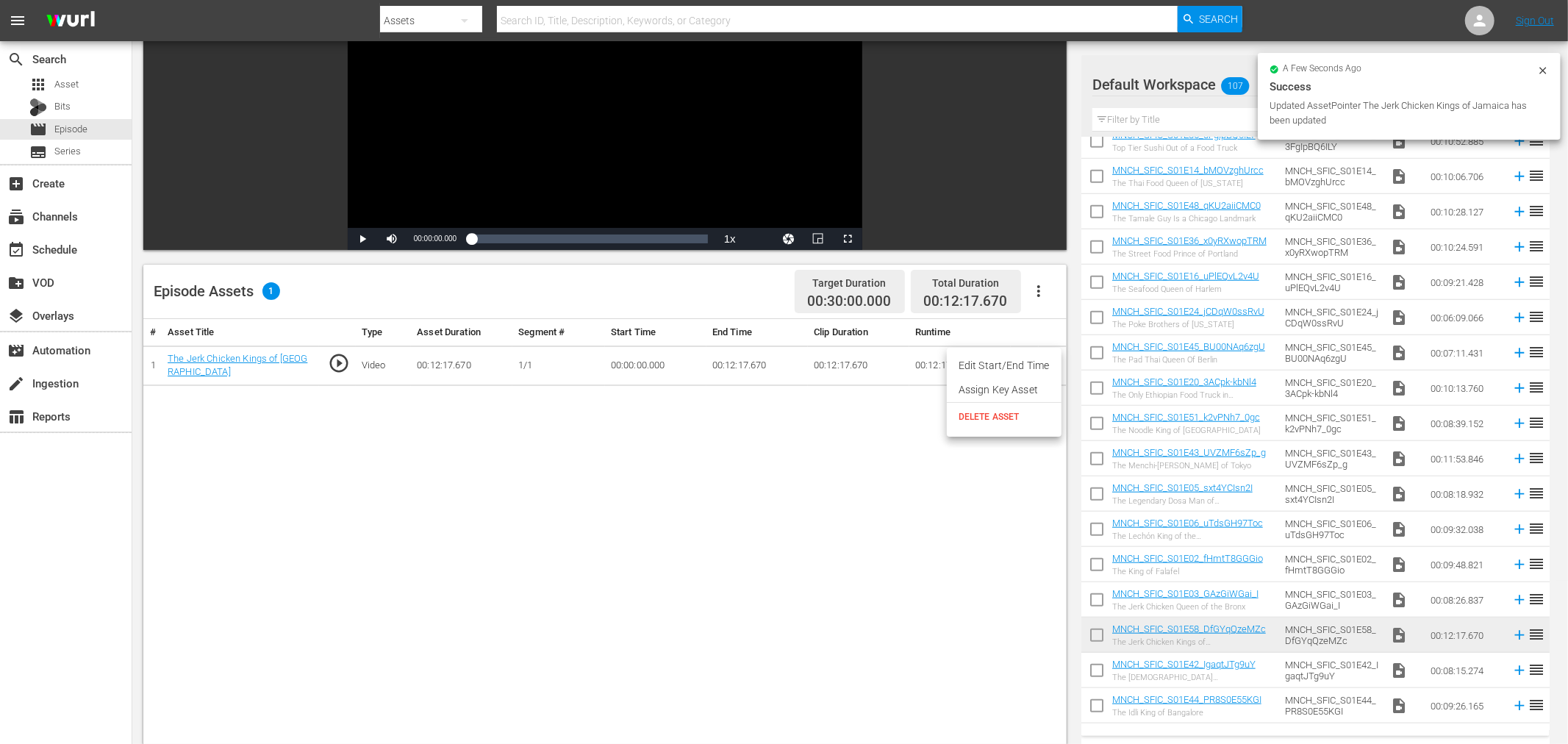
click at [980, 395] on li "Assign Key Asset" at bounding box center [1005, 390] width 115 height 24
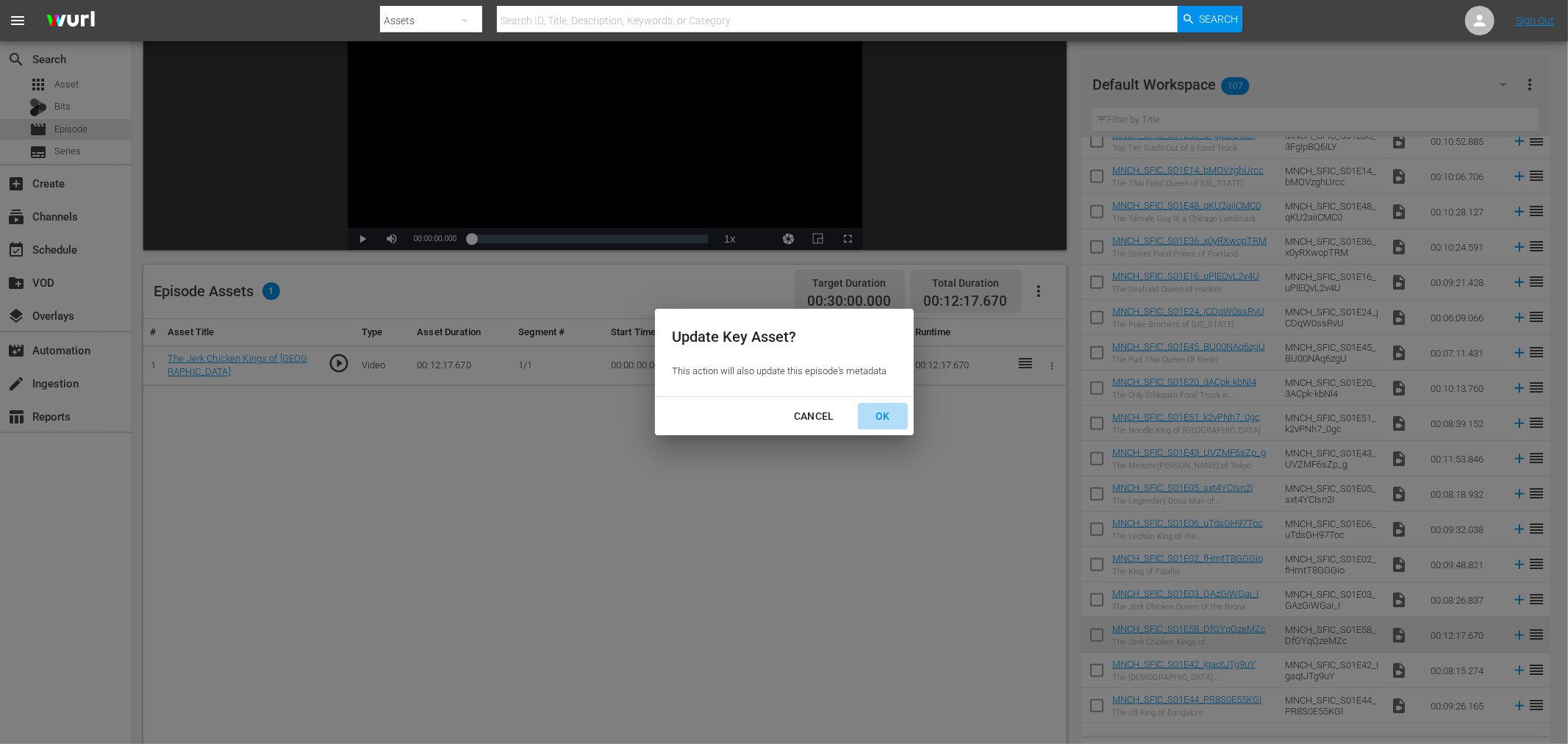
click at [888, 414] on div "OK" at bounding box center [883, 416] width 38 height 18
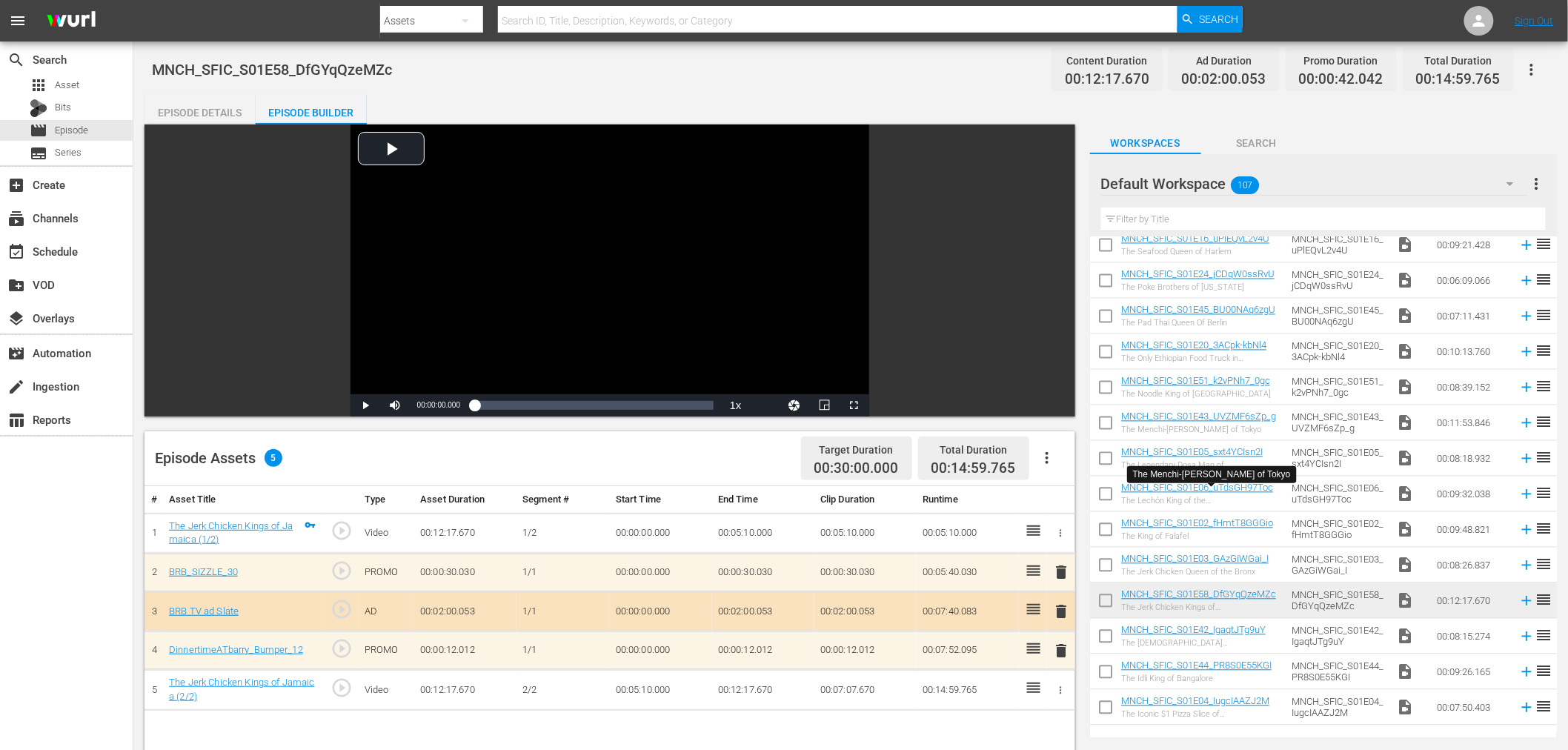
scroll to position [1400, 0]
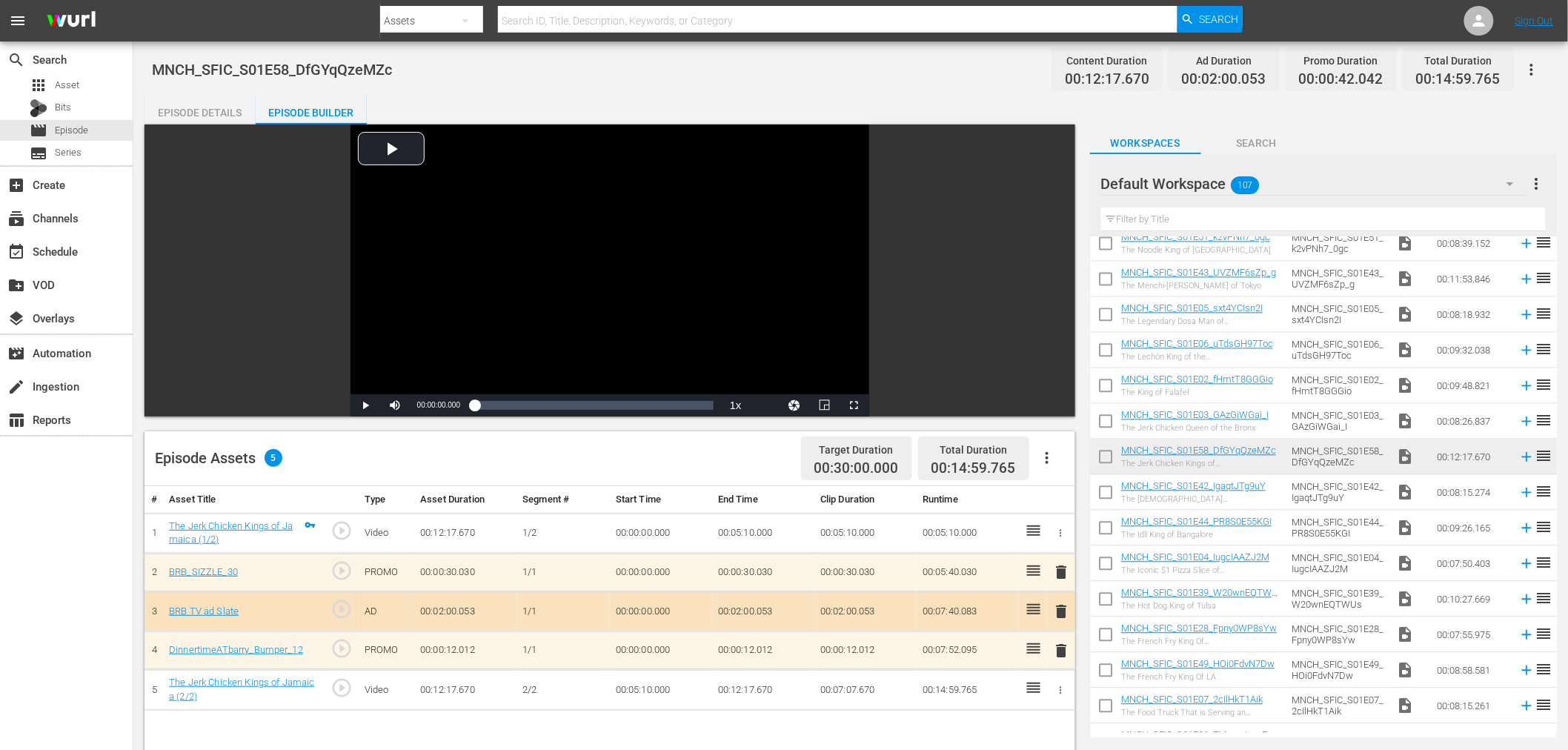
click at [1106, 455] on input "checkbox" at bounding box center [1106, 461] width 31 height 31
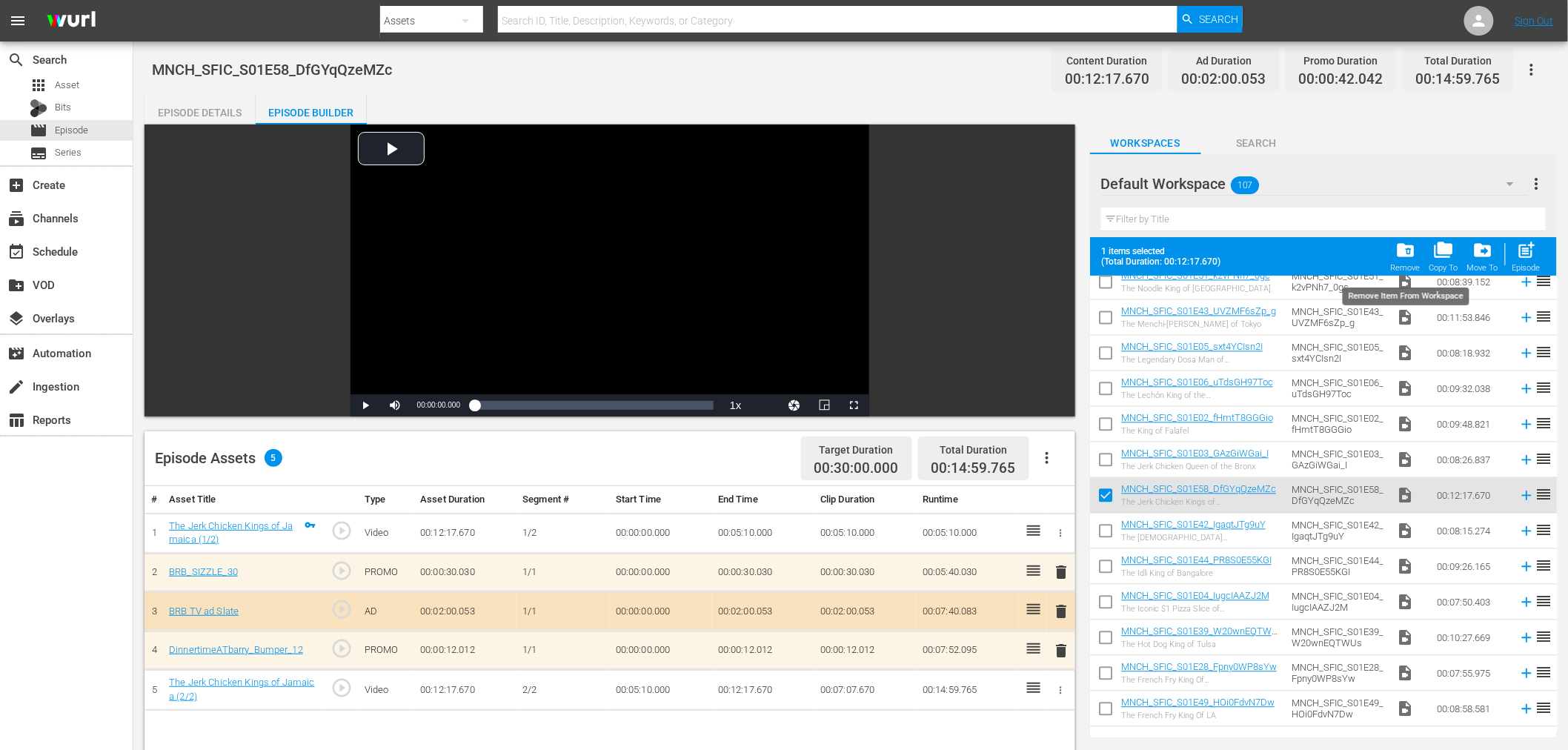
click at [1405, 251] on span "folder_delete" at bounding box center [1405, 250] width 20 height 20
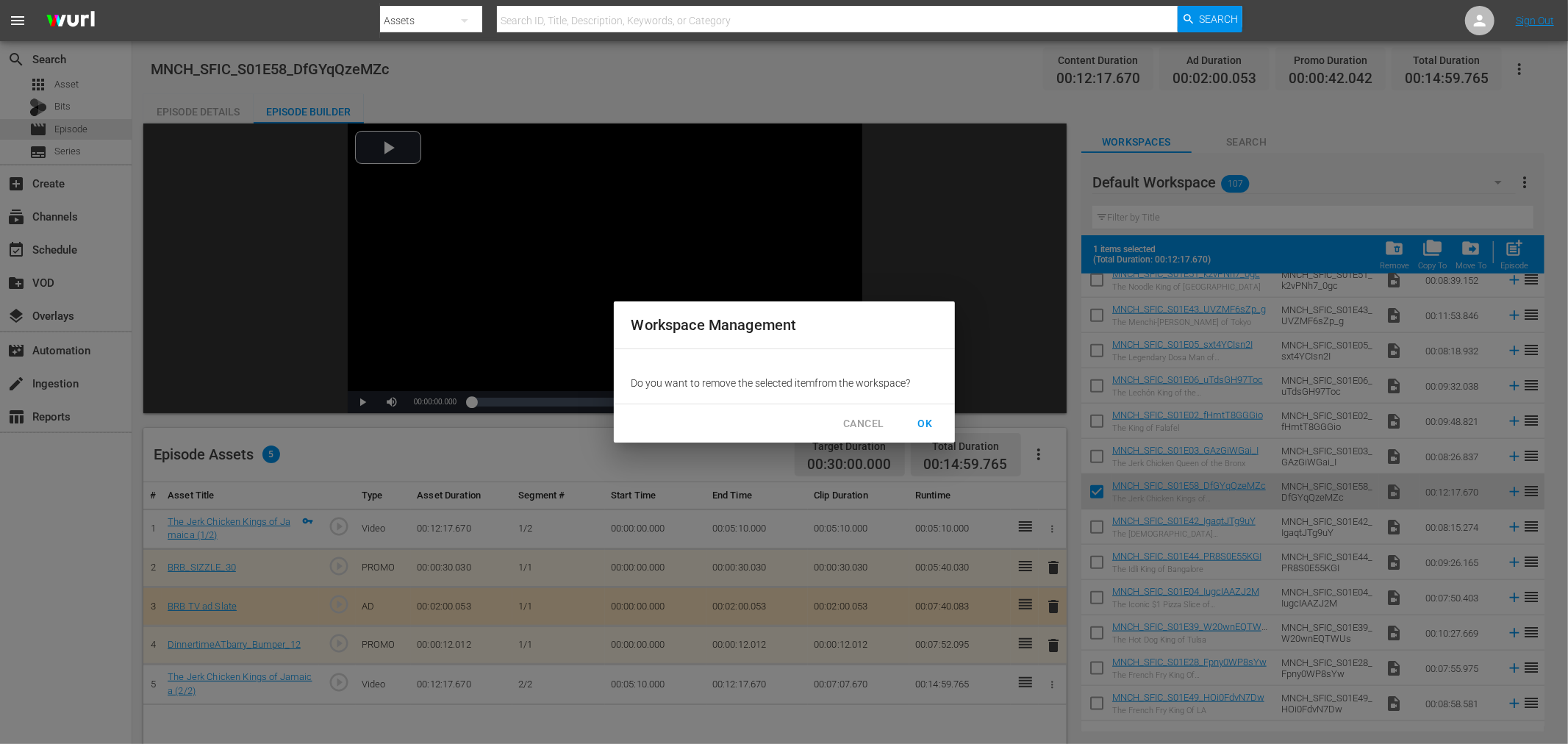
click at [926, 415] on span "OK" at bounding box center [925, 423] width 24 height 18
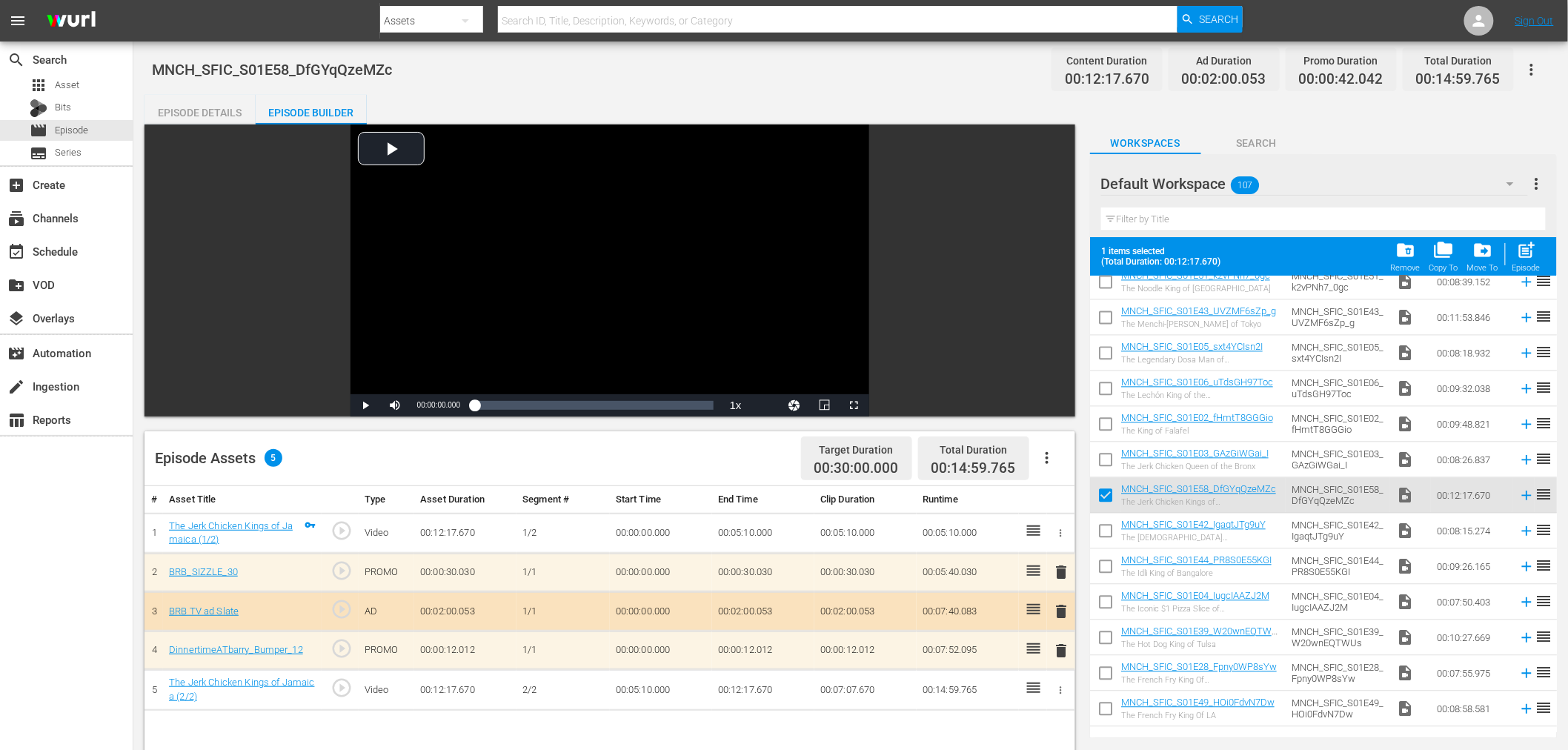
checkbox input "false"
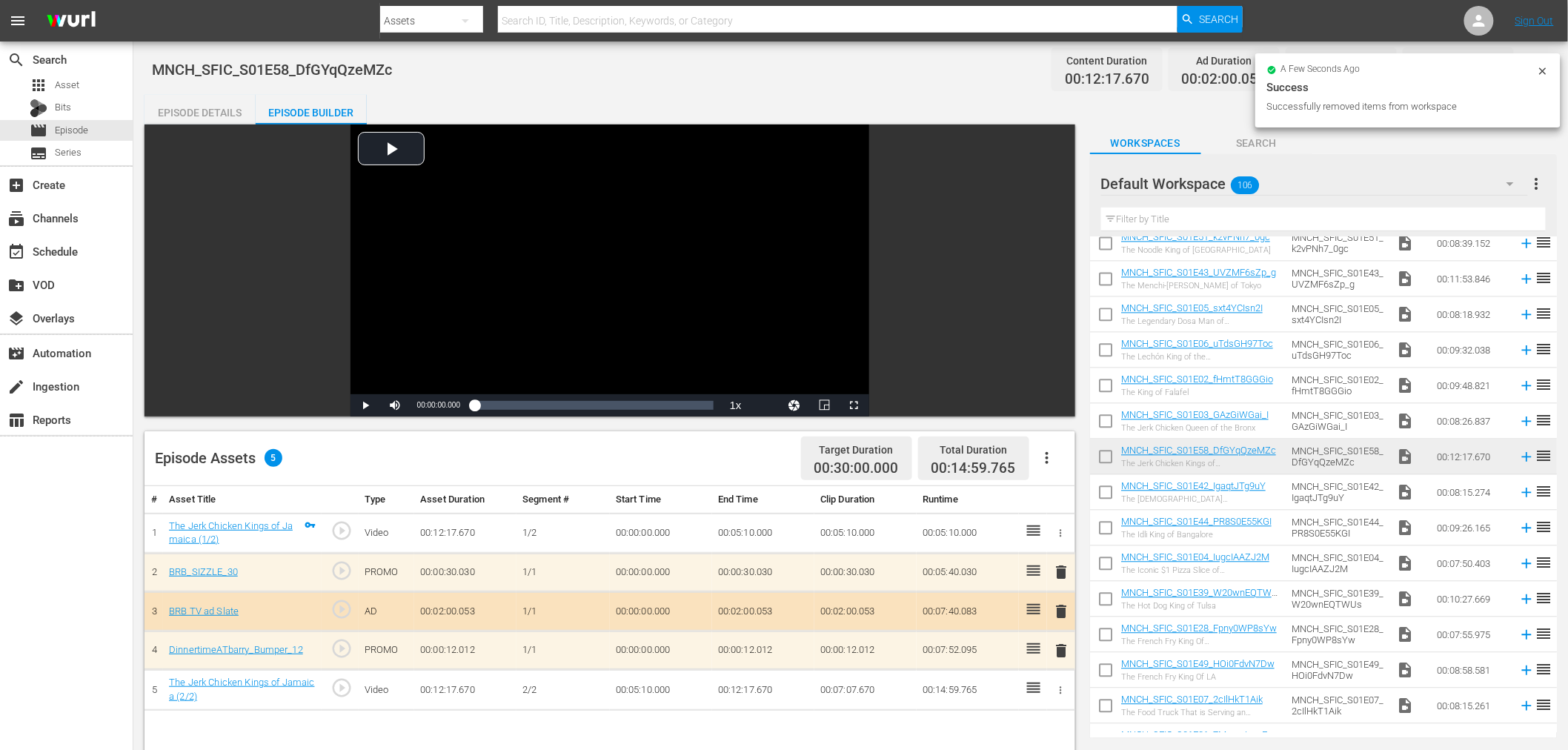
click at [197, 104] on div "Episode Details" at bounding box center [199, 112] width 111 height 36
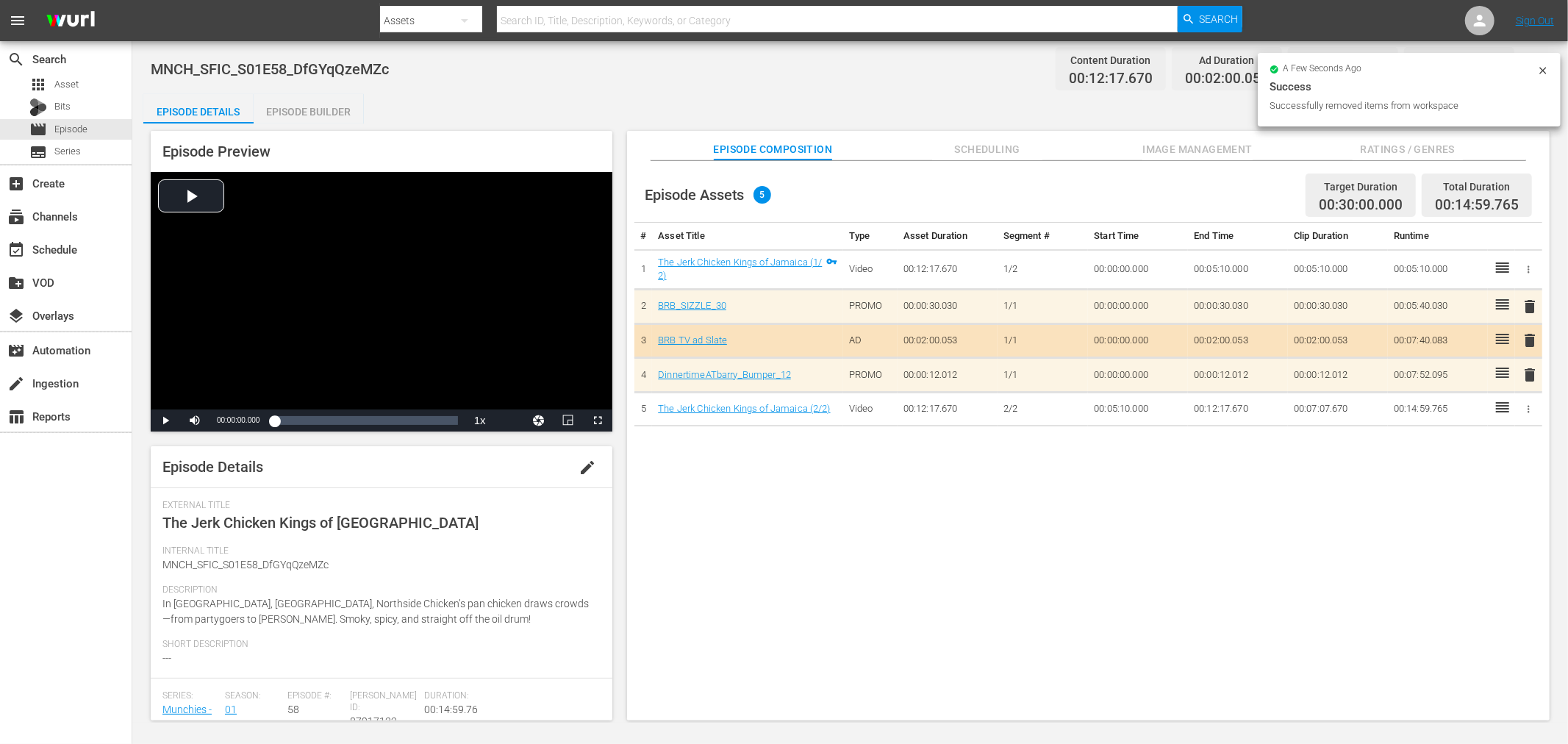
click at [579, 467] on span "edit" at bounding box center [587, 468] width 17 height 17
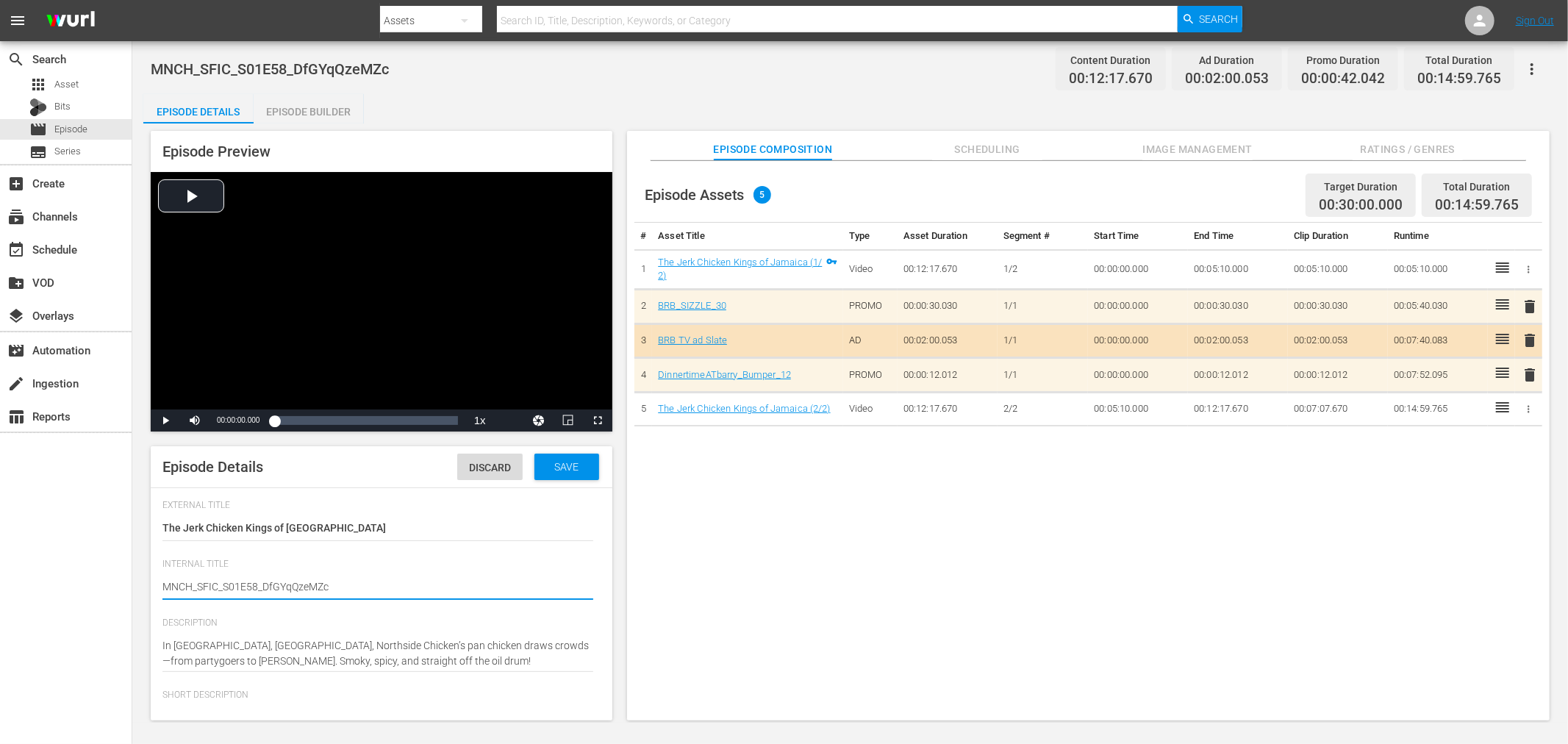
drag, startPoint x: 257, startPoint y: 584, endPoint x: 791, endPoint y: 649, distance: 537.9
type textarea "MNCH_SFIC_S01E58"
click at [542, 468] on span "Save" at bounding box center [566, 467] width 48 height 12
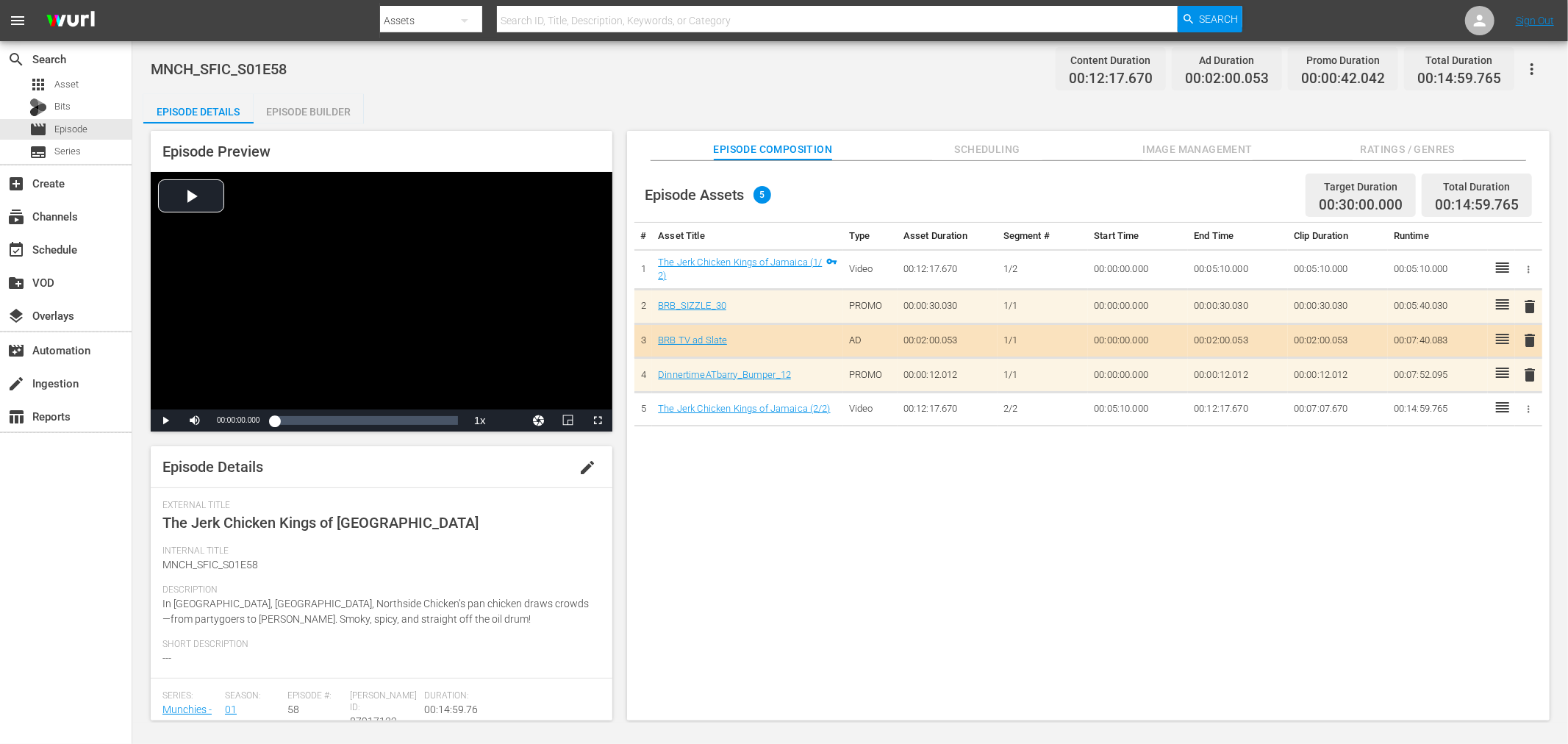
click at [1530, 63] on icon "button" at bounding box center [1532, 69] width 17 height 17
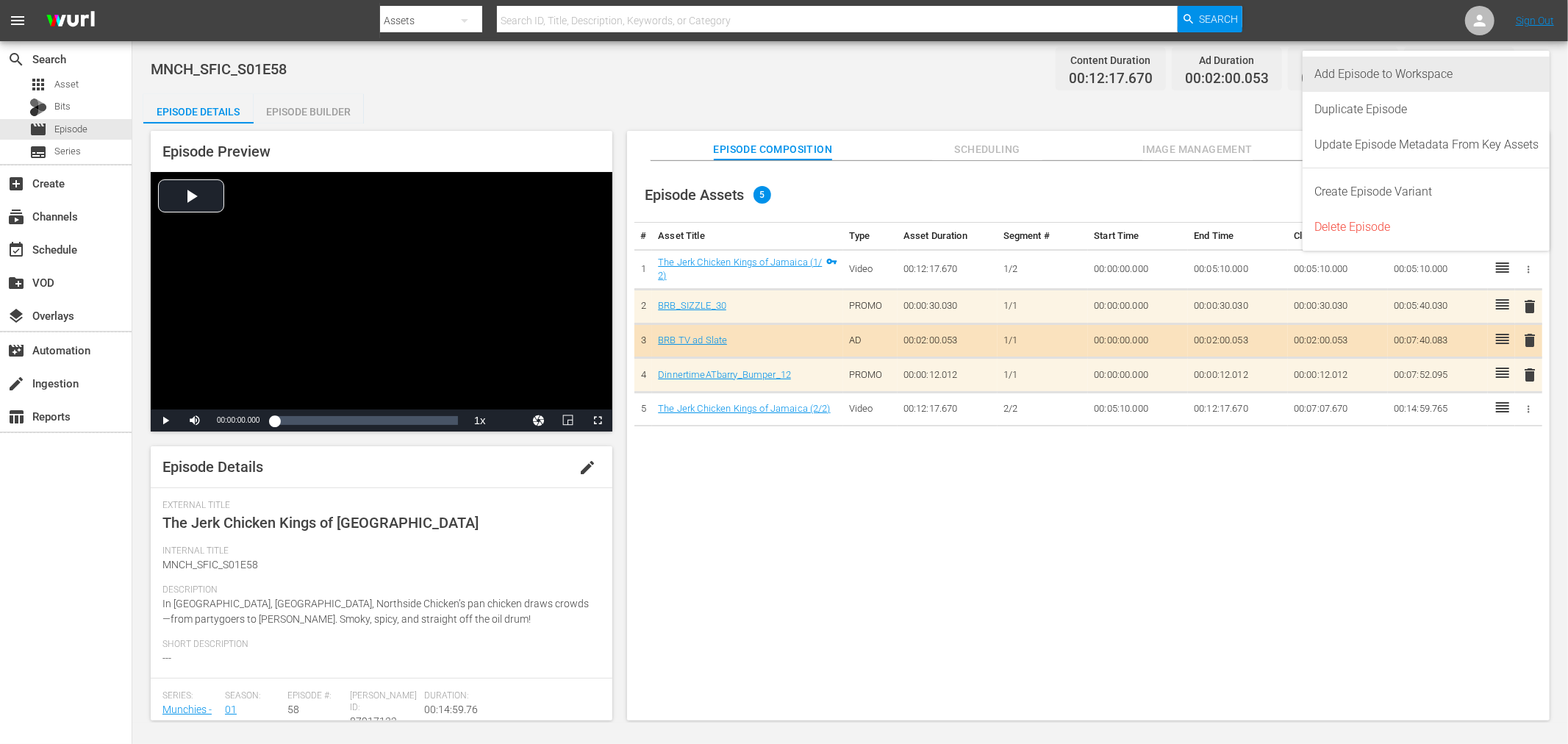
click at [1381, 76] on div "Add Episode to Workspace" at bounding box center [1427, 74] width 225 height 36
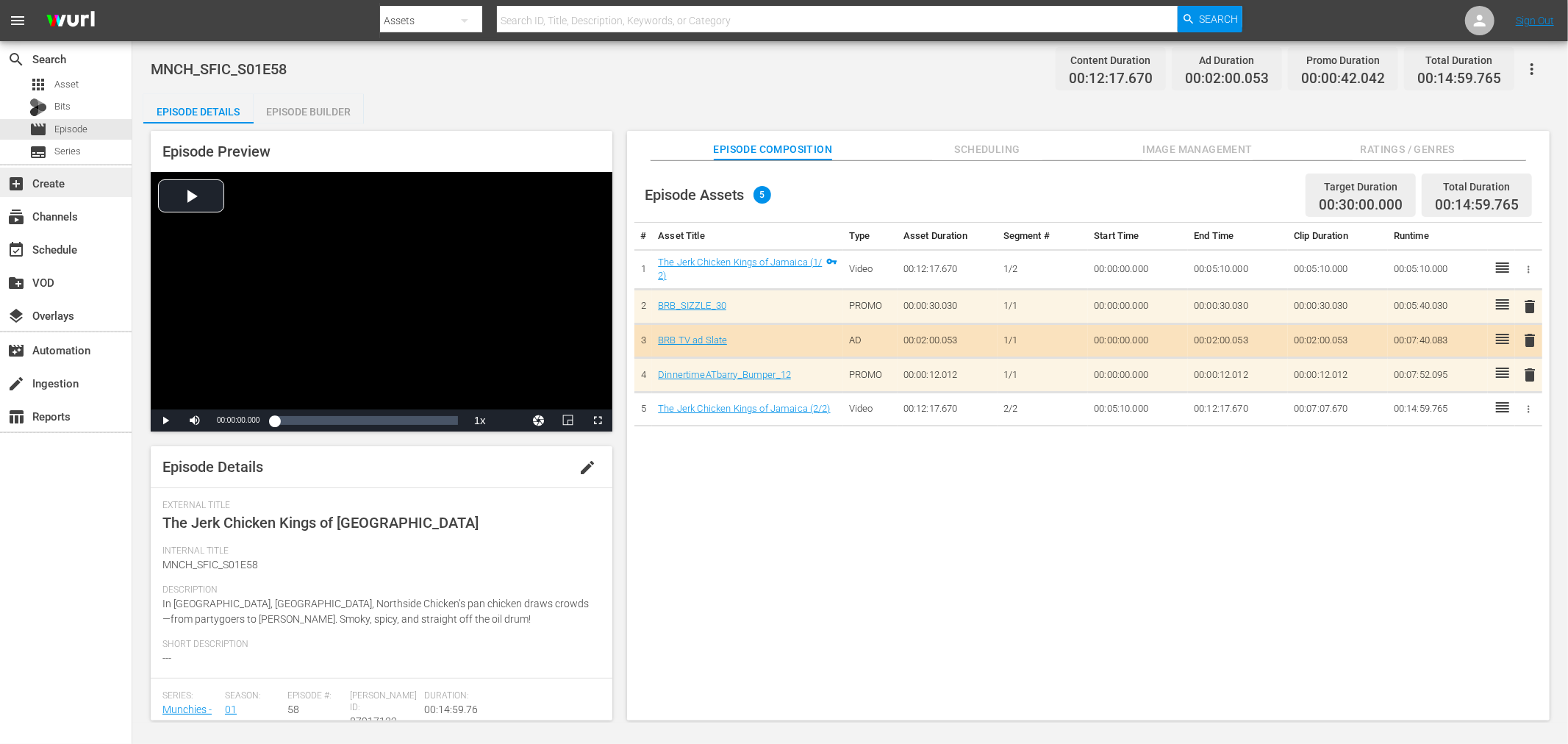
click at [57, 173] on div "add_box Create" at bounding box center [65, 182] width 131 height 30
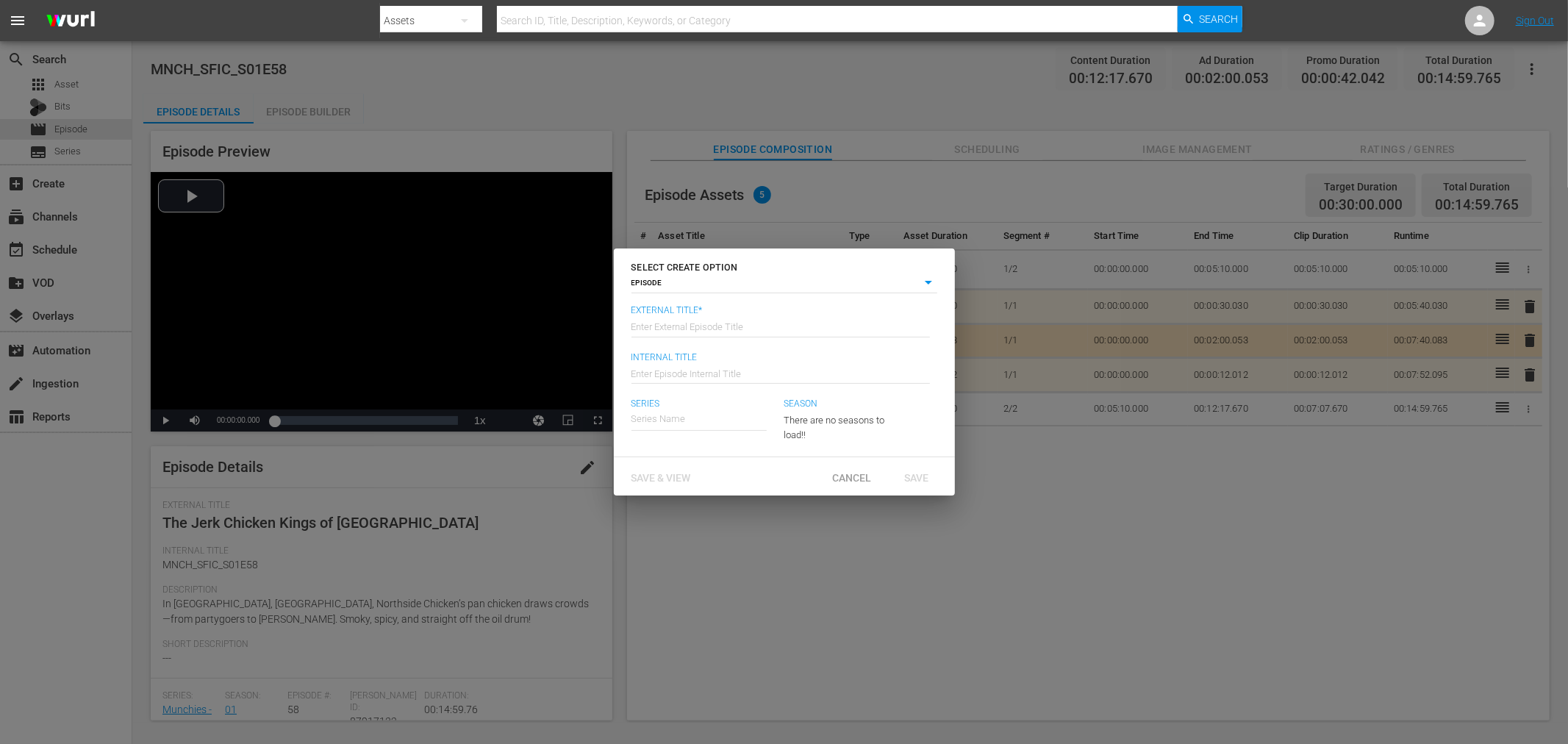
click at [677, 332] on input "text" at bounding box center [780, 325] width 298 height 36
type input "1"
click at [675, 474] on span "Save & View" at bounding box center [661, 478] width 83 height 12
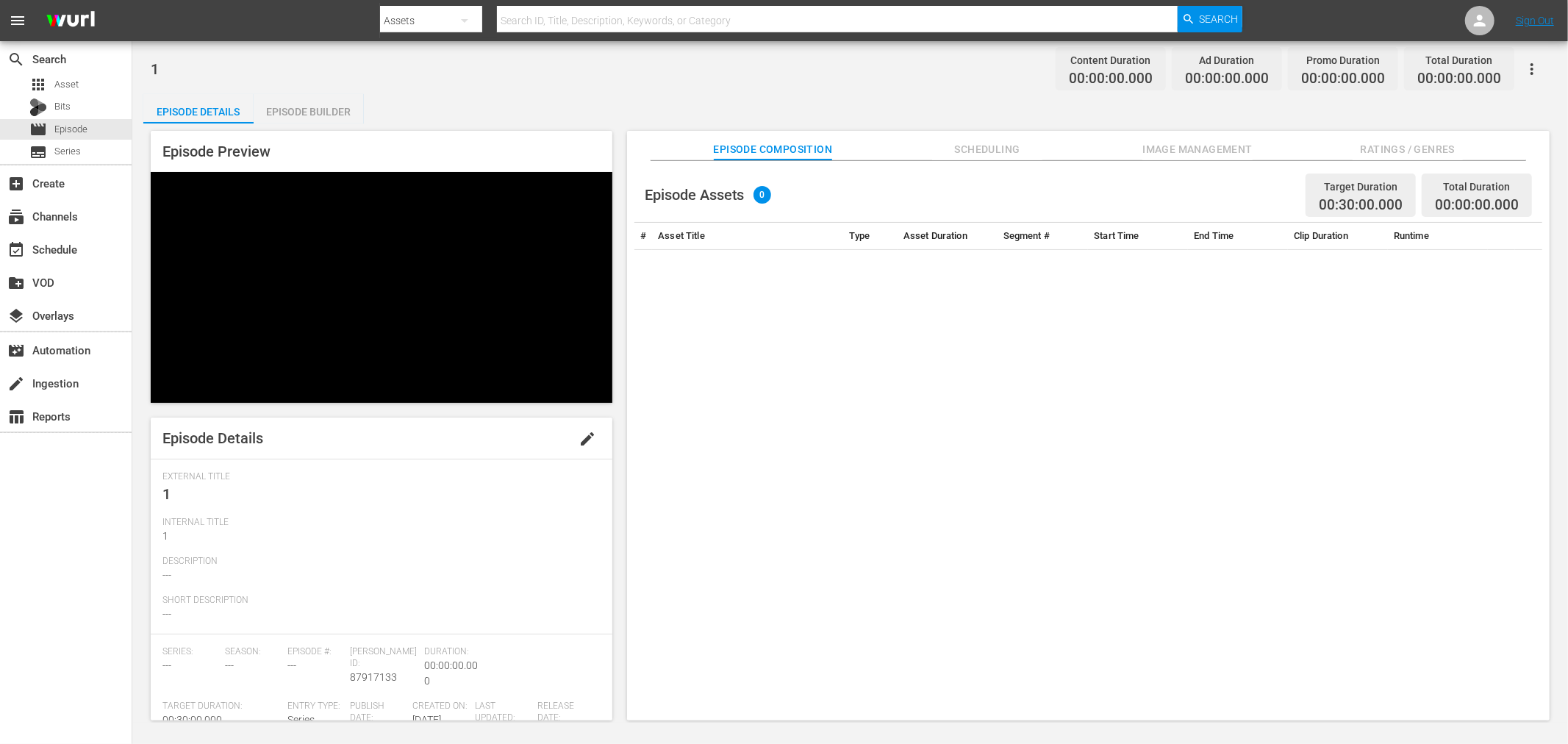
drag, startPoint x: 300, startPoint y: 92, endPoint x: 310, endPoint y: 99, distance: 12.2
click at [301, 92] on div "1 Content Duration 00:00:00.000 Ad Duration 00:00:00.000 Promo Duration 00:00:0…" at bounding box center [850, 382] width 1436 height 682
drag, startPoint x: 313, startPoint y: 103, endPoint x: 463, endPoint y: 140, distance: 154.5
click at [313, 103] on div "Episode Builder" at bounding box center [308, 111] width 110 height 36
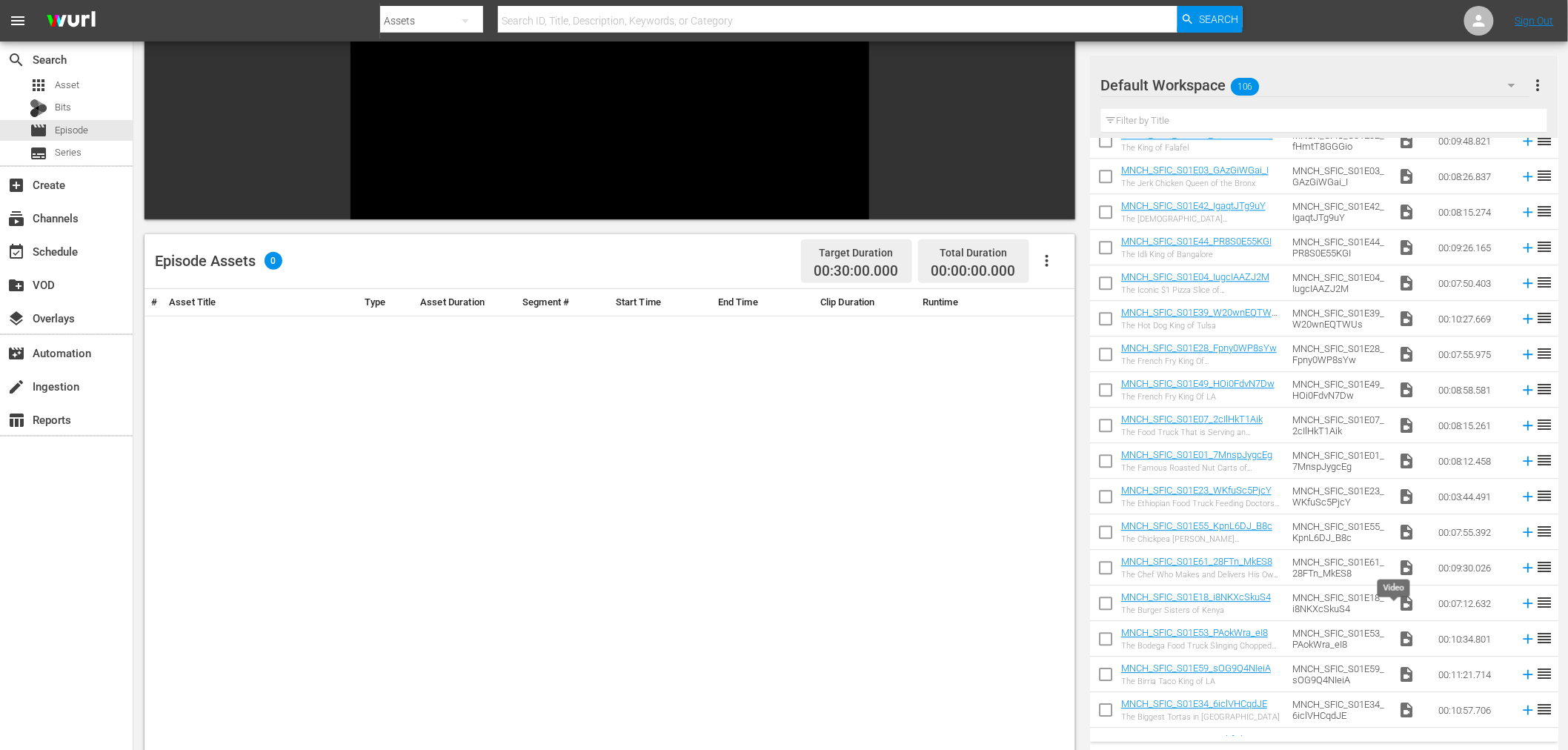
scroll to position [1609, 0]
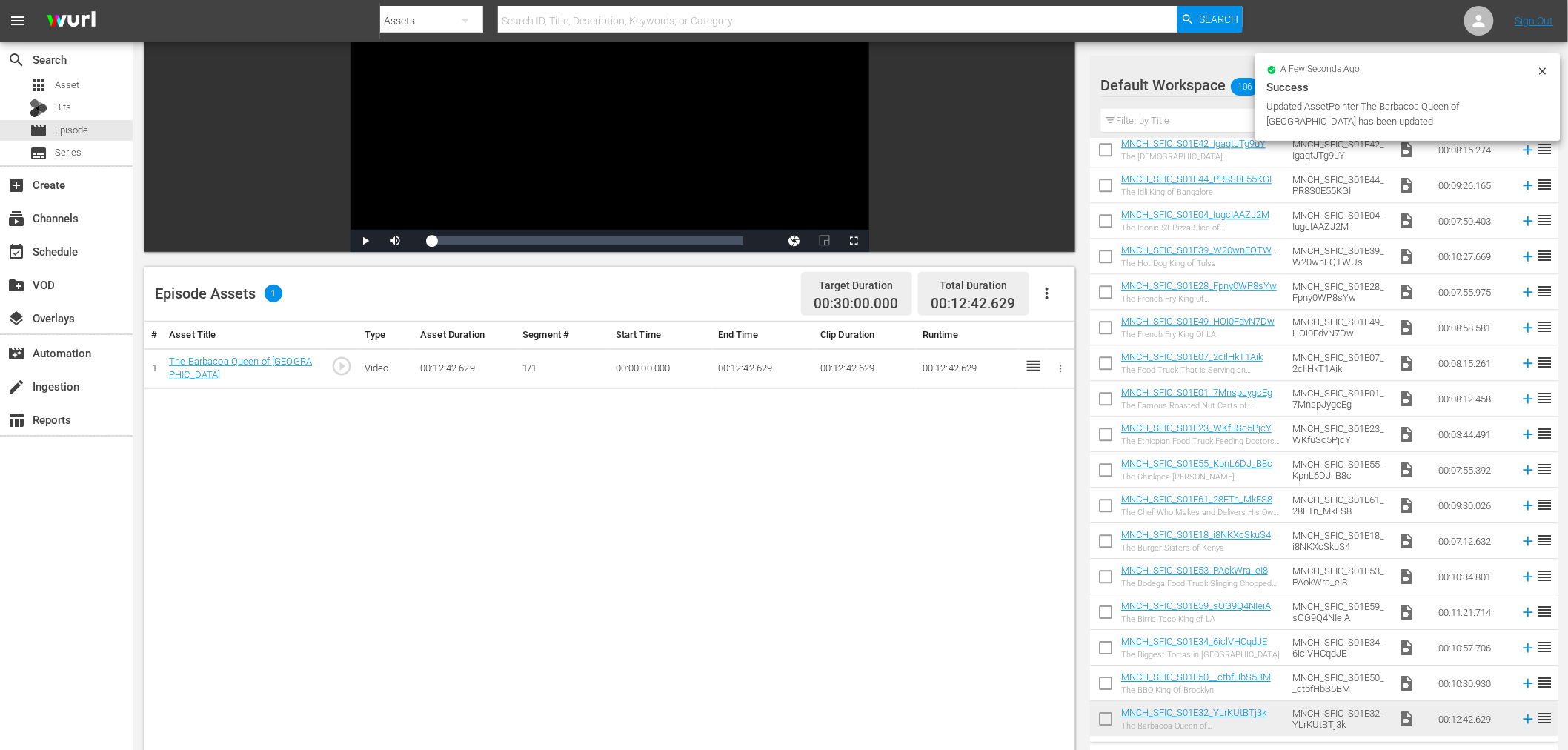
click at [1061, 330] on th at bounding box center [1061, 336] width 28 height 27
click at [1060, 373] on icon "button" at bounding box center [1060, 368] width 11 height 11
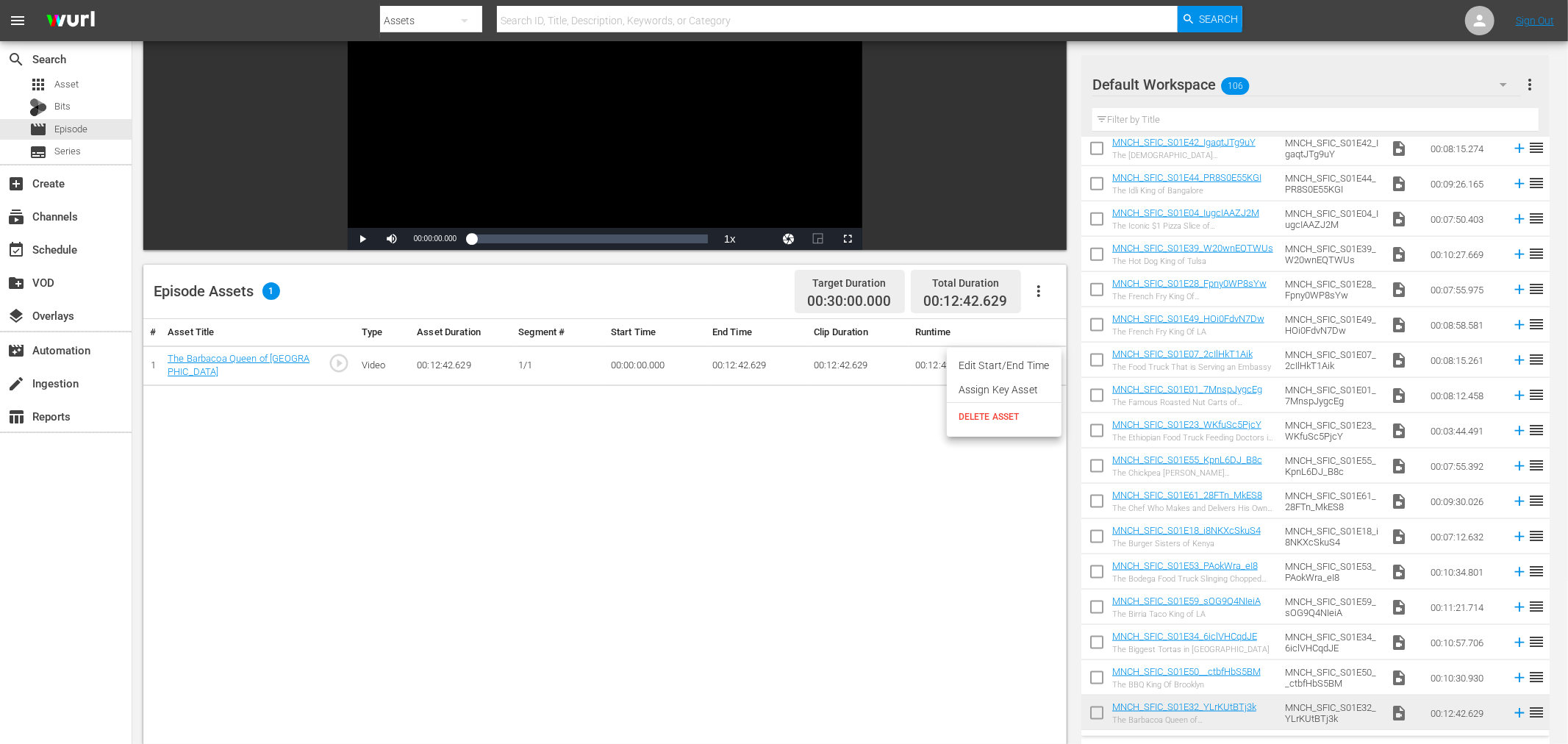
click at [1017, 396] on li "Assign Key Asset" at bounding box center [1005, 390] width 115 height 24
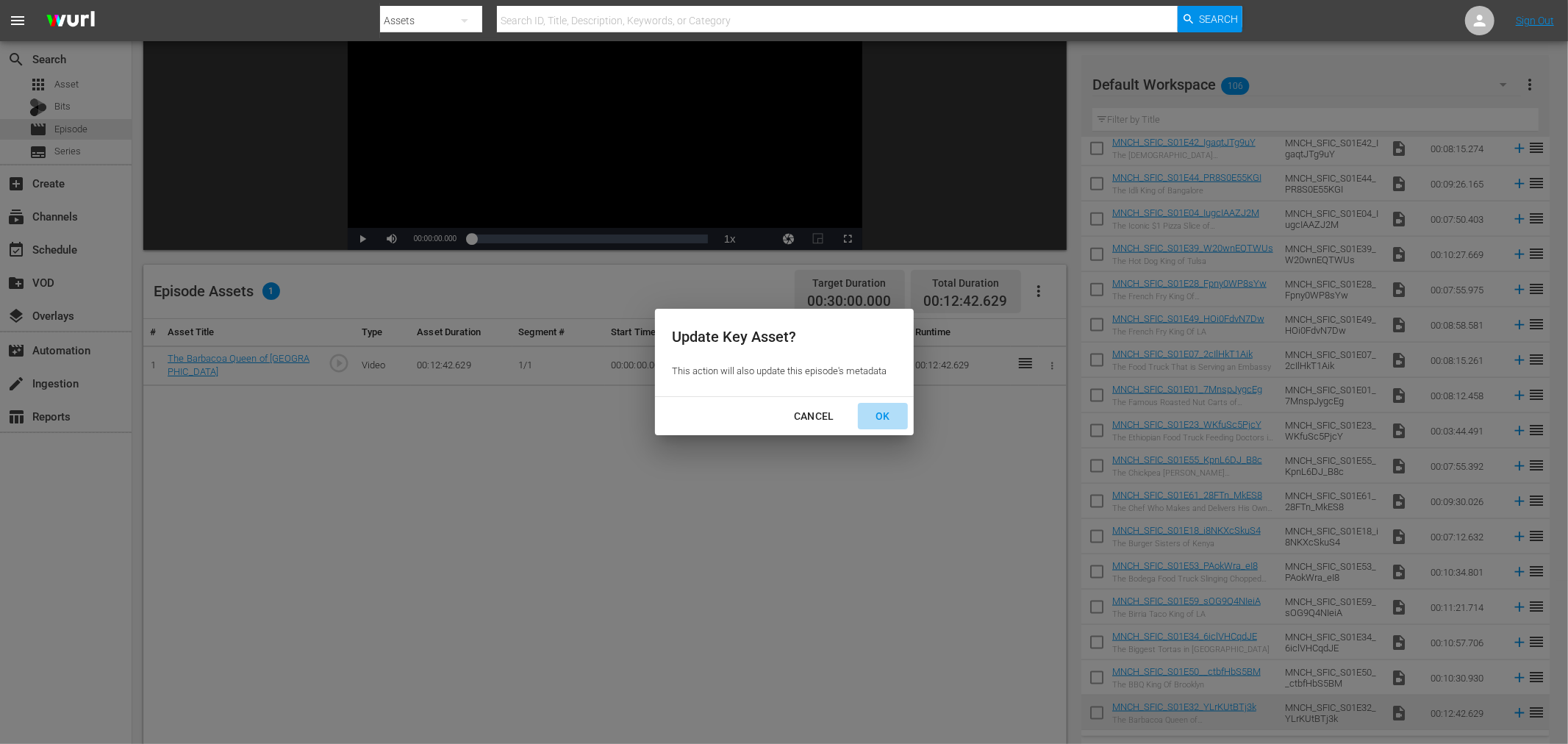
click at [881, 417] on div "OK" at bounding box center [883, 416] width 38 height 18
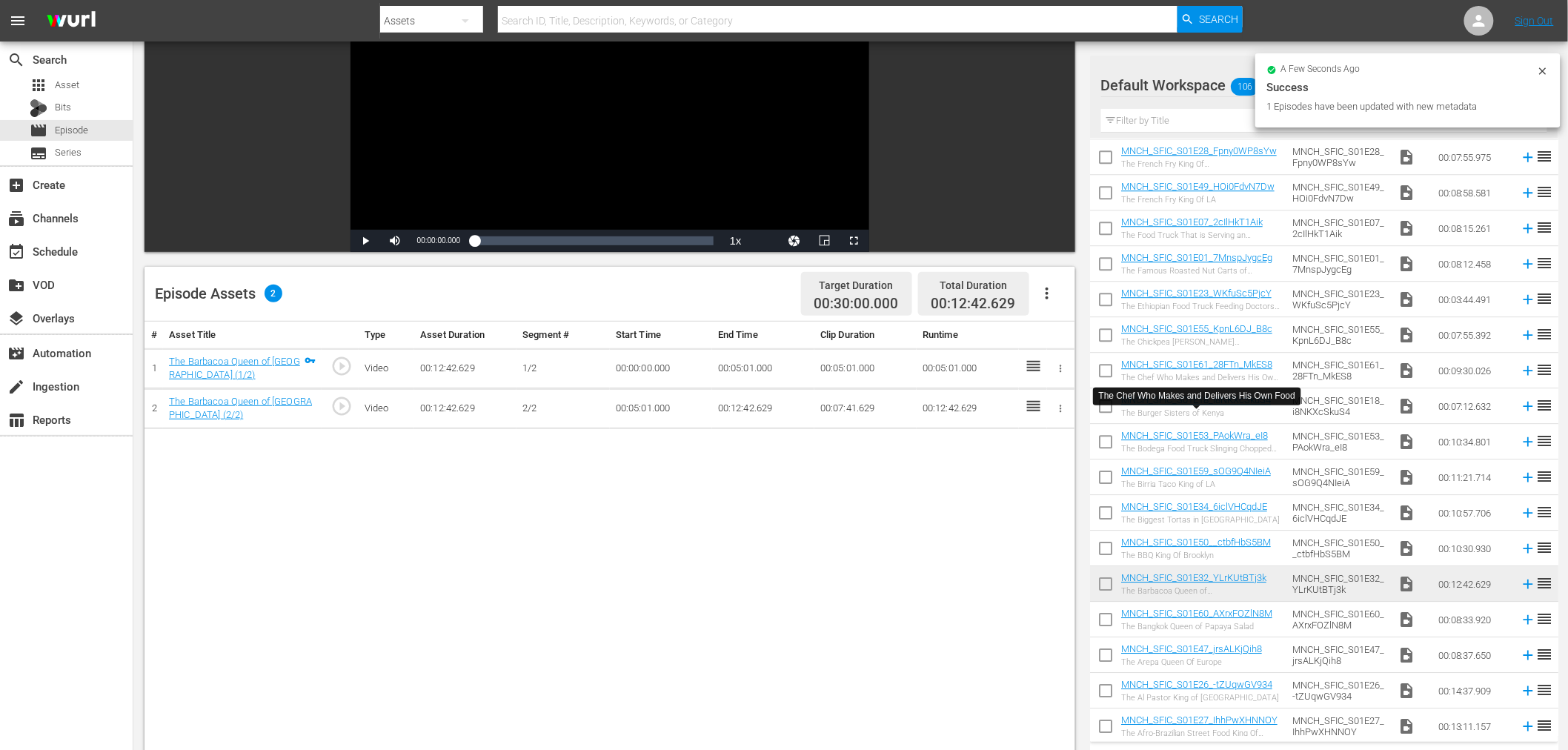
scroll to position [1774, 0]
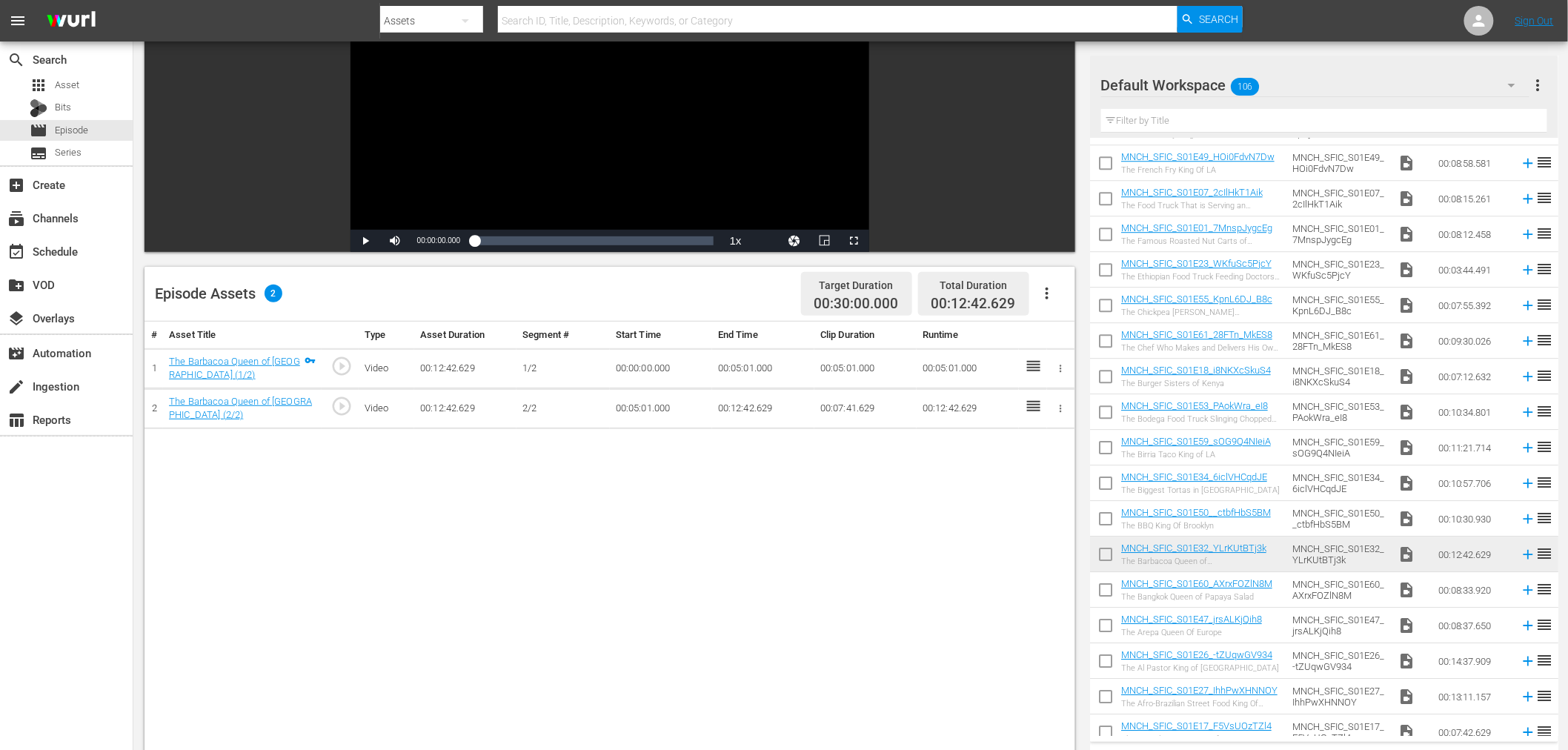
click at [1109, 553] on input "checkbox" at bounding box center [1106, 557] width 31 height 31
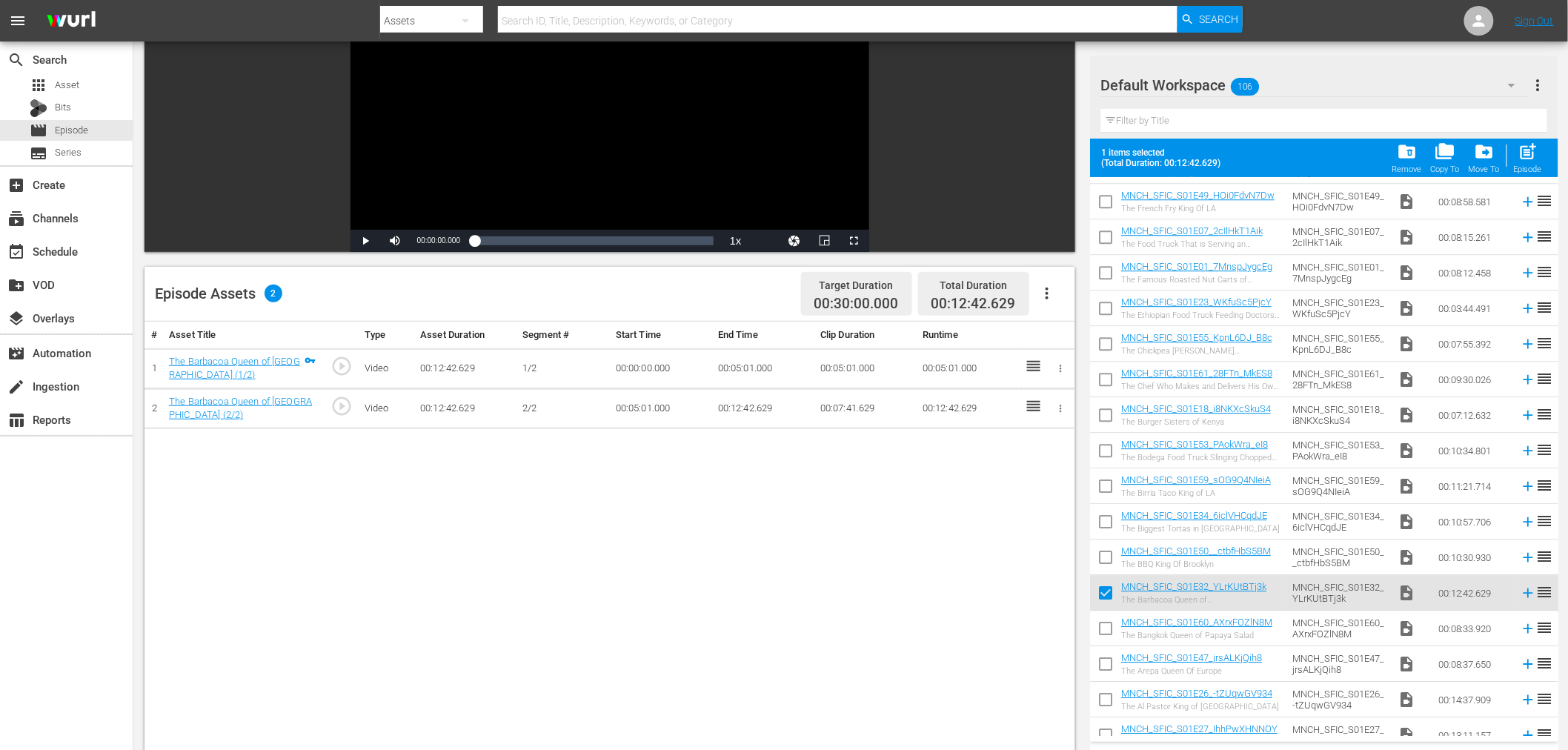
click at [1415, 175] on button "folder_delete Remove" at bounding box center [1407, 158] width 39 height 42
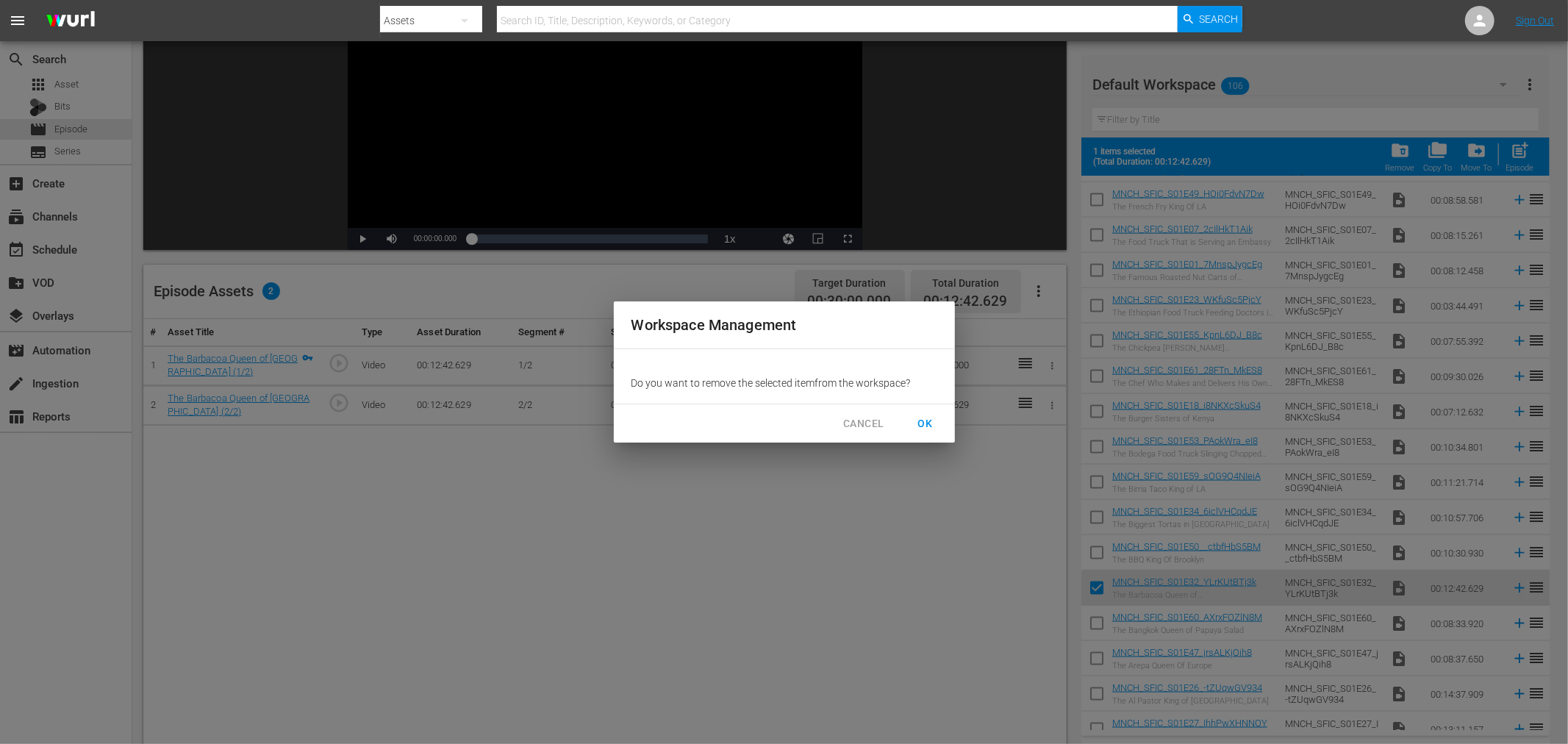
click at [923, 414] on button "OK" at bounding box center [925, 424] width 47 height 27
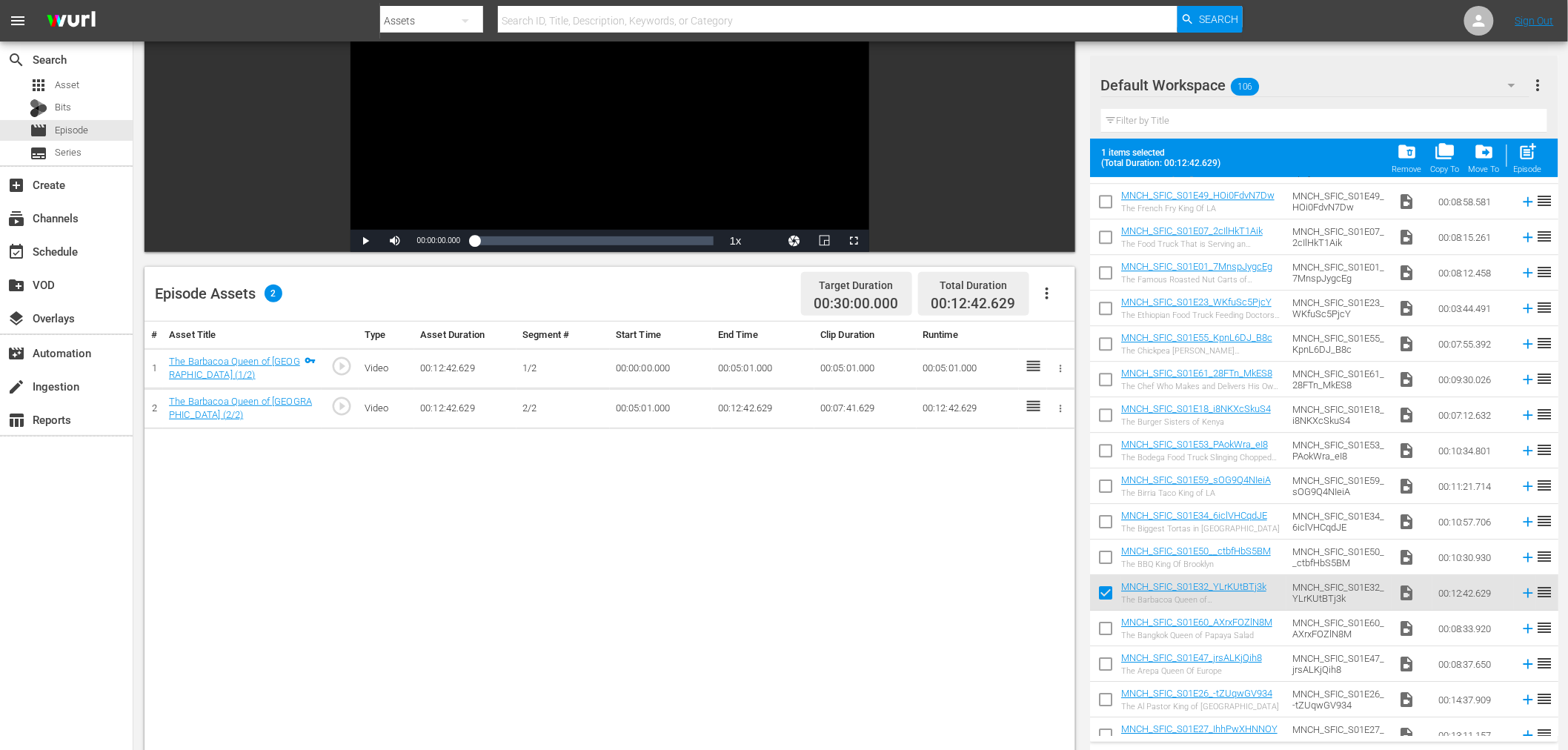
checkbox input "false"
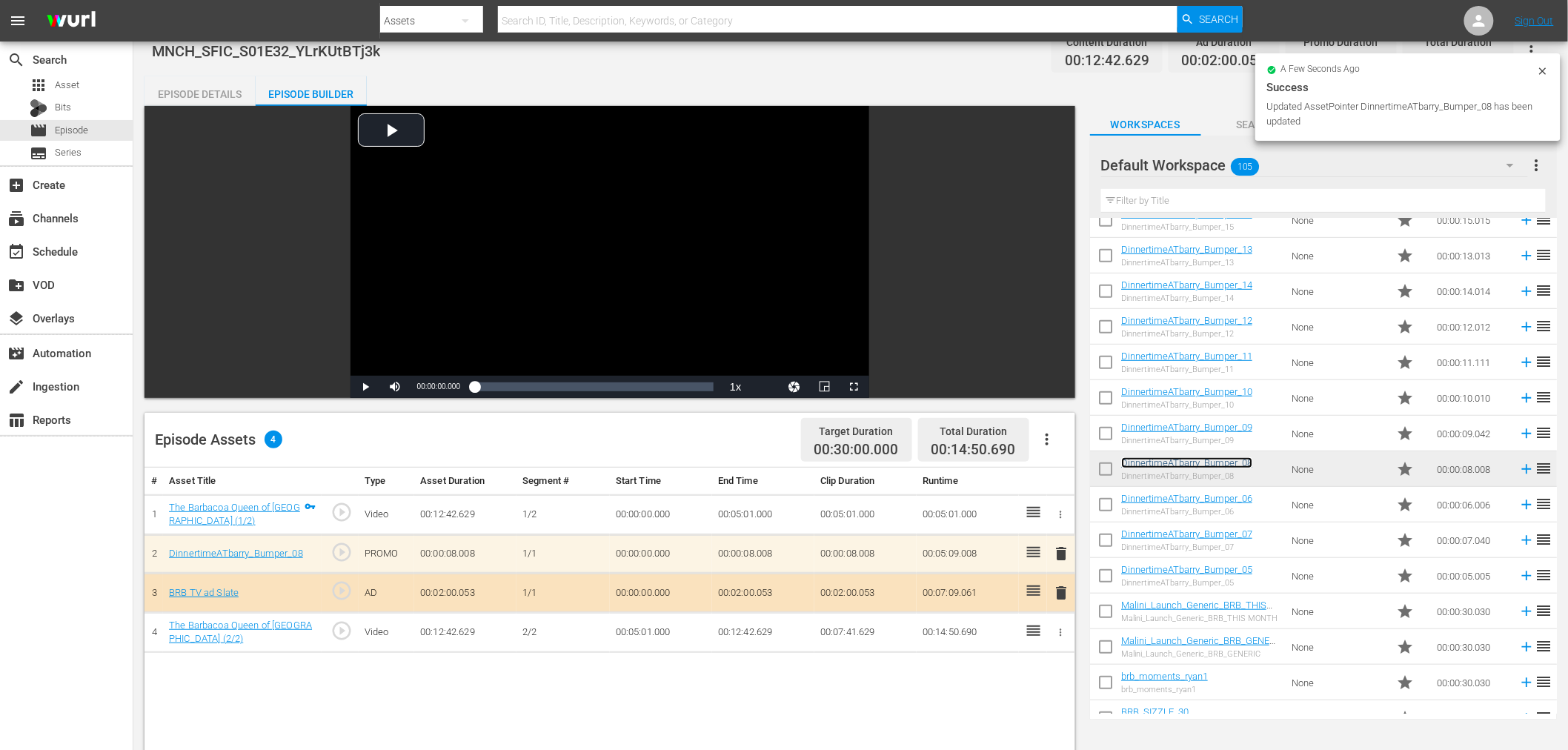
scroll to position [0, 0]
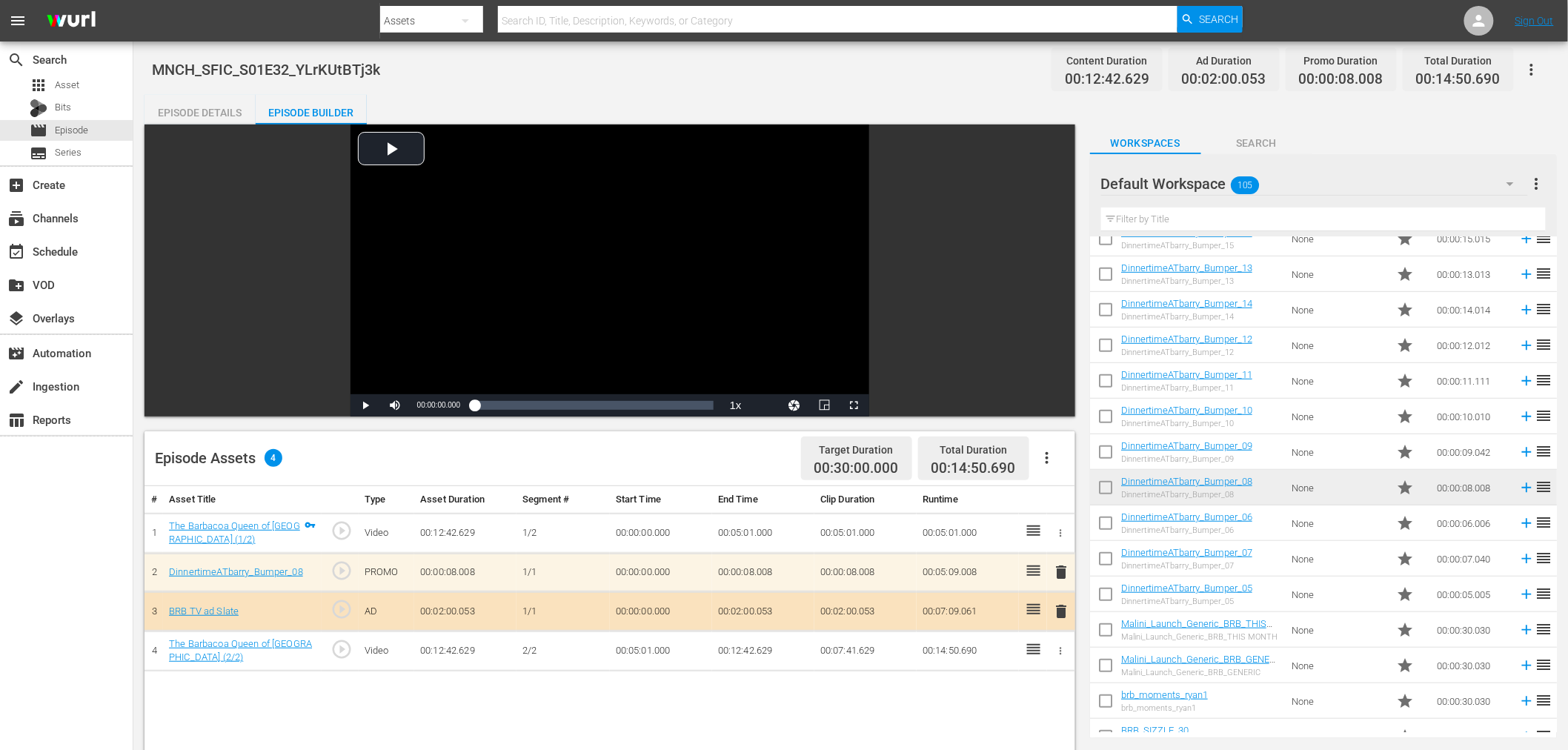
drag, startPoint x: 184, startPoint y: 109, endPoint x: 204, endPoint y: 135, distance: 32.8
click at [184, 108] on div "Episode Details" at bounding box center [199, 112] width 111 height 36
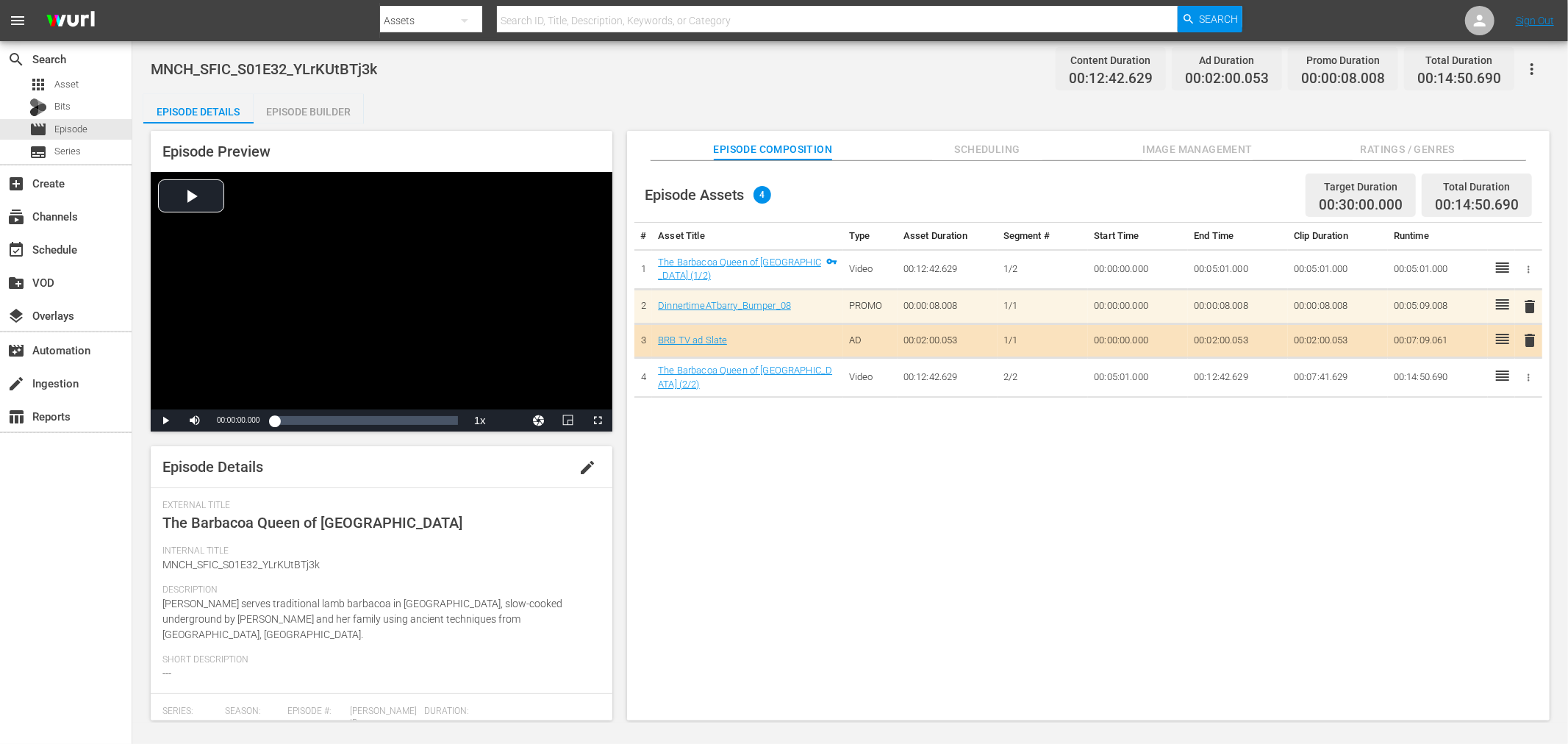
click at [579, 468] on span "edit" at bounding box center [587, 468] width 17 height 17
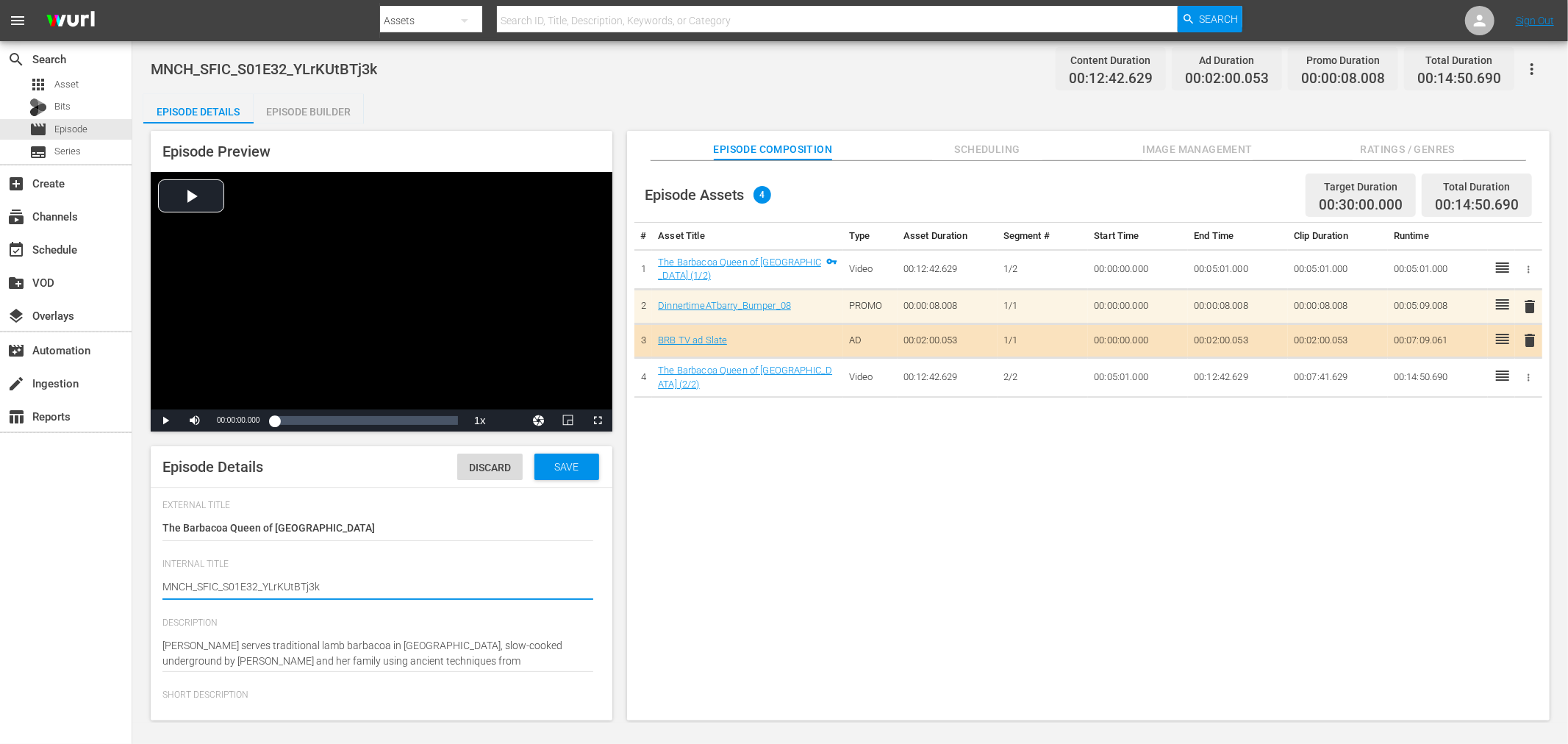
drag, startPoint x: 259, startPoint y: 584, endPoint x: 961, endPoint y: 588, distance: 702.0
type textarea "MNCH_SFIC_S01E32"
click at [571, 461] on span "Save" at bounding box center [566, 467] width 48 height 12
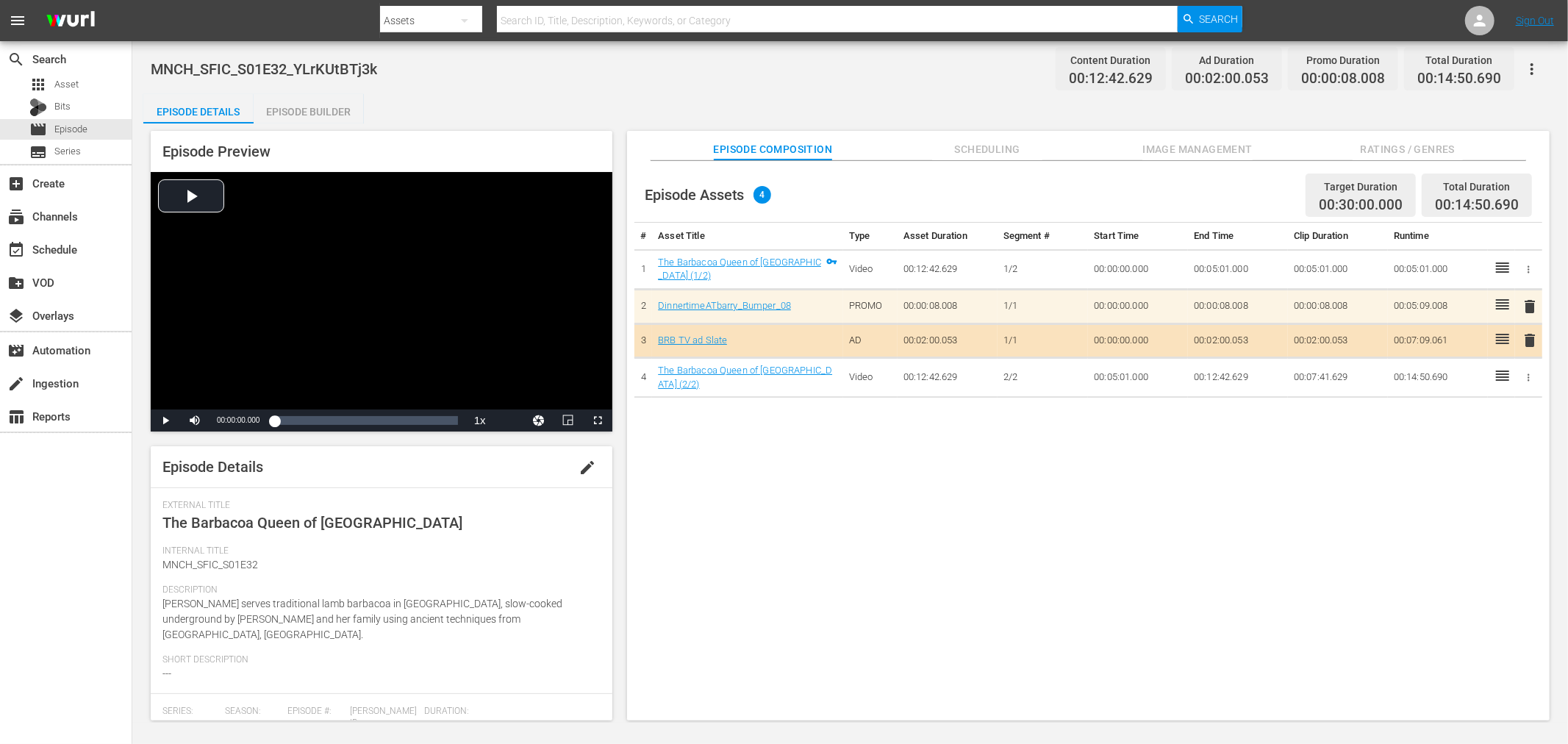
click at [1542, 69] on button "button" at bounding box center [1532, 69] width 36 height 36
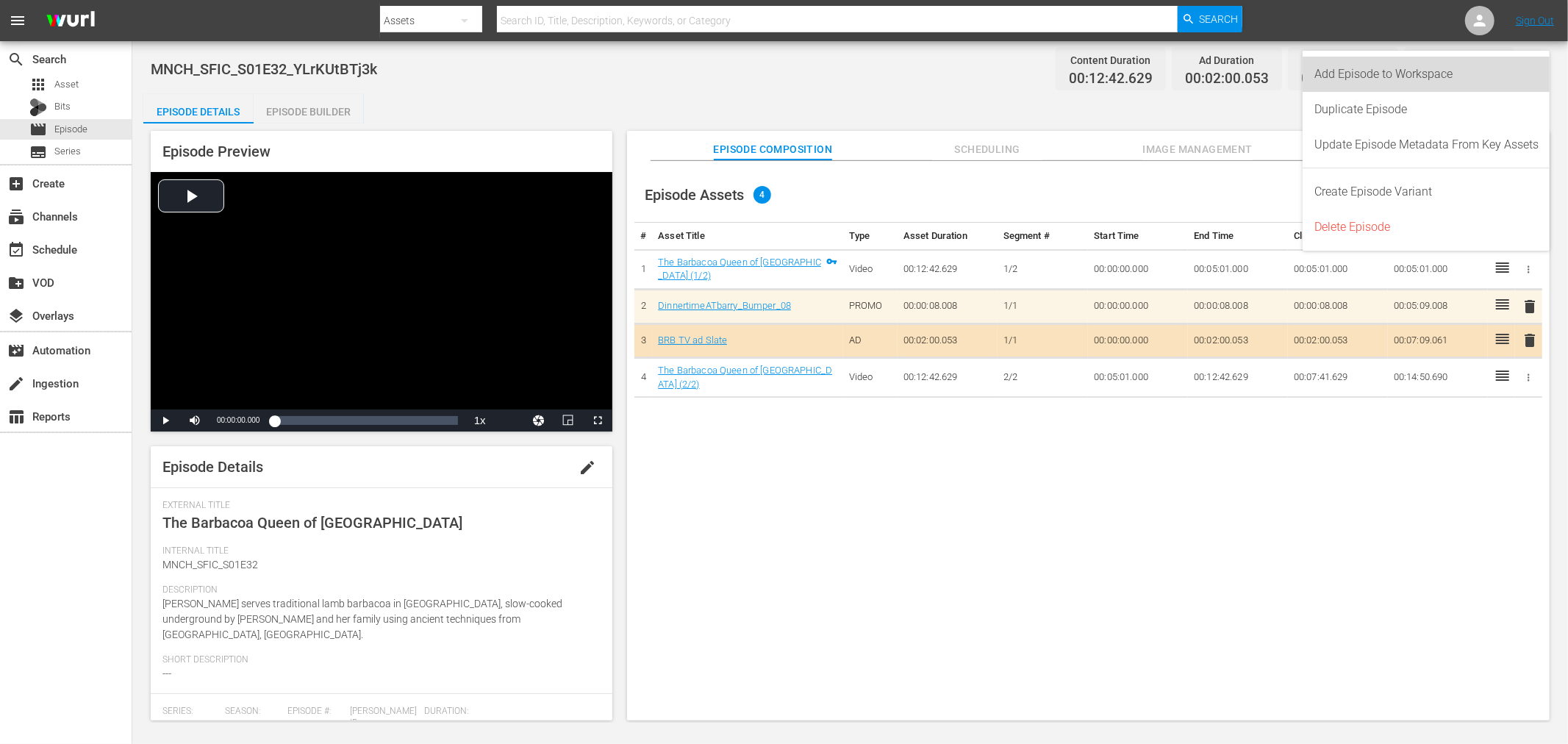
click at [1385, 70] on div "Add Episode to Workspace" at bounding box center [1427, 74] width 225 height 36
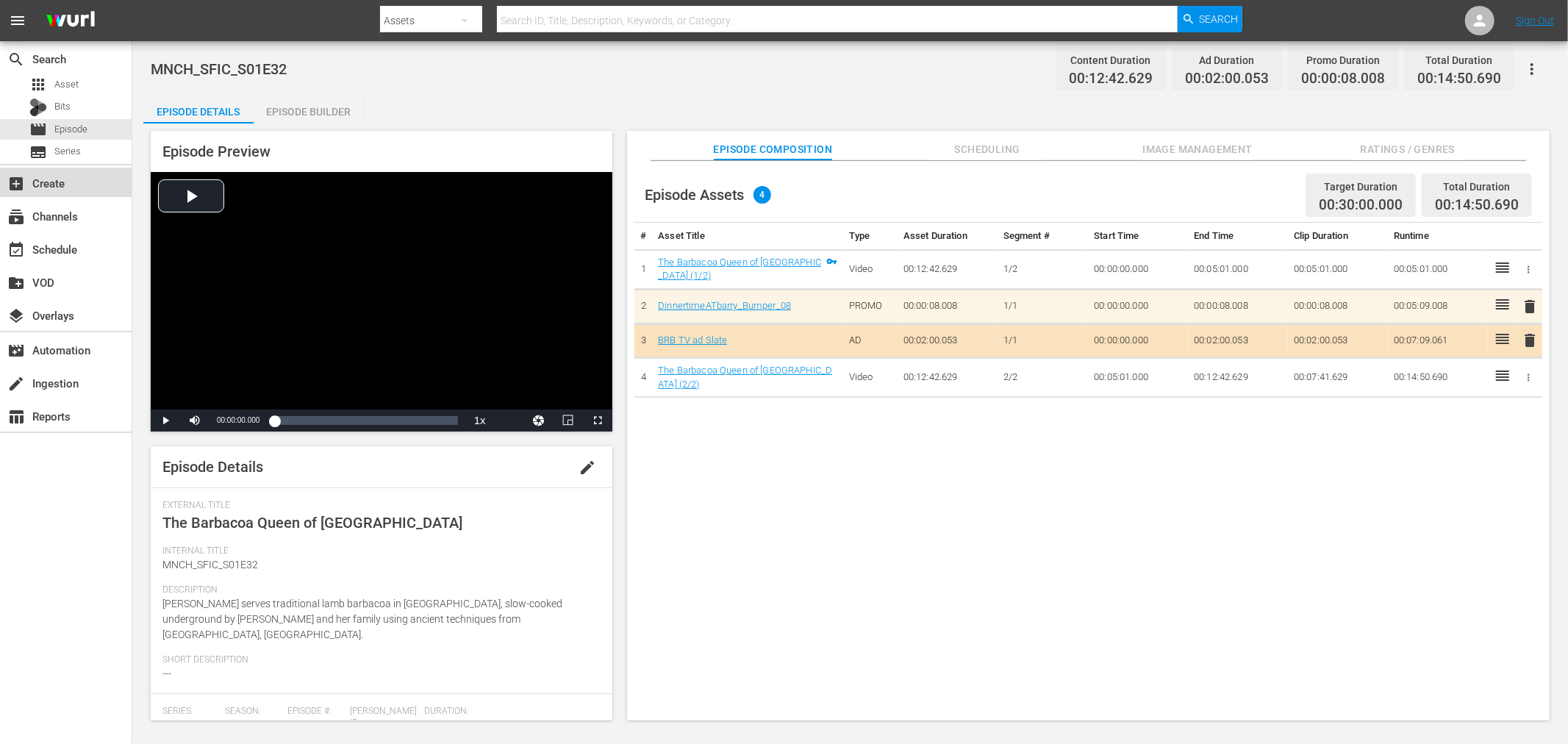
click at [64, 185] on div "add_box Create" at bounding box center [41, 181] width 83 height 13
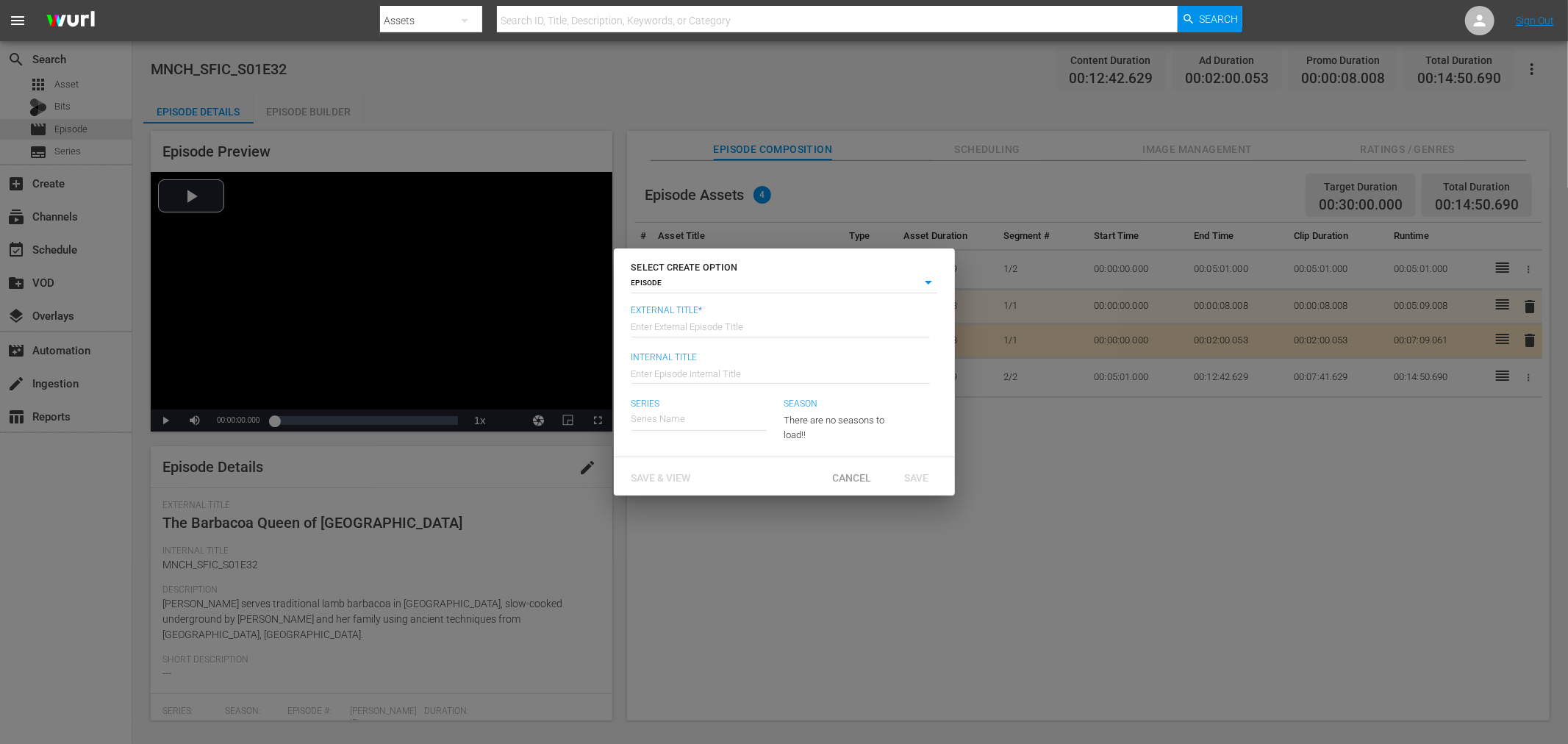
click at [680, 320] on input "text" at bounding box center [780, 325] width 298 height 36
type input "1"
click at [665, 480] on span "Save & View" at bounding box center [661, 478] width 83 height 12
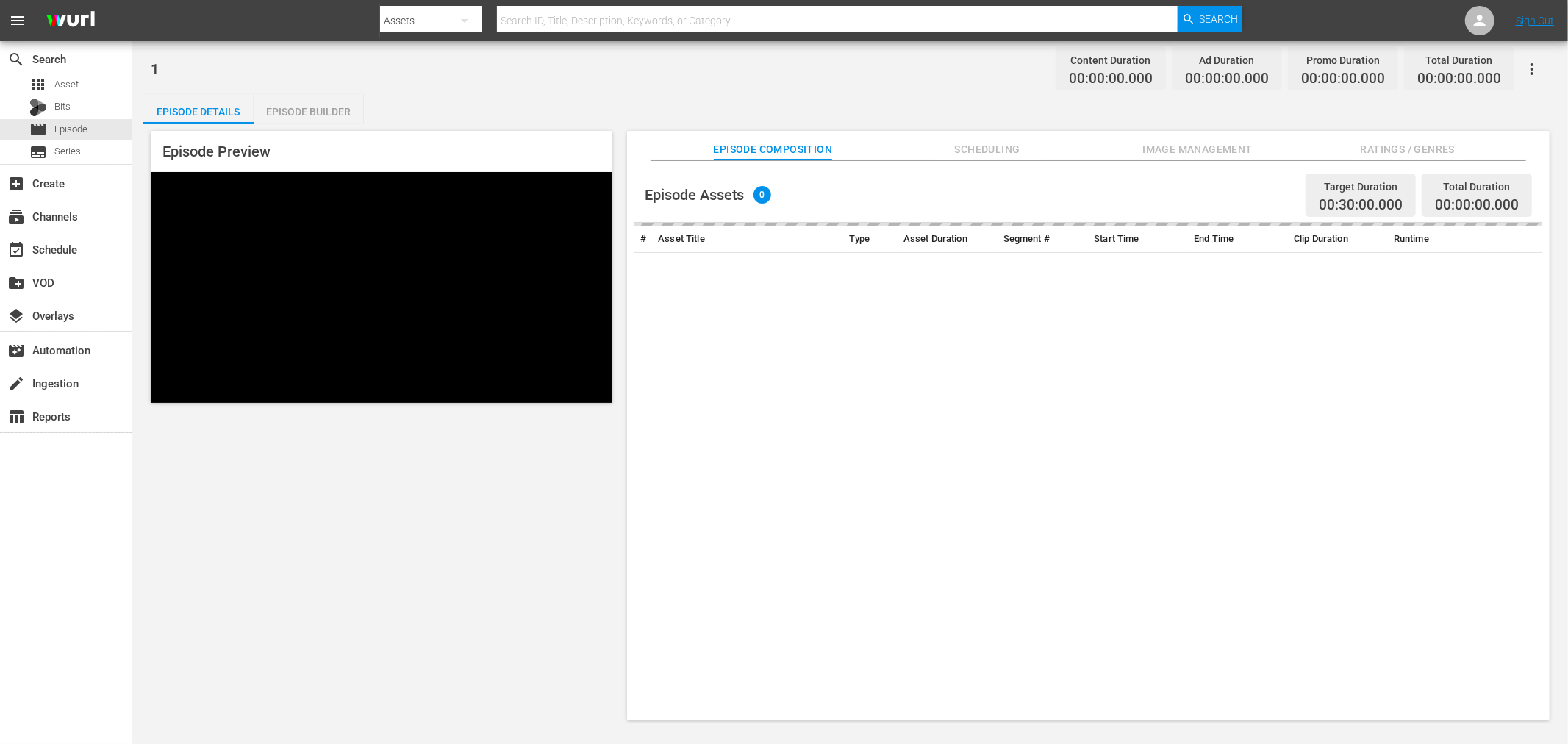
click at [314, 105] on div "Episode Builder" at bounding box center [308, 111] width 110 height 36
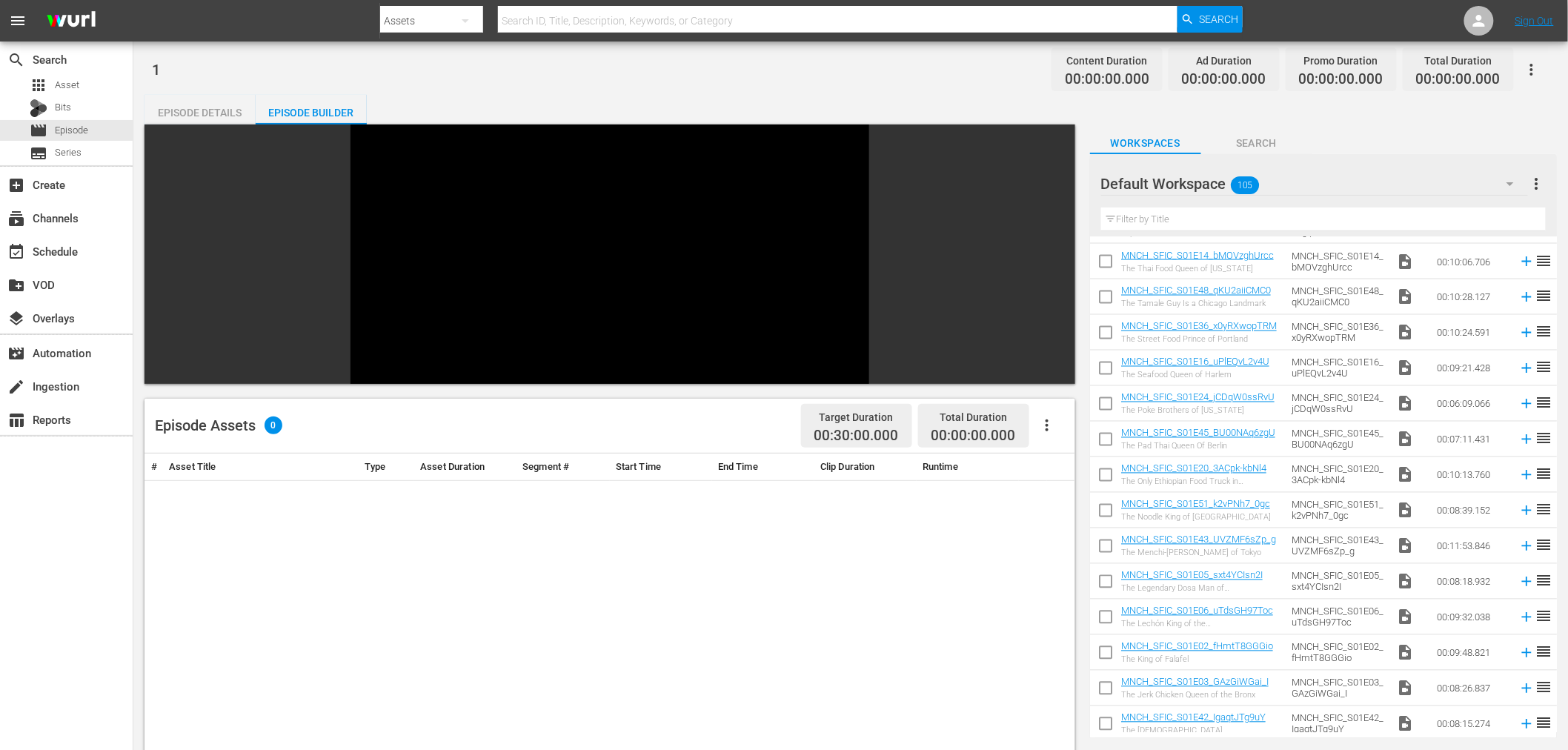
scroll to position [1138, 0]
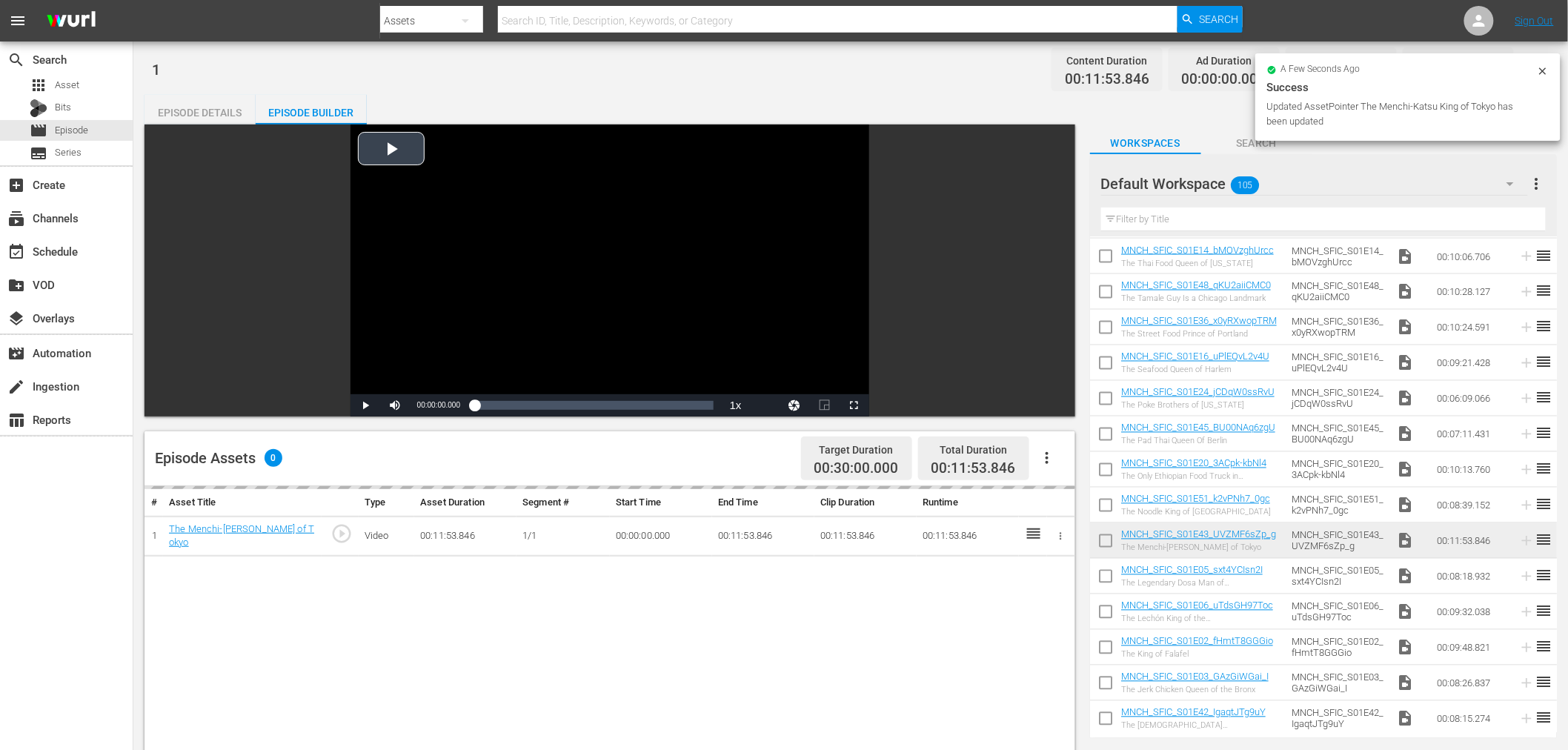
click at [1108, 538] on input "checkbox" at bounding box center [1106, 544] width 31 height 31
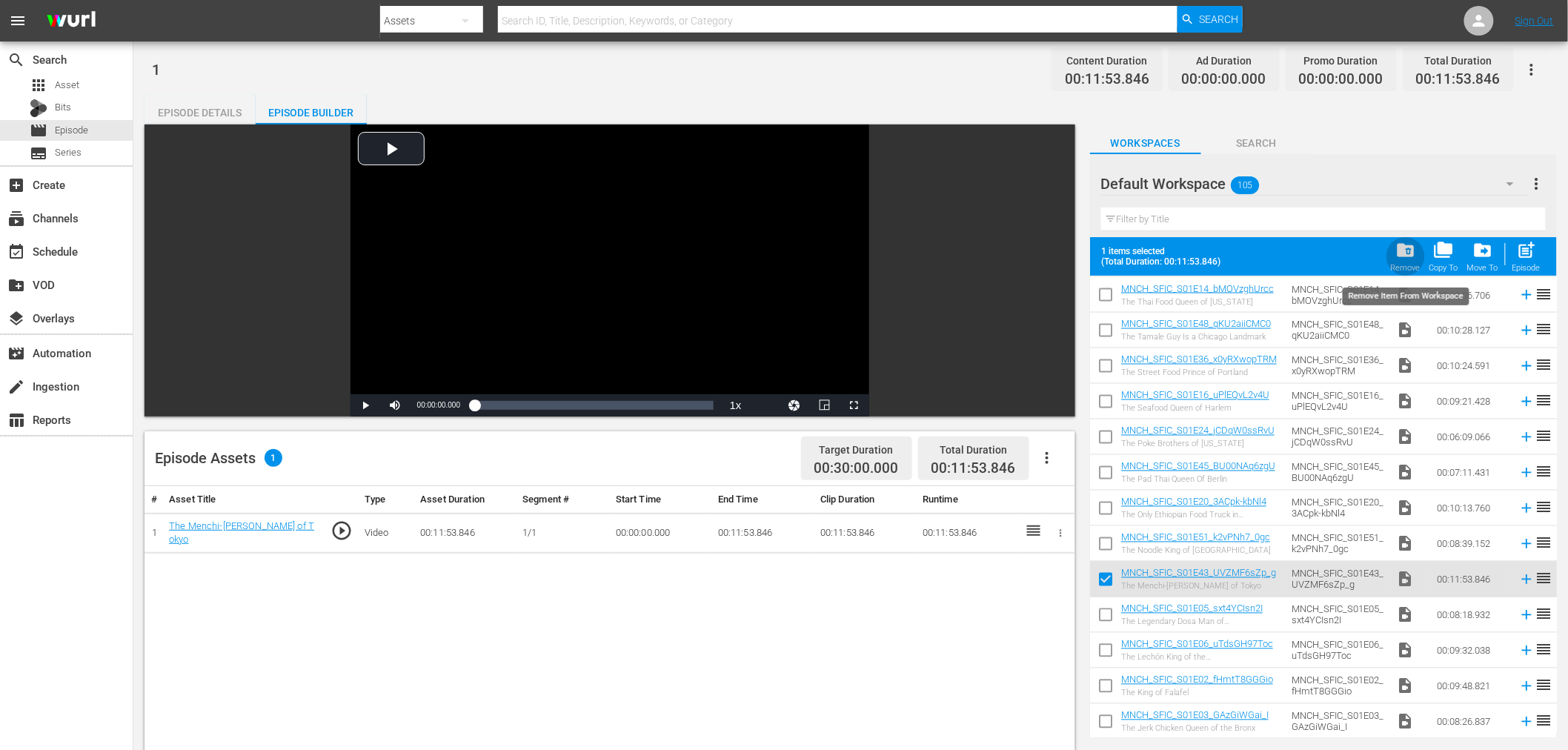
click at [1409, 255] on span "folder_delete" at bounding box center [1405, 250] width 20 height 20
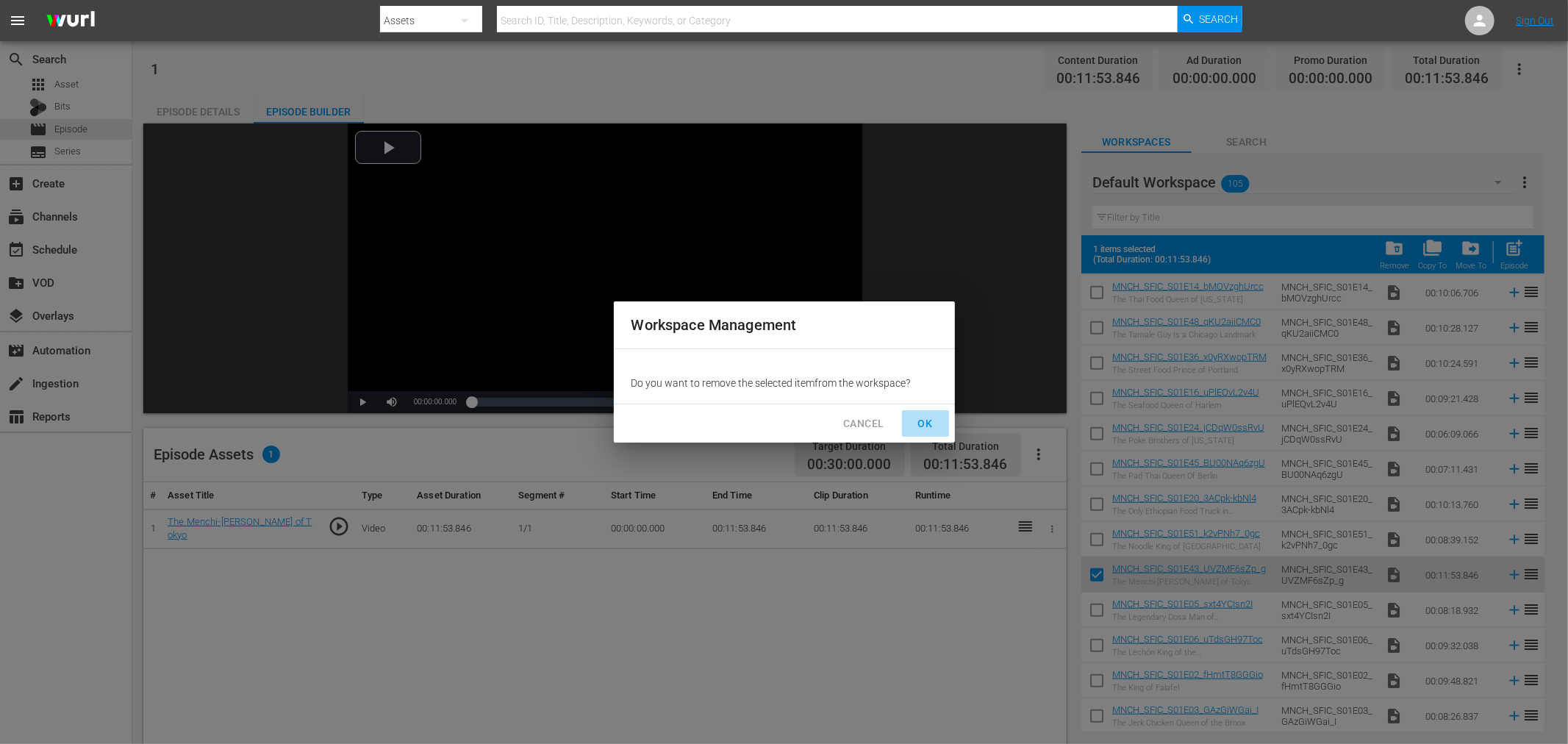
click at [935, 421] on span "OK" at bounding box center [925, 423] width 24 height 18
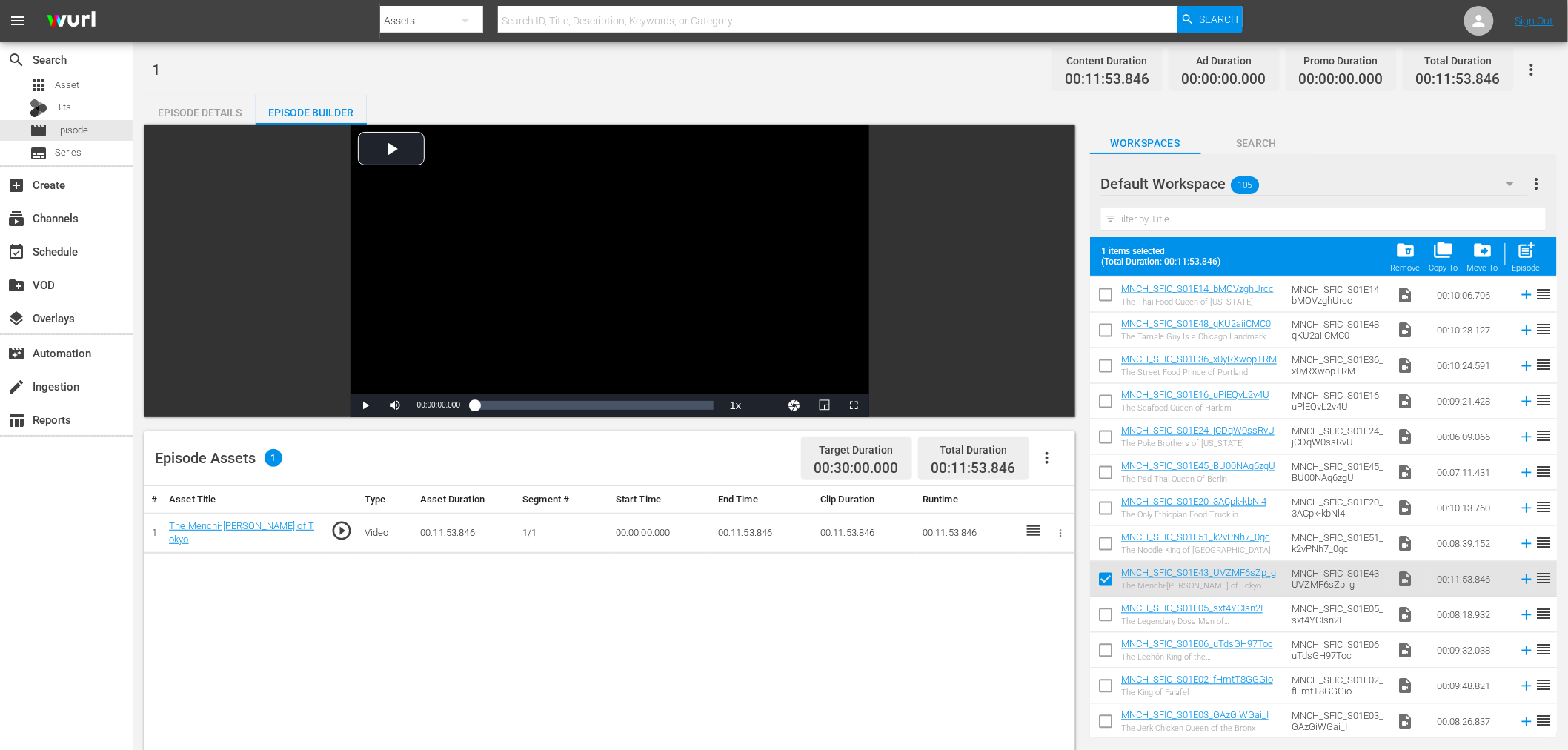
checkbox input "false"
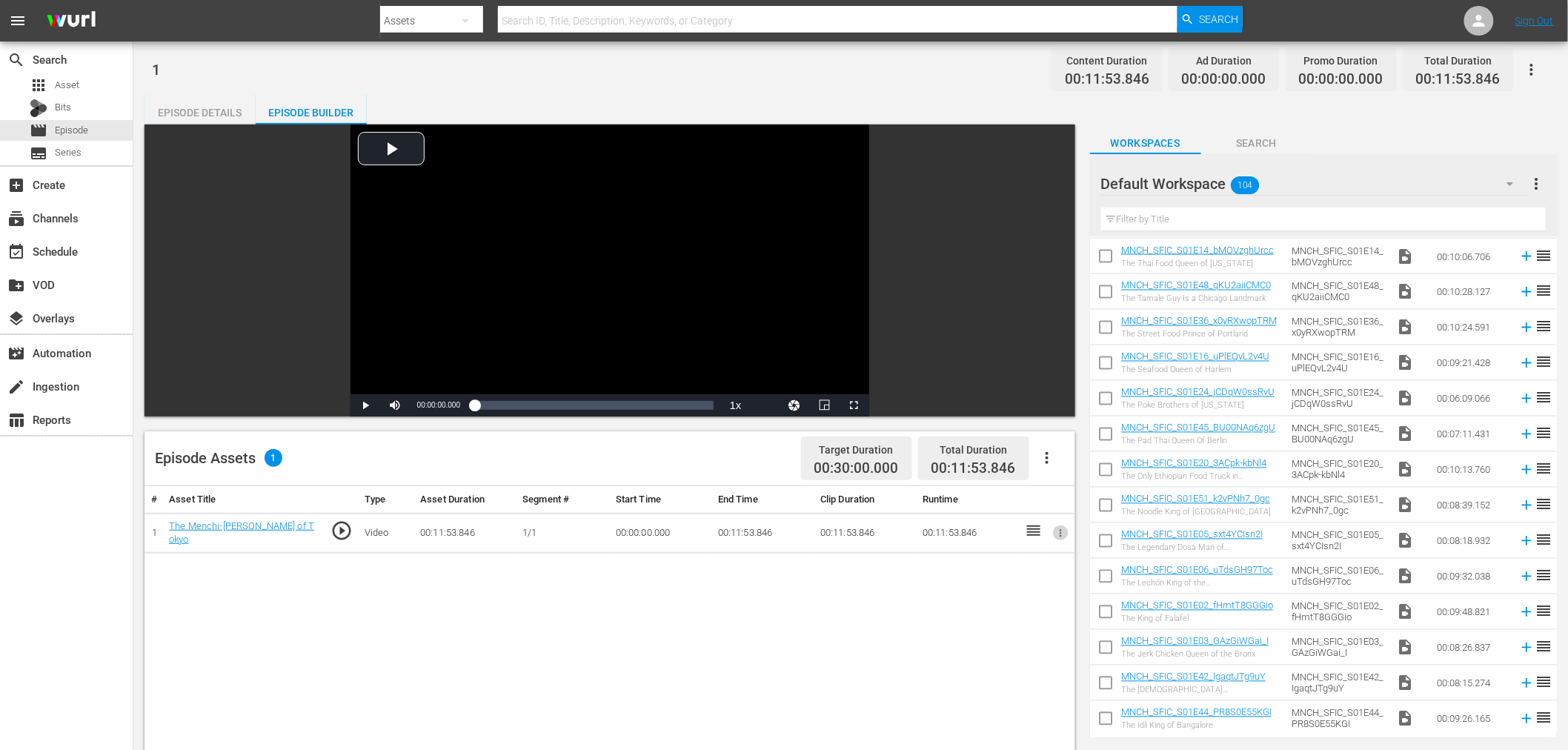
click at [1064, 528] on icon "button" at bounding box center [1060, 533] width 11 height 11
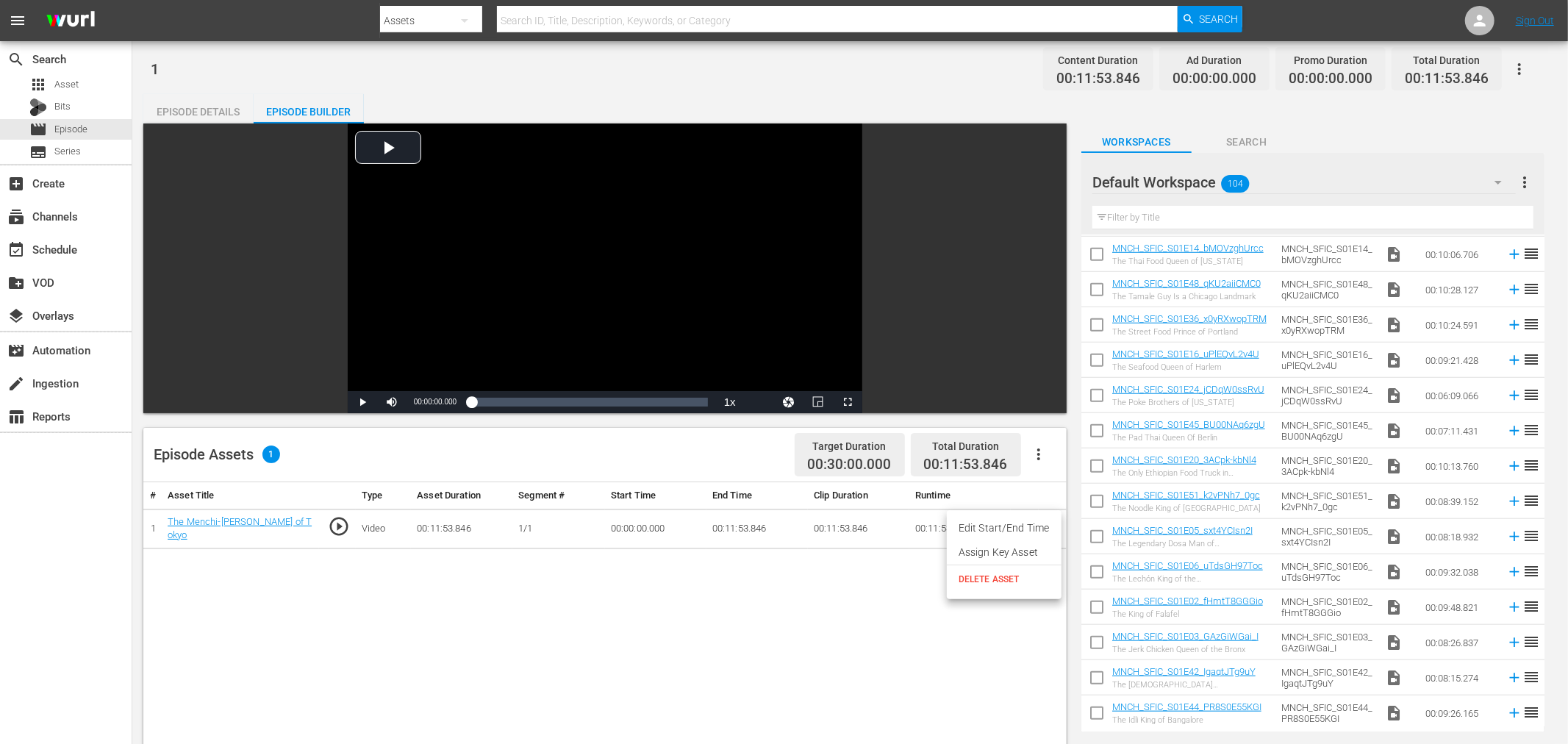
click at [1001, 550] on li "Assign Key Asset" at bounding box center [1005, 552] width 115 height 24
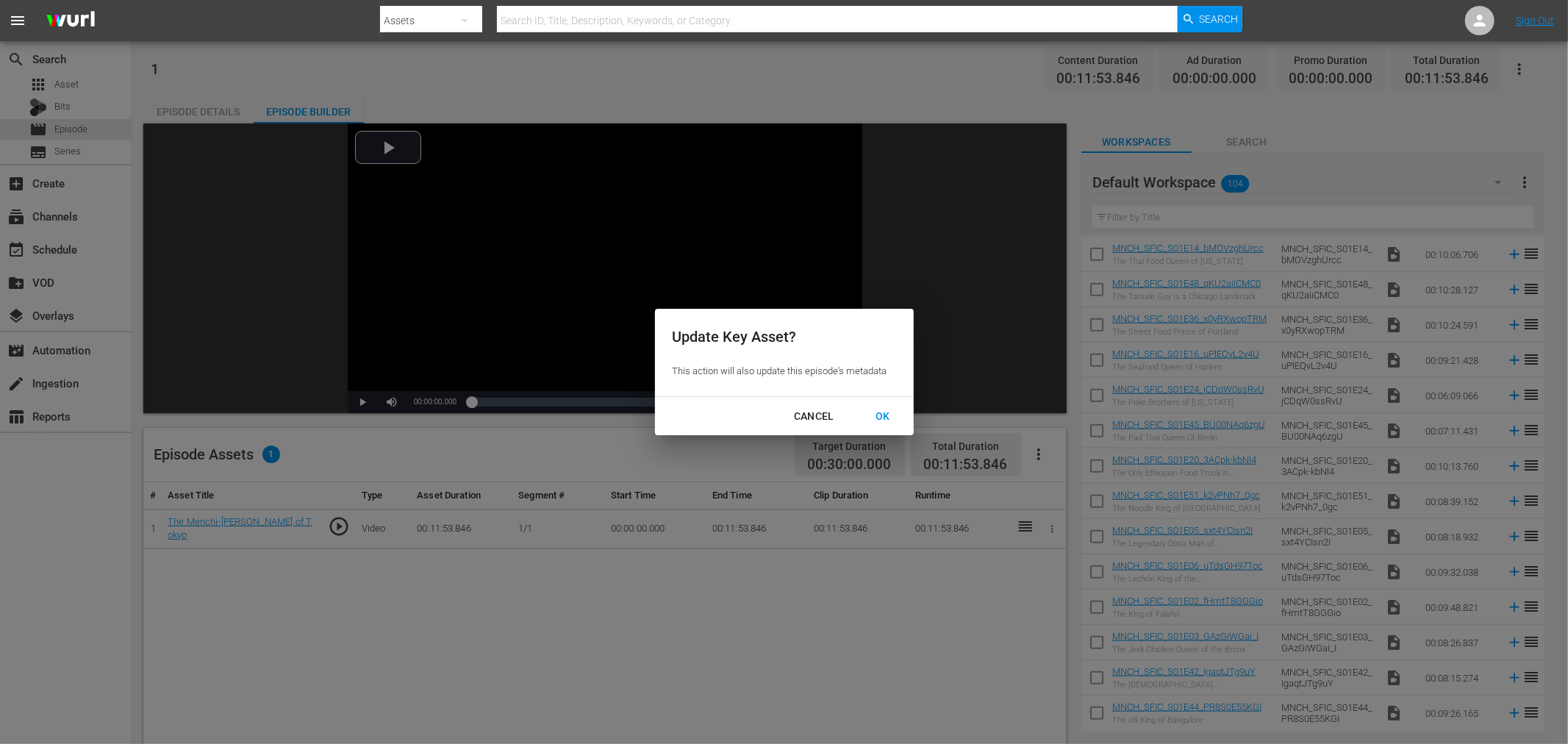
click at [882, 407] on div "OK" at bounding box center [883, 416] width 38 height 18
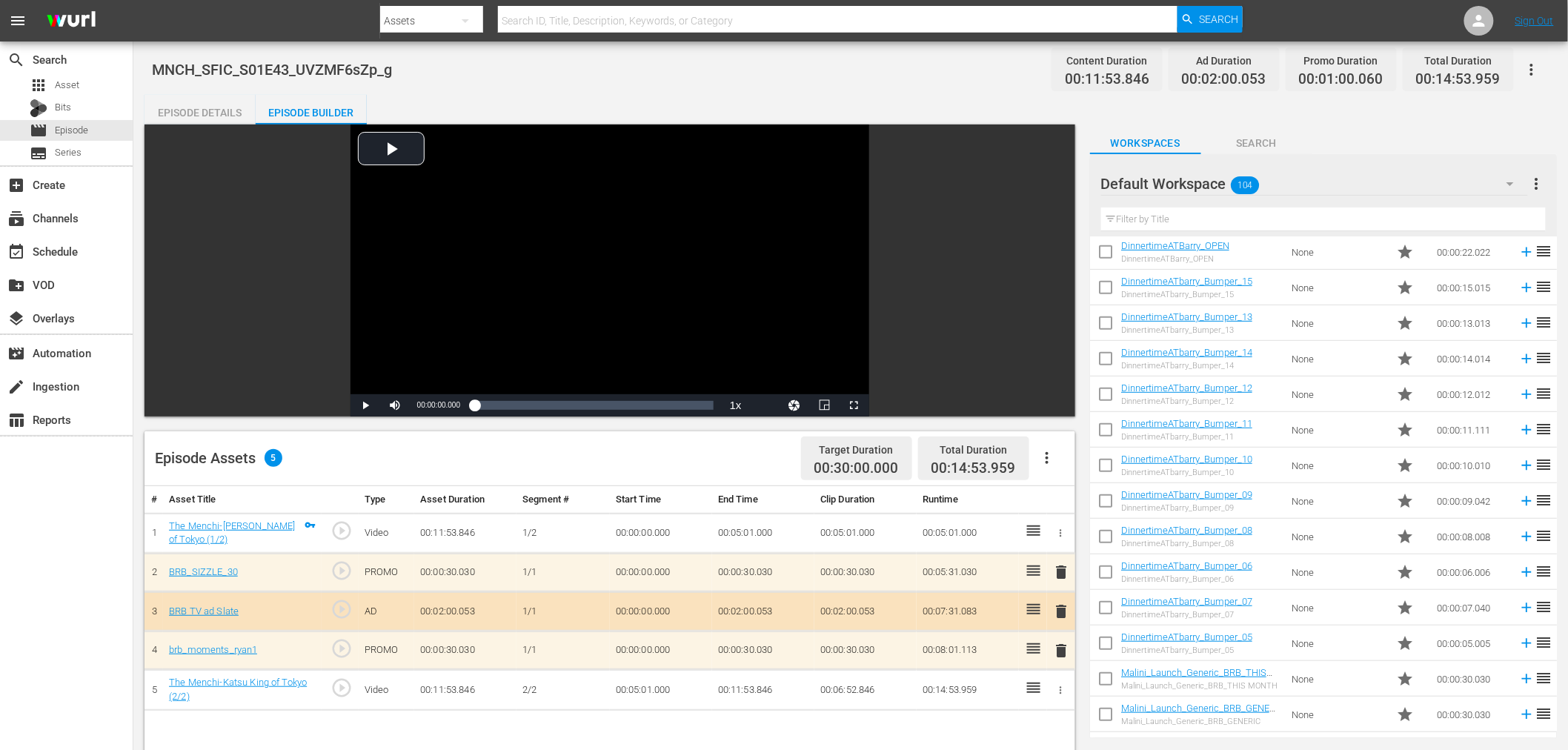
scroll to position [315, 0]
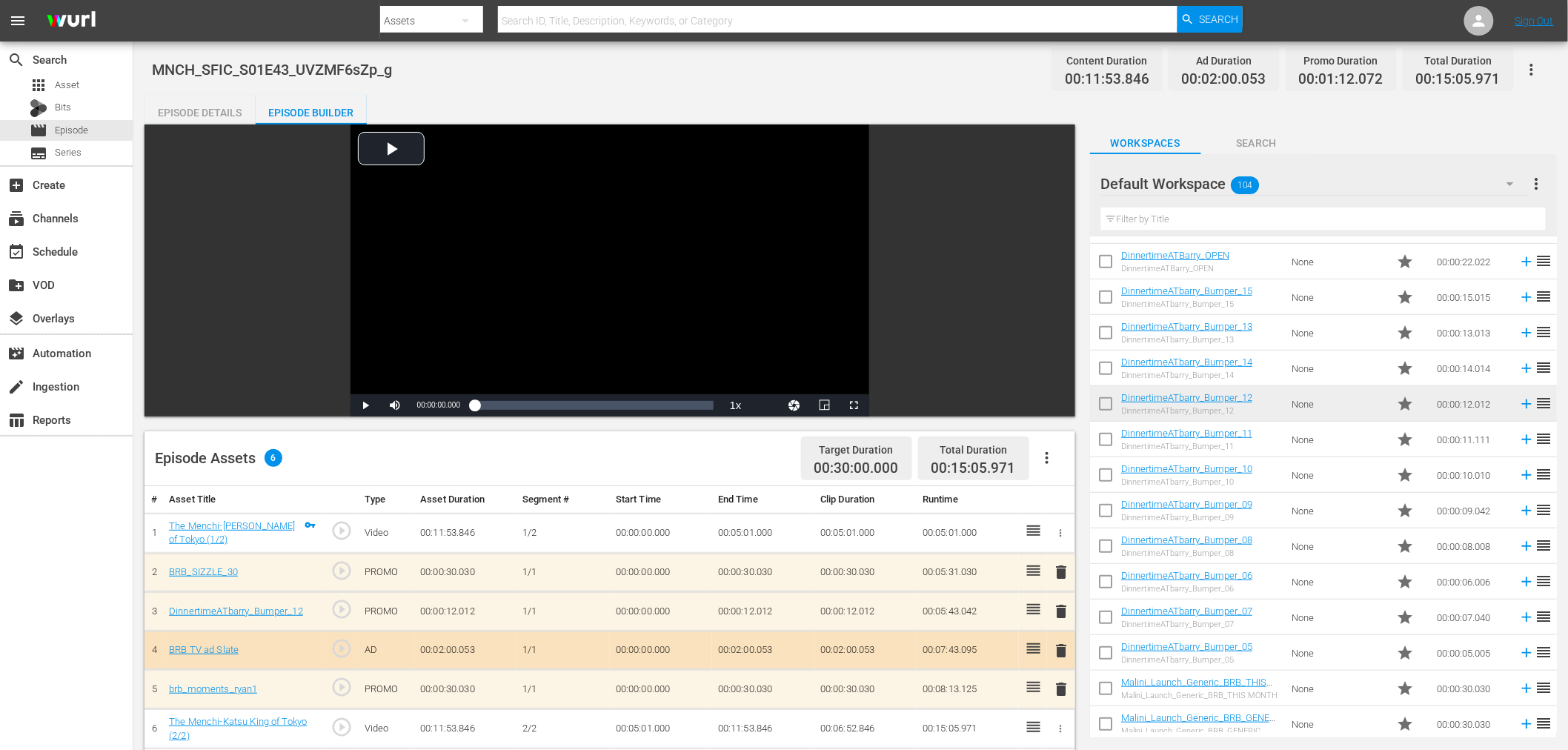
click at [1068, 608] on span "delete" at bounding box center [1062, 612] width 17 height 17
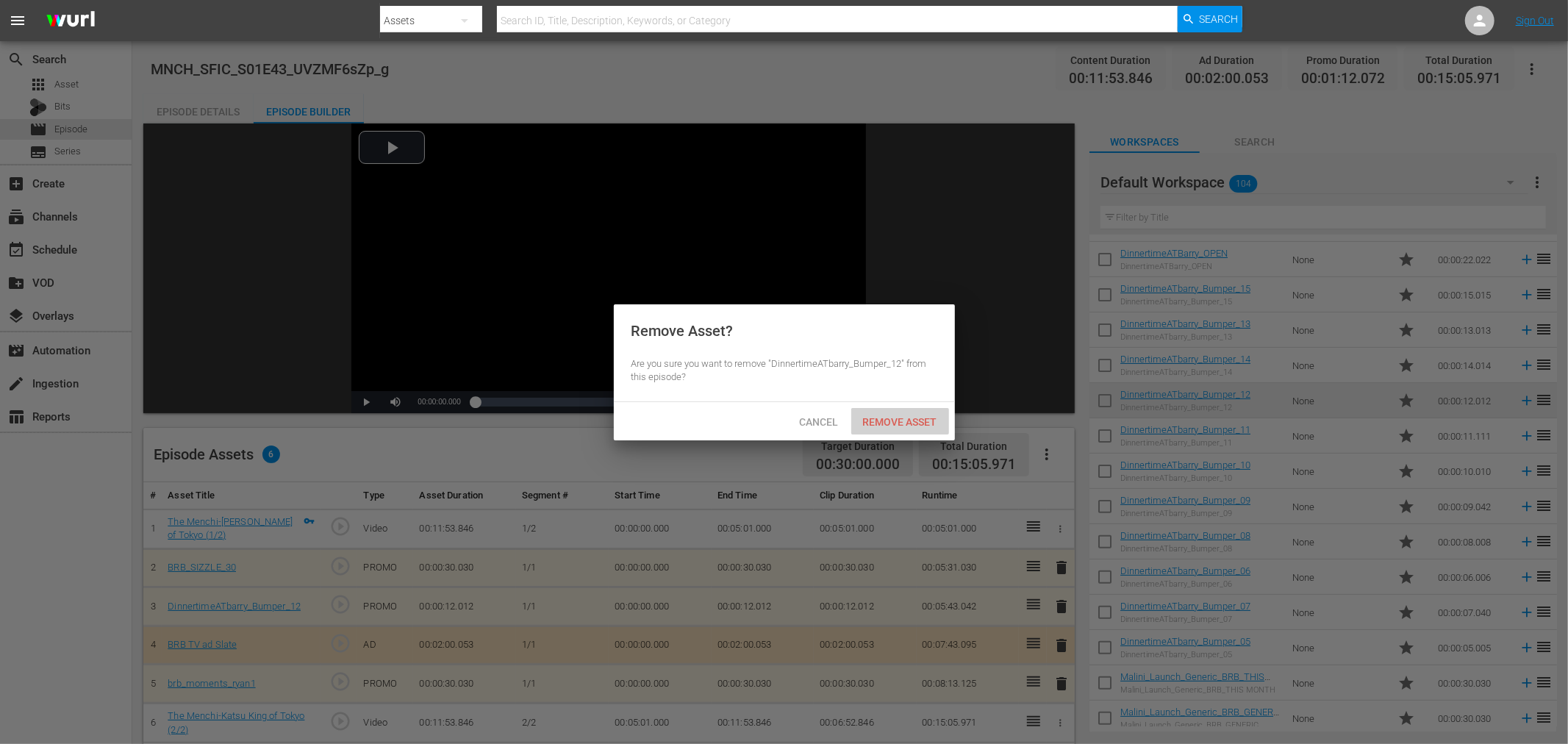
click at [892, 427] on div "Remove Asset" at bounding box center [900, 421] width 98 height 27
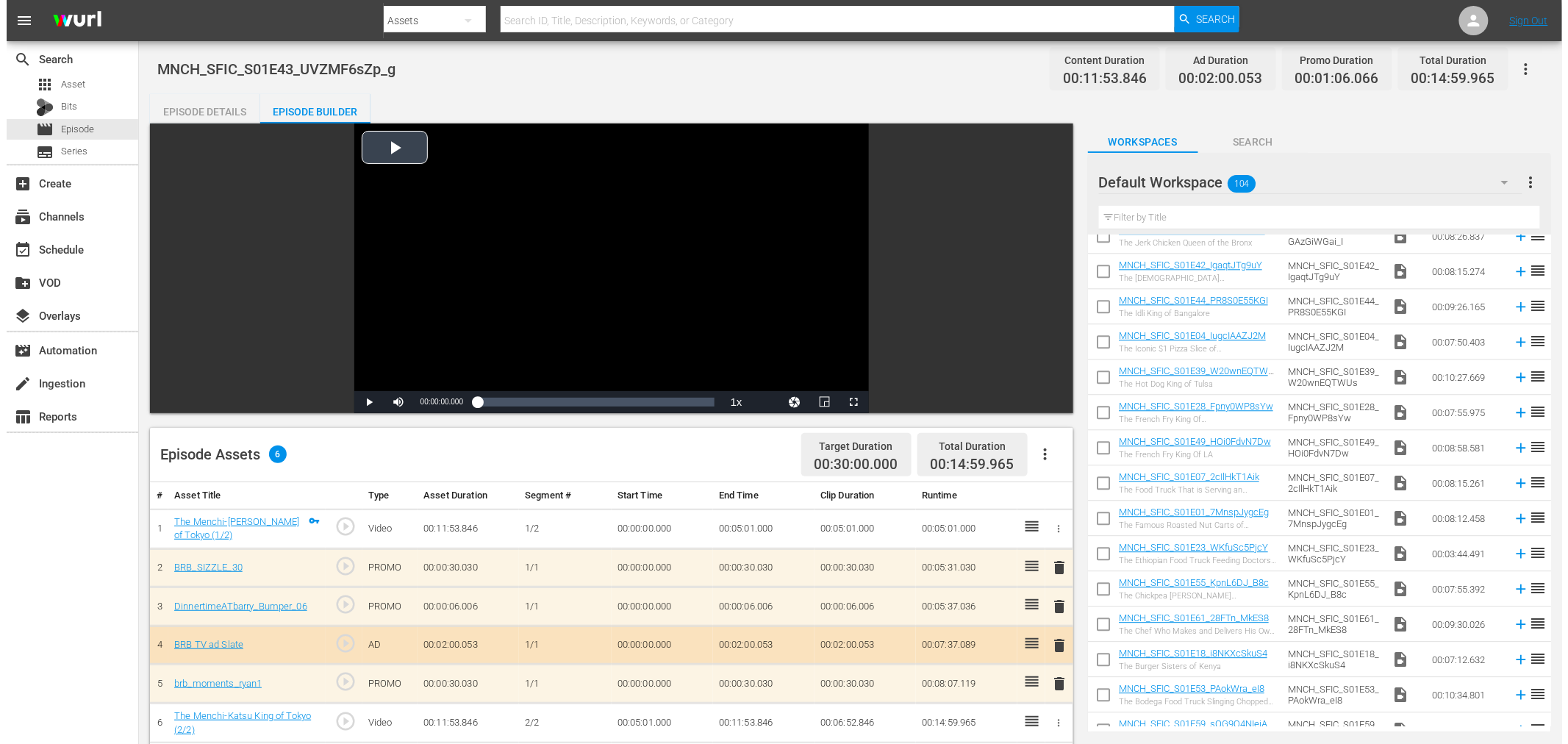
scroll to position [1538, 0]
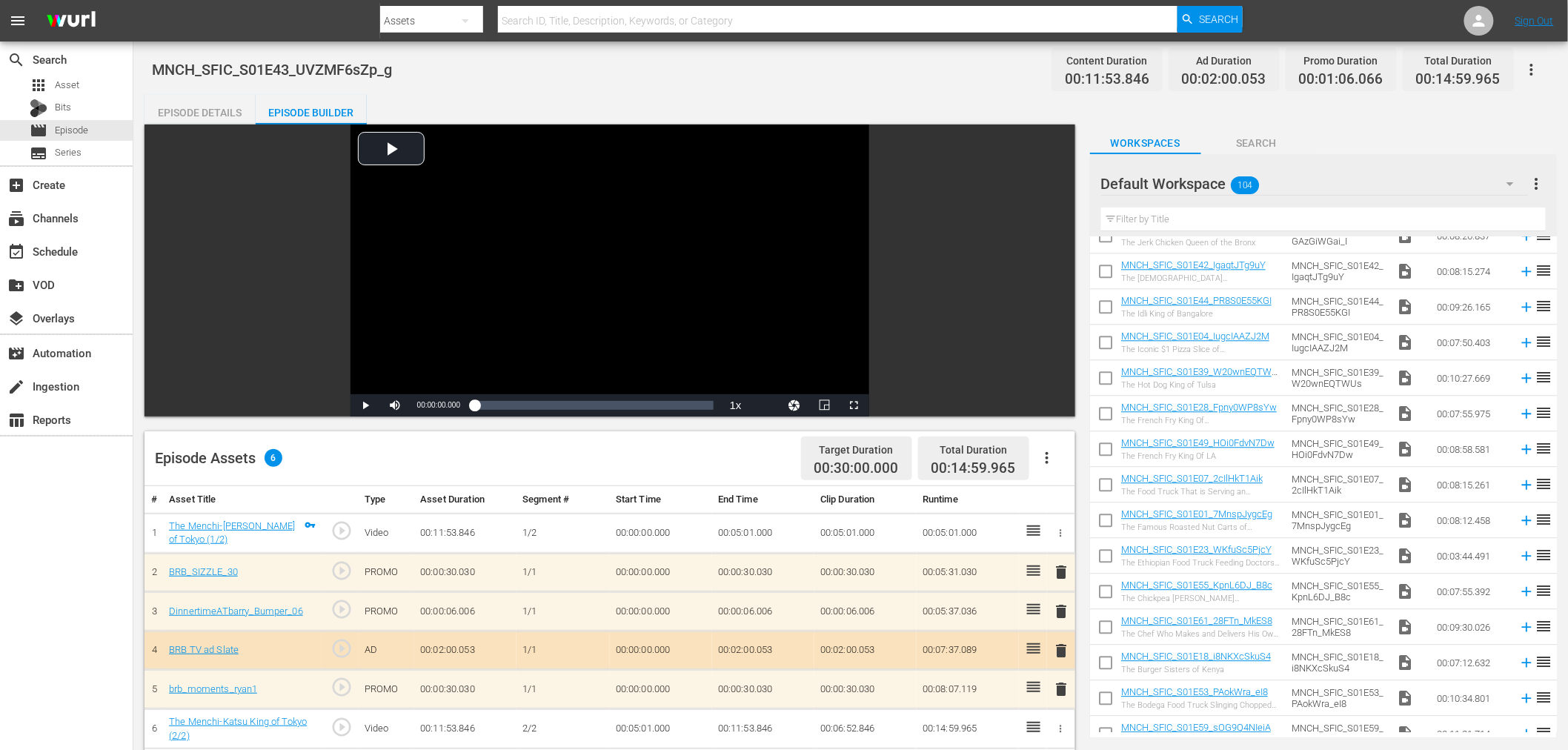
click at [208, 104] on div "Episode Details" at bounding box center [199, 112] width 111 height 36
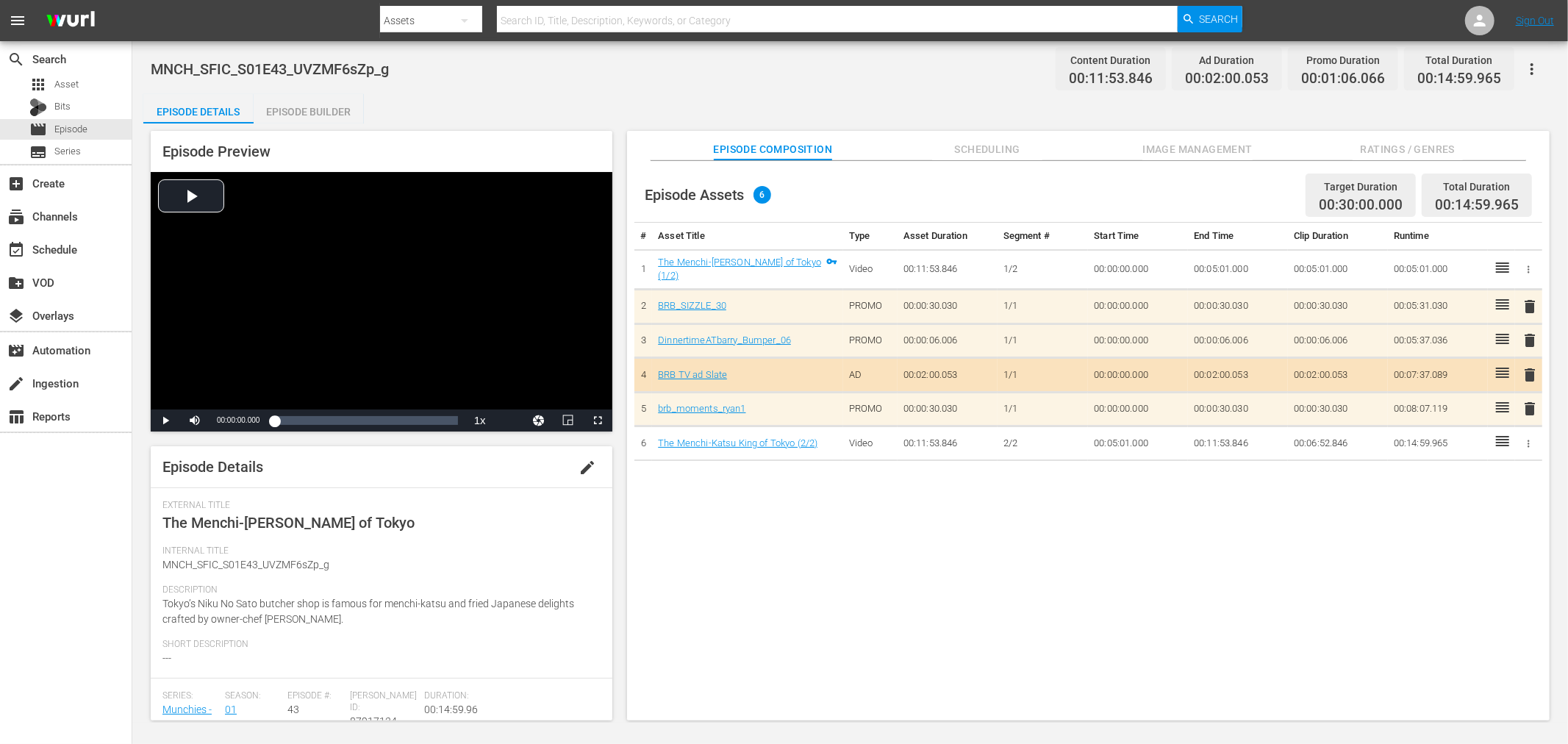
click at [579, 467] on span "edit" at bounding box center [587, 468] width 17 height 17
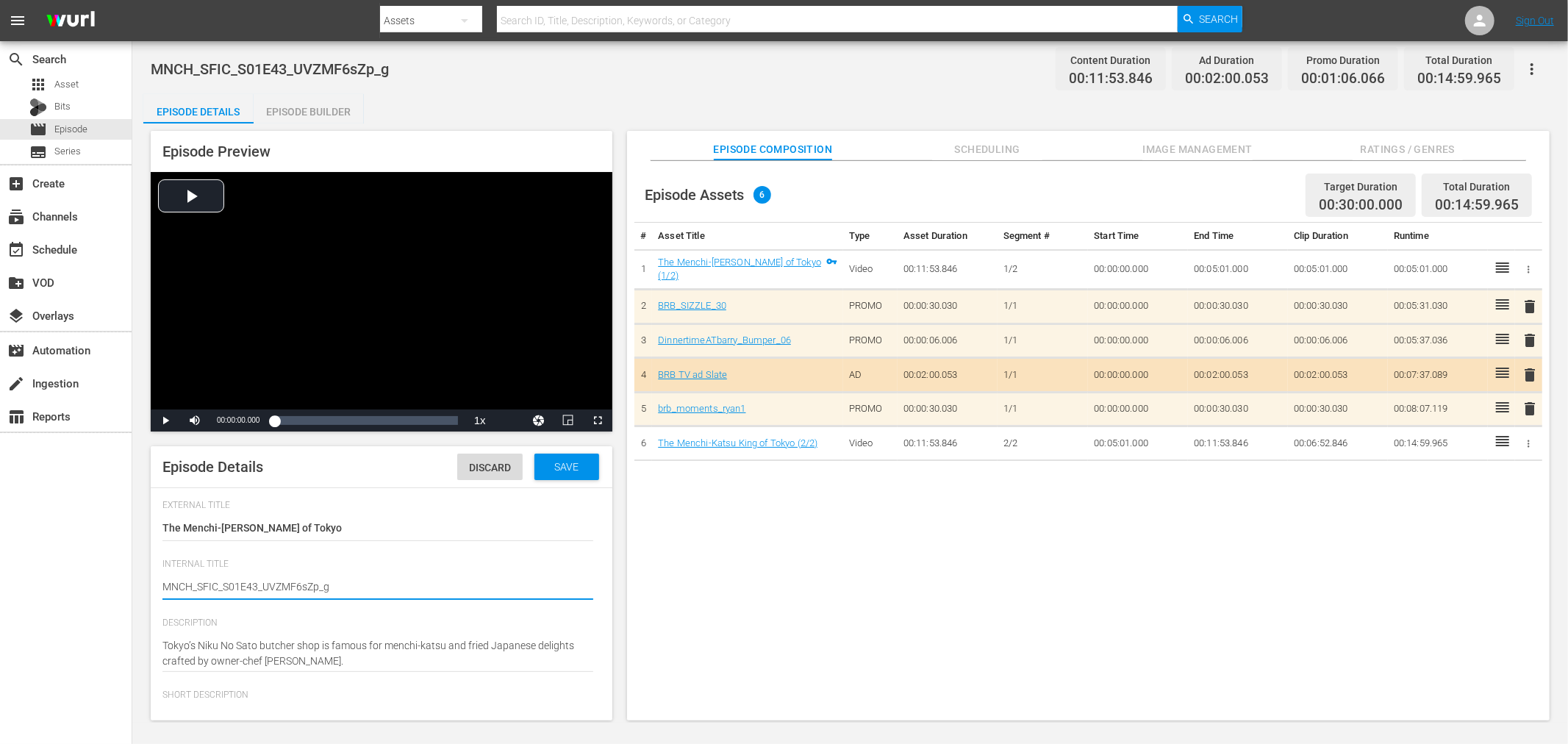
drag, startPoint x: 256, startPoint y: 585, endPoint x: 885, endPoint y: 605, distance: 629.3
type textarea "MNCH_SFIC_S01E43"
click at [545, 468] on span "Save" at bounding box center [566, 467] width 48 height 12
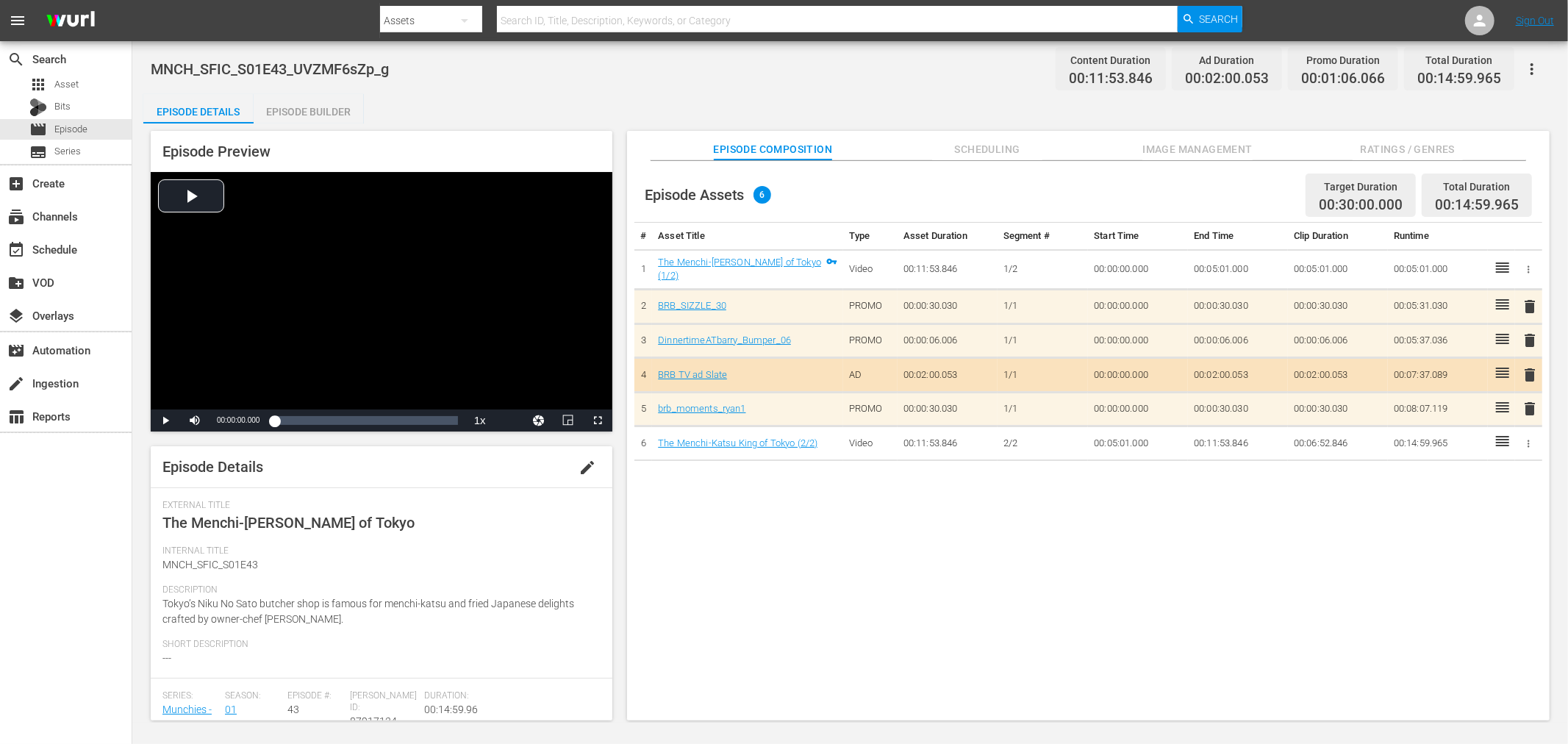
click at [1527, 61] on icon "button" at bounding box center [1532, 69] width 17 height 17
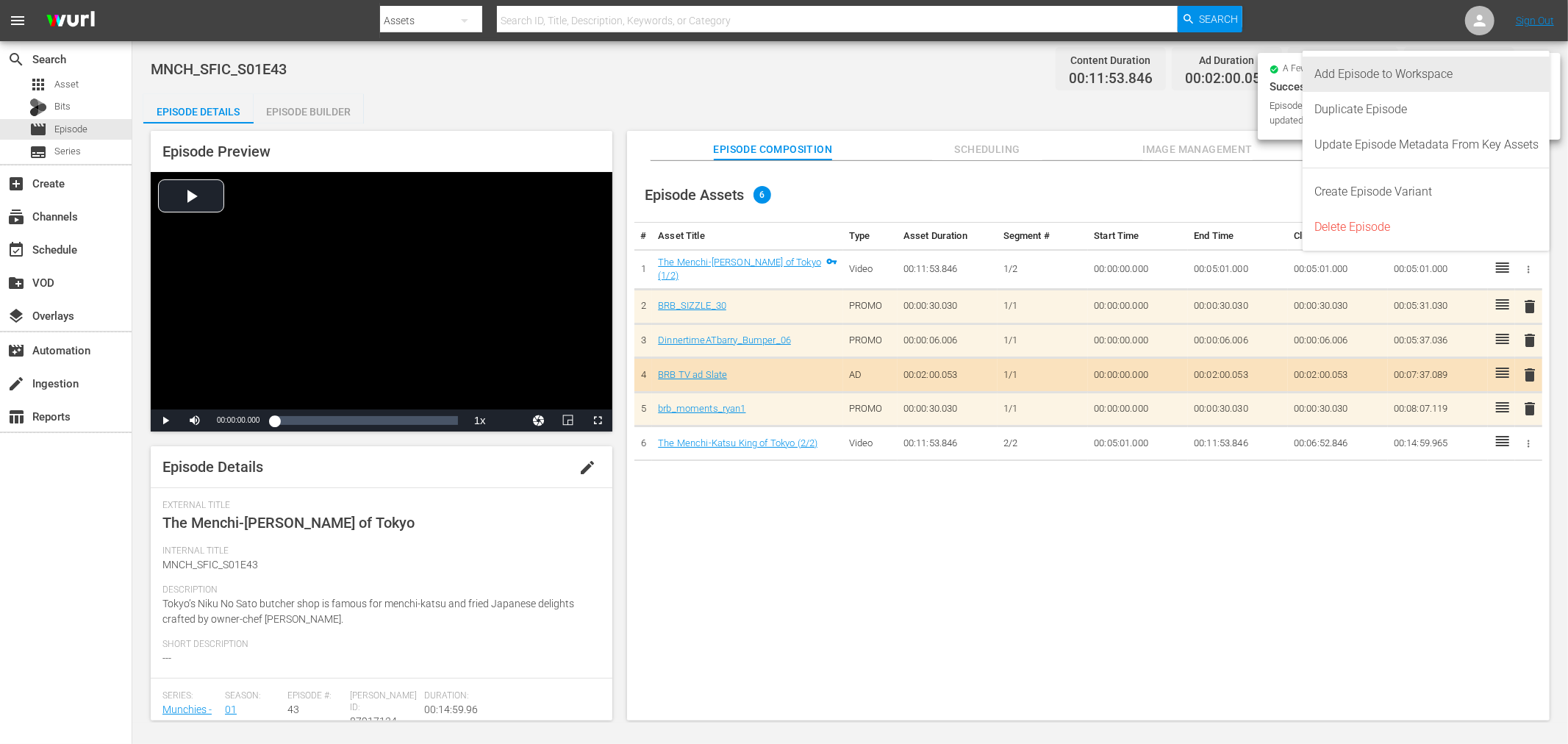
click at [1383, 77] on div "Add Episode to Workspace" at bounding box center [1427, 74] width 225 height 36
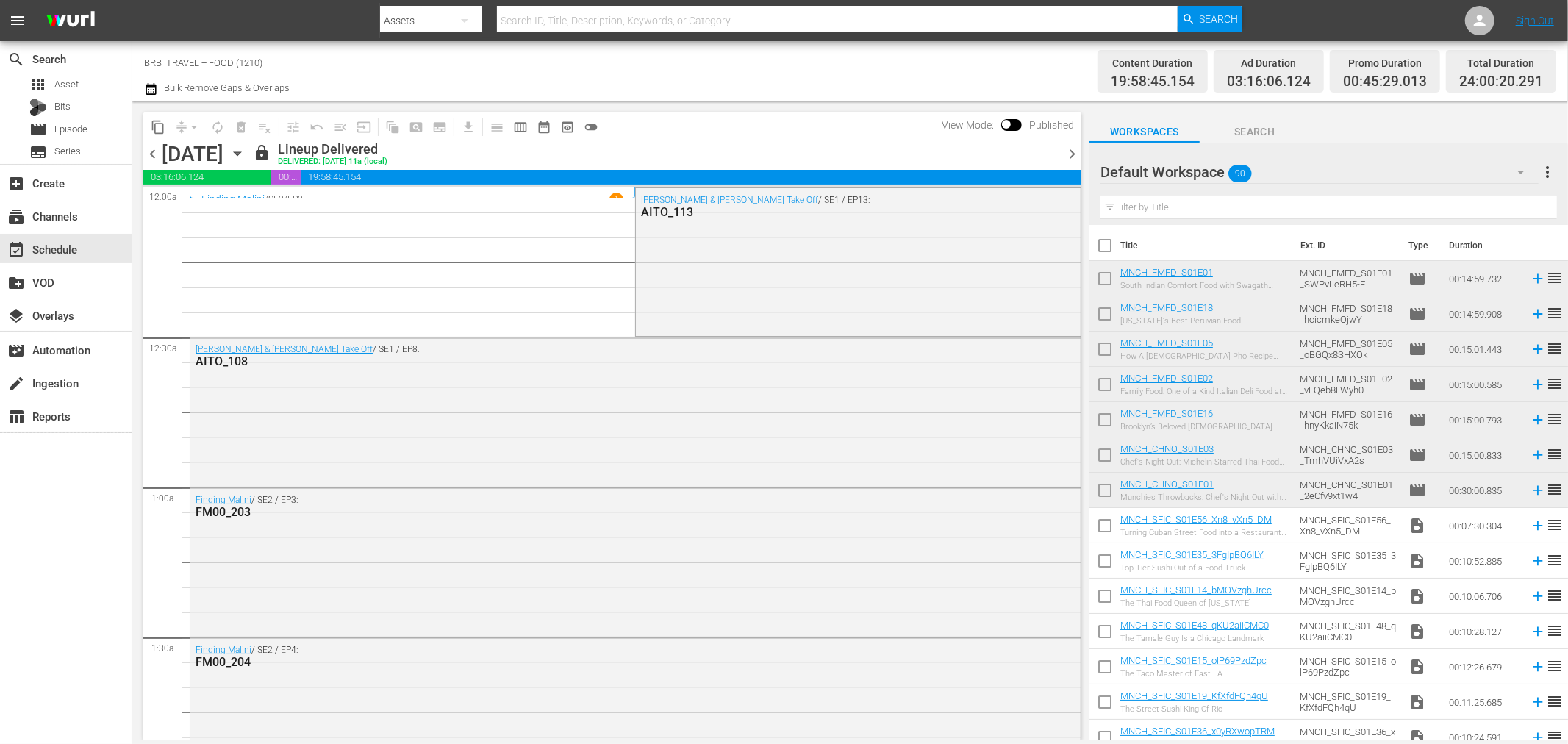
scroll to position [1527, 0]
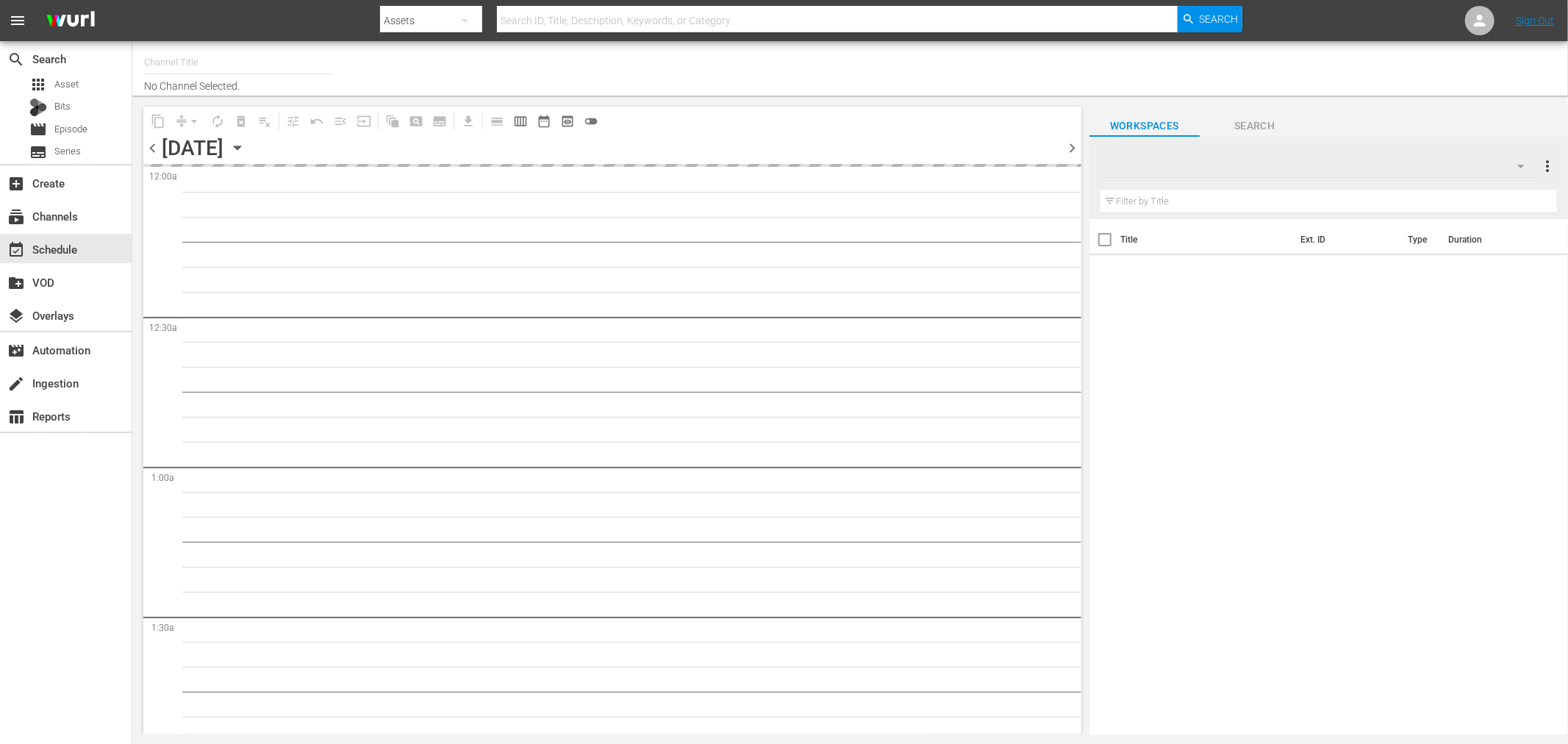
type input "BRB TRAVEL + FOOD (1210)"
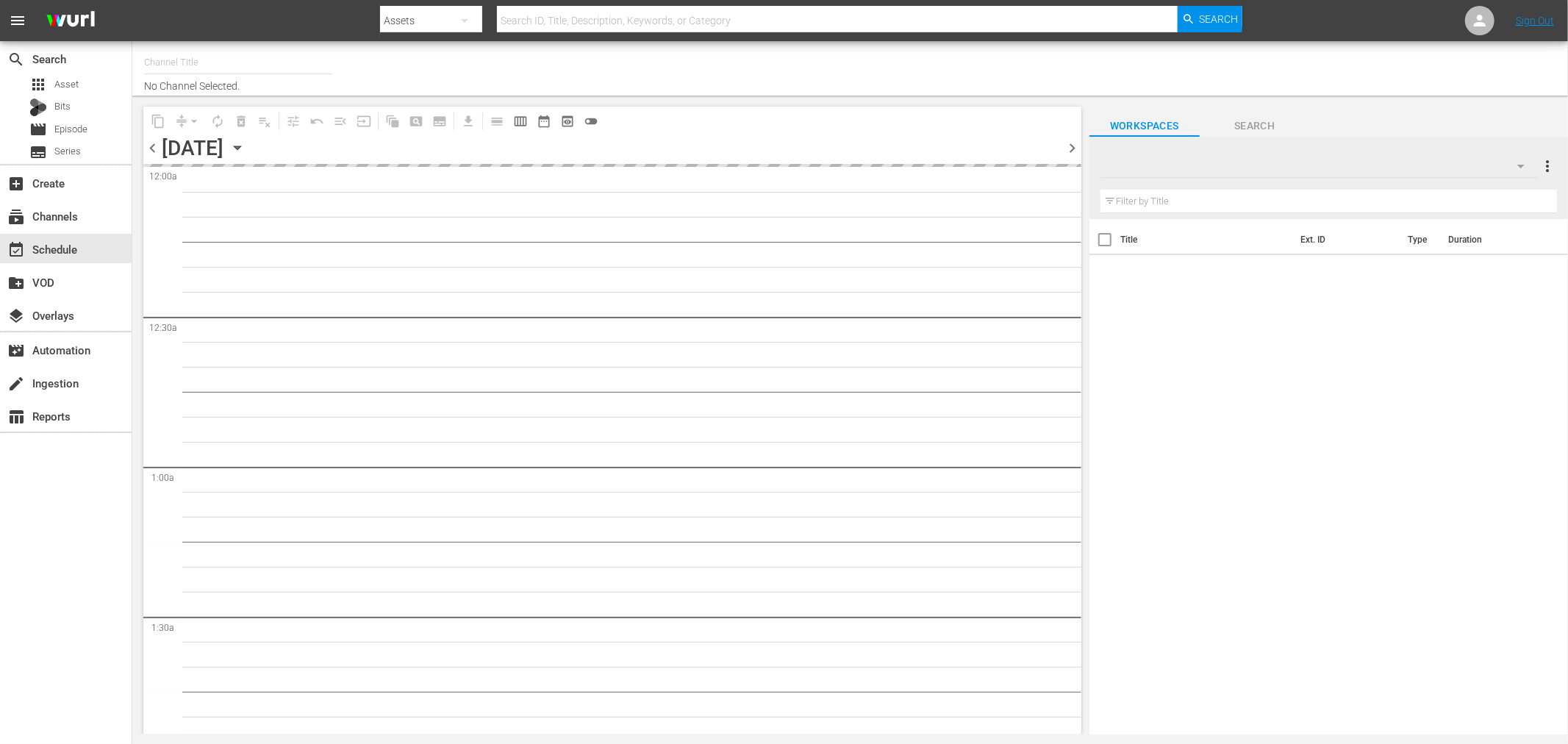
type input "BRB TRAVEL + FOOD (1210)"
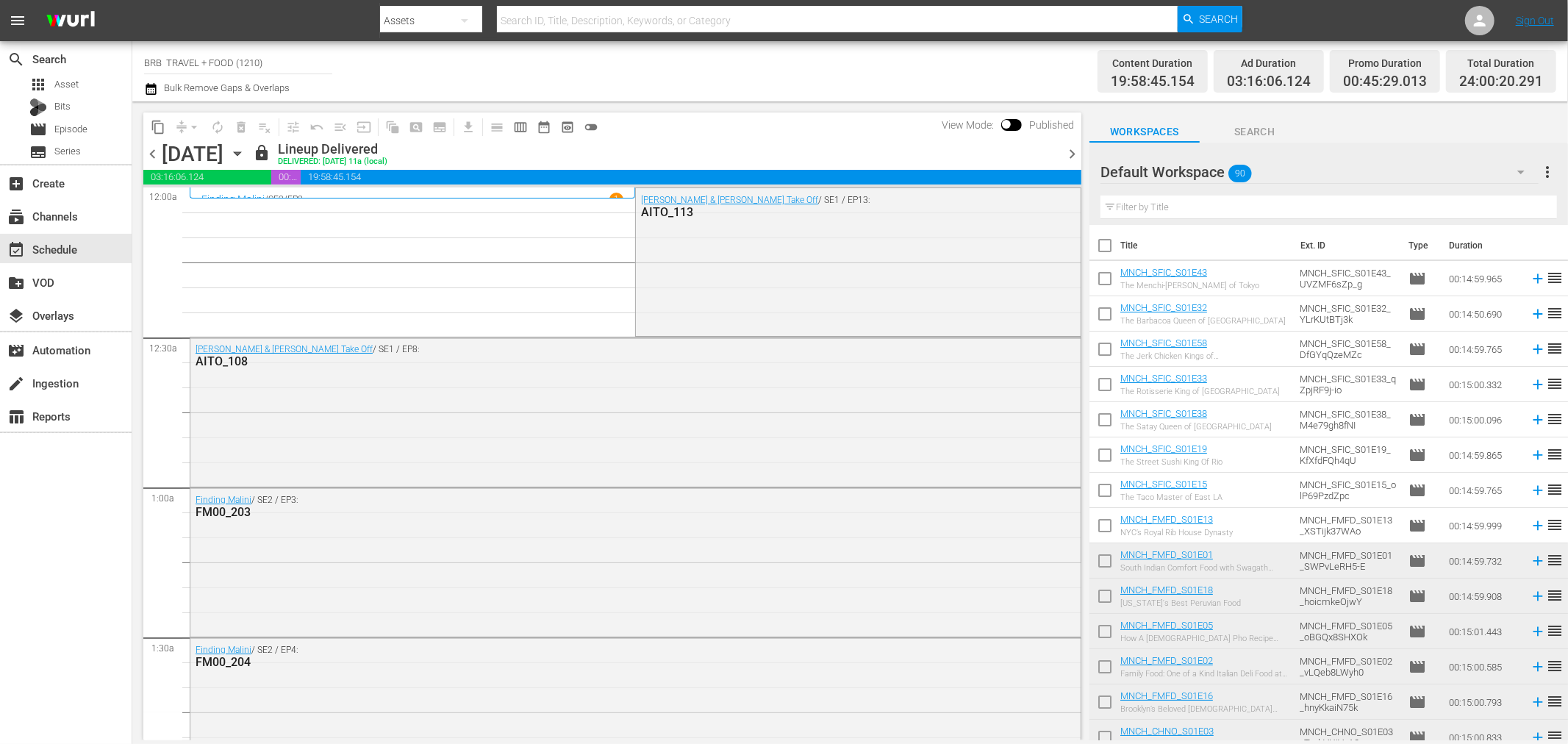
click at [155, 88] on icon "button" at bounding box center [151, 89] width 11 height 12
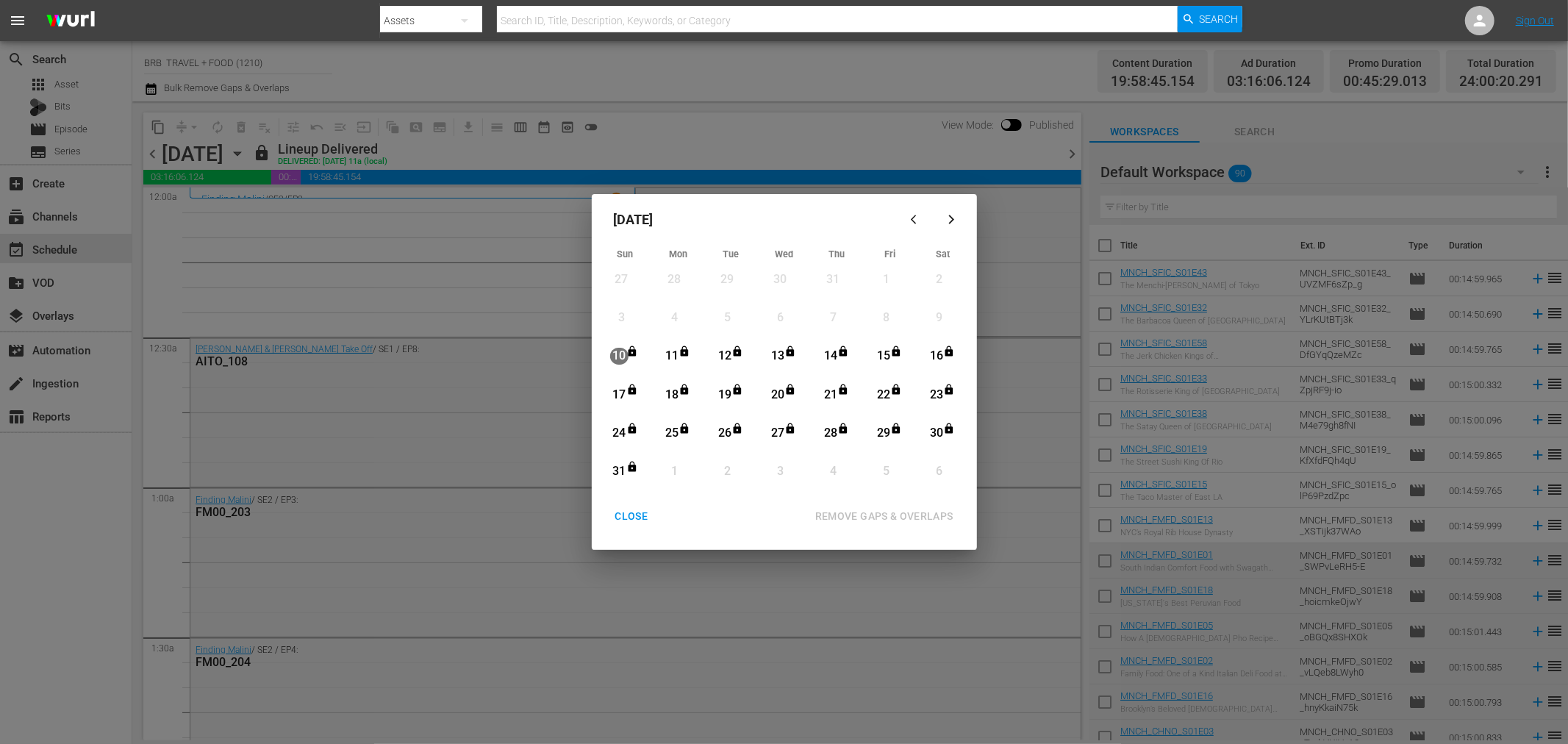
click at [677, 350] on div "11" at bounding box center [671, 356] width 18 height 17
click at [879, 513] on div "REMOVE GAPS & OVERLAPS" at bounding box center [884, 516] width 162 height 18
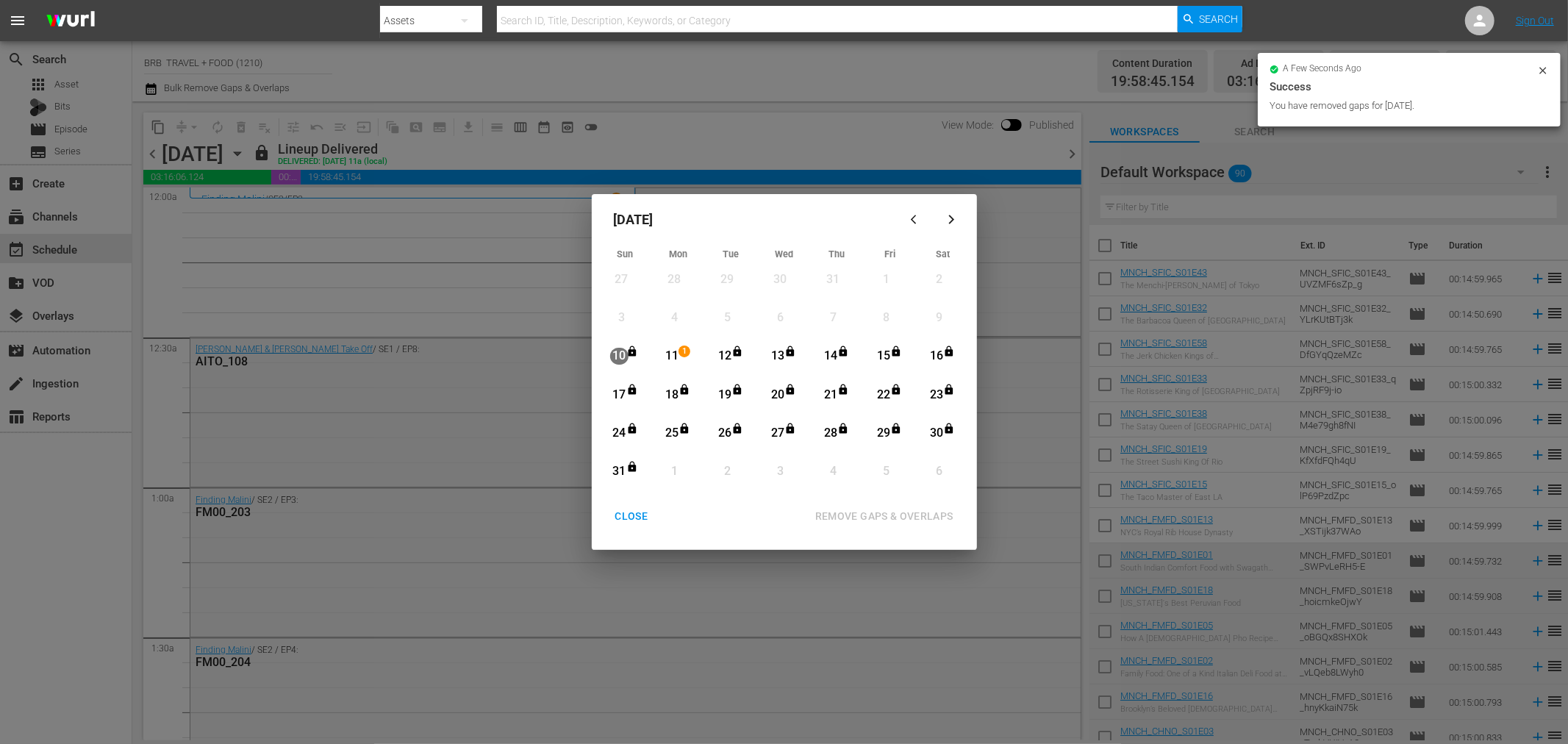
click at [634, 511] on div "CLOSE" at bounding box center [631, 516] width 57 height 18
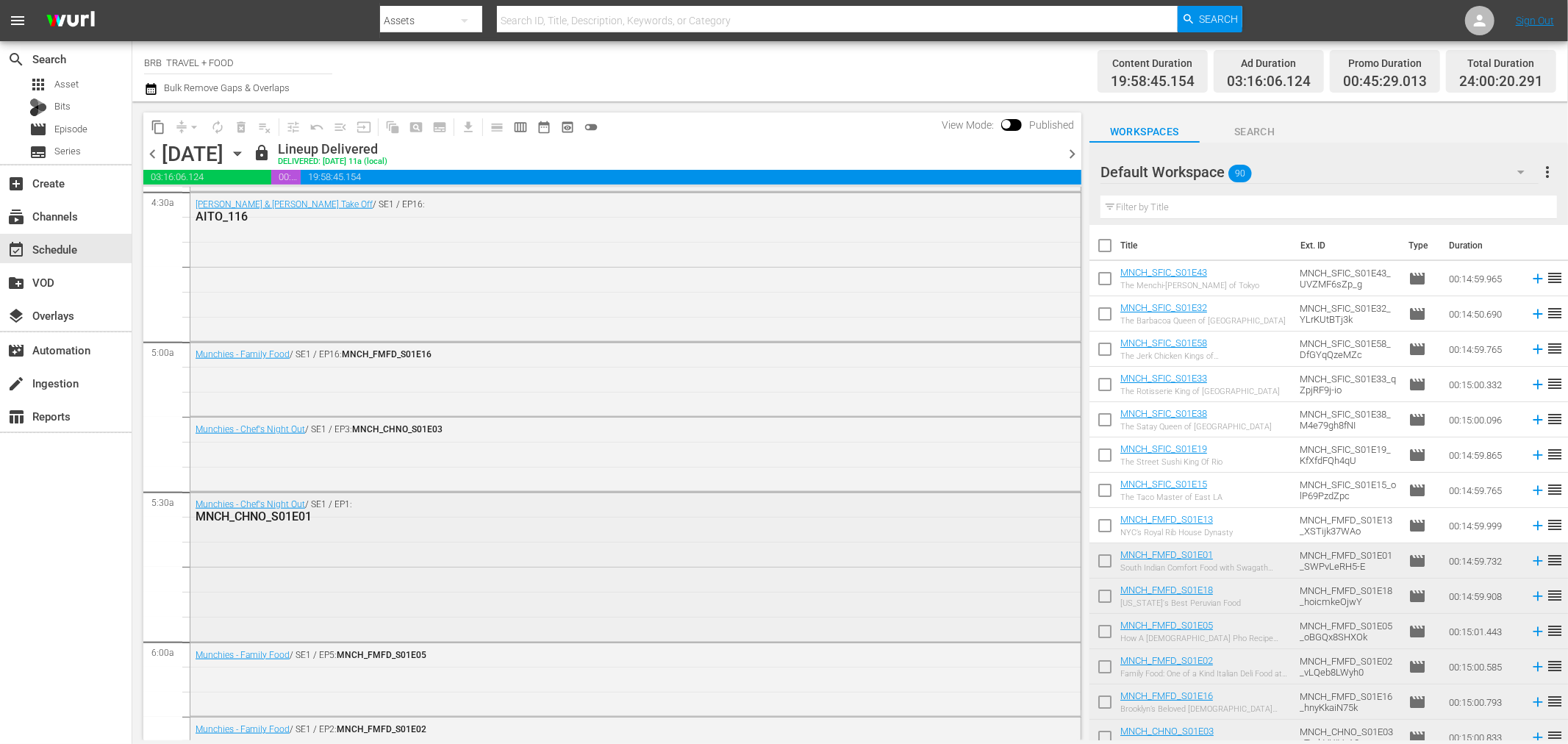
scroll to position [1307, 0]
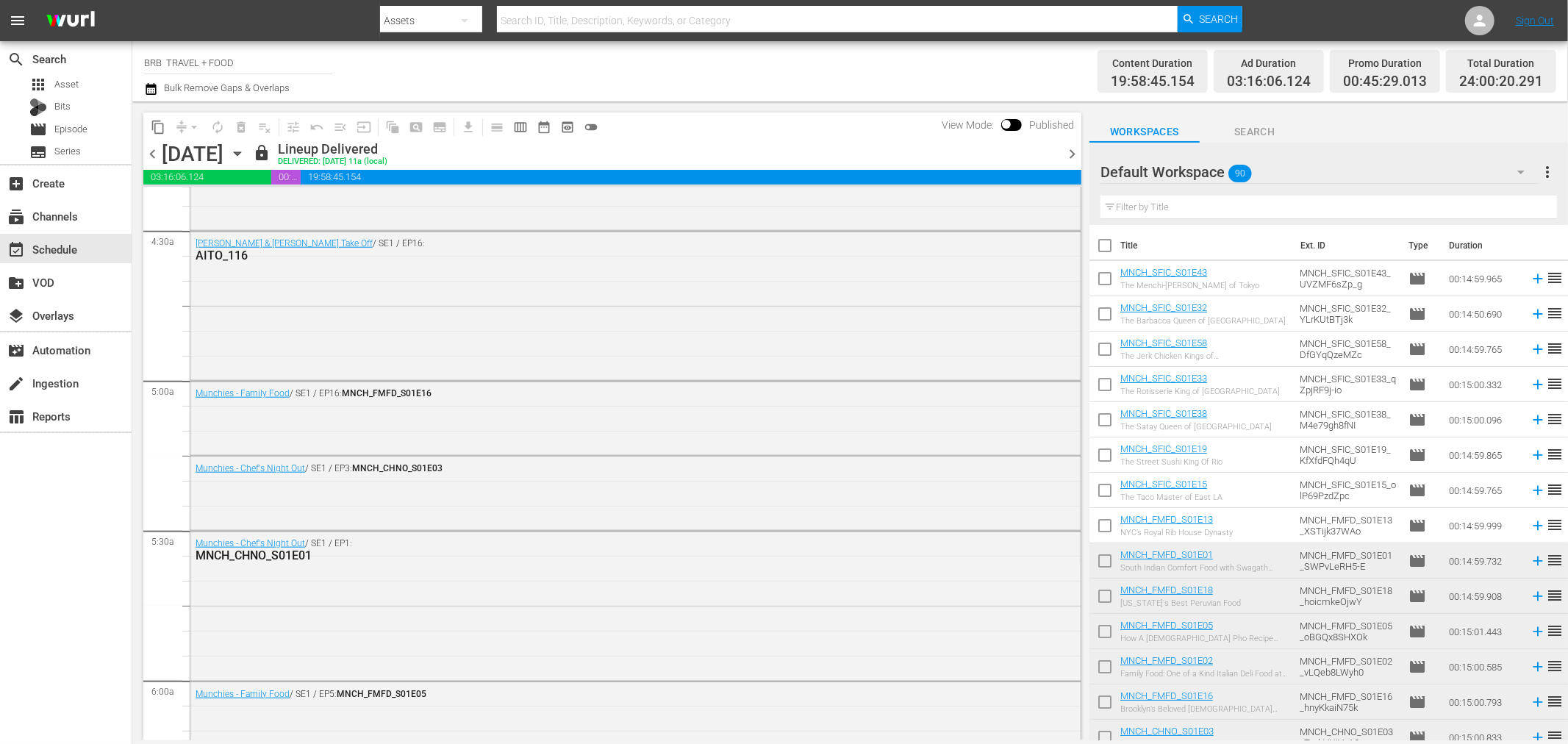
click at [246, 156] on icon "button" at bounding box center [237, 154] width 16 height 16
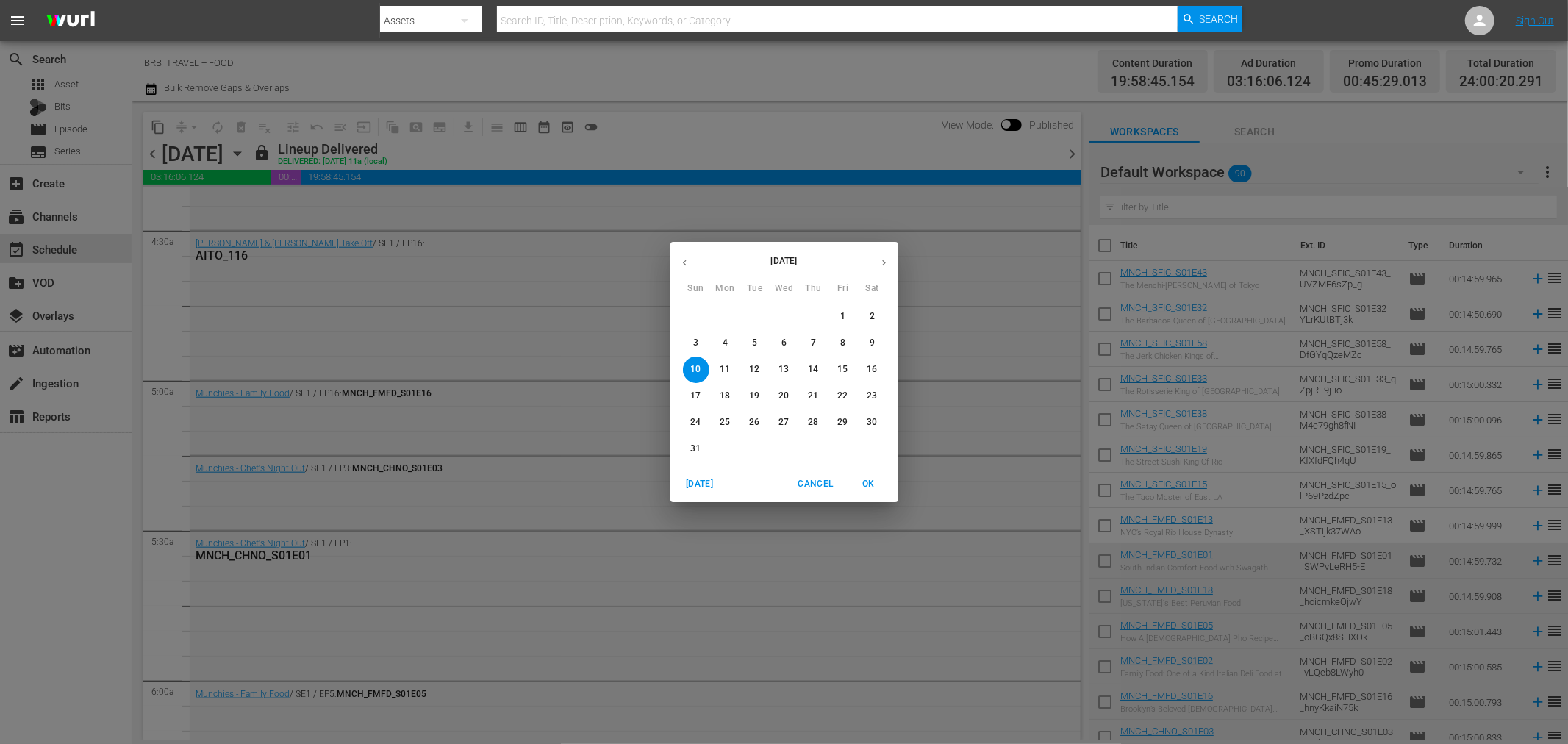
drag, startPoint x: 719, startPoint y: 369, endPoint x: 625, endPoint y: 392, distance: 96.8
click at [721, 370] on p "11" at bounding box center [725, 369] width 11 height 12
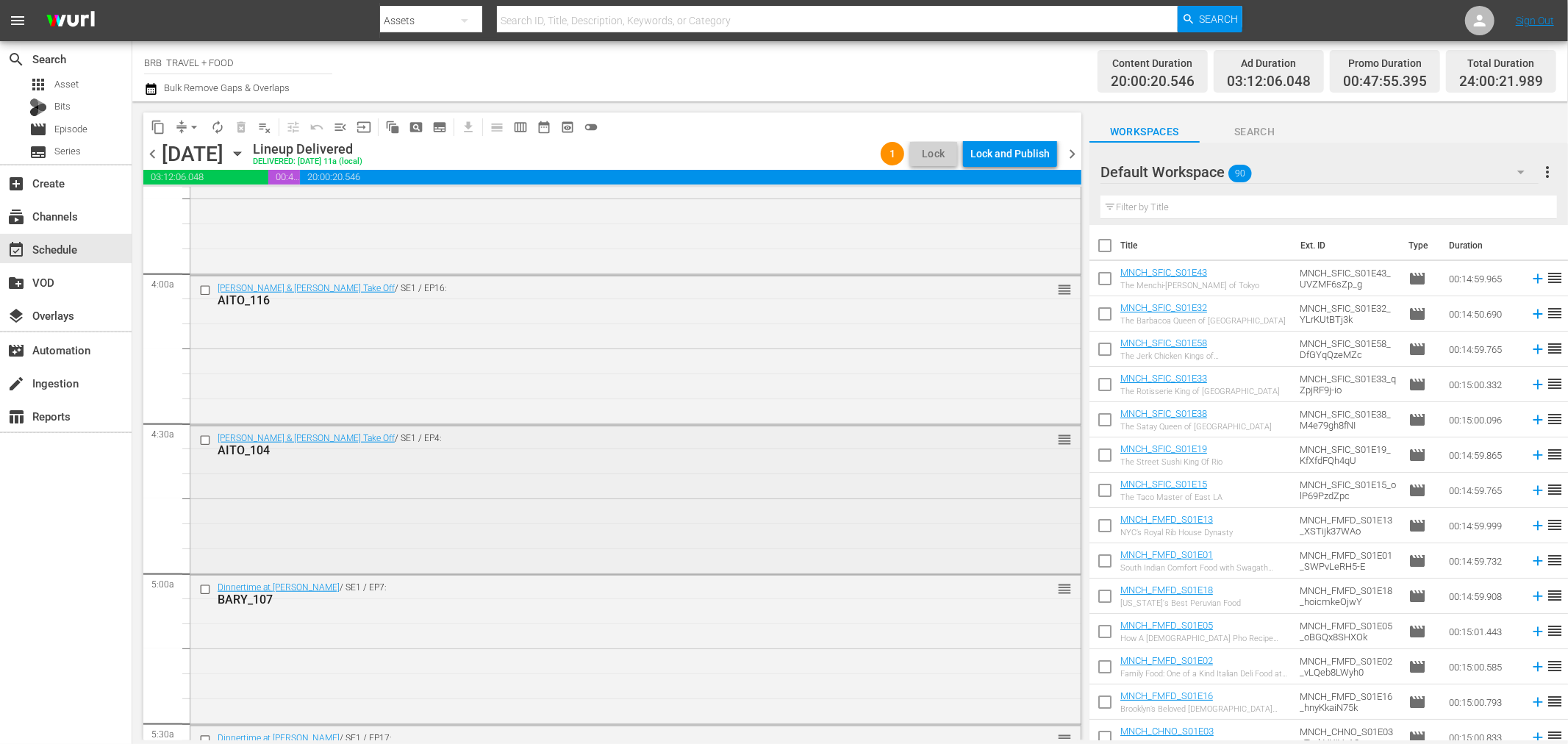
scroll to position [1143, 0]
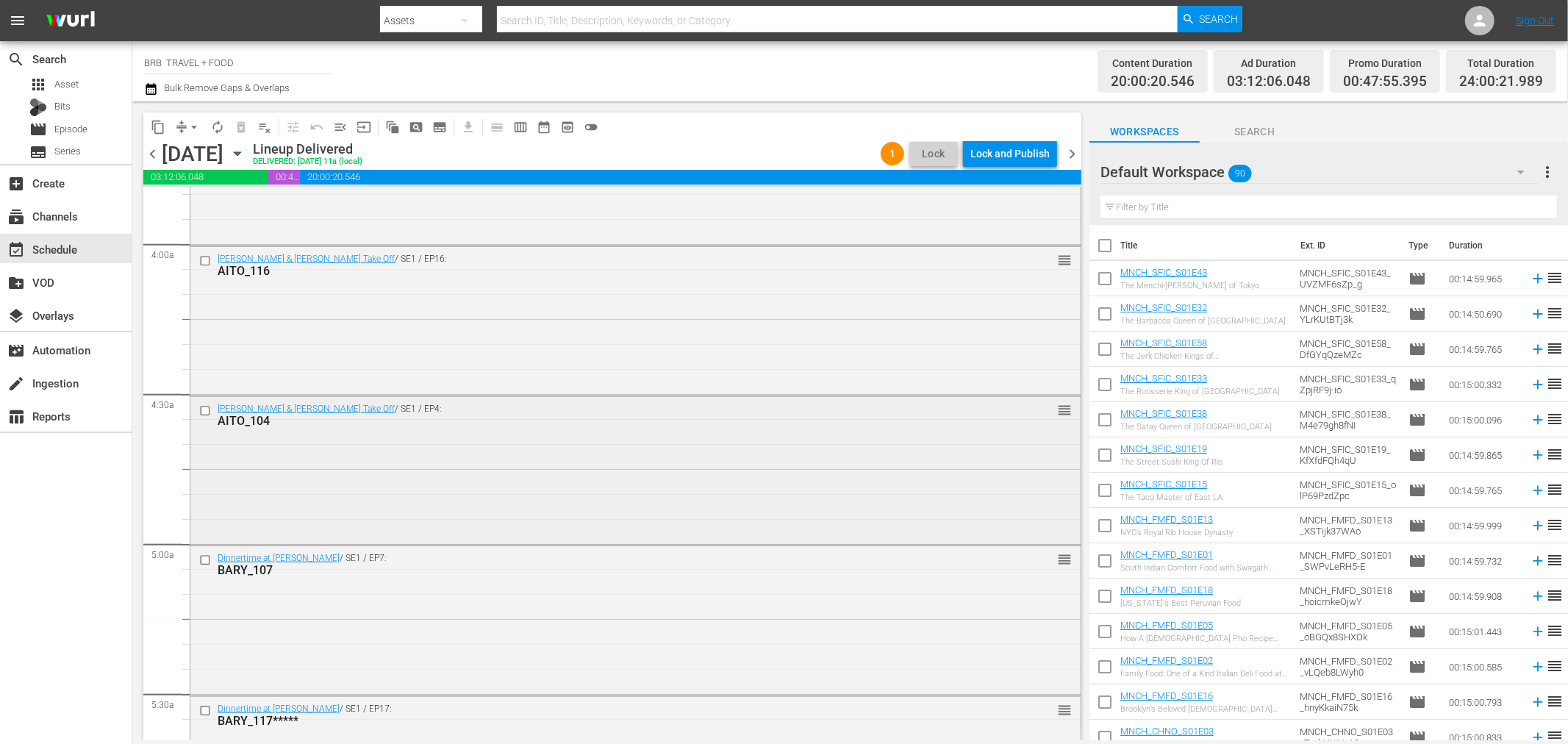
click at [369, 486] on div "Ana & Ian Take Off / SE1 / EP4: AITO_104 reorder" at bounding box center [635, 470] width 891 height 146
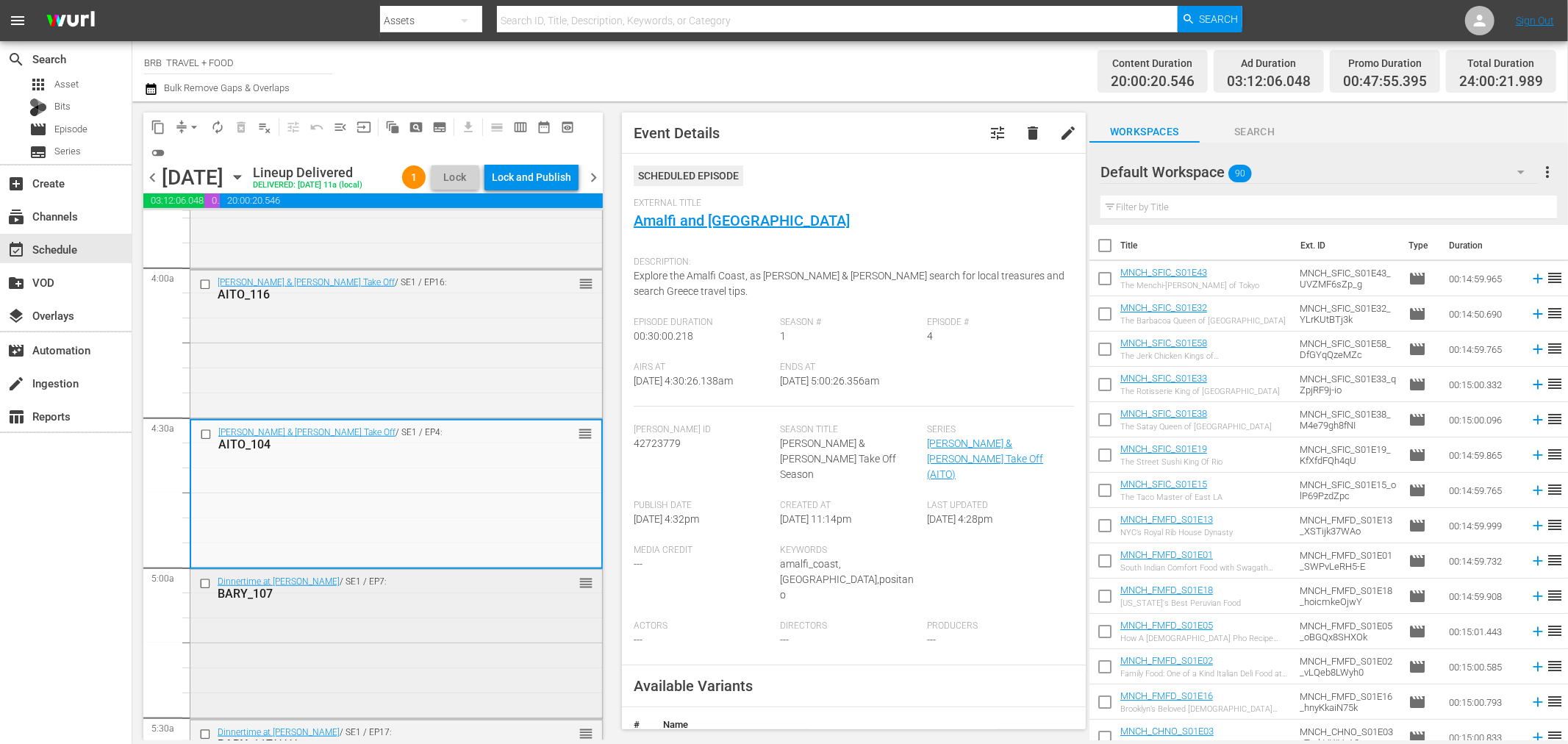
click at [397, 606] on div "Dinnertime at Barry's / SE1 / EP7: BARY_107 reorder" at bounding box center [395, 588] width 412 height 36
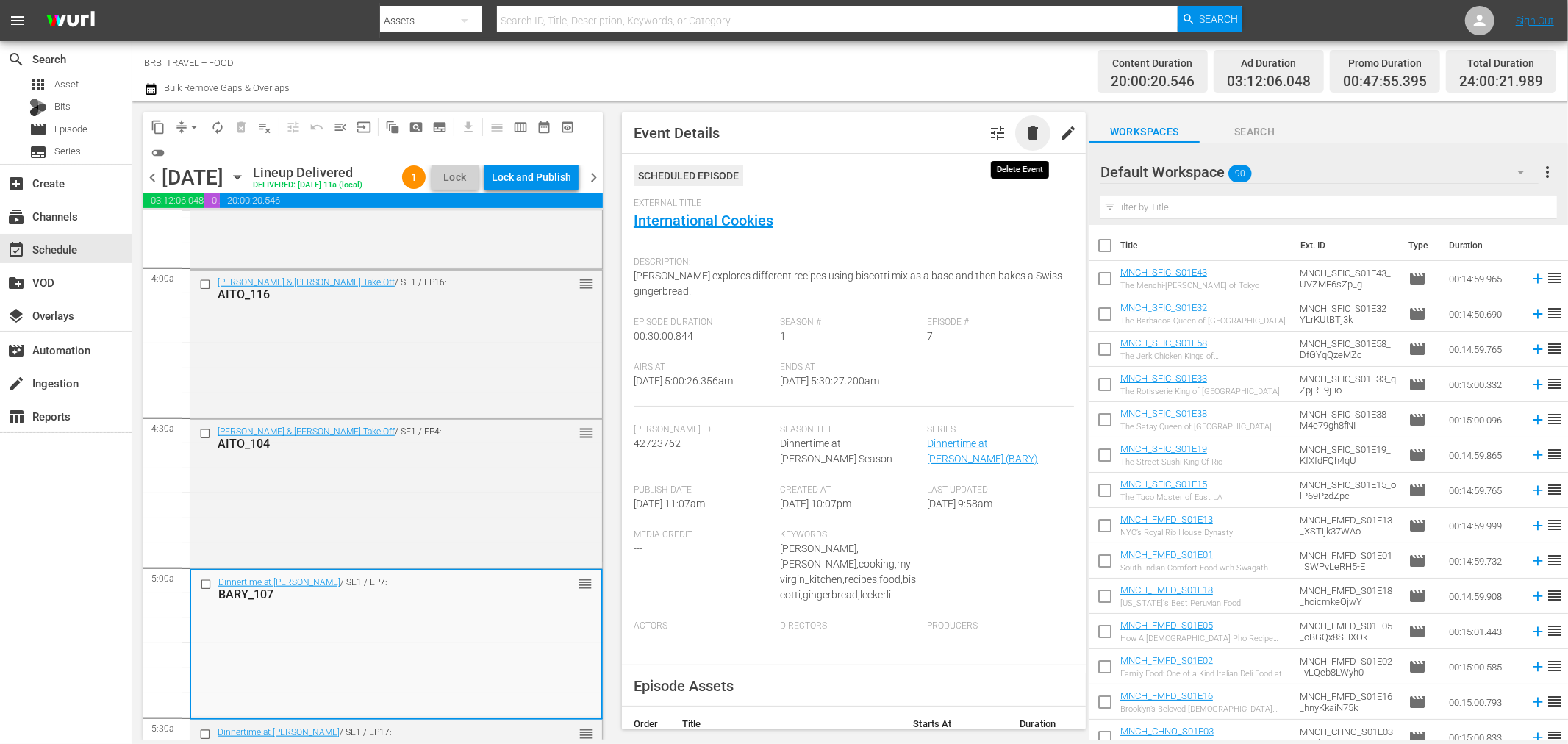
click at [1024, 130] on span "delete" at bounding box center [1033, 132] width 17 height 17
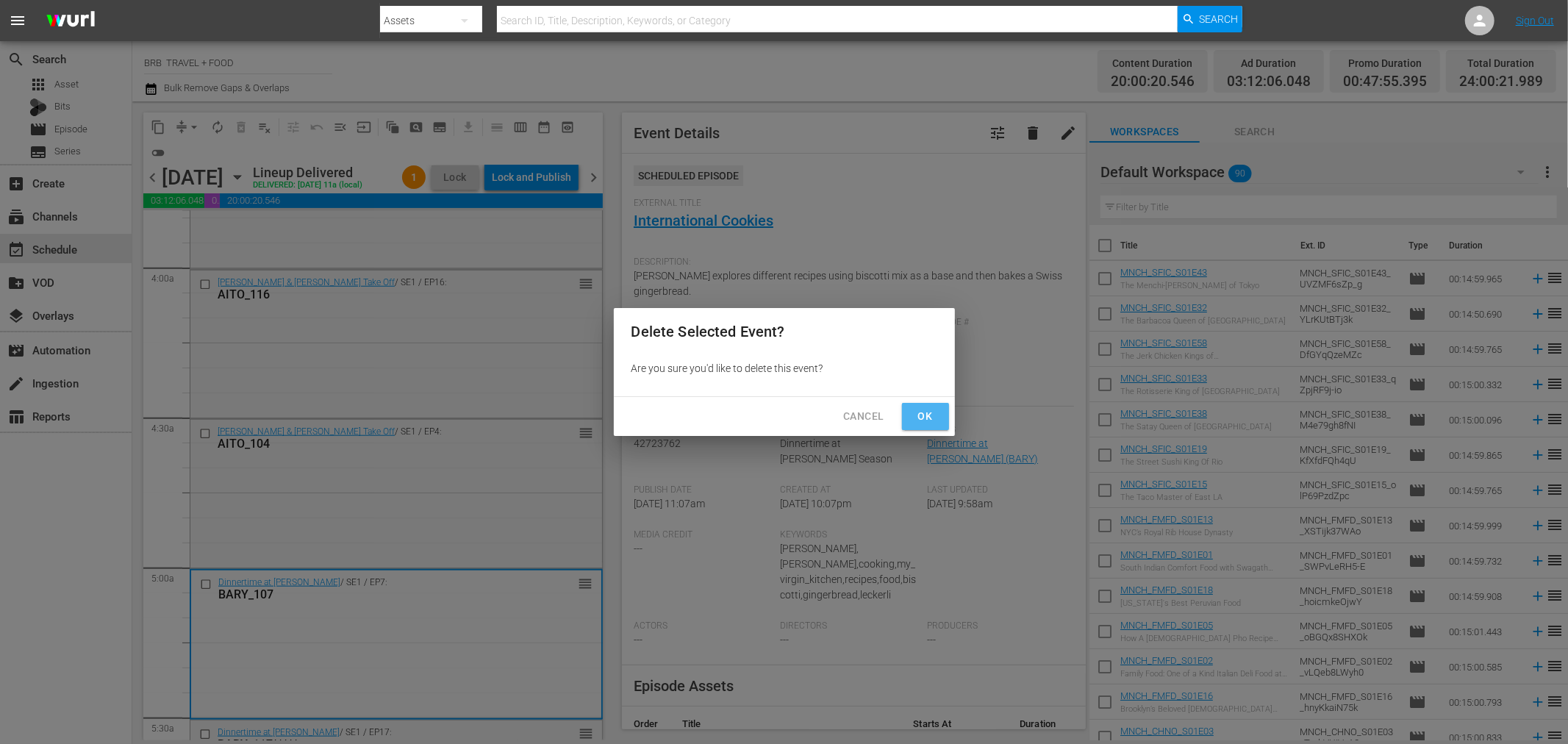
click at [938, 417] on button "Ok" at bounding box center [925, 417] width 47 height 27
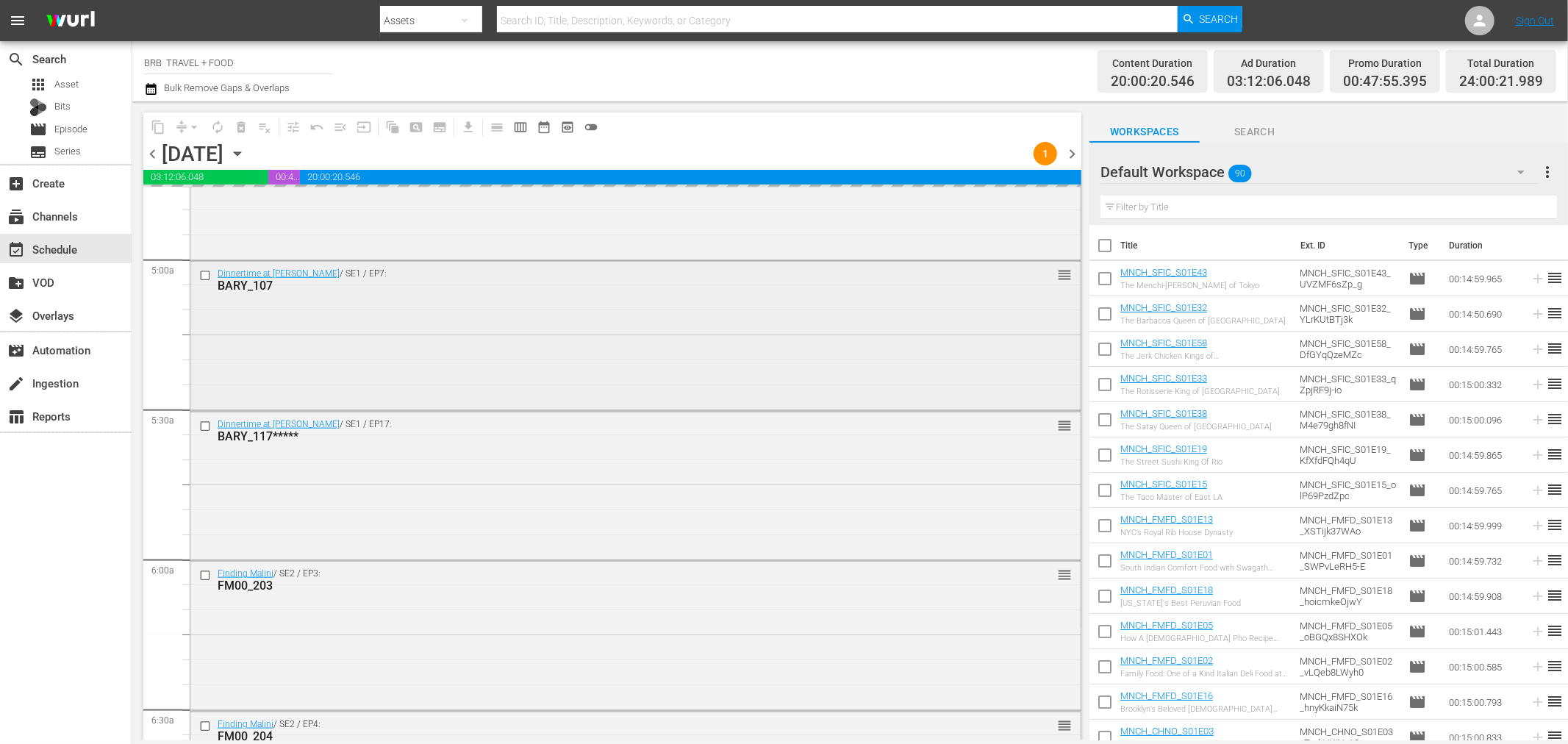
scroll to position [1471, 0]
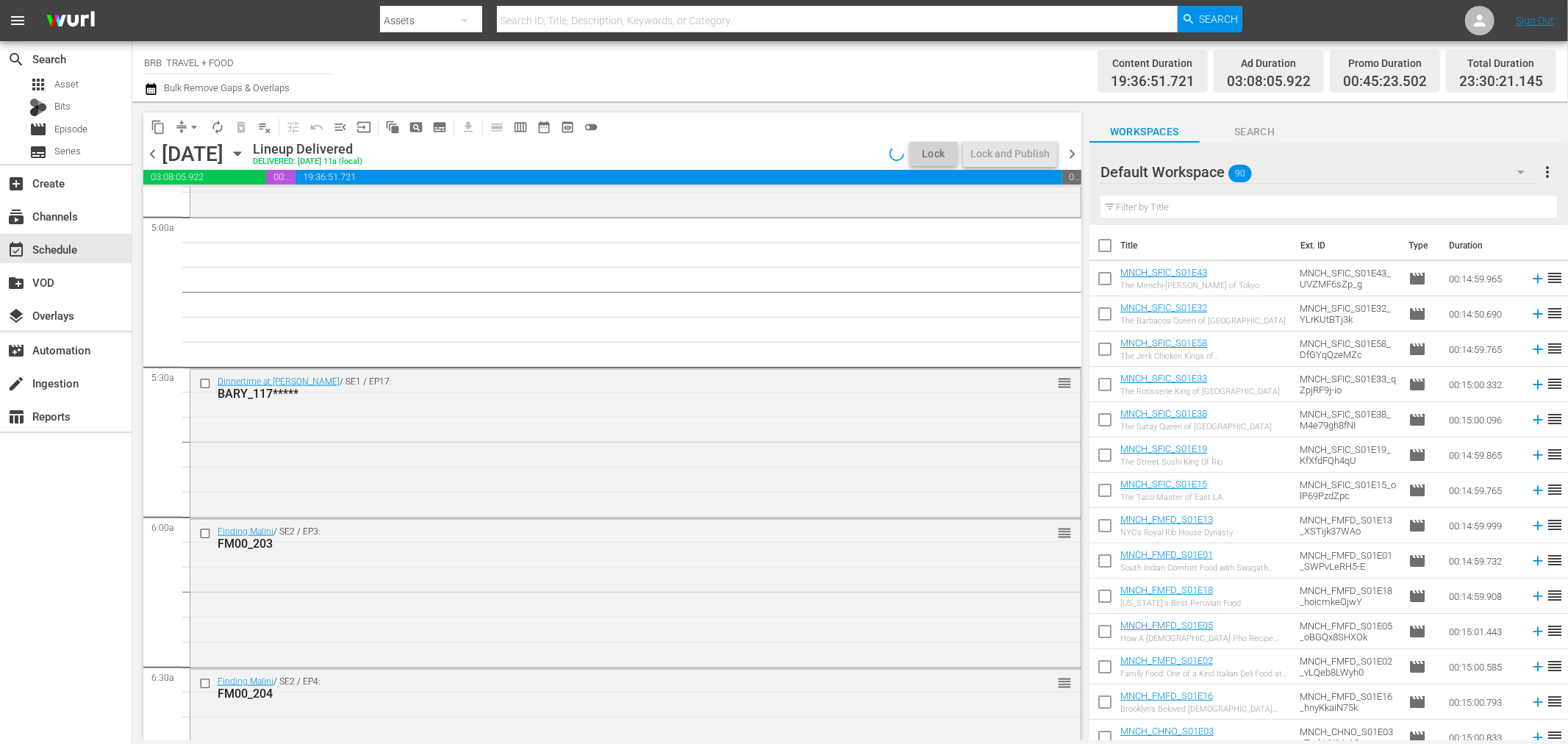
drag, startPoint x: 324, startPoint y: 429, endPoint x: 719, endPoint y: 289, distance: 419.1
click at [325, 429] on div "Dinnertime at Barry's / SE1 / EP17: BARY_117***** reorder" at bounding box center [635, 443] width 891 height 146
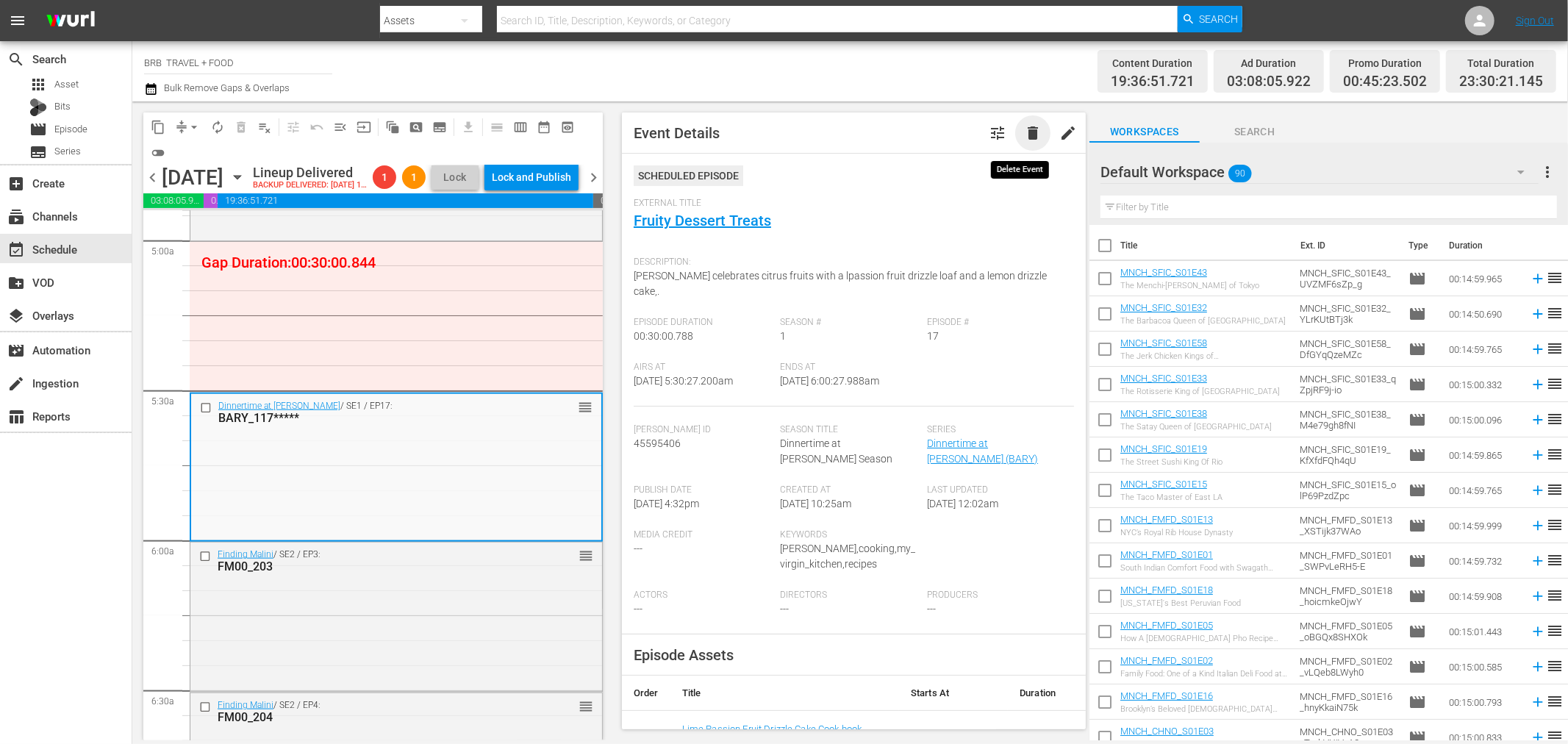
click at [1024, 131] on span "delete" at bounding box center [1033, 132] width 17 height 17
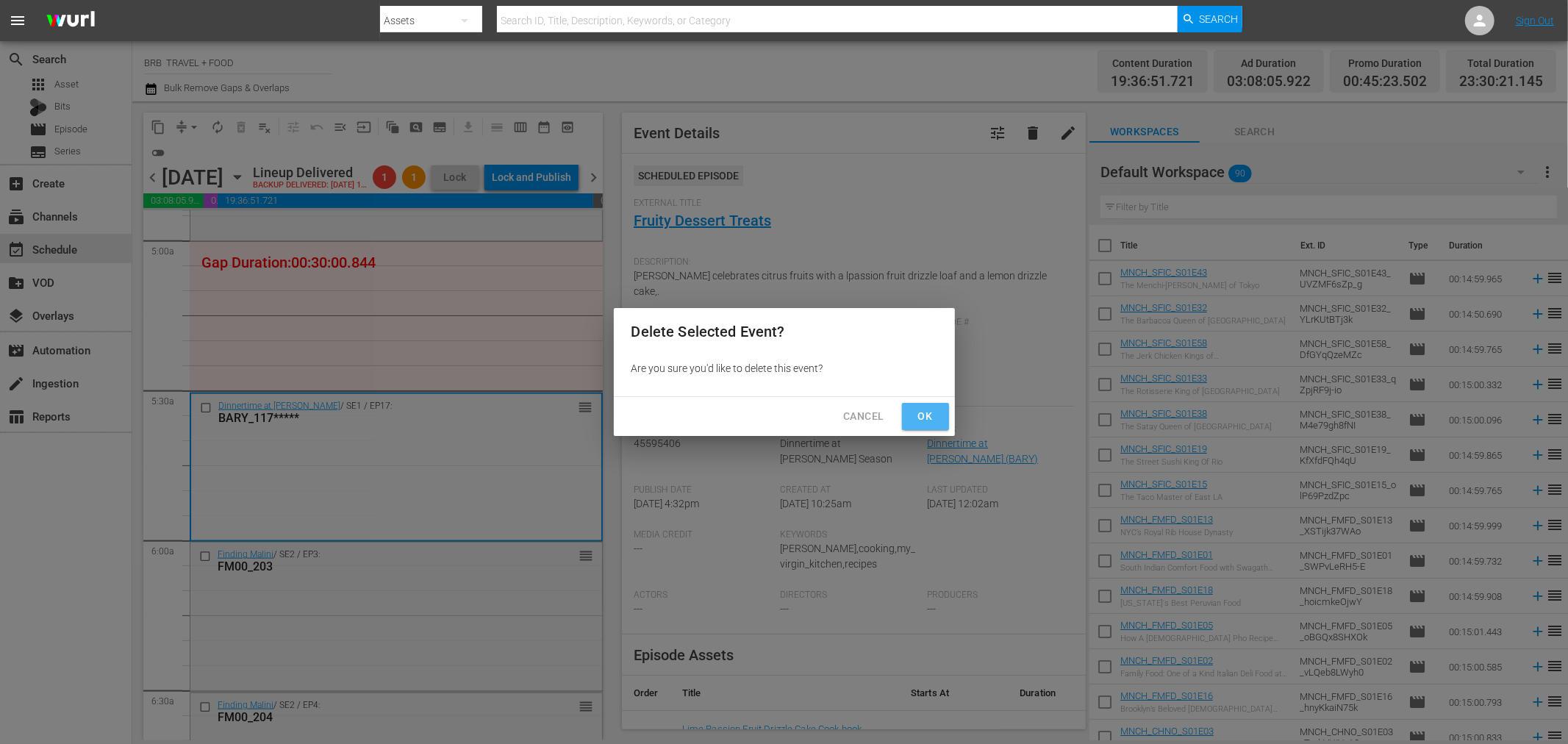
click at [929, 407] on span "Ok" at bounding box center [925, 416] width 24 height 18
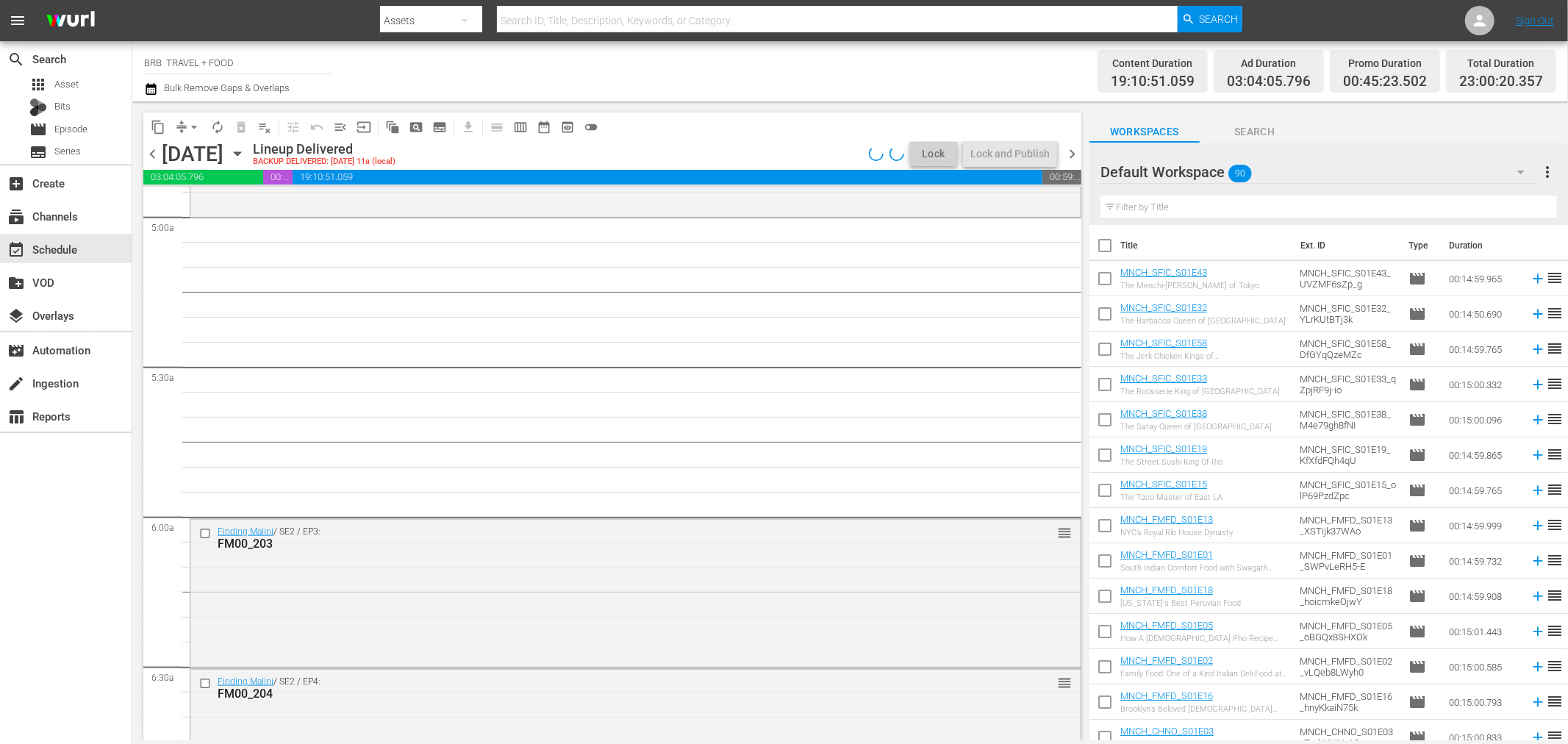
click at [316, 557] on div "Finding Malini / SE2 / EP3: FM00_203 reorder" at bounding box center [635, 593] width 891 height 146
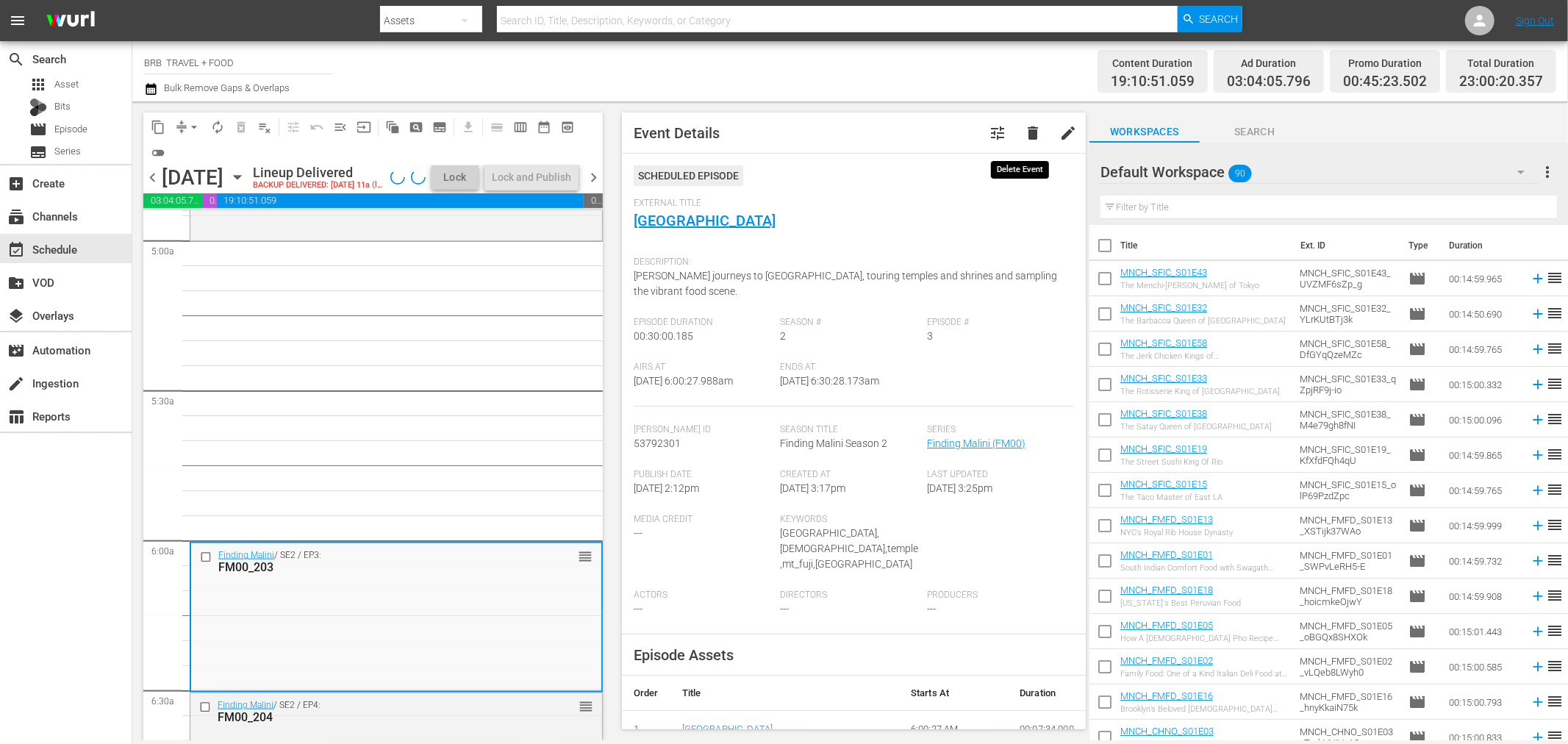
click at [1024, 130] on span "delete" at bounding box center [1033, 132] width 17 height 17
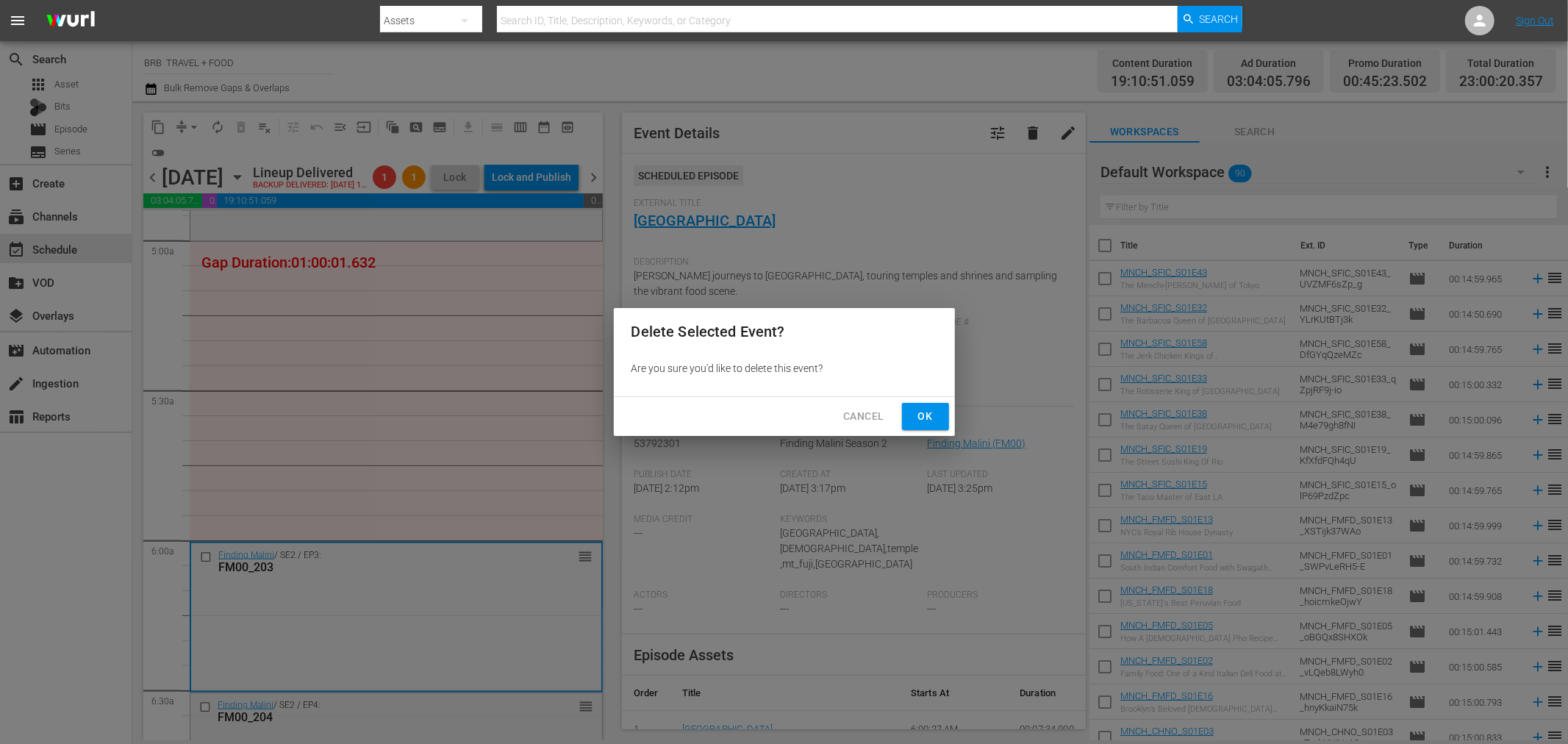
click at [917, 405] on button "Ok" at bounding box center [925, 417] width 47 height 27
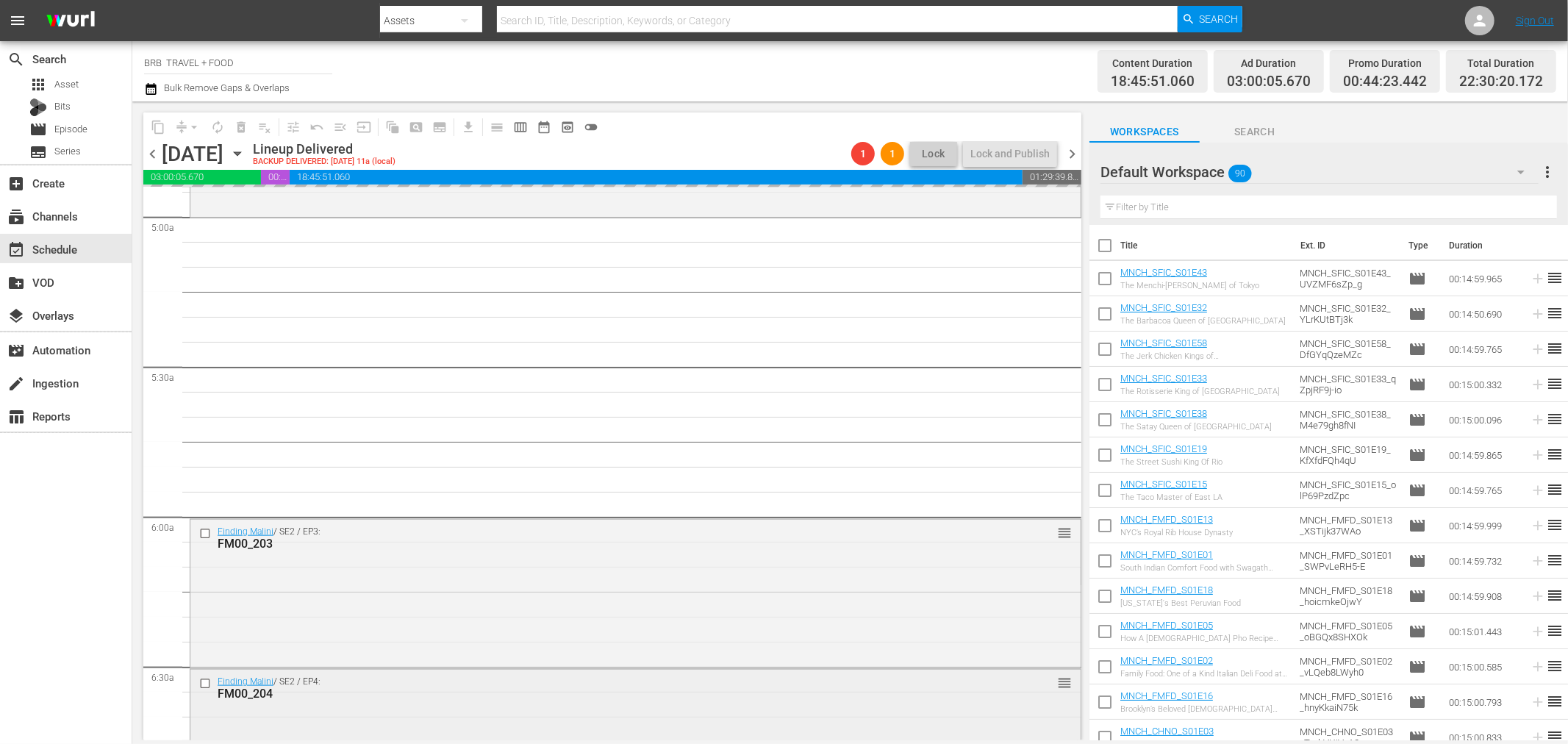
scroll to position [1716, 0]
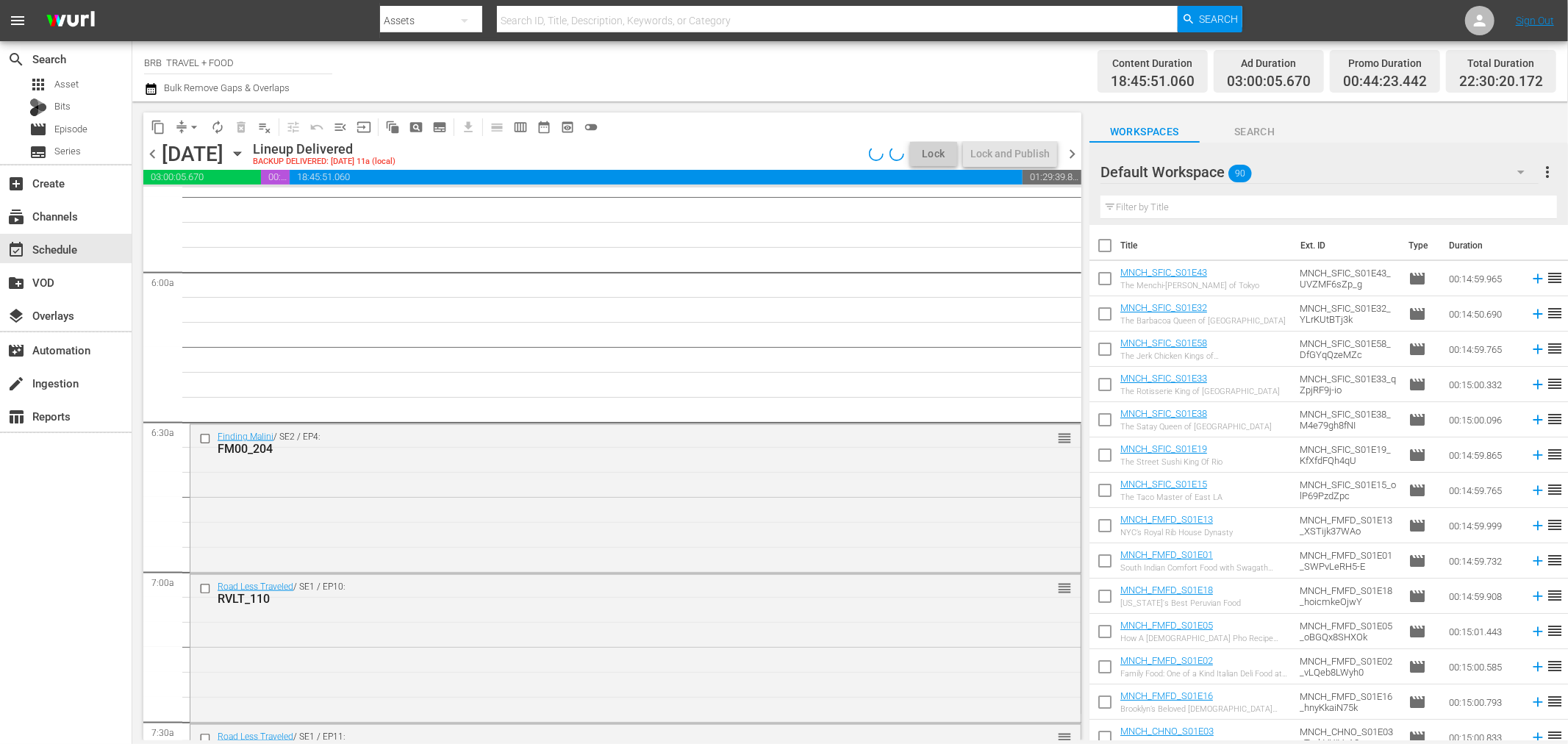
click at [548, 484] on div "Finding Malini / SE2 / EP4: FM00_204 reorder" at bounding box center [635, 498] width 891 height 146
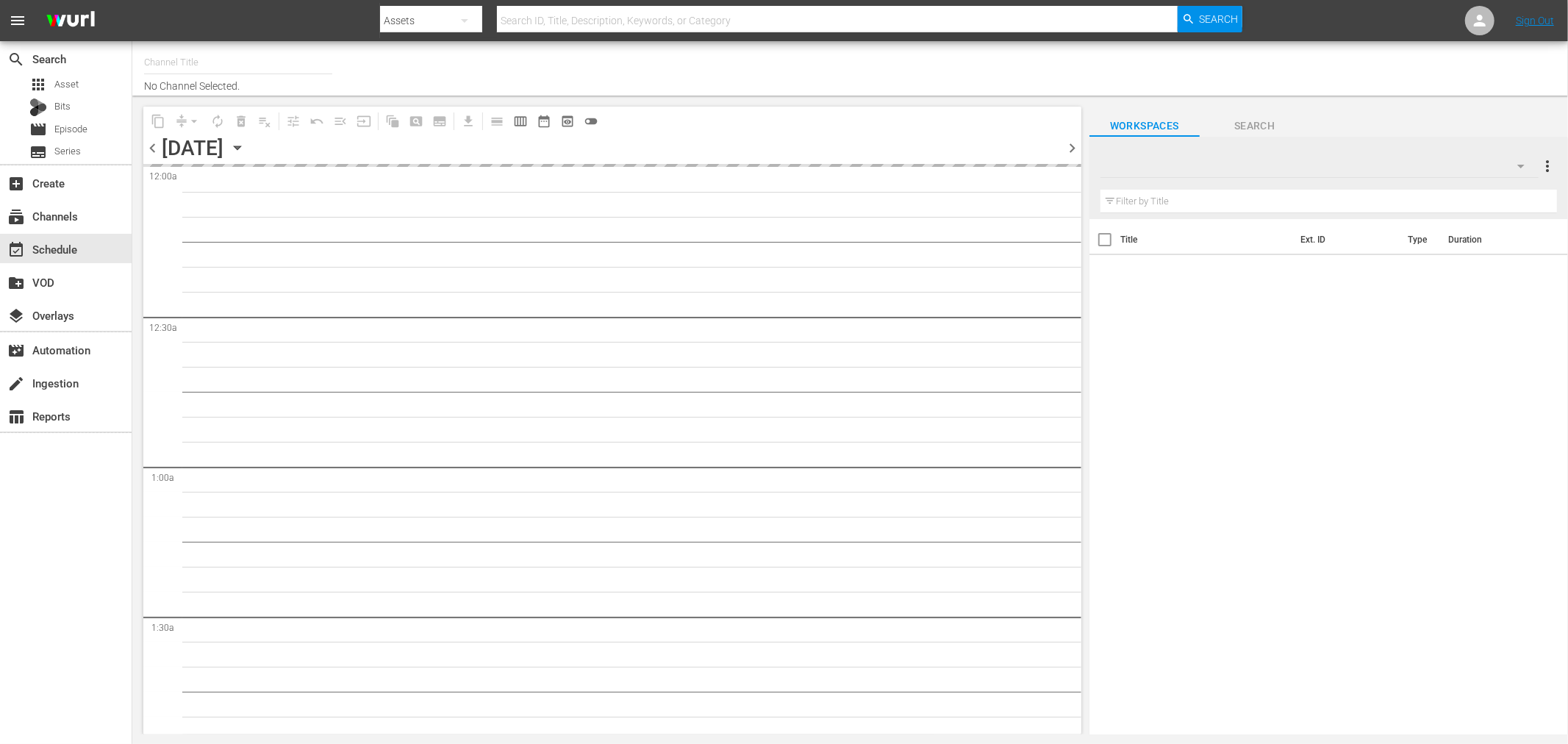
type input "BRB TRAVEL + FOOD (1210)"
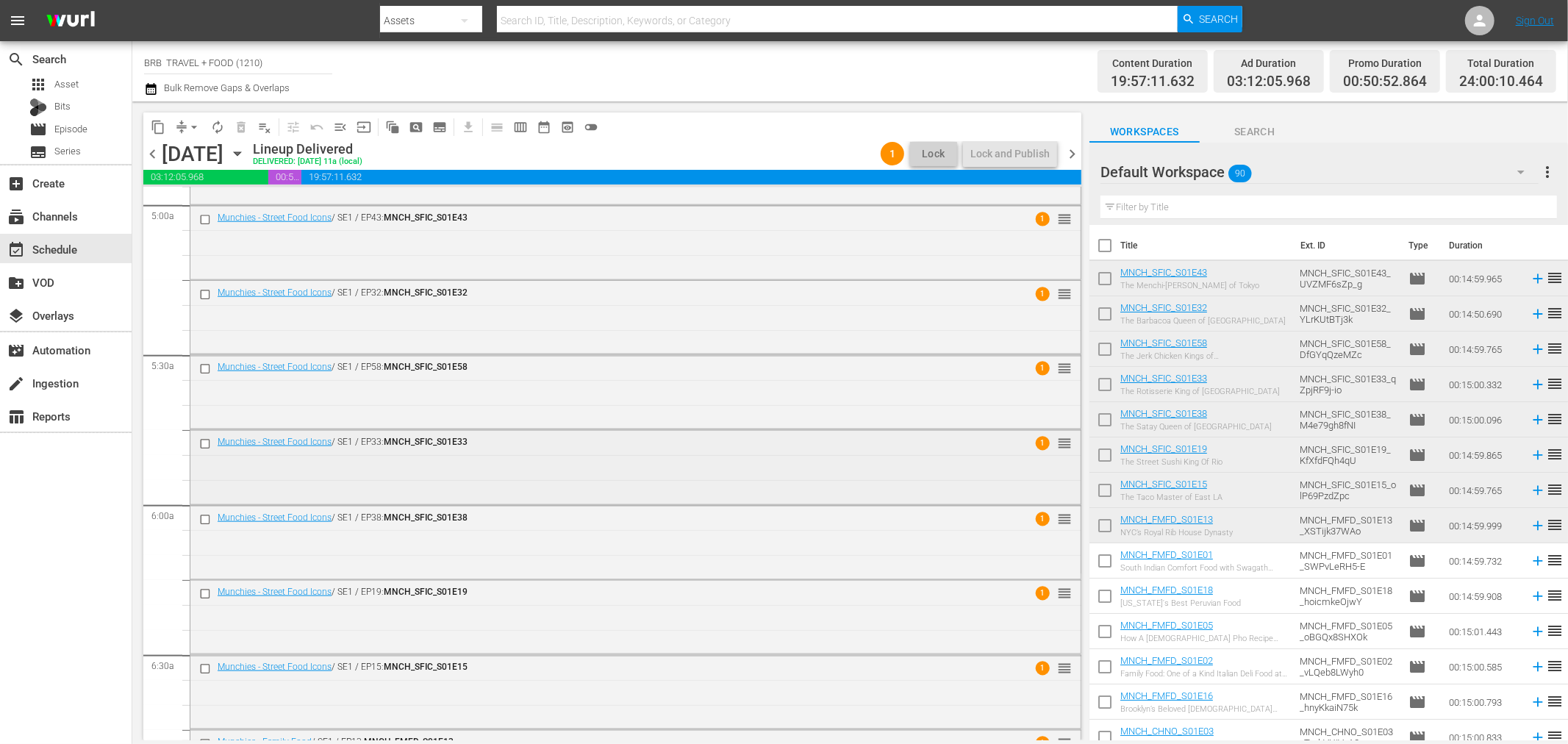
scroll to position [1471, 0]
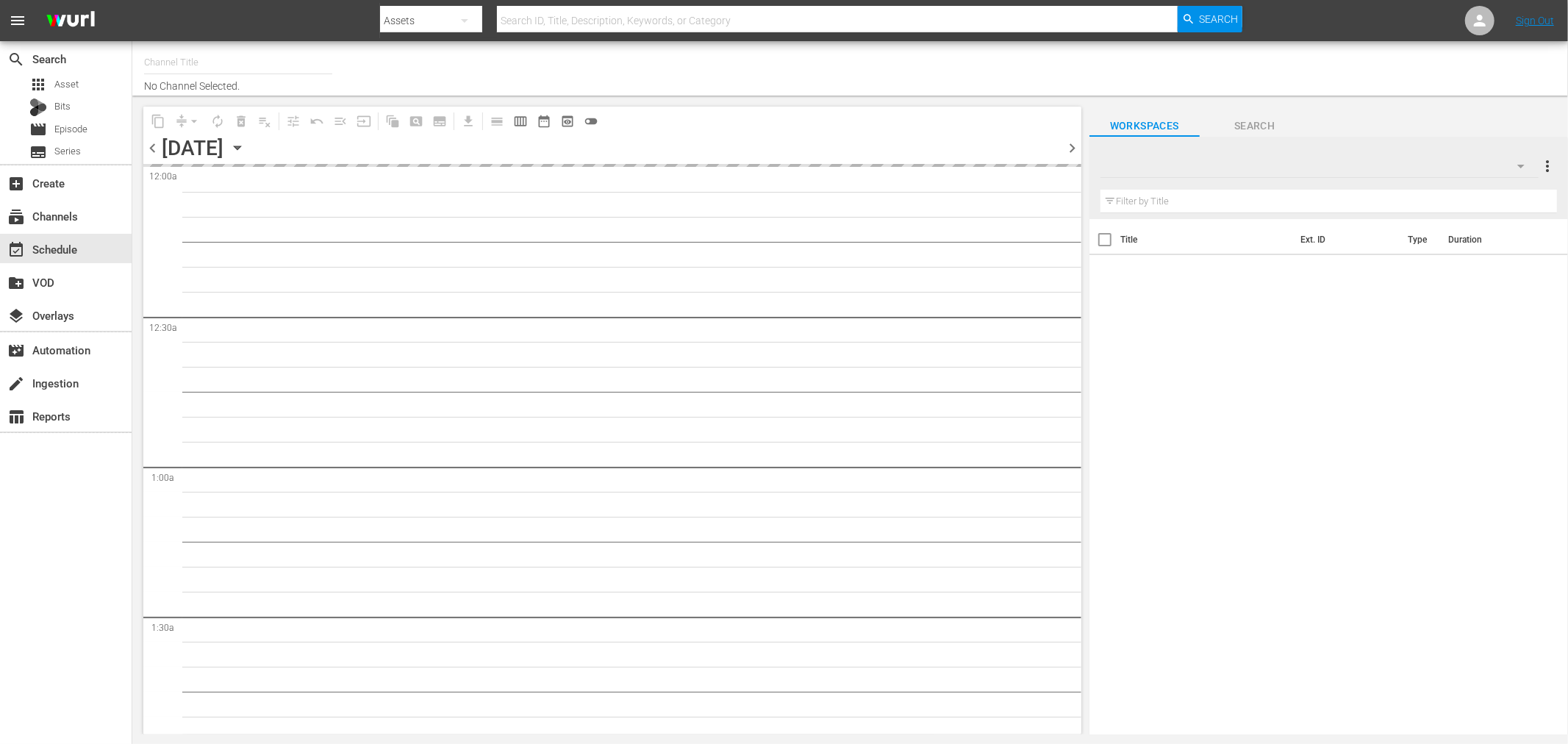
type input "BRB TRAVEL + FOOD (1210)"
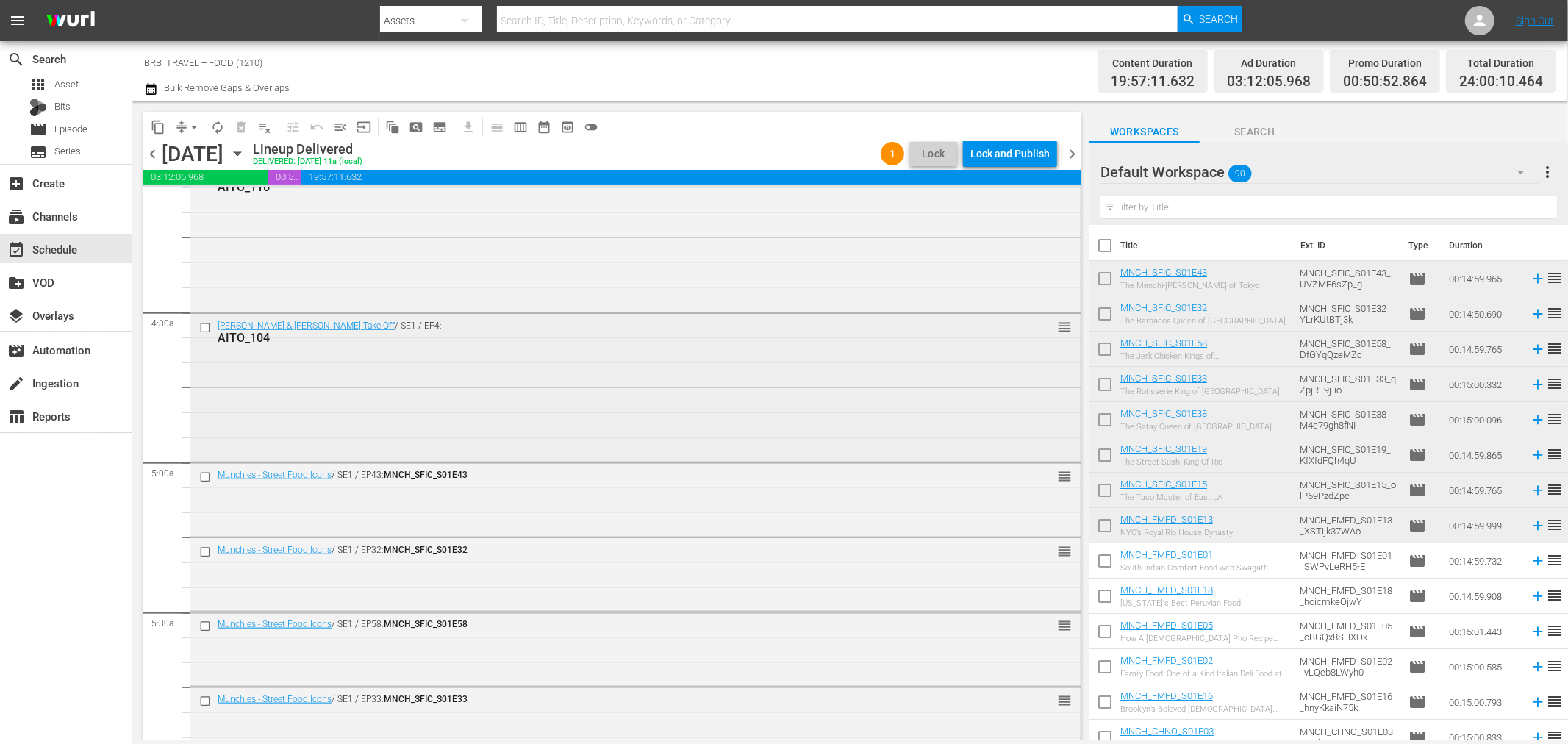
scroll to position [1389, 0]
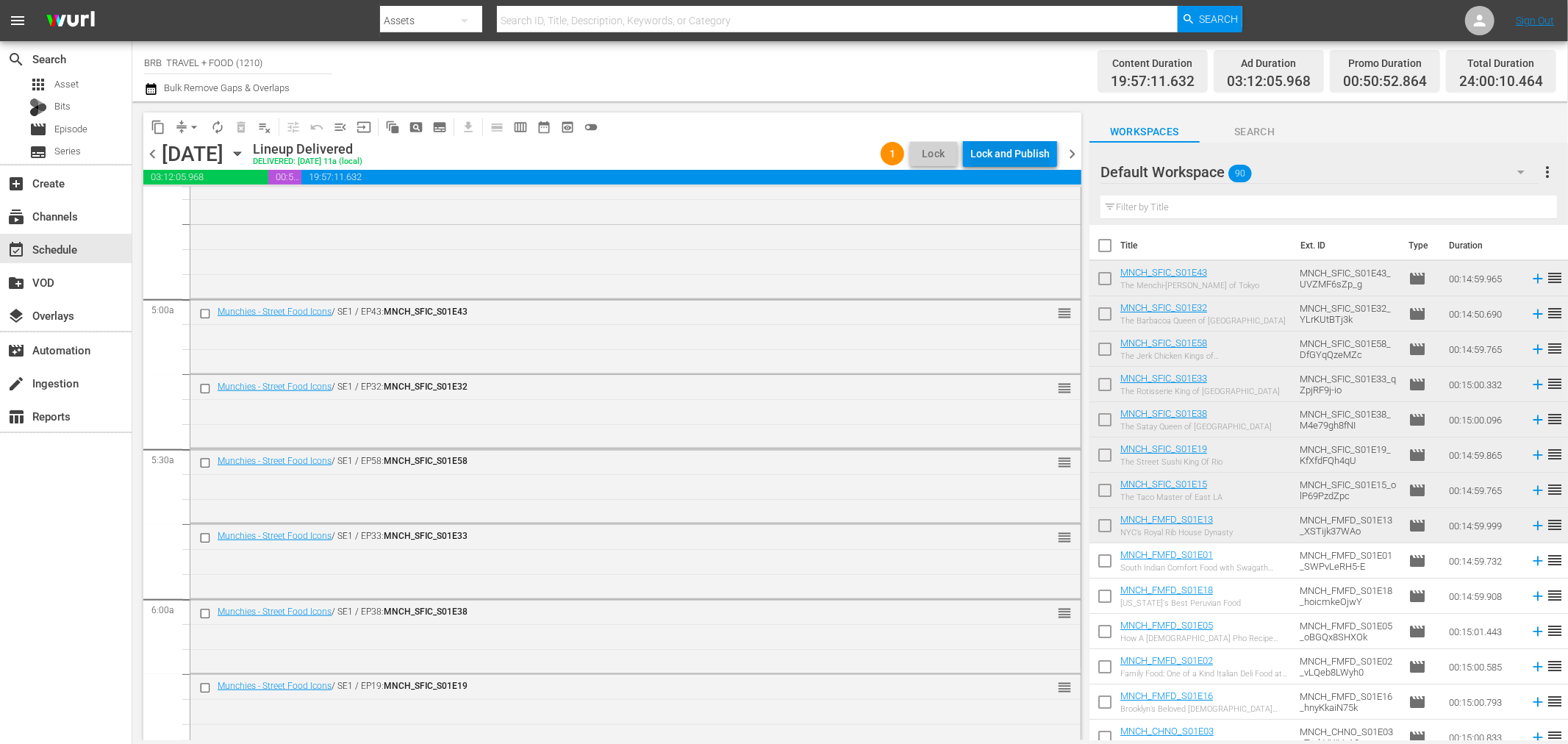
click at [1001, 158] on div "Lock and Publish" at bounding box center [1010, 154] width 80 height 27
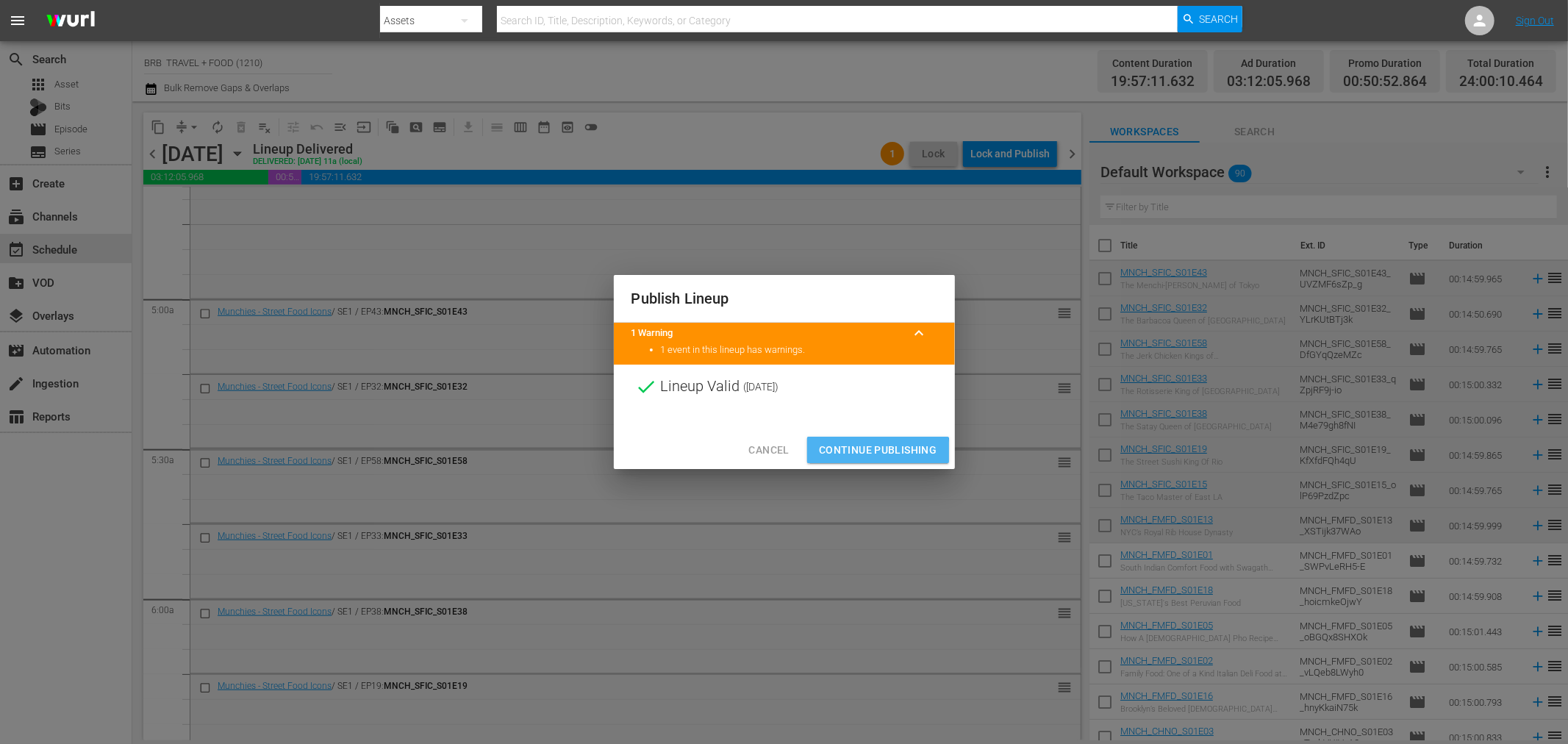
drag, startPoint x: 867, startPoint y: 453, endPoint x: 917, endPoint y: 467, distance: 51.9
click at [867, 452] on span "Continue Publishing" at bounding box center [878, 450] width 118 height 18
